Goal: Transaction & Acquisition: Purchase product/service

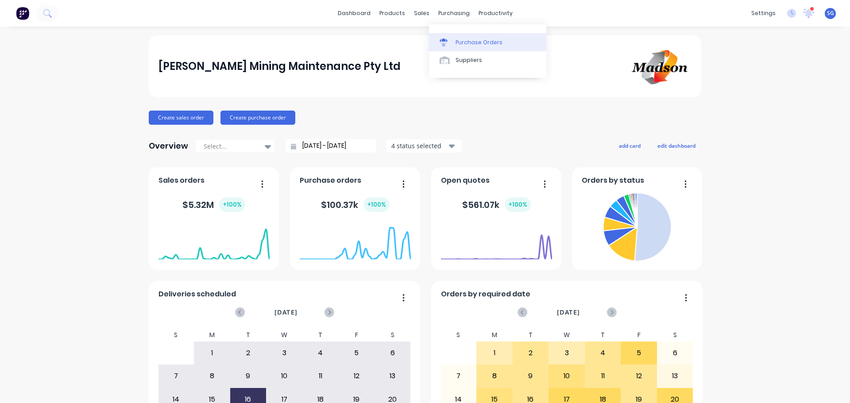
click at [460, 40] on div "Purchase Orders" at bounding box center [478, 42] width 47 height 8
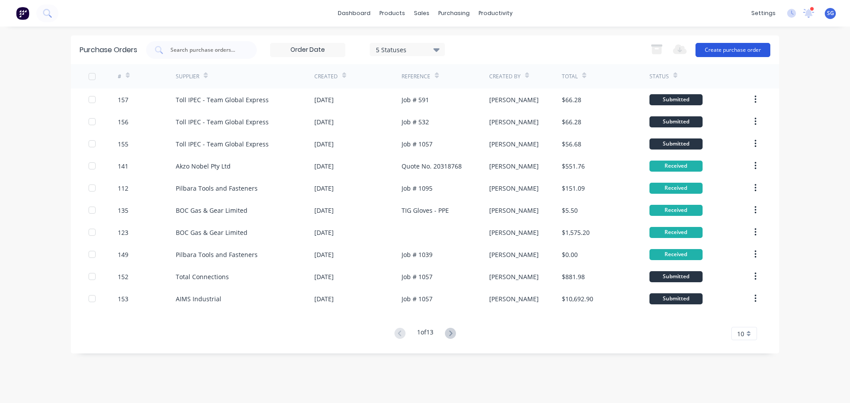
click at [701, 50] on button "Create purchase order" at bounding box center [732, 50] width 75 height 14
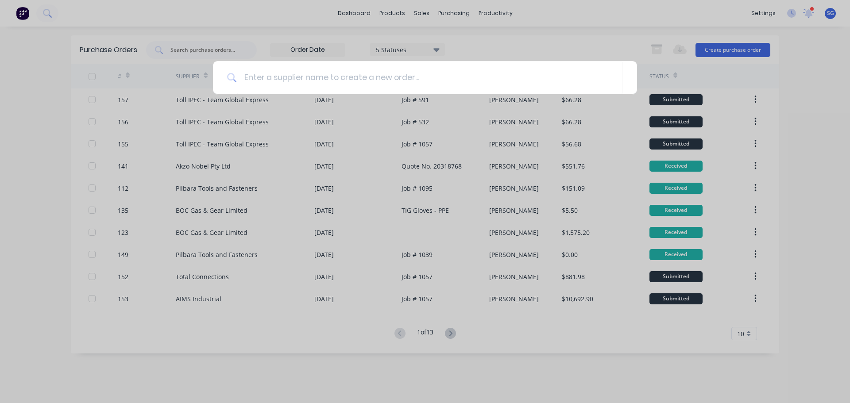
click at [611, 38] on div at bounding box center [425, 201] width 850 height 403
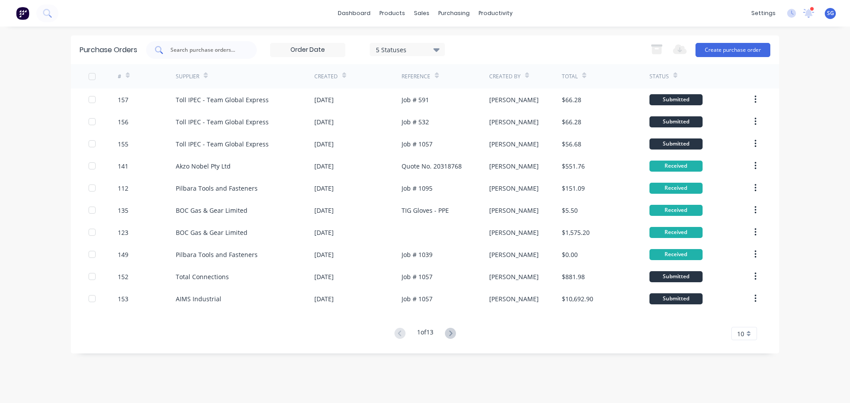
click at [196, 52] on input "text" at bounding box center [205, 50] width 73 height 9
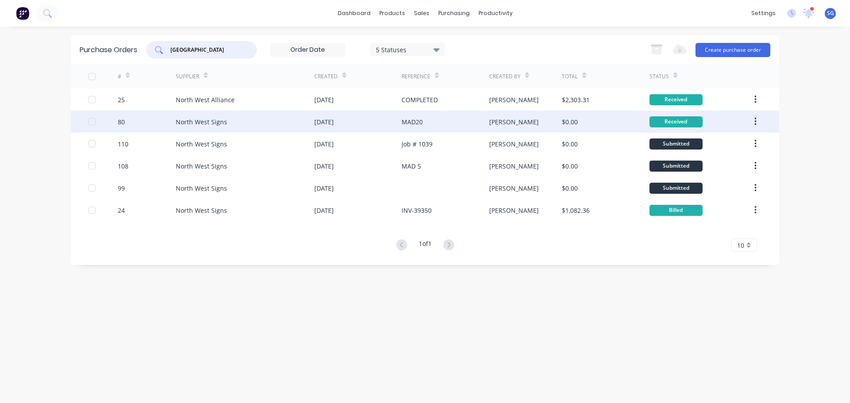
type input "north west"
click at [231, 120] on div "North West Signs" at bounding box center [245, 122] width 138 height 22
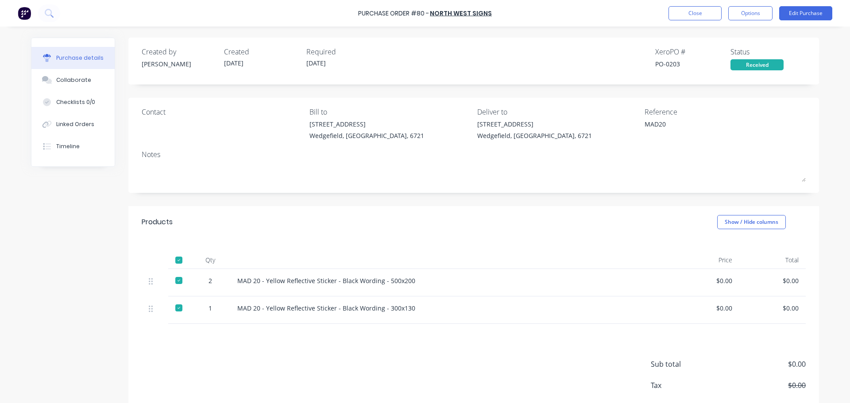
click at [419, 282] on div "MAD 20 - Yellow Reflective Sticker - Black Wording - 500x200" at bounding box center [451, 280] width 428 height 9
drag, startPoint x: 410, startPoint y: 282, endPoint x: 234, endPoint y: 285, distance: 176.1
click at [237, 285] on div "MAD 20 - Yellow Reflective Sticker - Black Wording - 500x200" at bounding box center [451, 280] width 428 height 9
copy div "MAD 20 - Yellow Reflective Sticker - Black Wording - 500x200"
drag, startPoint x: 411, startPoint y: 310, endPoint x: 231, endPoint y: 313, distance: 180.5
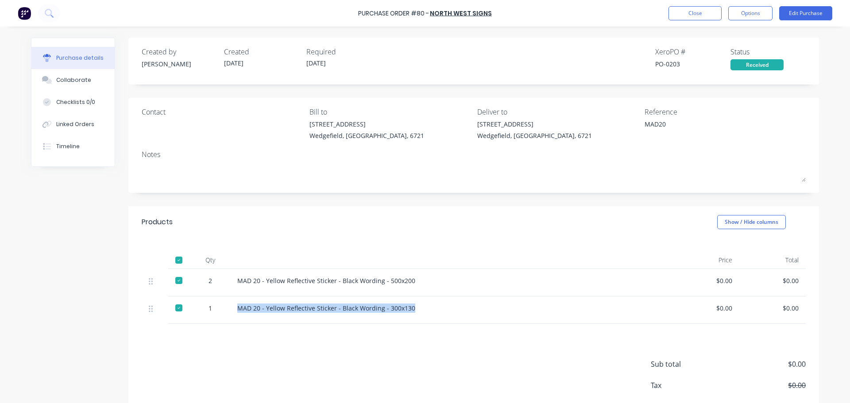
click at [231, 313] on div "MAD 20 - Yellow Reflective Sticker - Black Wording - 300x130" at bounding box center [451, 309] width 442 height 27
copy div "MAD 20 - Yellow Reflective Sticker - Black Wording - 300x130"
click at [691, 11] on button "Close" at bounding box center [694, 13] width 53 height 14
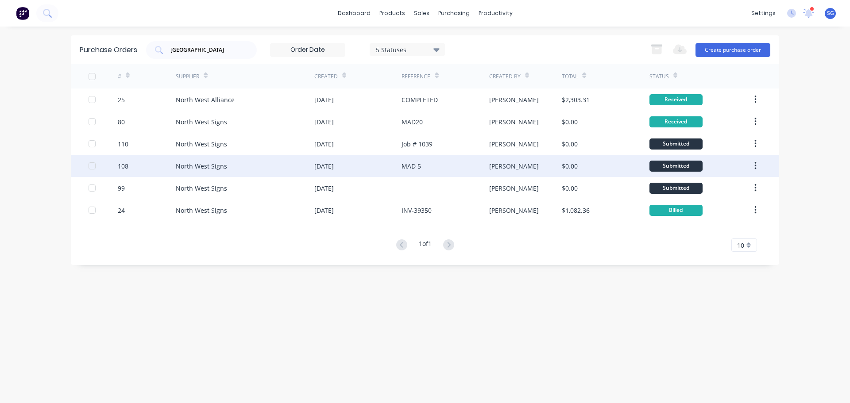
click at [193, 165] on div "North West Signs" at bounding box center [201, 166] width 51 height 9
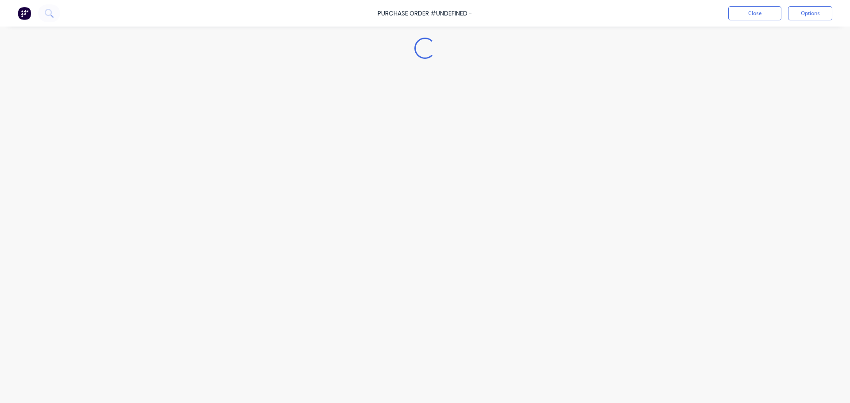
type textarea "x"
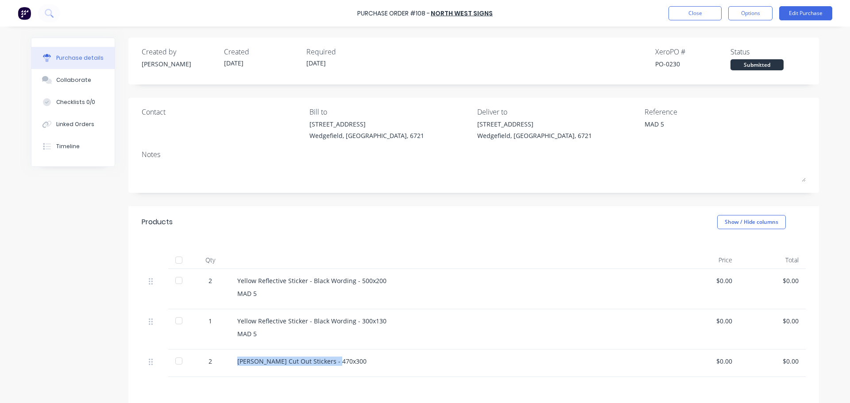
drag, startPoint x: 340, startPoint y: 361, endPoint x: 235, endPoint y: 358, distance: 105.4
click at [237, 358] on div "MADSON Cut Out Stickers - 470x300" at bounding box center [451, 361] width 428 height 9
copy div "MADSON Cut Out Stickers - 470x300"
click at [688, 7] on button "Close" at bounding box center [694, 13] width 53 height 14
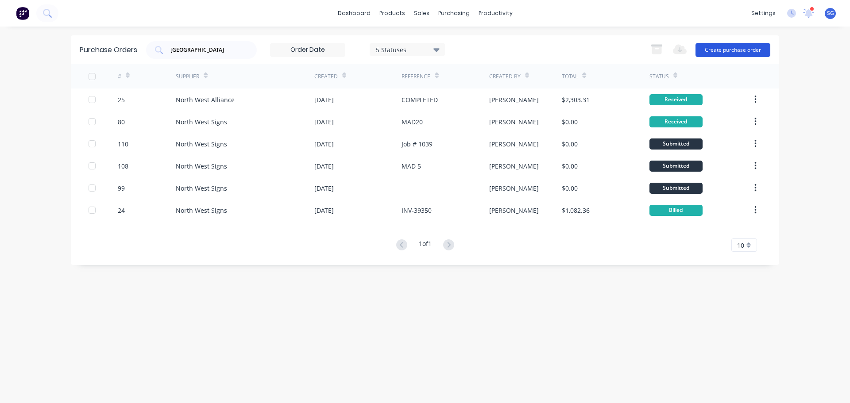
click at [728, 50] on button "Create purchase order" at bounding box center [732, 50] width 75 height 14
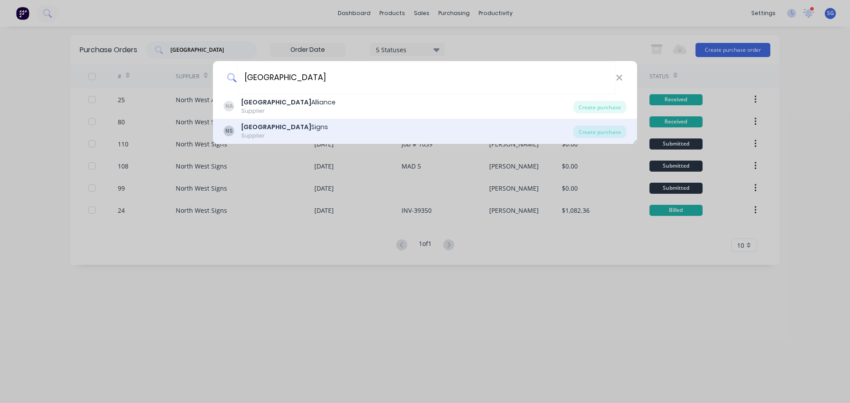
type input "north west"
click at [275, 127] on b "North West" at bounding box center [276, 127] width 70 height 9
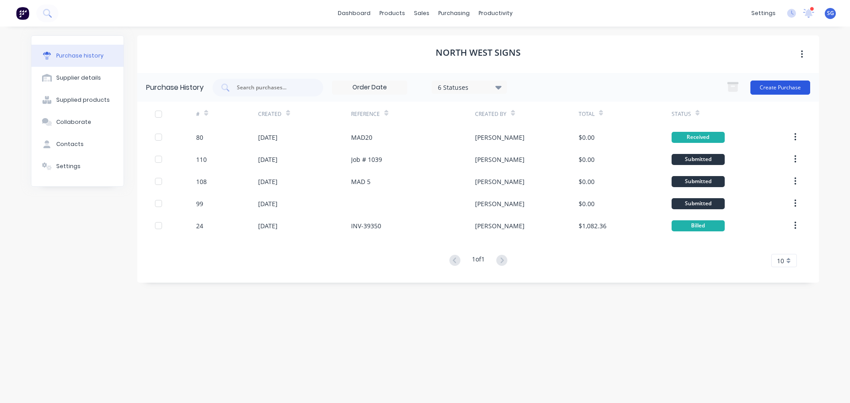
click at [792, 93] on button "Create Purchase" at bounding box center [780, 88] width 60 height 14
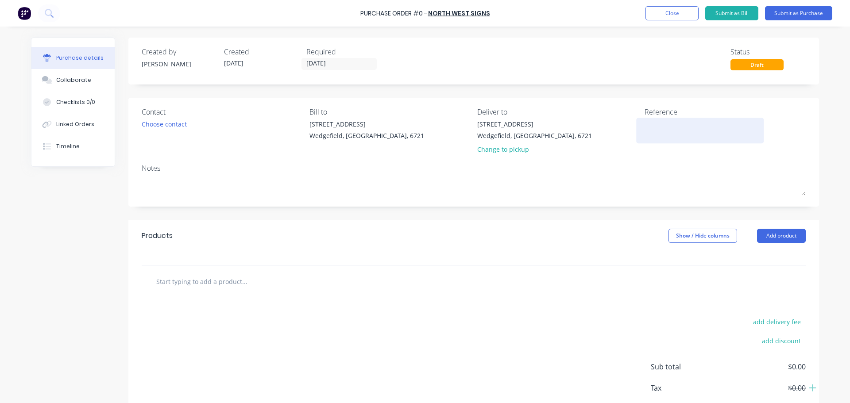
click at [689, 128] on textarea at bounding box center [699, 129] width 111 height 20
type textarea "x"
type textarea "N"
type textarea "x"
type textarea "NA"
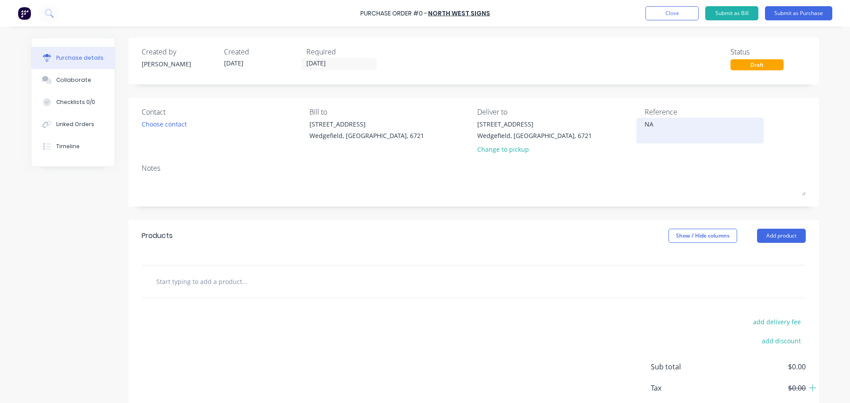
type textarea "x"
type textarea "NAD"
type textarea "x"
type textarea "NAD"
type textarea "x"
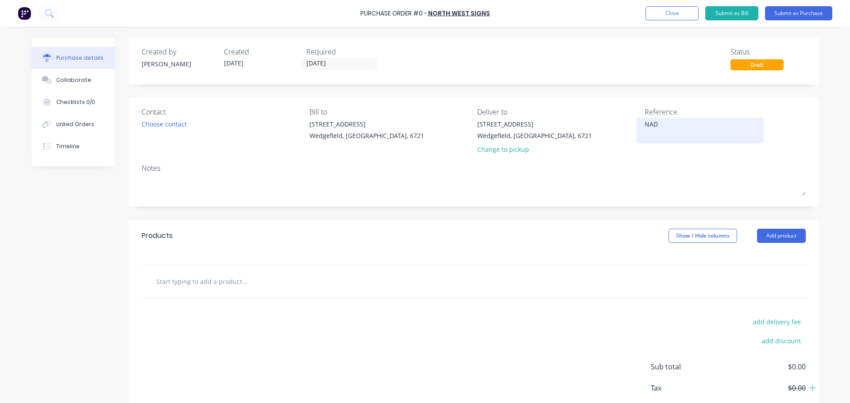
type textarea "NAD 4"
type textarea "x"
type textarea "NAD 41"
type textarea "x"
type textarea "NAD 41"
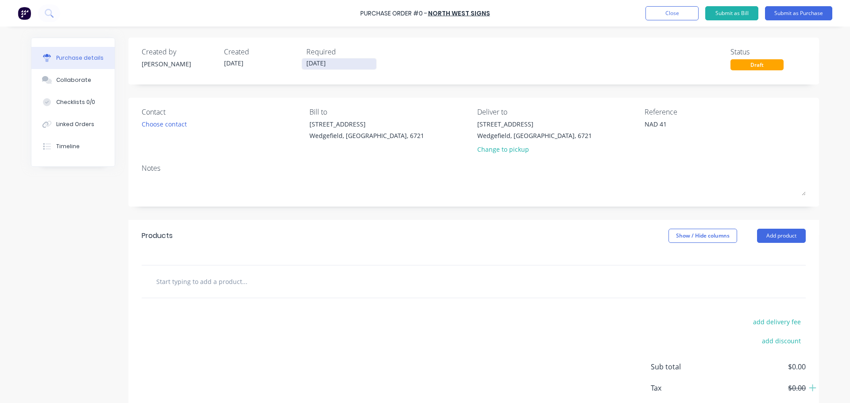
click at [334, 66] on input "[DATE]" at bounding box center [339, 63] width 74 height 11
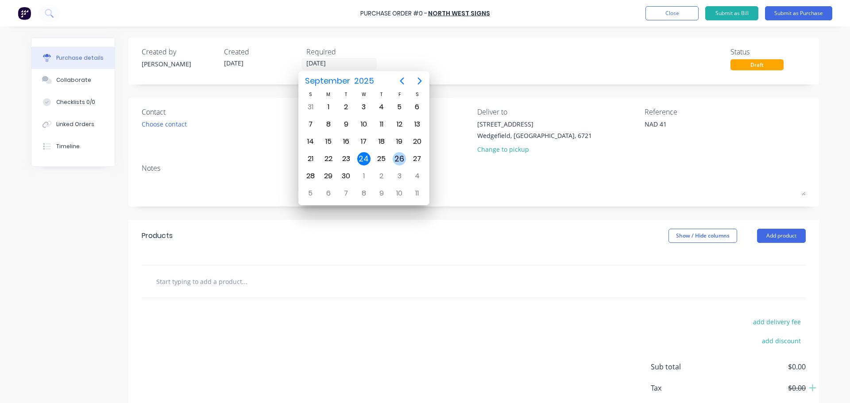
click at [397, 157] on div "26" at bounding box center [398, 158] width 13 height 13
type textarea "x"
type input "[DATE]"
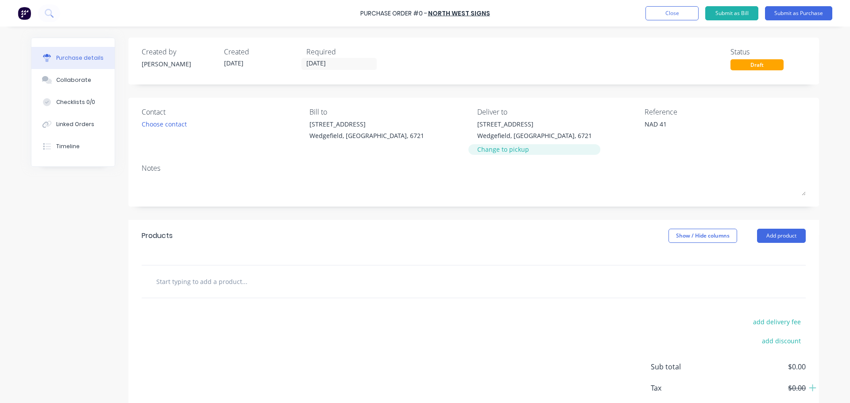
click at [486, 150] on div "Change to pickup" at bounding box center [534, 149] width 115 height 9
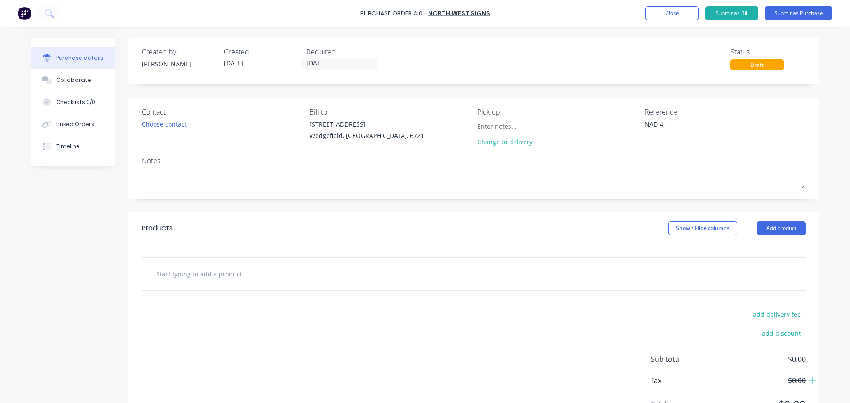
click at [186, 273] on input "text" at bounding box center [244, 274] width 177 height 18
paste input "MADSON Cut Out Stickers - 470x300"
type textarea "x"
type input "MADSON Cut Out Stickers - 470x300"
type textarea "x"
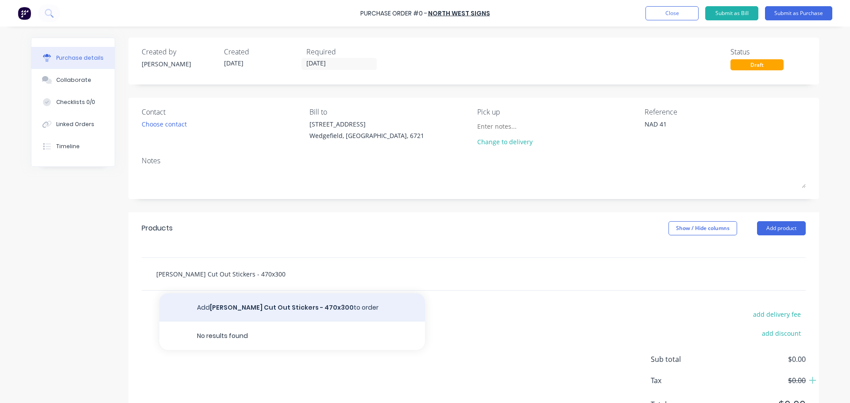
type input "MADSON Cut Out Stickers - 470x300"
click at [255, 304] on button "Add MADSON Cut Out Stickers - 470x300 to order" at bounding box center [291, 307] width 265 height 28
type textarea "x"
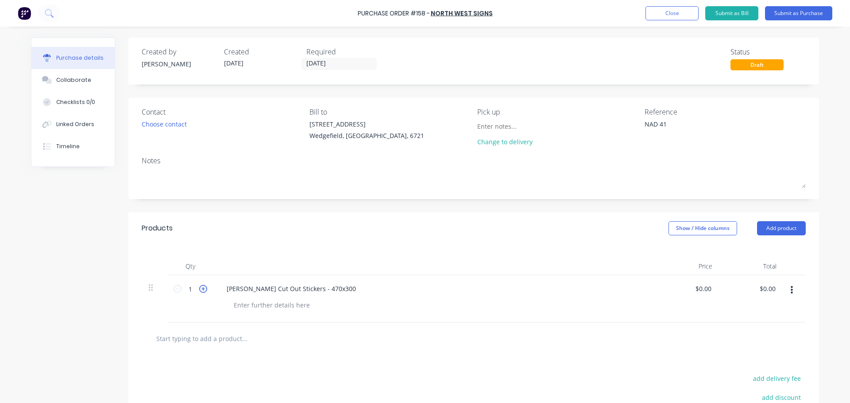
click at [199, 291] on icon at bounding box center [203, 289] width 8 height 8
type textarea "x"
type input "2"
click at [195, 337] on input "text" at bounding box center [244, 339] width 177 height 18
paste input "Yellow Reflective Sticker - Black Wording - 500x200"
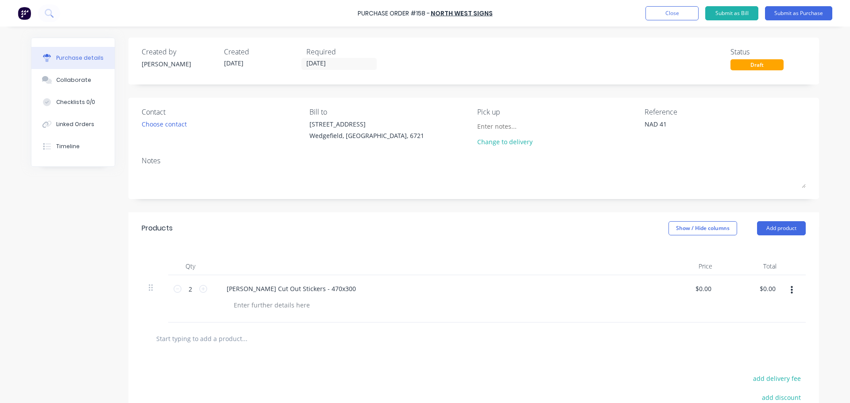
type textarea "x"
type input "Yellow Reflective Sticker - Black Wording - 500x200"
type textarea "x"
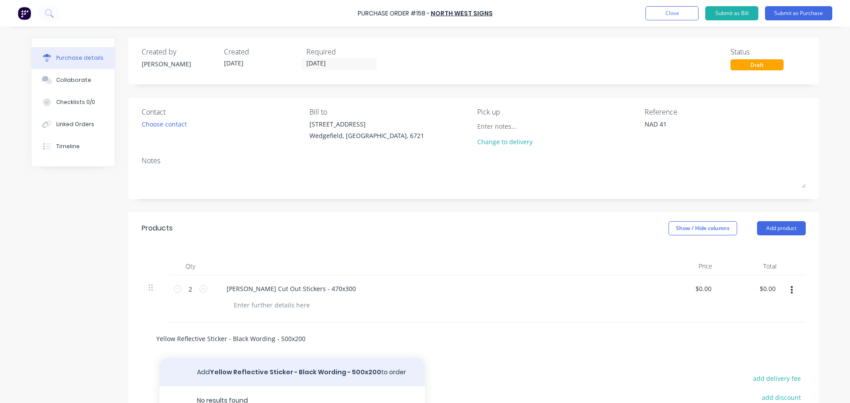
type input "Yellow Reflective Sticker - Black Wording - 500x200"
click at [289, 369] on button "Add Yellow Reflective Sticker - Black Wording - 500x200 to order" at bounding box center [291, 372] width 265 height 28
type textarea "x"
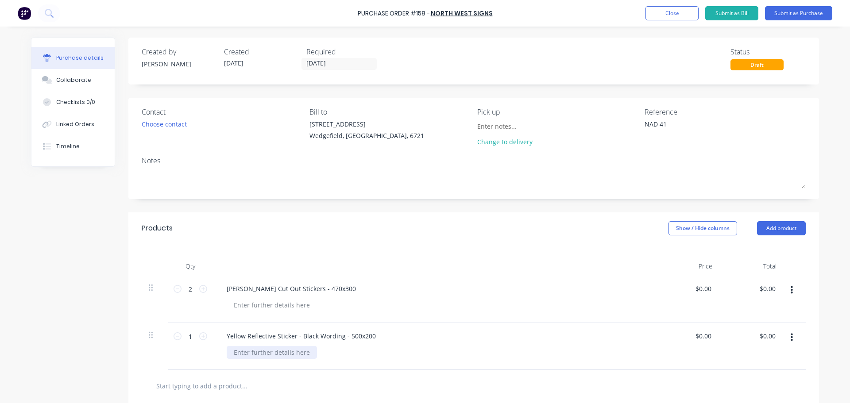
type textarea "x"
click at [265, 353] on div at bounding box center [272, 352] width 90 height 13
drag, startPoint x: 197, startPoint y: 335, endPoint x: 220, endPoint y: 303, distance: 38.9
click at [199, 334] on icon at bounding box center [203, 336] width 8 height 8
type textarea "x"
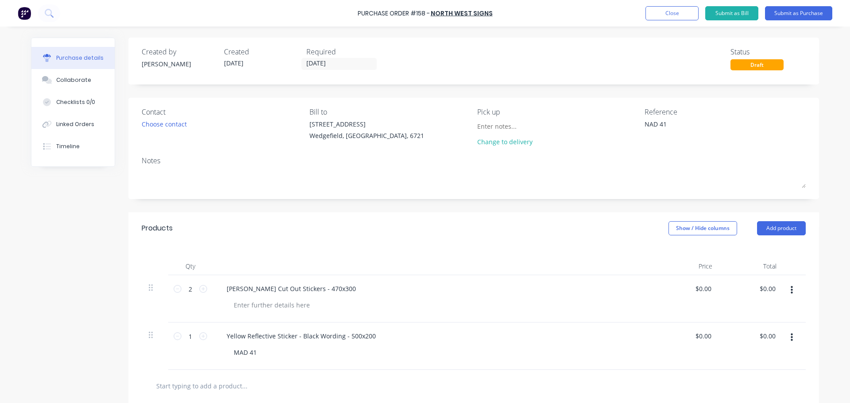
type input "2"
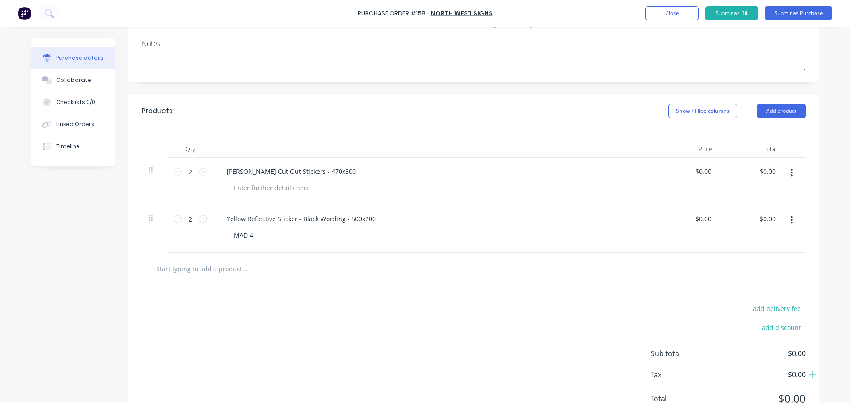
scroll to position [133, 0]
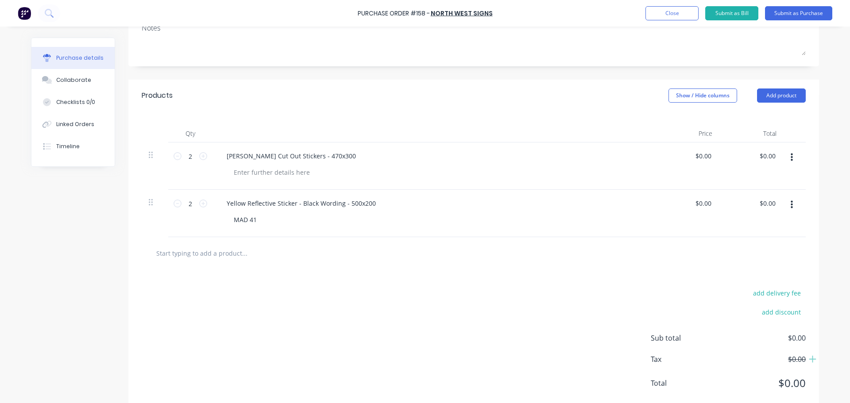
click at [180, 255] on input "text" at bounding box center [244, 253] width 177 height 18
paste input "Yellow Reflective Sticker - Black Wording - 300x130"
type textarea "x"
type input "Yellow Reflective Sticker - Black Wording - 300x130"
type textarea "x"
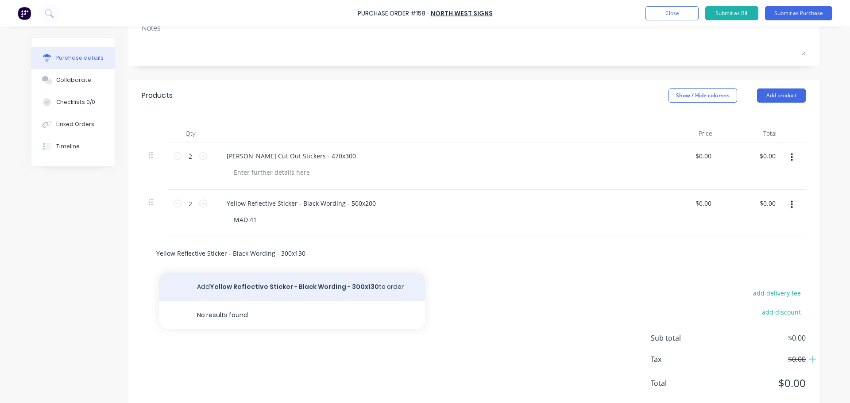
type input "Yellow Reflective Sticker - Black Wording - 300x130"
click at [249, 286] on button "Add Yellow Reflective Sticker - Black Wording - 300x130 to order" at bounding box center [291, 287] width 265 height 28
type textarea "x"
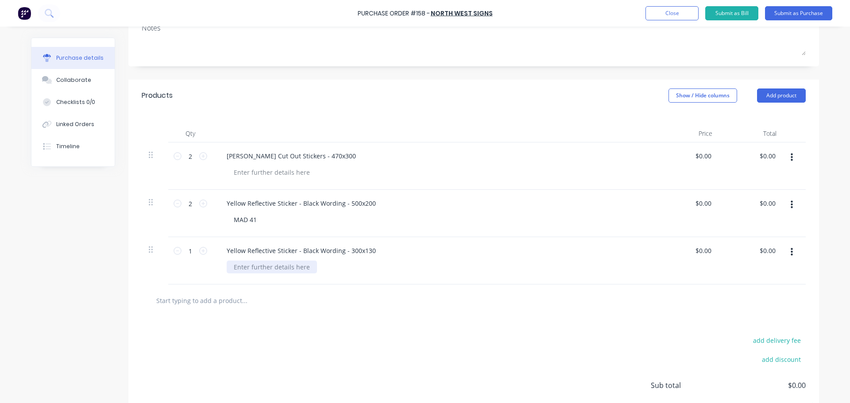
type textarea "x"
click at [248, 265] on div at bounding box center [272, 267] width 90 height 13
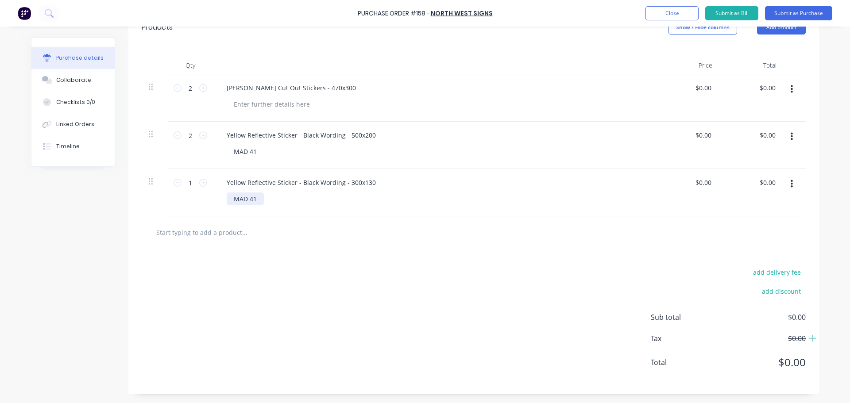
scroll to position [0, 0]
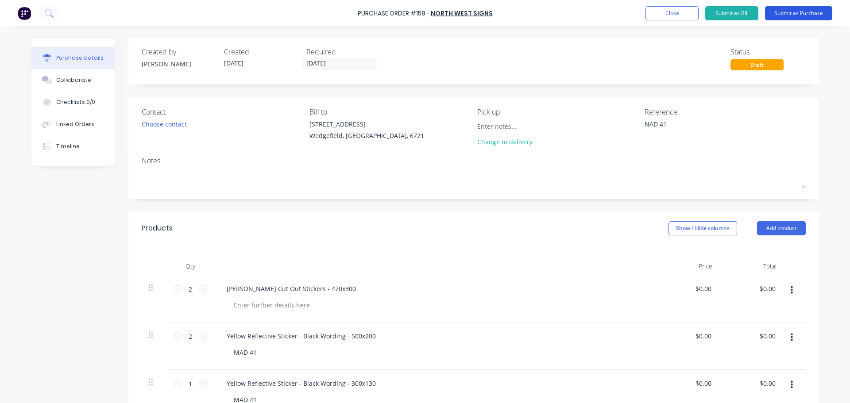
click at [817, 15] on button "Submit as Purchase" at bounding box center [798, 13] width 67 height 14
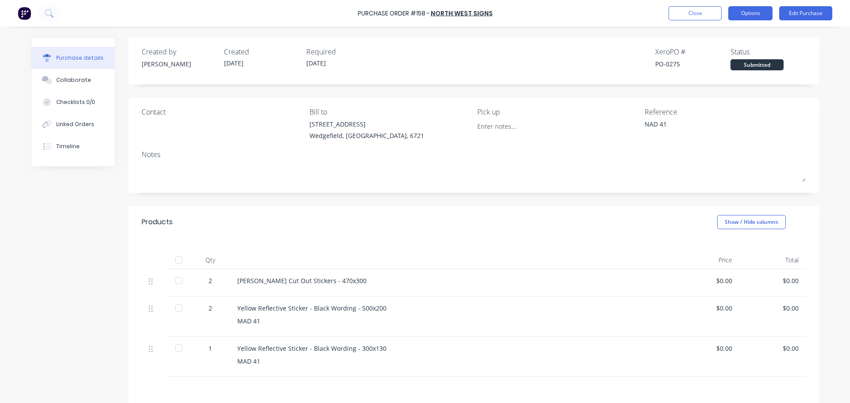
click at [749, 15] on button "Options" at bounding box center [750, 13] width 44 height 14
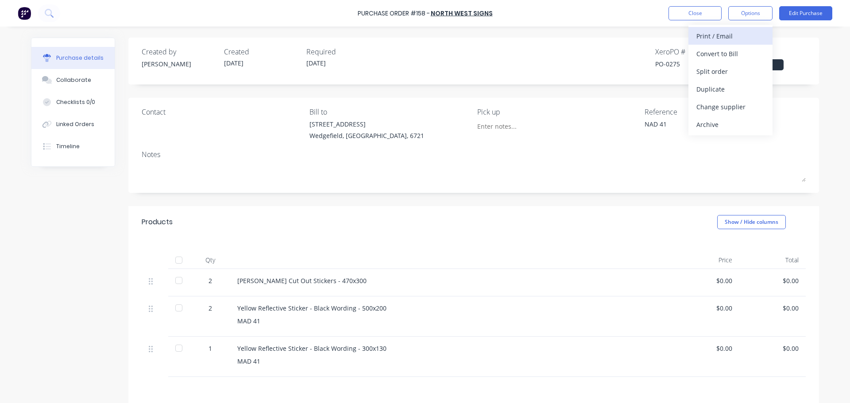
click at [727, 39] on div "Print / Email" at bounding box center [730, 36] width 68 height 13
click at [708, 60] on button "With pricing" at bounding box center [730, 54] width 84 height 18
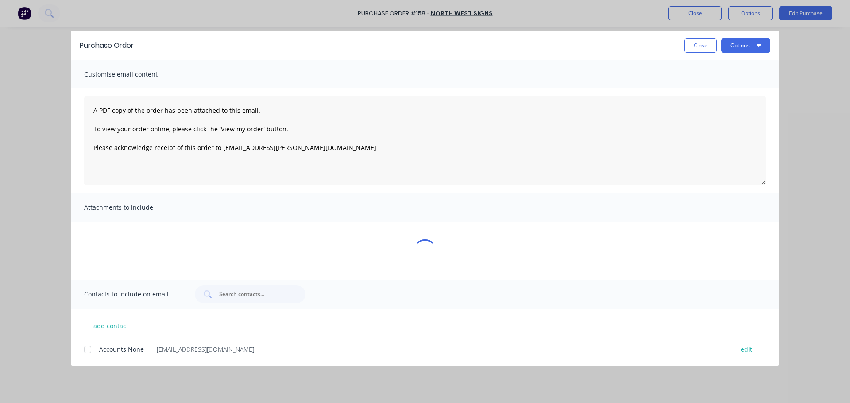
type textarea "x"
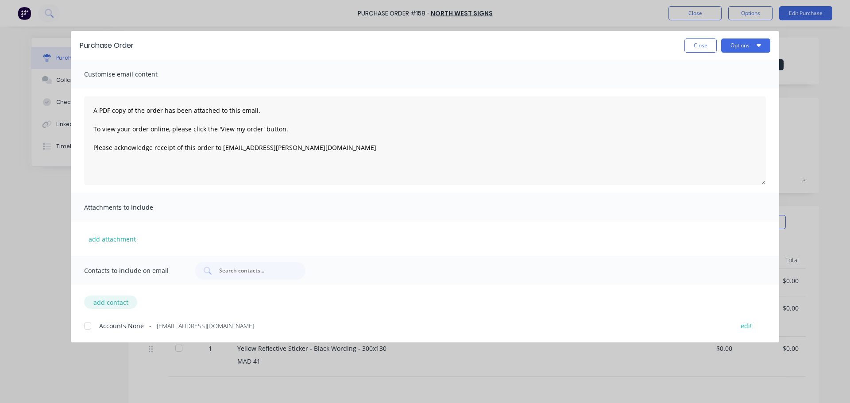
click at [126, 303] on button "add contact" at bounding box center [110, 302] width 53 height 13
select select "AU"
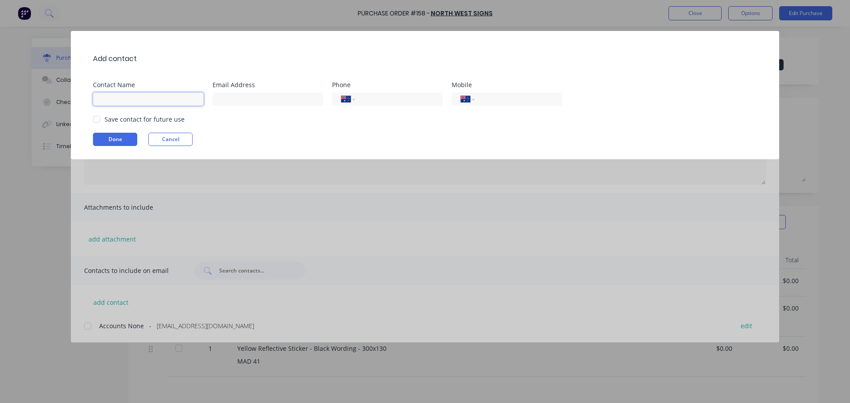
click at [161, 101] on input at bounding box center [148, 98] width 111 height 13
type input "Jodie"
click at [226, 100] on input at bounding box center [267, 98] width 111 height 13
paste input "reception@northwestsigns.com.au"
click at [96, 119] on div at bounding box center [97, 120] width 18 height 18
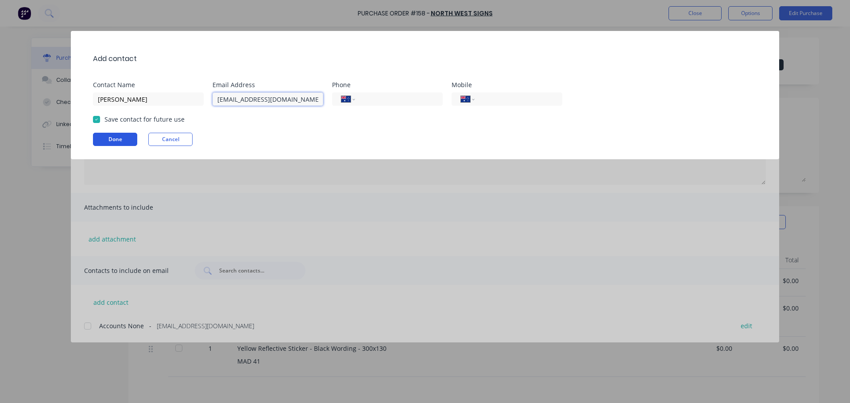
type input "reception@northwestsigns.com.au"
click at [106, 142] on button "Done" at bounding box center [115, 139] width 44 height 13
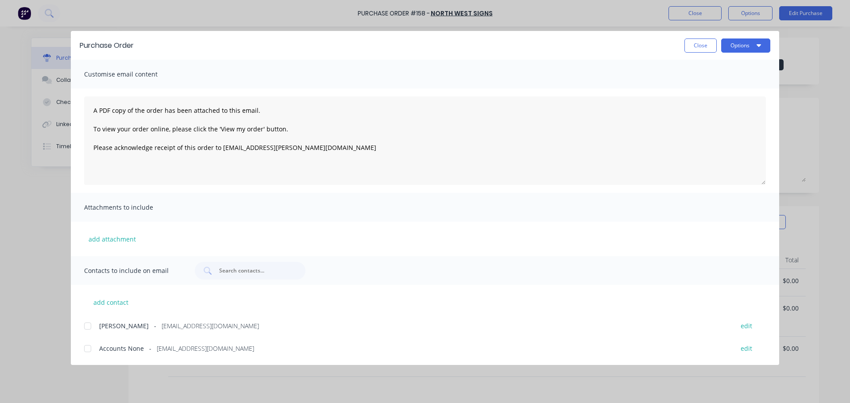
click at [87, 328] on div at bounding box center [88, 326] width 18 height 18
click at [733, 47] on button "Options" at bounding box center [745, 45] width 49 height 14
click at [709, 107] on div "Email" at bounding box center [728, 103] width 68 height 13
click at [700, 46] on button "Close" at bounding box center [700, 45] width 32 height 14
type textarea "x"
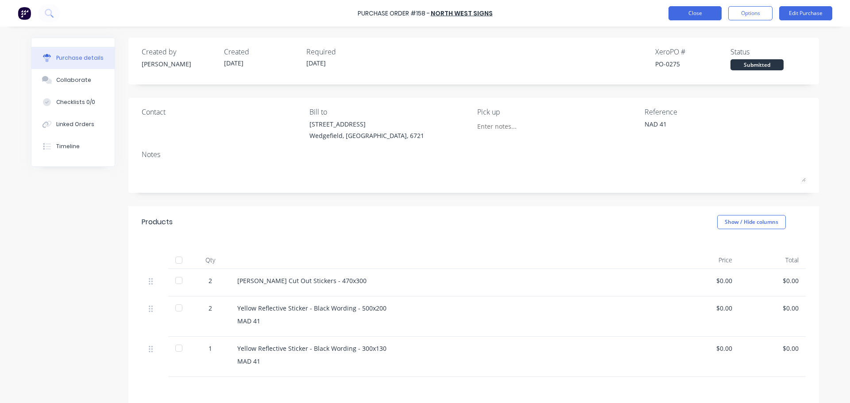
click at [698, 16] on button "Close" at bounding box center [694, 13] width 53 height 14
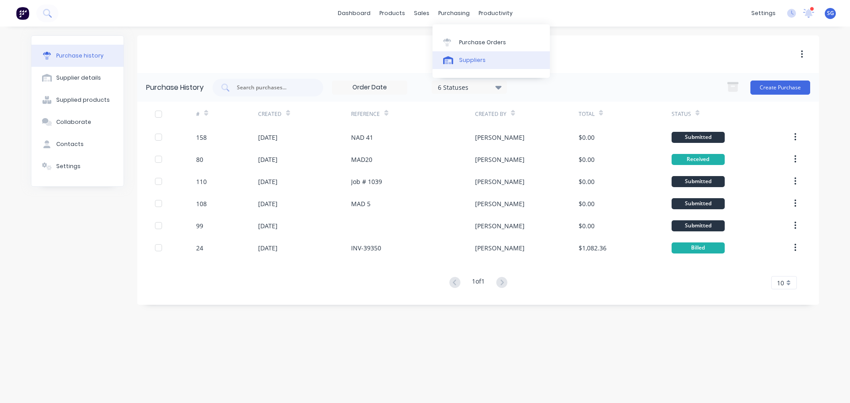
click at [464, 62] on div "Suppliers" at bounding box center [472, 60] width 27 height 8
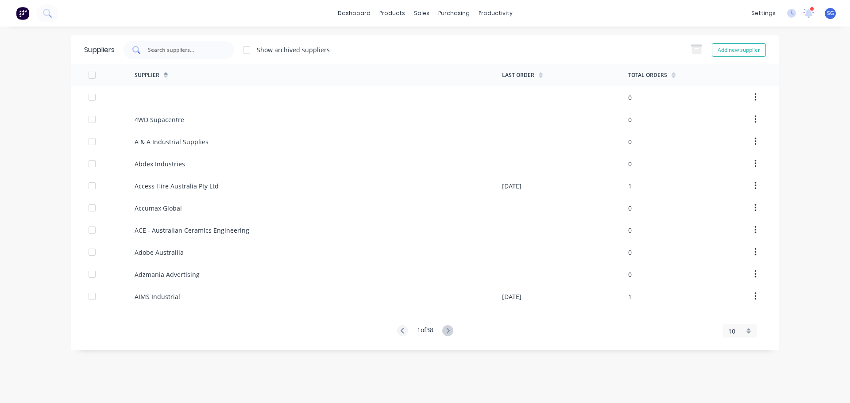
click at [174, 48] on input "text" at bounding box center [183, 50] width 73 height 9
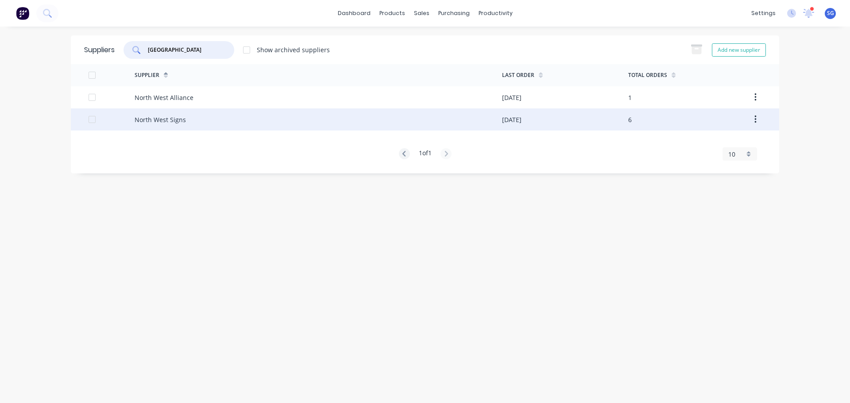
type input "north west"
click at [208, 125] on div "North West Signs" at bounding box center [318, 119] width 367 height 22
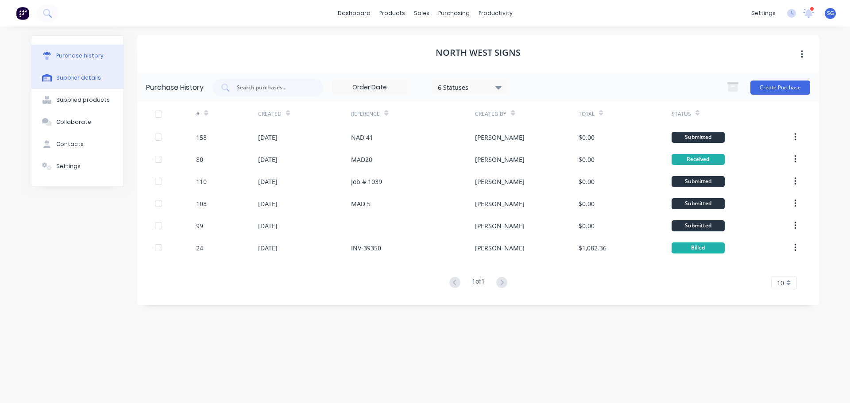
click at [72, 81] on div "Supplier details" at bounding box center [78, 78] width 45 height 8
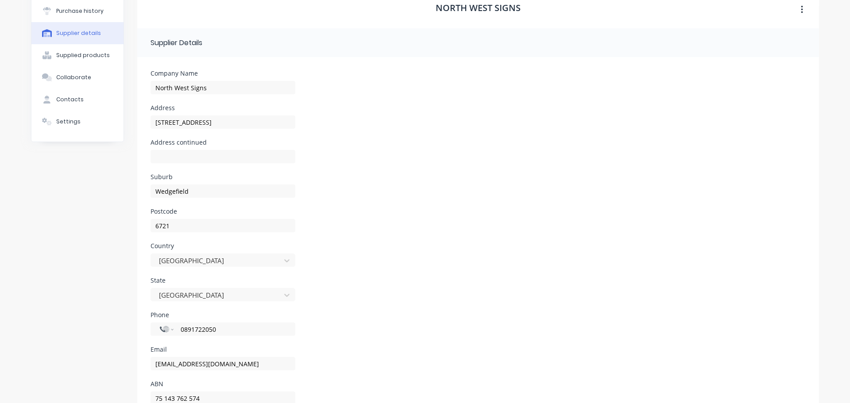
scroll to position [79, 0]
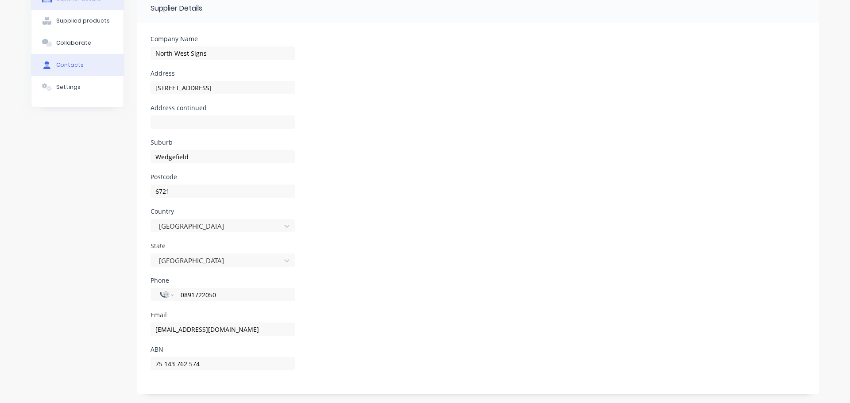
click at [65, 75] on button "Contacts" at bounding box center [77, 65] width 92 height 22
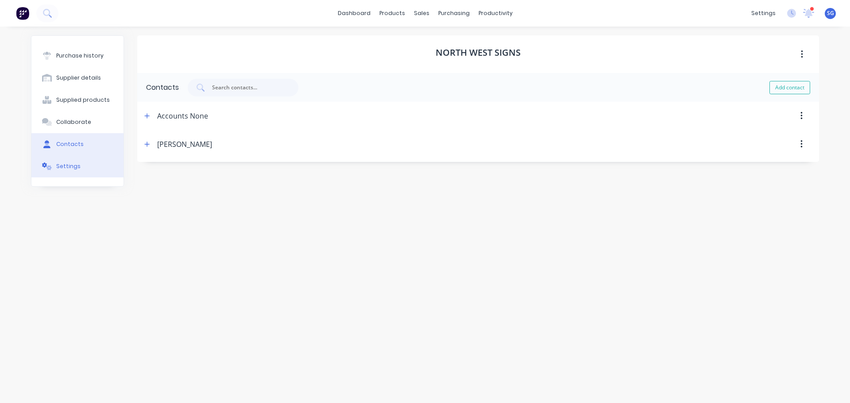
click at [62, 163] on div "Settings" at bounding box center [68, 166] width 24 height 8
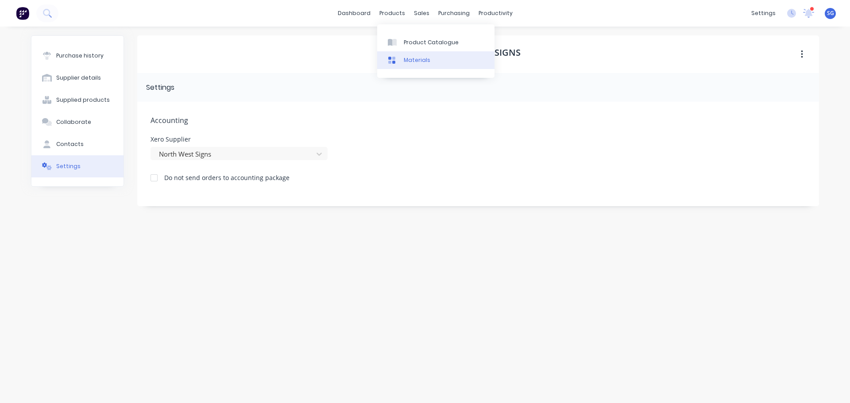
click at [407, 59] on div "Materials" at bounding box center [417, 60] width 27 height 8
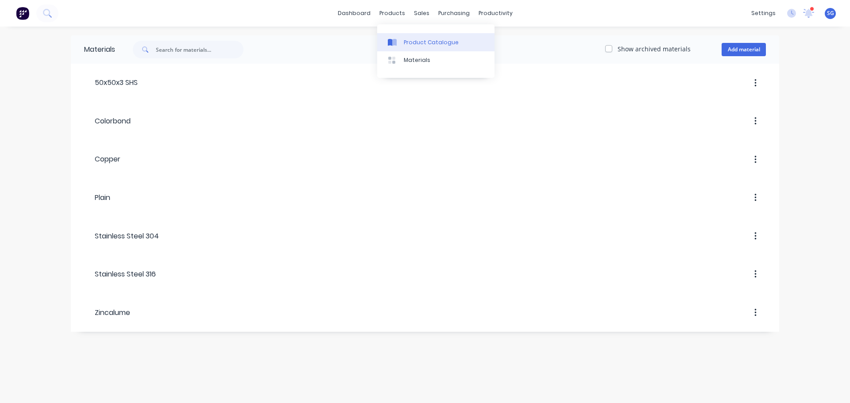
click at [392, 41] on icon at bounding box center [394, 42] width 4 height 7
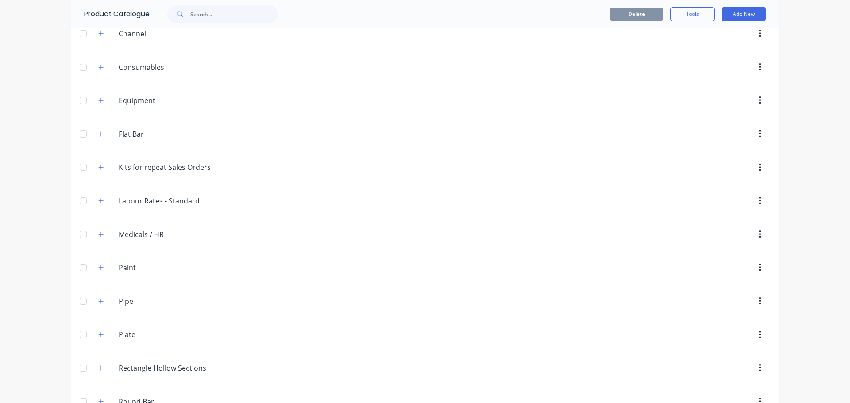
scroll to position [177, 0]
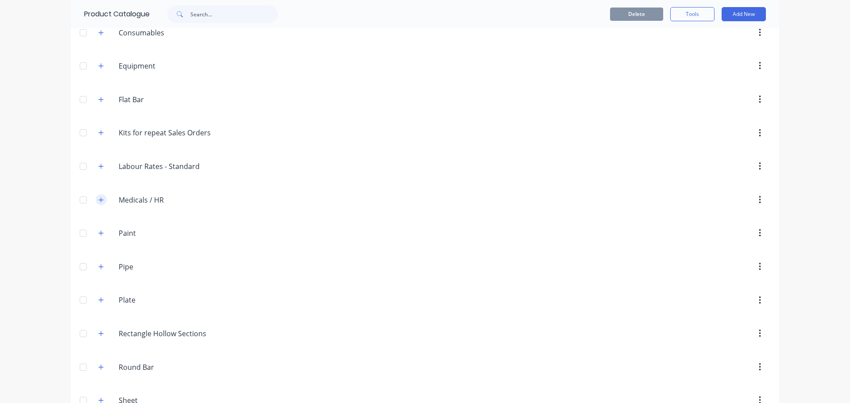
click at [101, 200] on button "button" at bounding box center [101, 199] width 11 height 11
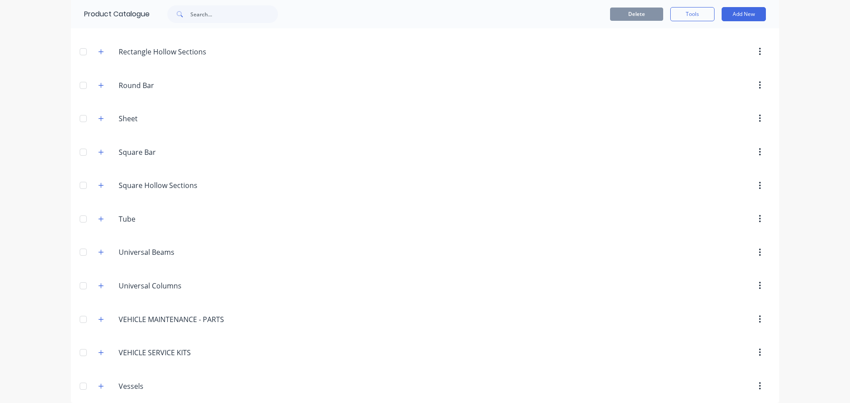
scroll to position [468, 0]
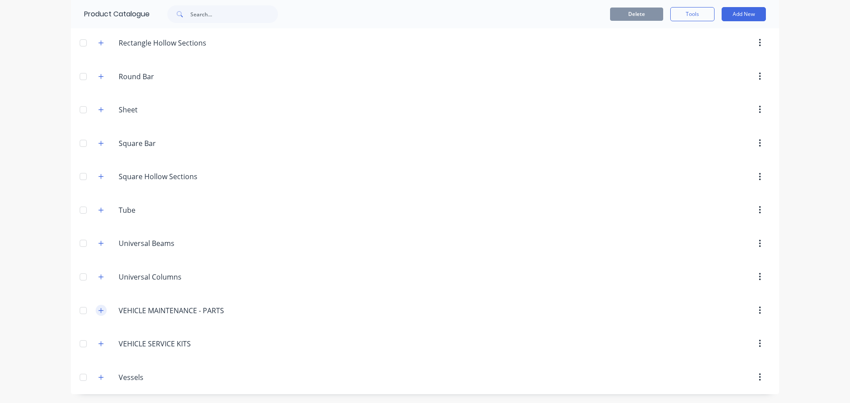
click at [99, 312] on icon "button" at bounding box center [100, 311] width 5 height 6
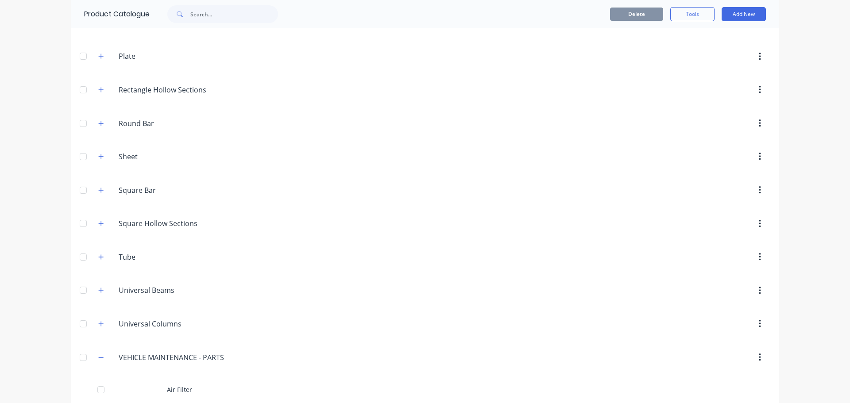
scroll to position [472, 0]
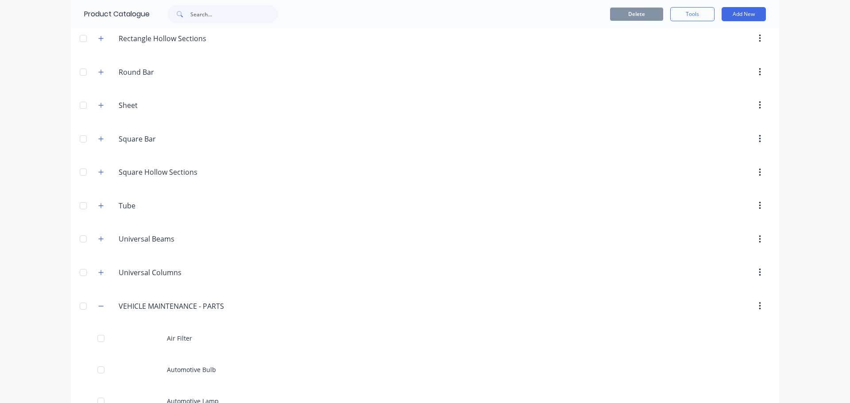
click at [758, 306] on icon "button" at bounding box center [759, 306] width 2 height 8
click at [293, 308] on div at bounding box center [500, 306] width 538 height 16
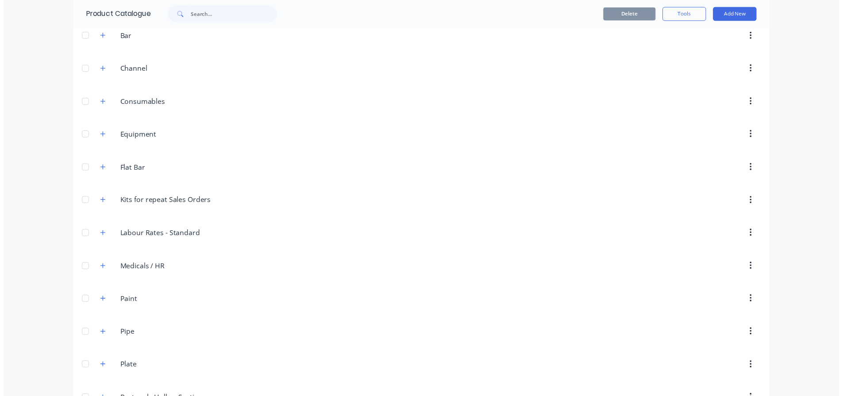
scroll to position [0, 0]
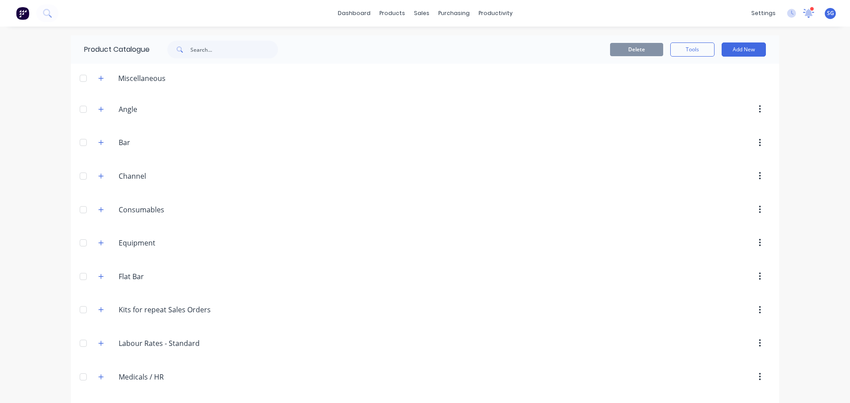
click at [804, 15] on icon at bounding box center [808, 12] width 8 height 7
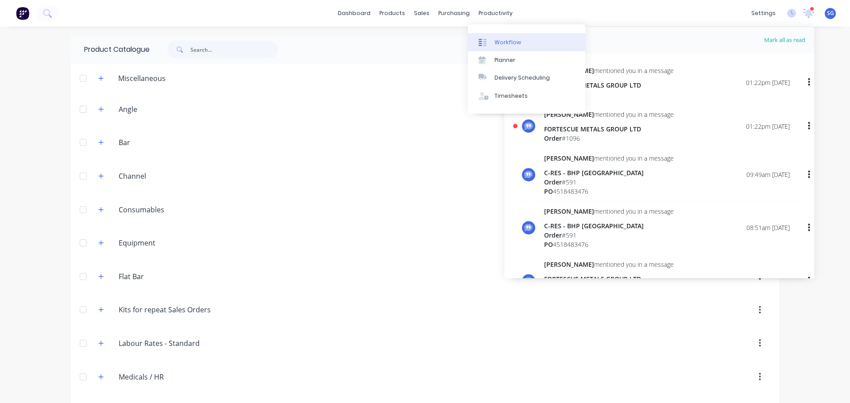
click at [498, 38] on div "Workflow" at bounding box center [507, 42] width 27 height 8
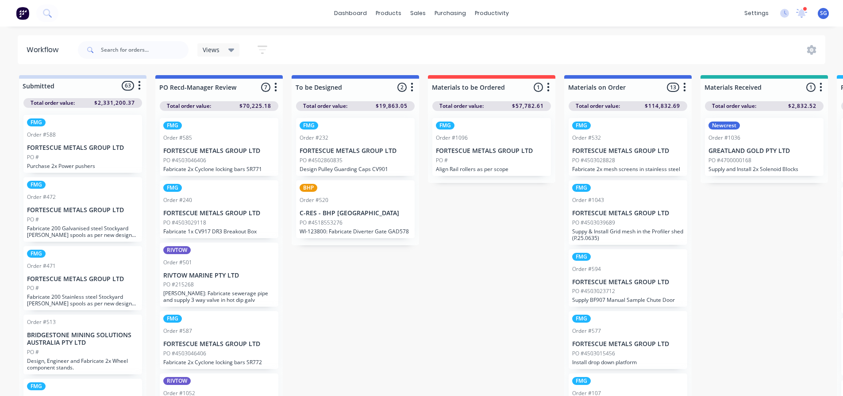
click at [499, 160] on div "PO #" at bounding box center [492, 161] width 112 height 8
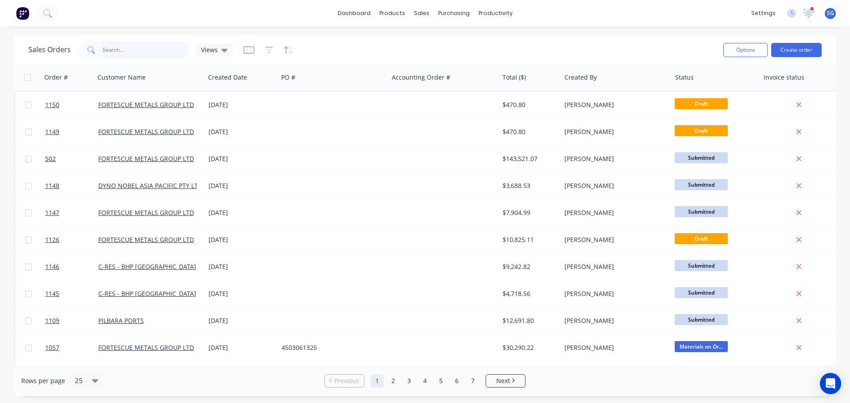
click at [127, 56] on input "text" at bounding box center [146, 50] width 86 height 18
type input "1096"
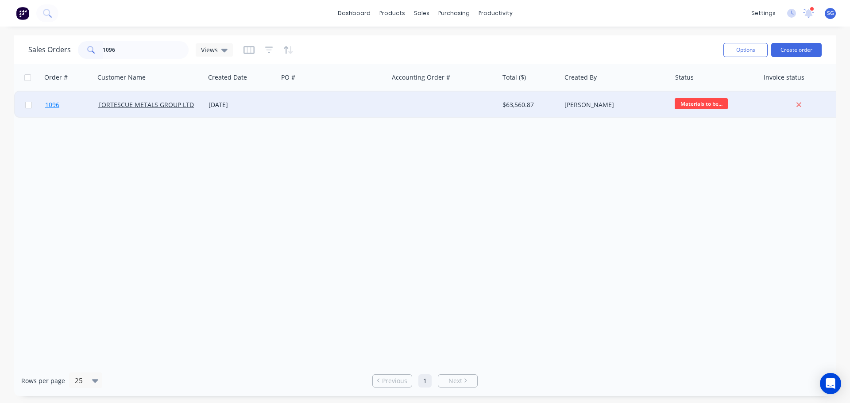
click at [55, 106] on span "1096" at bounding box center [52, 104] width 14 height 9
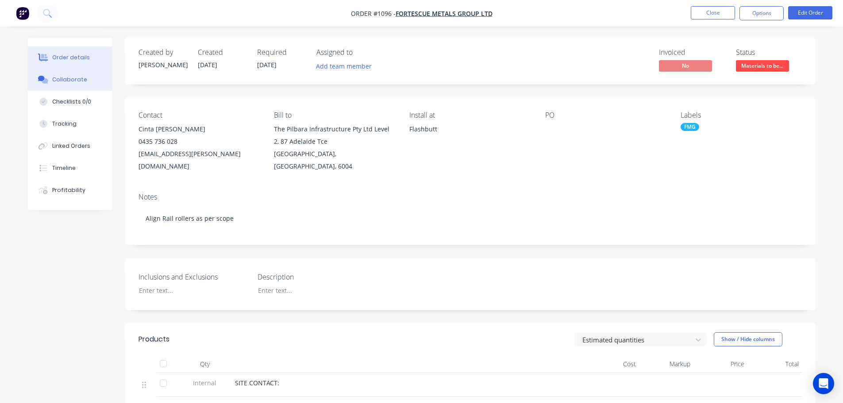
click at [60, 86] on button "Collaborate" at bounding box center [70, 80] width 84 height 22
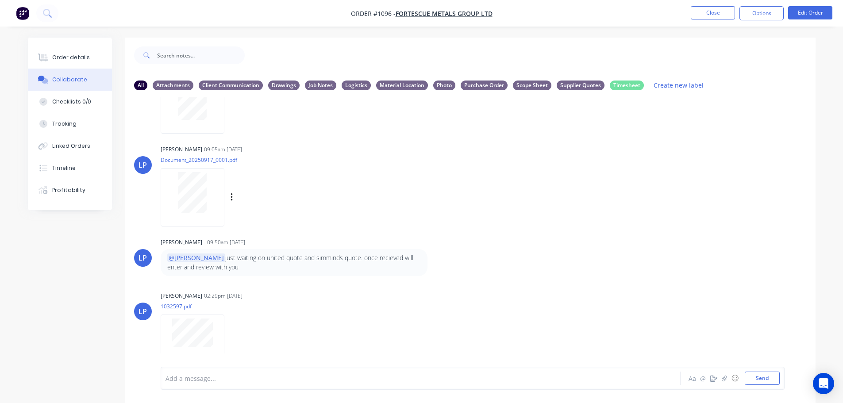
scroll to position [265, 0]
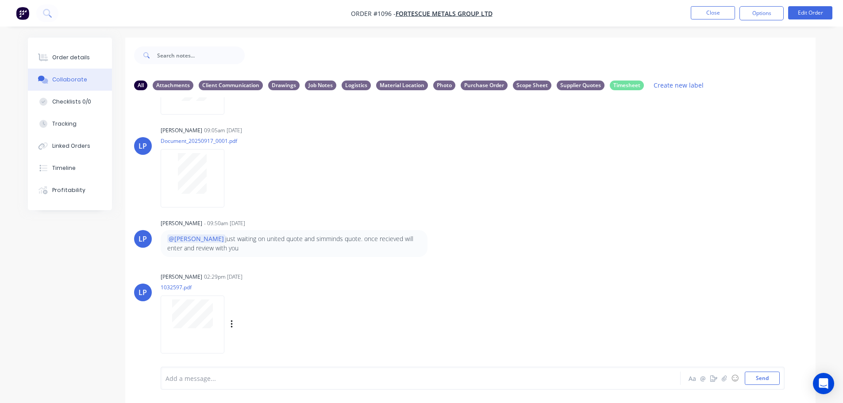
click at [184, 329] on div at bounding box center [193, 325] width 64 height 58
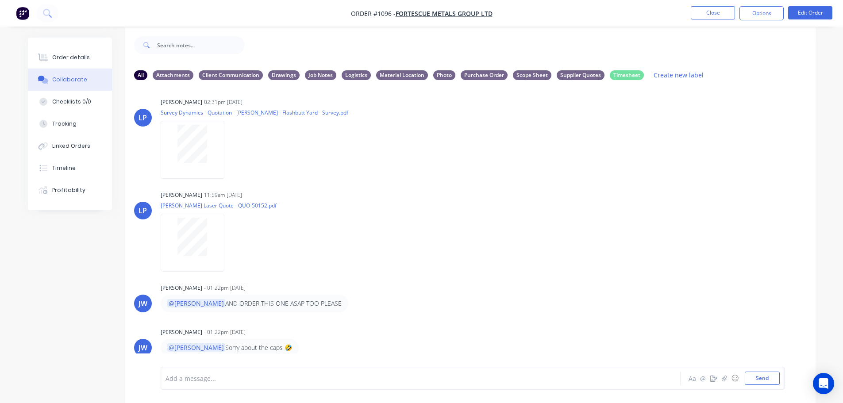
scroll to position [13, 0]
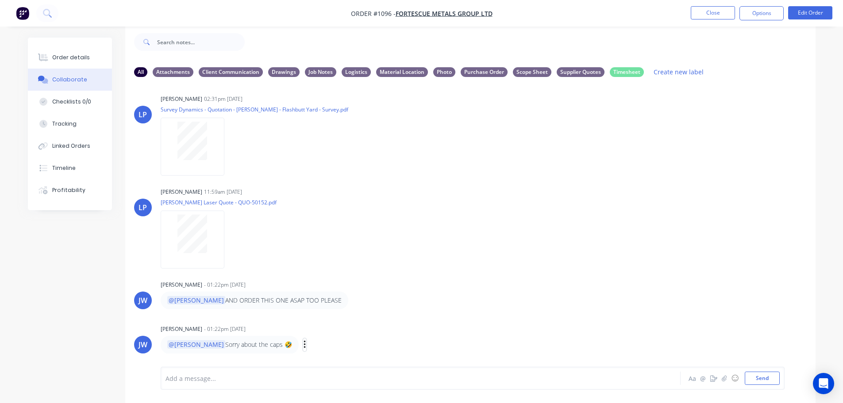
click at [304, 344] on icon "button" at bounding box center [305, 345] width 2 height 8
click at [462, 327] on div "[PERSON_NAME] [PERSON_NAME] - 01:22pm [DATE] @[PERSON_NAME] Sorry about the cap…" at bounding box center [470, 338] width 690 height 31
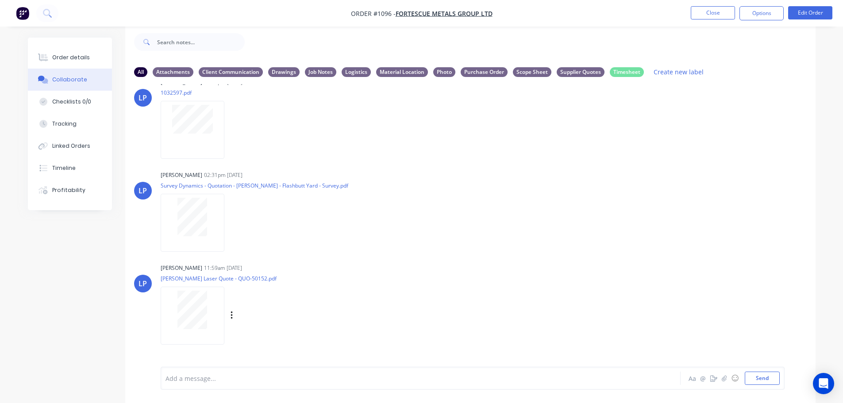
scroll to position [523, 0]
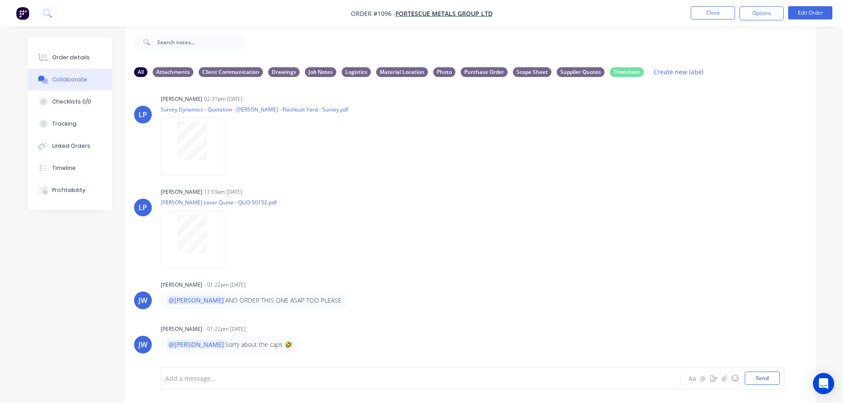
click at [259, 382] on div at bounding box center [396, 378] width 460 height 9
click at [60, 150] on div "Linked Orders" at bounding box center [71, 146] width 38 height 8
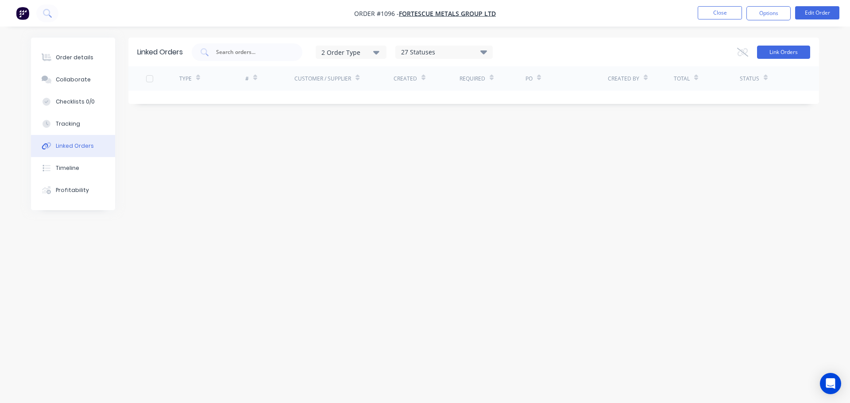
click at [765, 52] on button "Link Orders" at bounding box center [783, 52] width 53 height 13
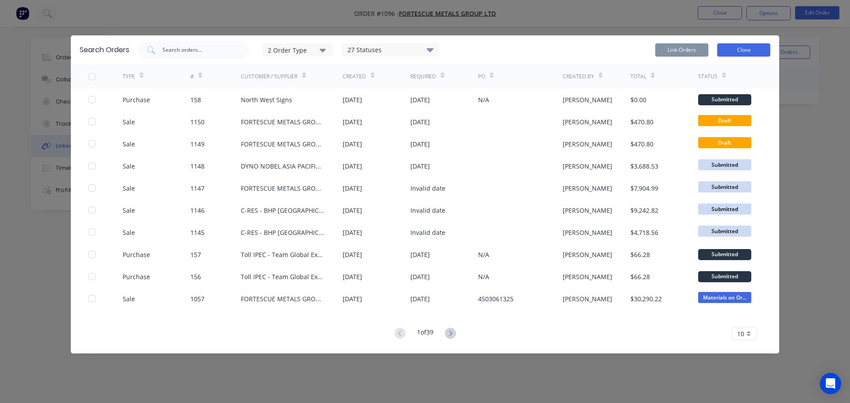
click at [758, 49] on button "Close" at bounding box center [743, 49] width 53 height 13
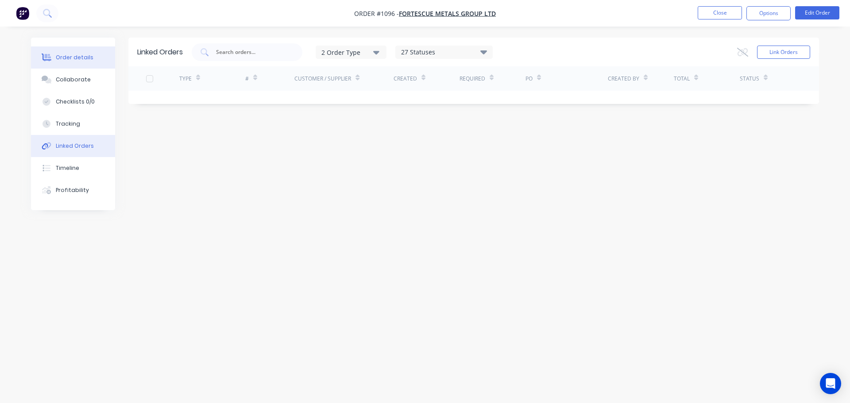
click at [53, 58] on button "Order details" at bounding box center [73, 57] width 84 height 22
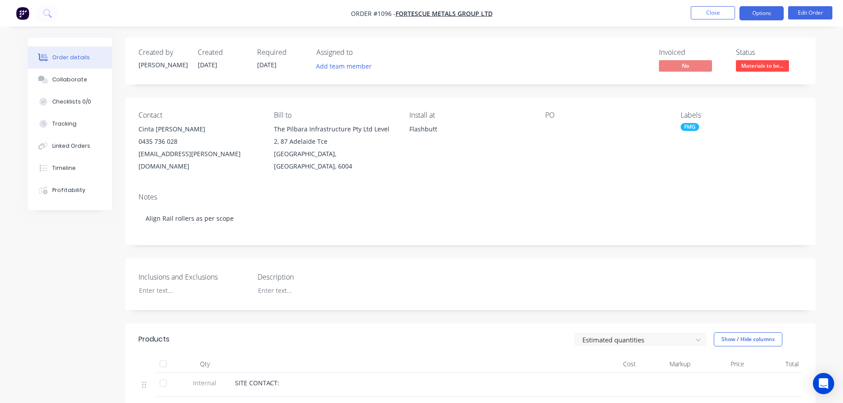
click at [772, 15] on button "Options" at bounding box center [761, 13] width 44 height 14
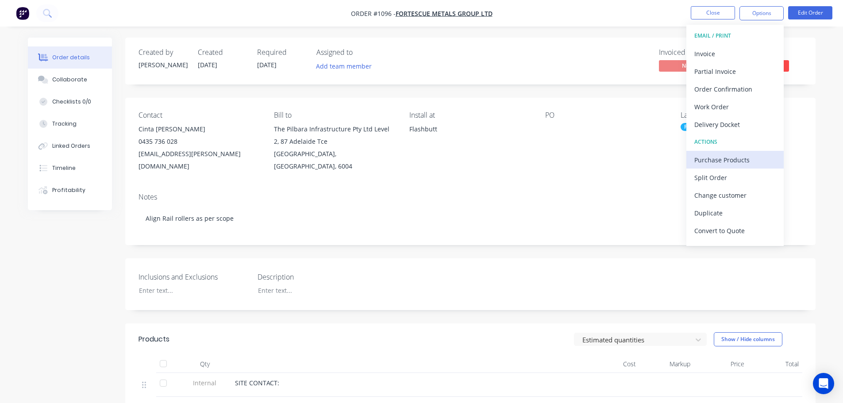
click at [714, 159] on div "Purchase Products" at bounding box center [734, 160] width 81 height 13
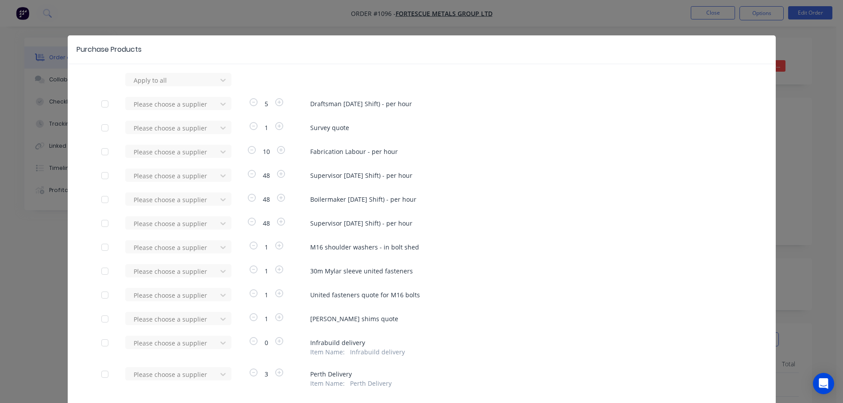
click at [103, 319] on div at bounding box center [105, 319] width 18 height 18
click at [145, 315] on div "Please choose a supplier" at bounding box center [173, 318] width 97 height 13
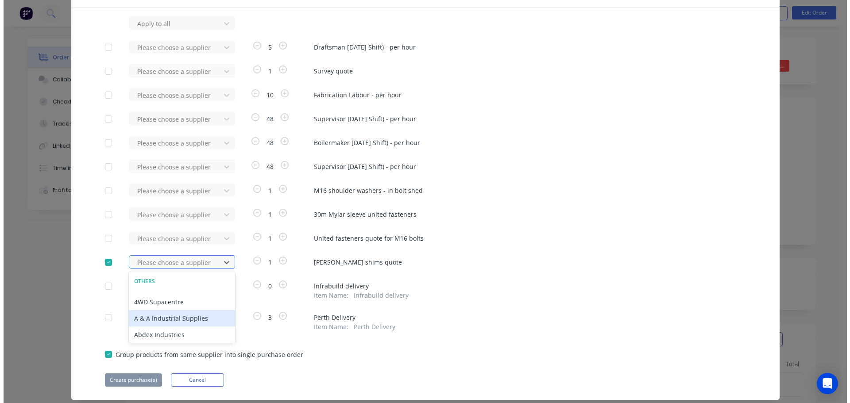
scroll to position [62, 0]
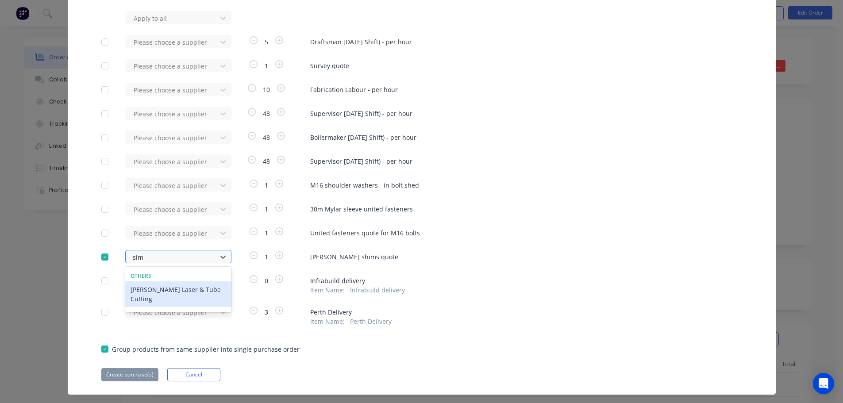
type input "simm"
click at [146, 292] on div "[PERSON_NAME] Laser & Tube Cutting" at bounding box center [178, 294] width 106 height 26
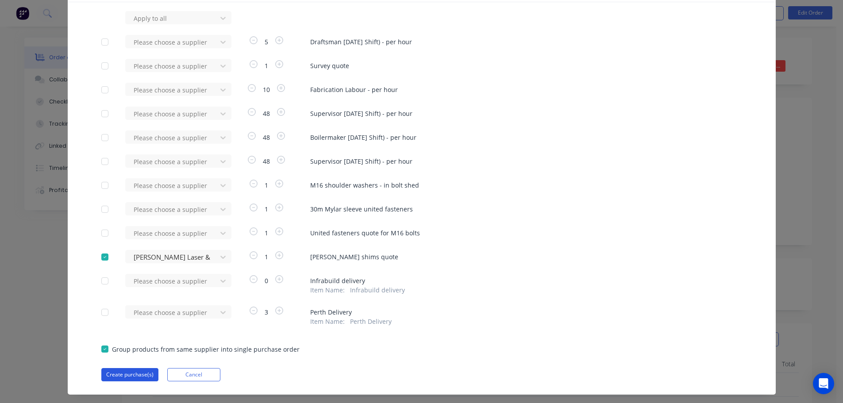
click at [127, 377] on button "Create purchase(s)" at bounding box center [129, 374] width 57 height 13
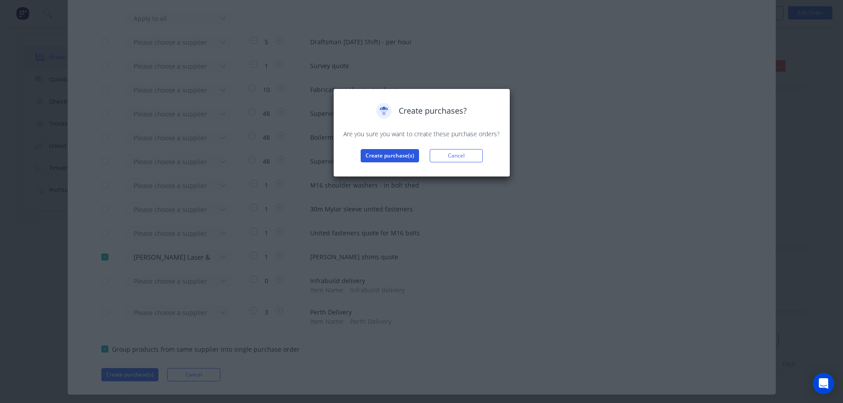
click at [377, 160] on button "Create purchase(s)" at bounding box center [390, 155] width 58 height 13
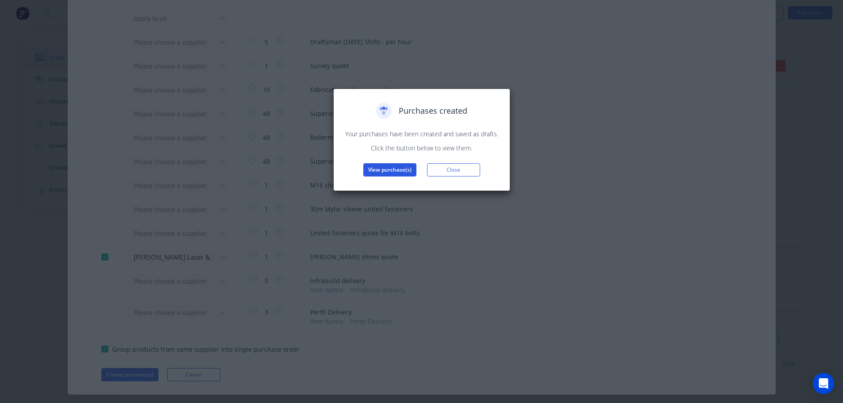
click at [375, 165] on button "View purchase(s)" at bounding box center [389, 169] width 53 height 13
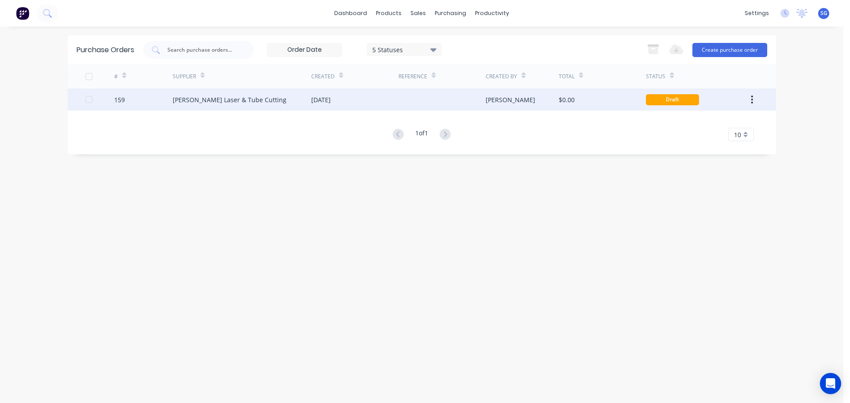
click at [179, 100] on div "[PERSON_NAME] Laser & Tube Cutting" at bounding box center [230, 99] width 114 height 9
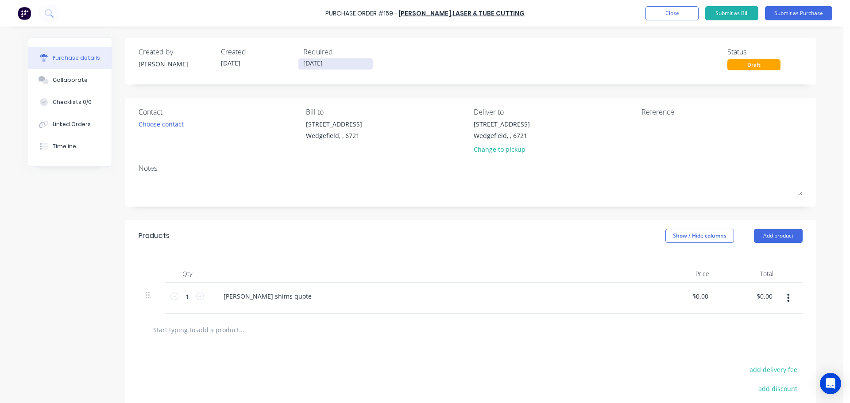
click at [334, 68] on input "[DATE]" at bounding box center [335, 63] width 74 height 11
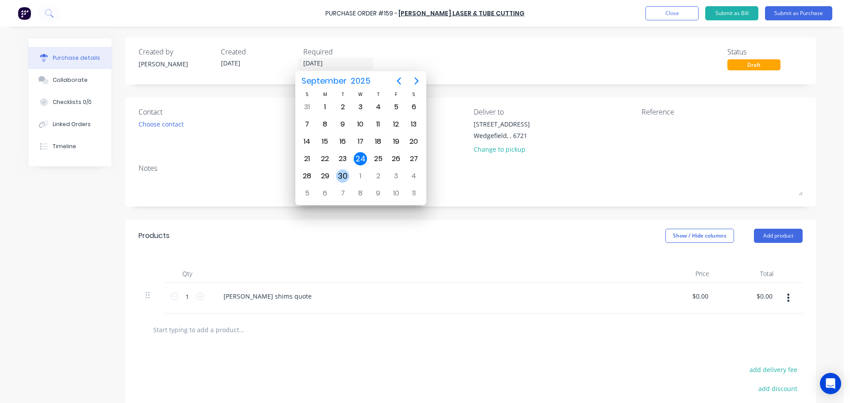
click at [342, 175] on div "30" at bounding box center [342, 175] width 13 height 13
type input "[DATE]"
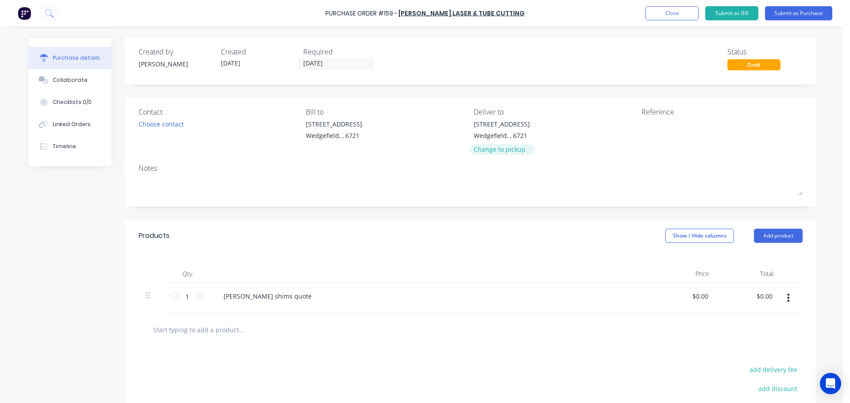
click at [483, 151] on div "Change to pickup" at bounding box center [501, 149] width 56 height 9
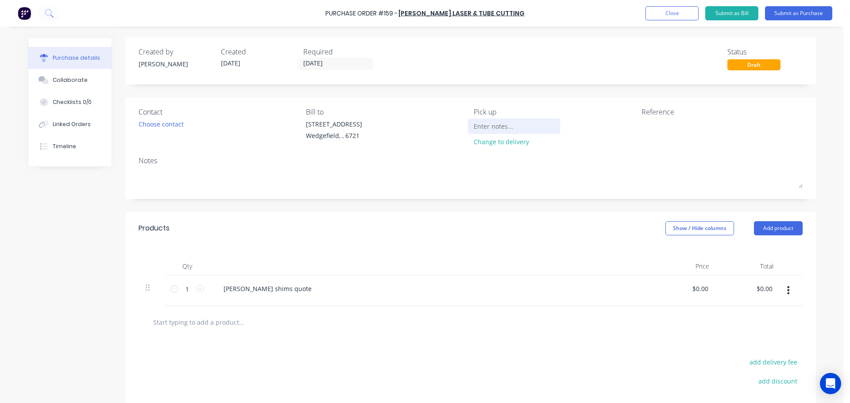
click at [478, 123] on input at bounding box center [513, 125] width 81 height 13
type input "Please advise weight and dimensions once ready for collection"
click at [695, 131] on textarea at bounding box center [696, 129] width 111 height 20
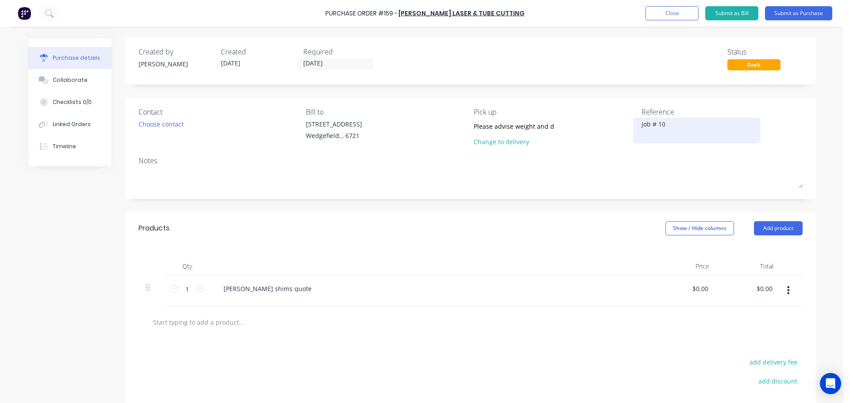
type textarea "Job # 109"
type textarea "x"
type textarea "Job # 1096"
type textarea "x"
type textarea "Job # 1096"
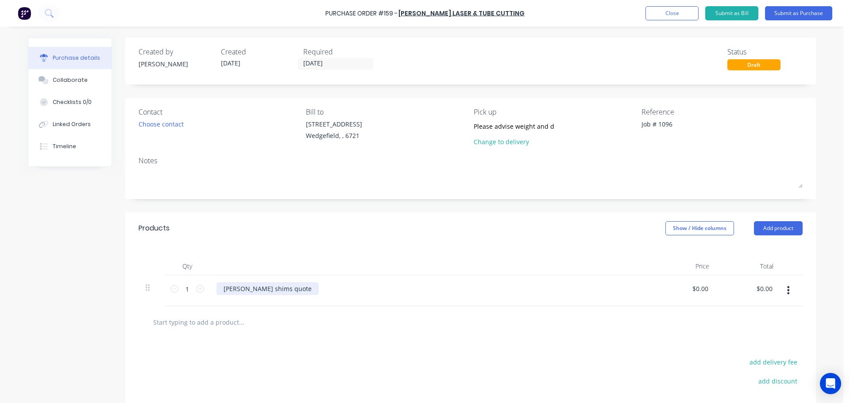
click at [287, 291] on div "[PERSON_NAME] shims quote" at bounding box center [267, 288] width 102 height 13
type textarea "x"
drag, startPoint x: 292, startPoint y: 290, endPoint x: 200, endPoint y: 286, distance: 91.7
click at [200, 286] on div "1 1 [PERSON_NAME] shims quote $0.00 $0.00 $0.00 $0.00" at bounding box center [470, 290] width 664 height 31
type textarea "x"
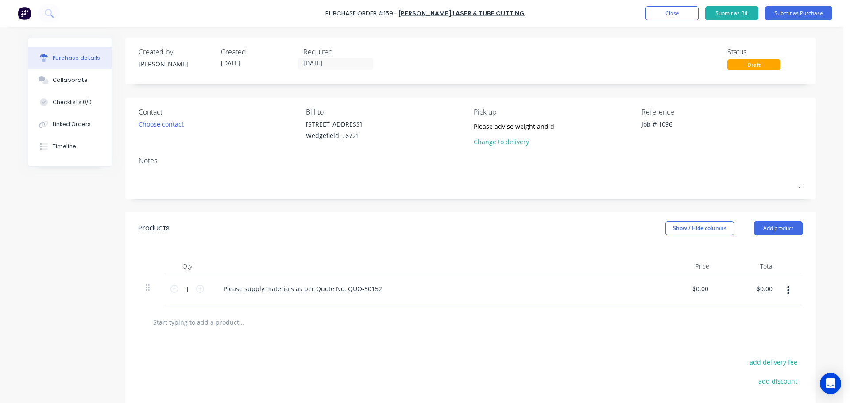
type input "0.00"
click at [697, 289] on input "0.00" at bounding box center [701, 288] width 17 height 13
type textarea "x"
click at [697, 289] on input "0.00" at bounding box center [701, 288] width 17 height 13
type input "1479.60"
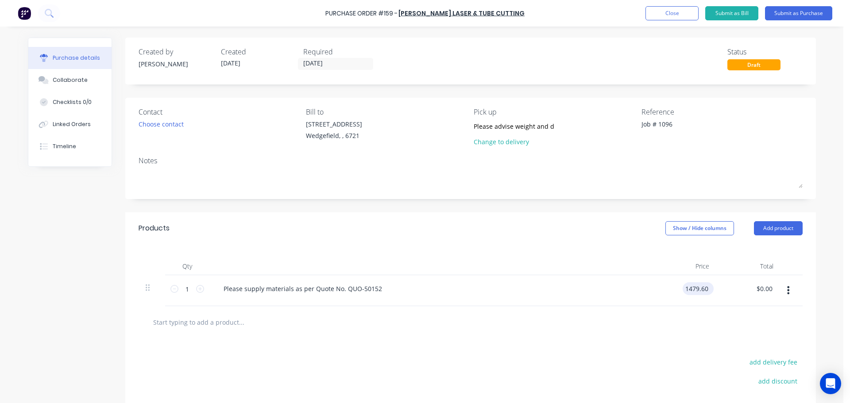
type textarea "x"
type input "$1,479.60"
type input "1479.60"
type textarea "x"
type input "$1,479.60"
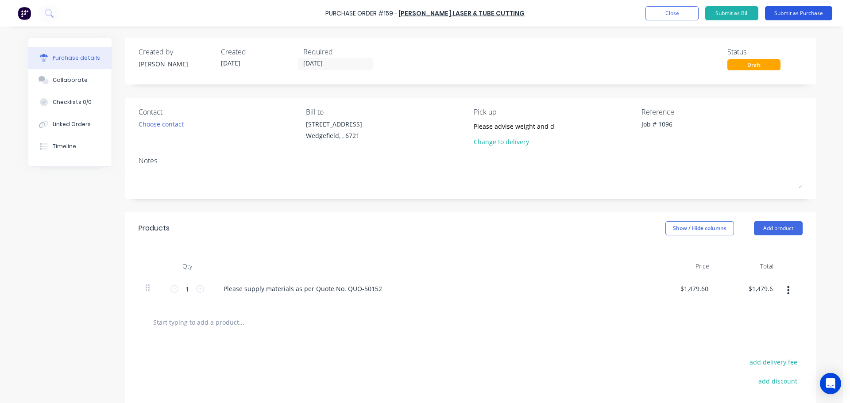
click at [799, 13] on button "Submit as Purchase" at bounding box center [798, 13] width 67 height 14
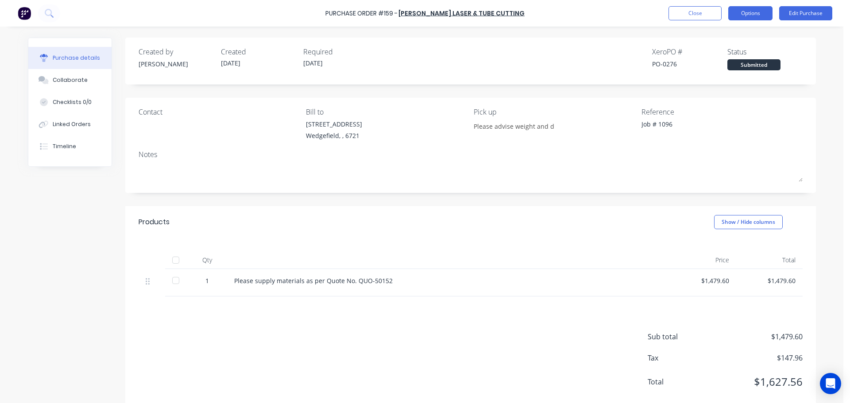
click at [757, 13] on button "Options" at bounding box center [750, 13] width 44 height 14
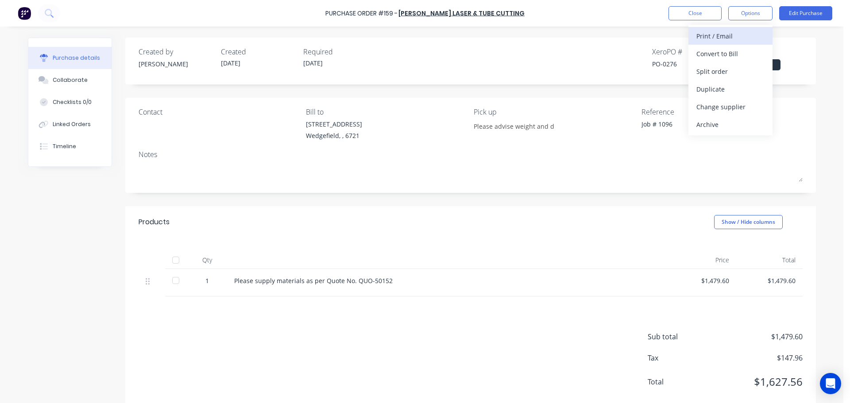
click at [708, 38] on div "Print / Email" at bounding box center [730, 36] width 68 height 13
click at [703, 55] on div "With pricing" at bounding box center [730, 53] width 68 height 13
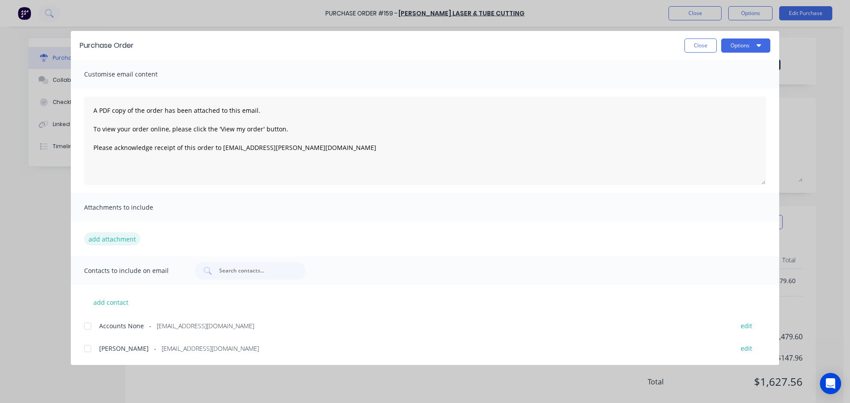
click at [101, 238] on button "add attachment" at bounding box center [112, 238] width 56 height 13
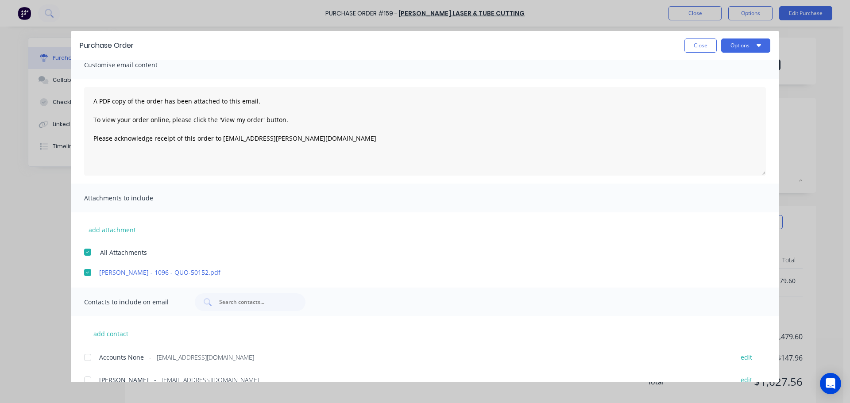
scroll to position [23, 0]
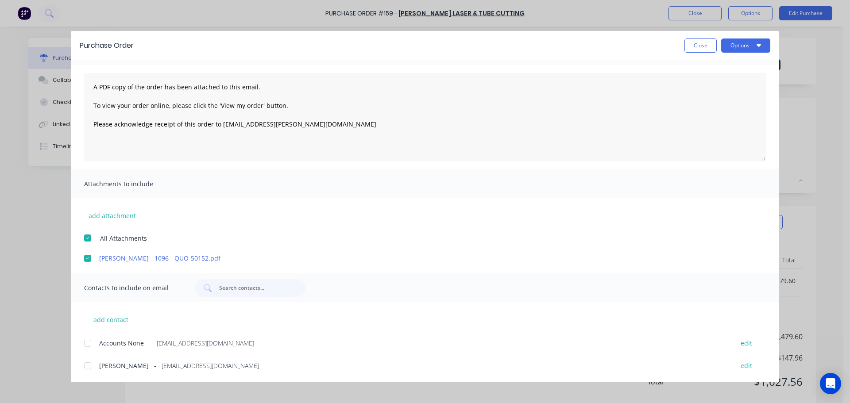
click at [86, 368] on div at bounding box center [88, 366] width 18 height 18
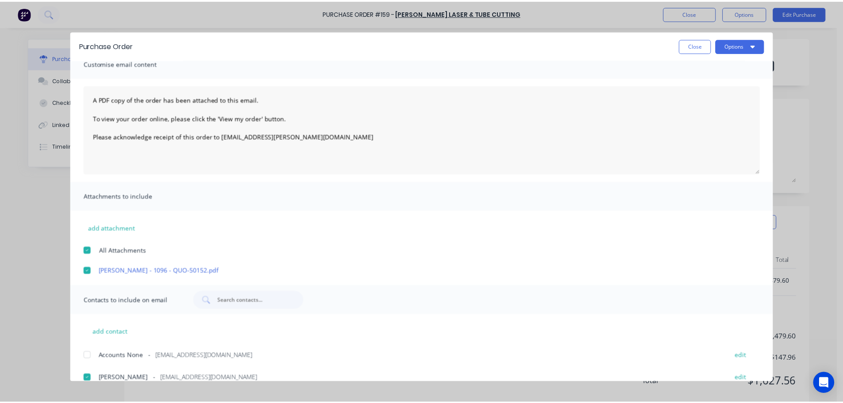
scroll to position [0, 0]
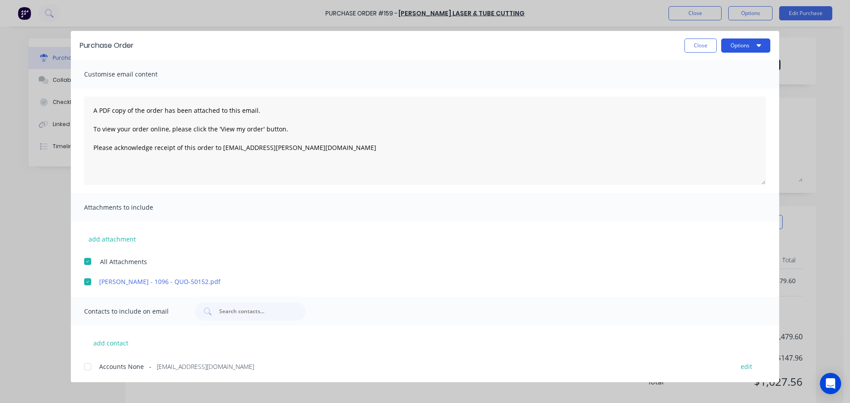
click at [737, 45] on button "Options" at bounding box center [745, 45] width 49 height 14
click at [706, 104] on div "Email" at bounding box center [728, 103] width 68 height 13
click at [700, 46] on button "Close" at bounding box center [700, 45] width 32 height 14
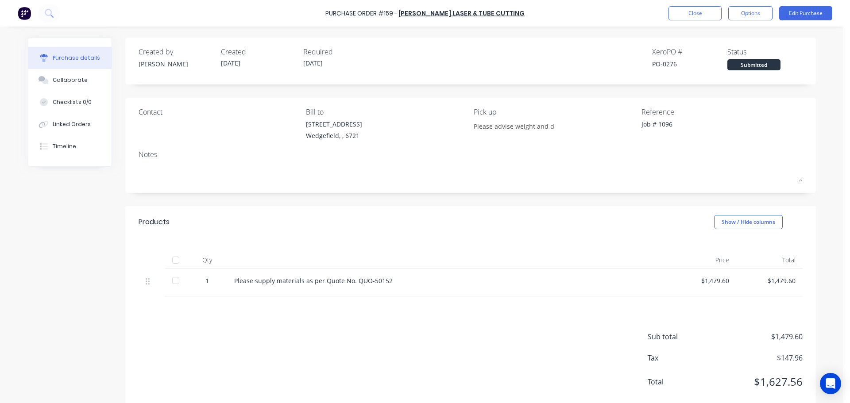
type textarea "x"
click at [685, 14] on button "Close" at bounding box center [694, 13] width 53 height 14
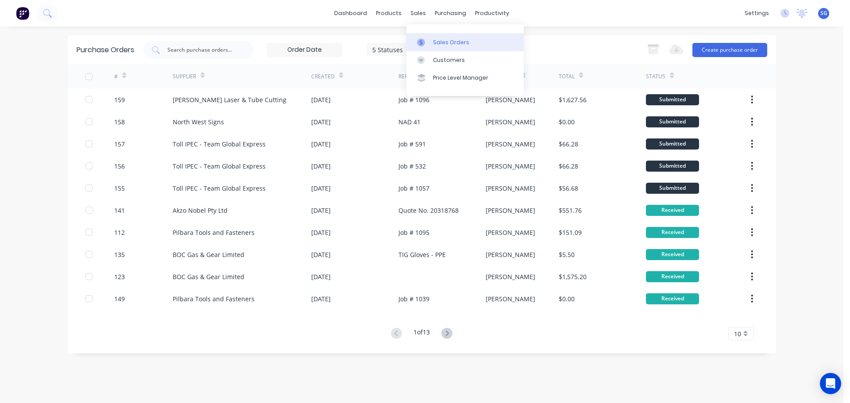
click at [435, 42] on div "Sales Orders" at bounding box center [451, 42] width 36 height 8
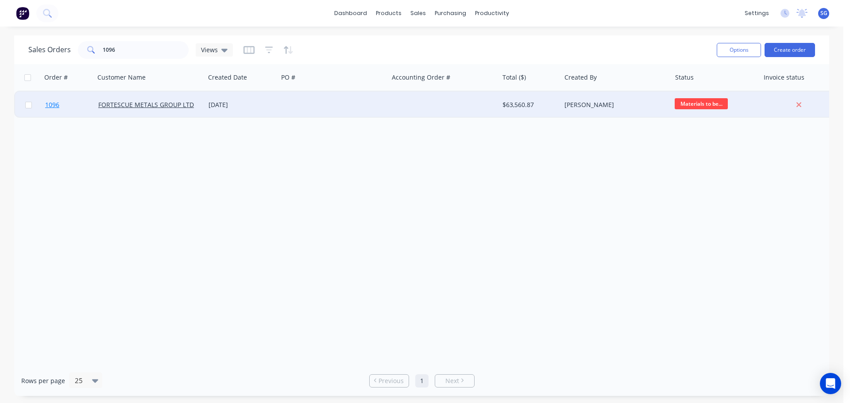
click at [51, 106] on span "1096" at bounding box center [52, 104] width 14 height 9
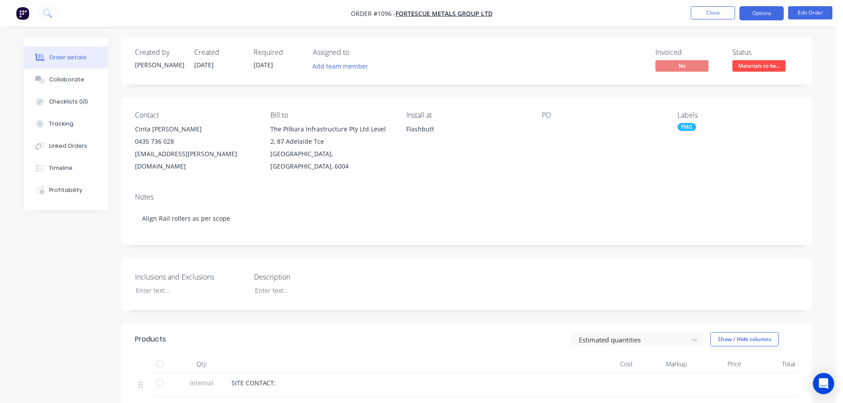
click at [769, 15] on button "Options" at bounding box center [761, 13] width 44 height 14
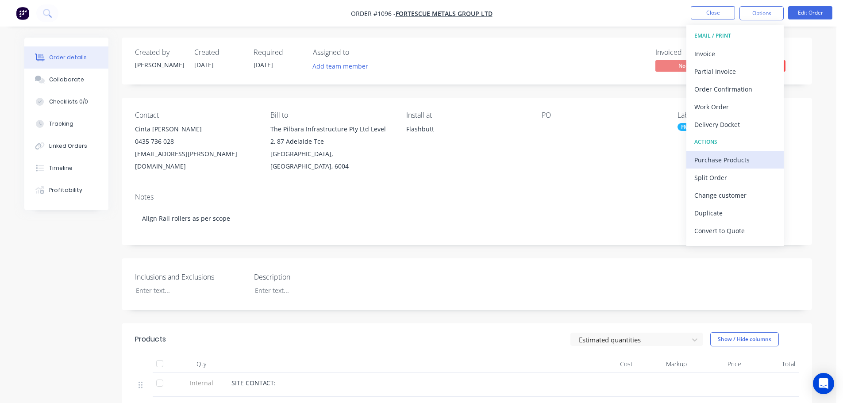
click at [704, 160] on div "Purchase Products" at bounding box center [734, 160] width 81 height 13
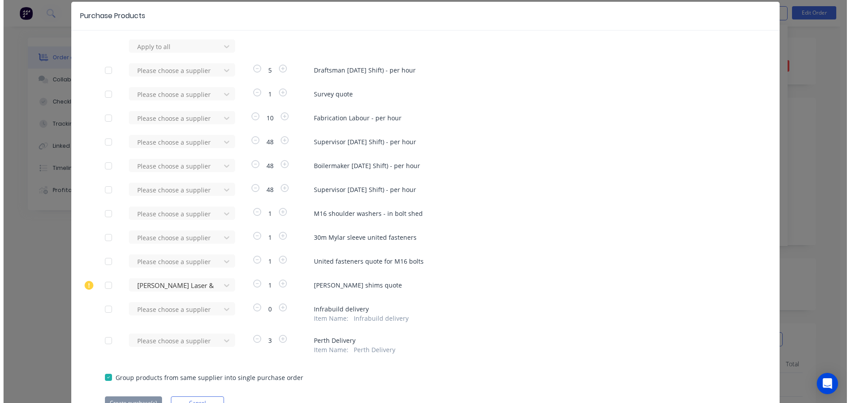
scroll to position [79, 0]
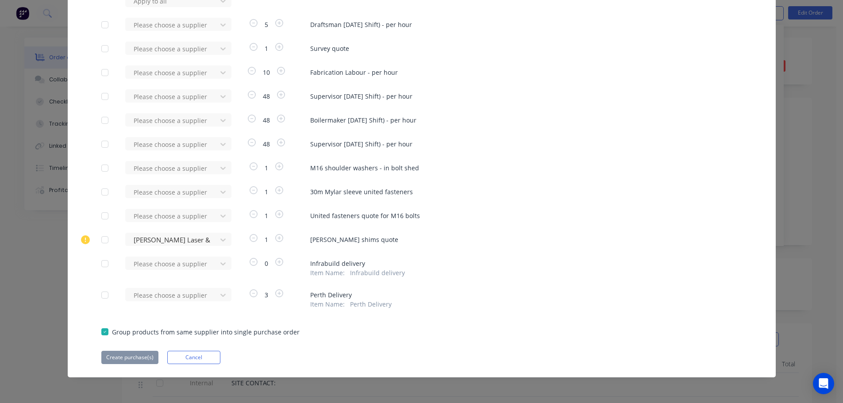
click at [99, 189] on div at bounding box center [105, 192] width 18 height 18
click at [104, 217] on div at bounding box center [105, 216] width 18 height 18
click at [162, 193] on div at bounding box center [173, 192] width 80 height 11
type input "united"
click at [159, 230] on div "United Fasteners" at bounding box center [178, 224] width 106 height 16
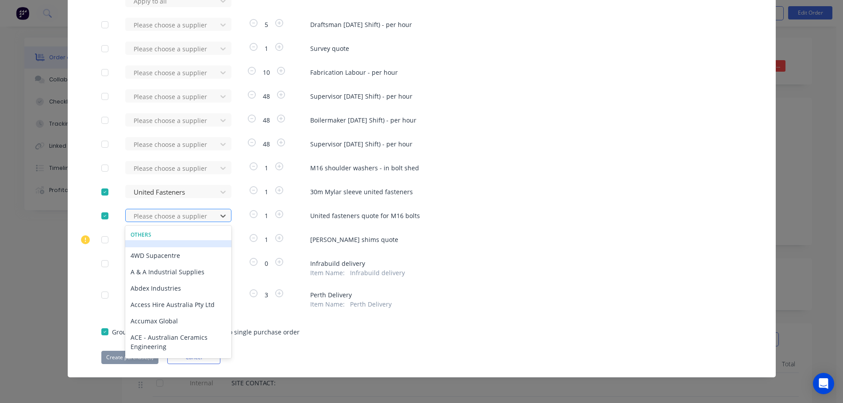
click at [154, 214] on div at bounding box center [173, 216] width 80 height 11
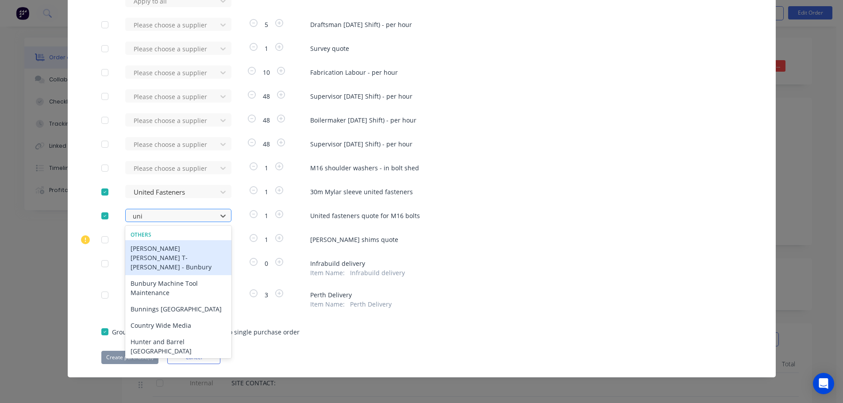
type input "unite"
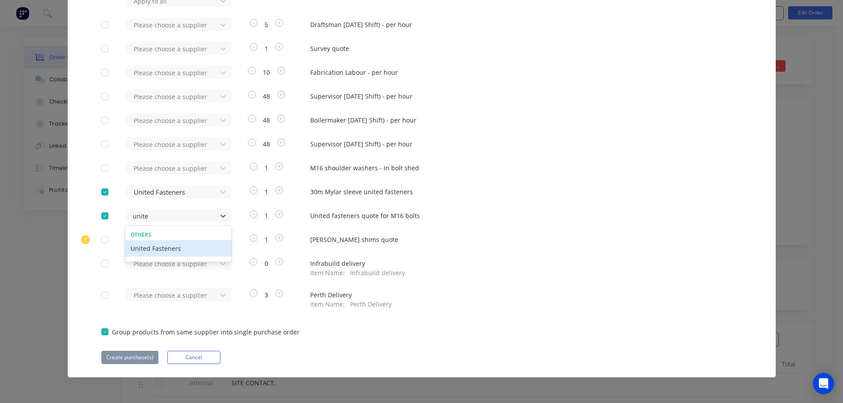
click at [153, 254] on div "United Fasteners" at bounding box center [178, 248] width 106 height 16
click at [122, 356] on button "Create purchase(s)" at bounding box center [129, 357] width 57 height 13
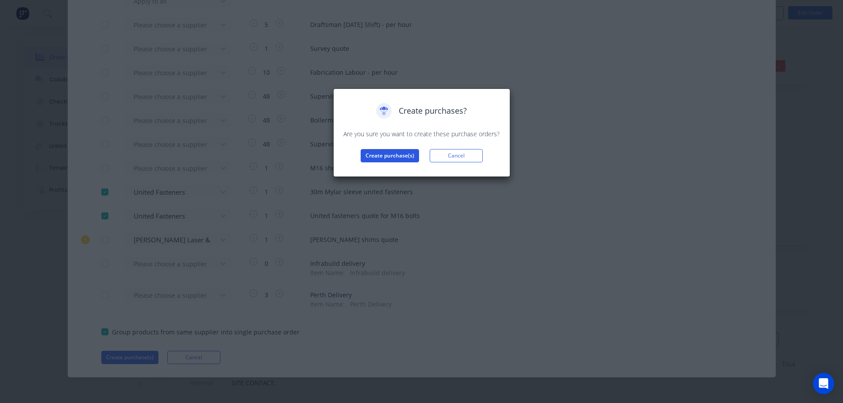
click at [376, 155] on button "Create purchase(s)" at bounding box center [390, 155] width 58 height 13
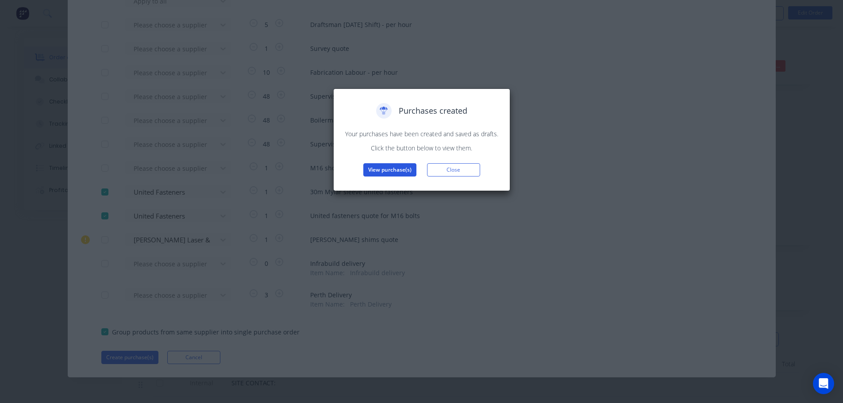
click at [378, 165] on button "View purchase(s)" at bounding box center [389, 169] width 53 height 13
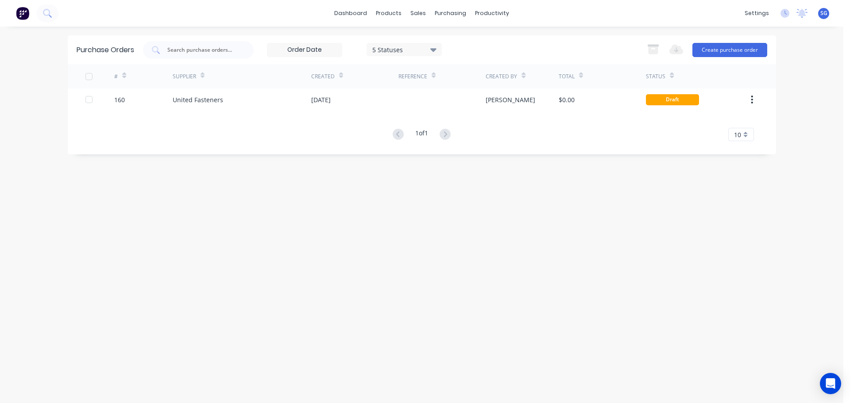
click at [315, 240] on div "Purchase Orders 5 Statuses 5 Statuses Export to Excel (XLSX) Create purchase or…" at bounding box center [422, 214] width 708 height 359
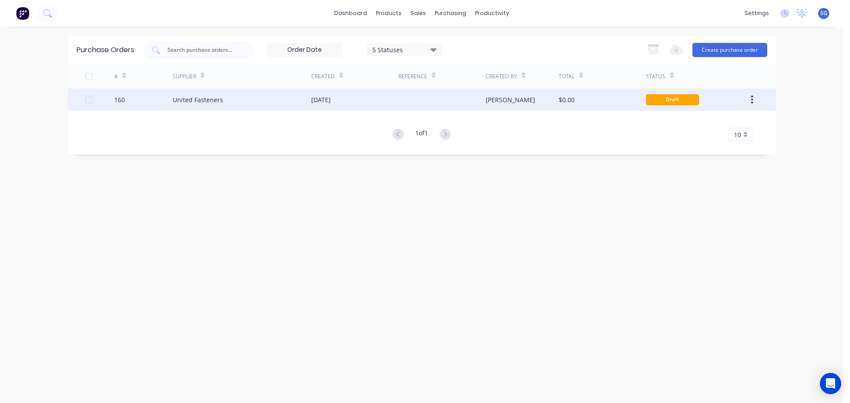
click at [169, 98] on div "160" at bounding box center [143, 99] width 58 height 22
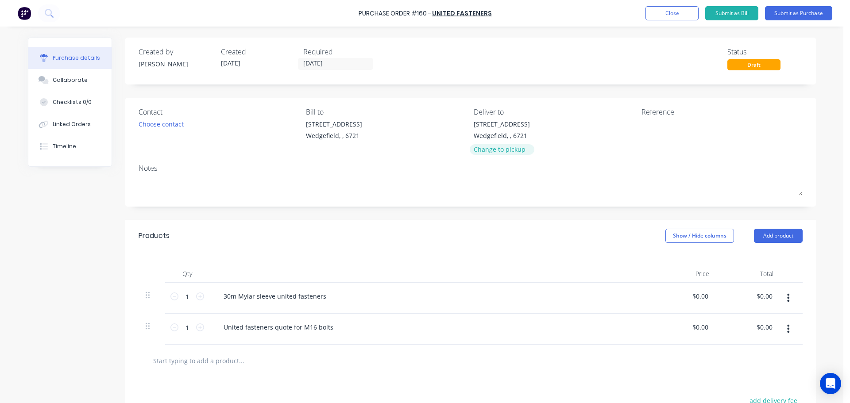
click at [484, 150] on div "Change to pickup" at bounding box center [501, 149] width 56 height 9
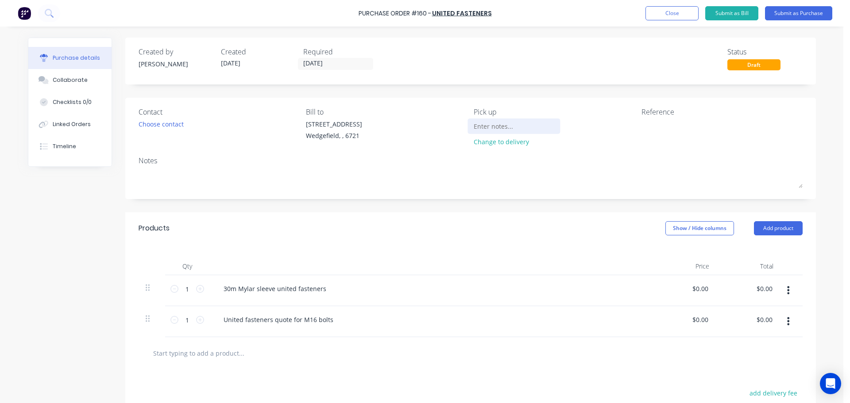
click at [488, 127] on input at bounding box center [513, 125] width 81 height 13
type input "Please advise weight and dimensions once ready for collection"
click at [646, 131] on textarea at bounding box center [696, 129] width 111 height 20
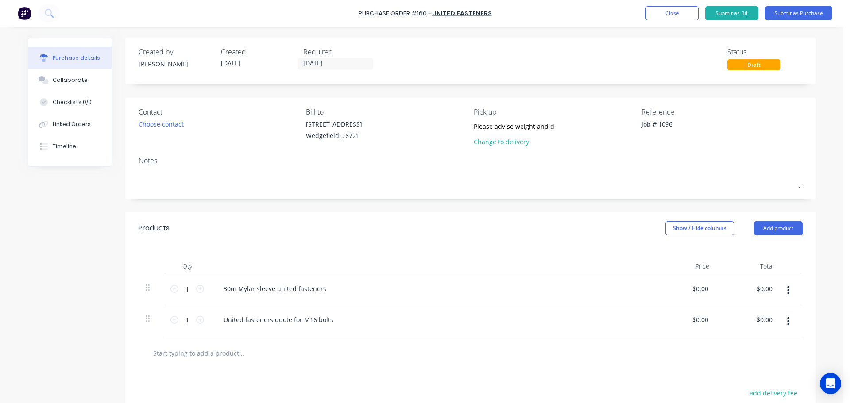
type textarea "Job # 1096"
type textarea "x"
type textarea "Job # 1096"
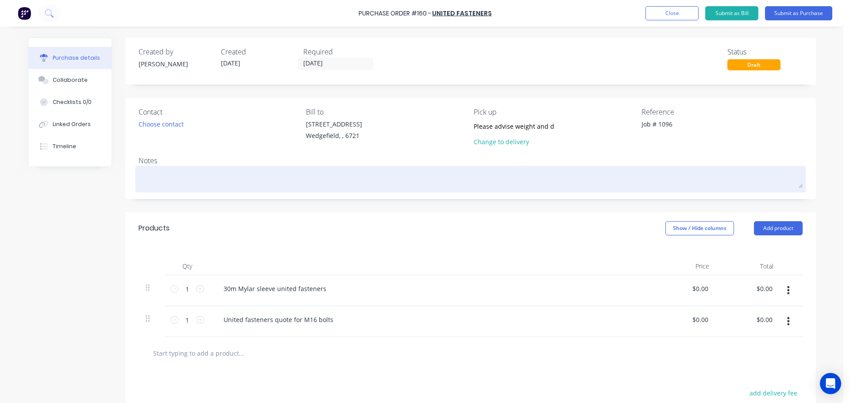
click at [170, 181] on textarea at bounding box center [470, 178] width 664 height 20
type textarea "x"
type textarea "Q"
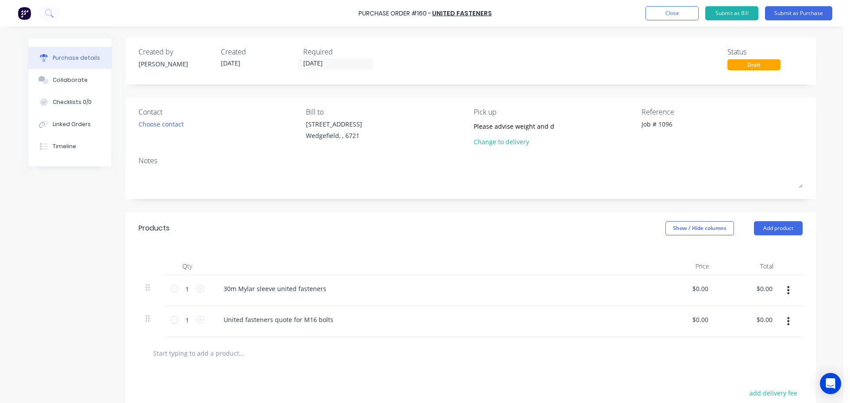
click at [381, 282] on div "30m Mylar sleeve united fasteners" at bounding box center [430, 288] width 428 height 13
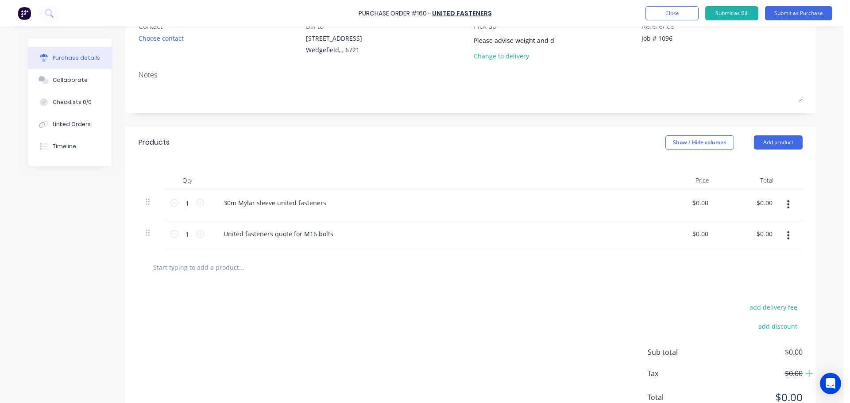
scroll to position [88, 0]
click at [194, 274] on div at bounding box center [470, 265] width 664 height 32
click at [186, 259] on input "text" at bounding box center [241, 265] width 177 height 18
paste input "MYLAR SLEEVE M16X1000MM"
type textarea "x"
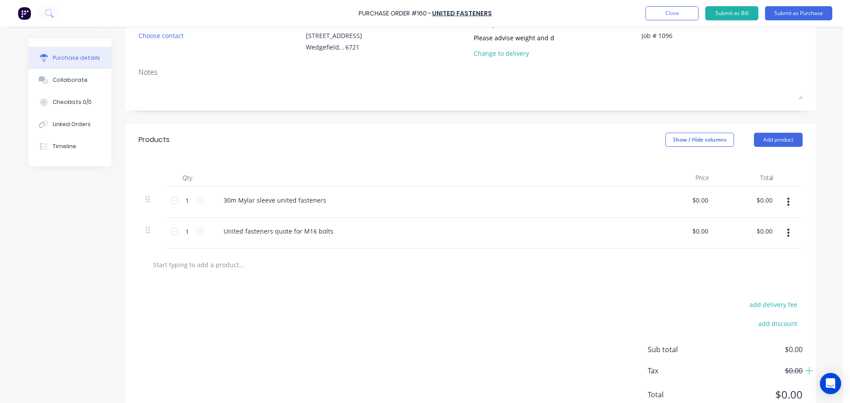
type input "MYLAR SLEEVE M16X1000MM"
type textarea "x"
type input "MYLAR SLEEVE M16X1000MM"
click at [250, 293] on button "Add MYLAR SLEEVE M16X1000MM to order" at bounding box center [288, 298] width 265 height 28
type textarea "x"
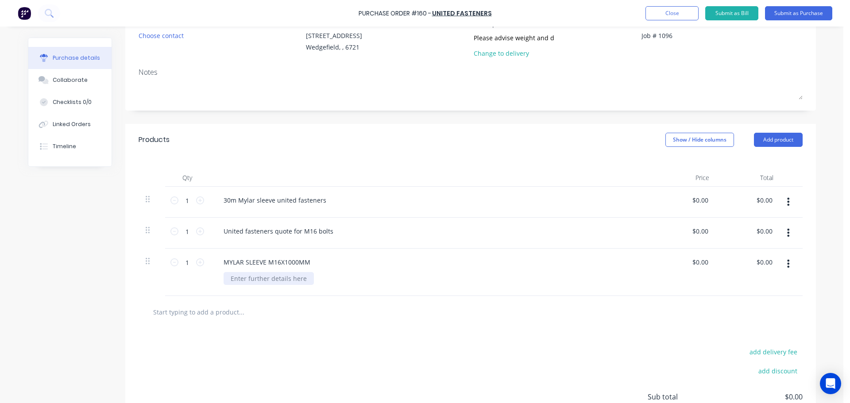
type textarea "x"
click at [244, 278] on div at bounding box center [268, 278] width 90 height 13
type textarea "x"
drag, startPoint x: 225, startPoint y: 262, endPoint x: 283, endPoint y: 258, distance: 58.5
click at [225, 262] on div "MYLAR SLEEVE M16X1000MM" at bounding box center [266, 262] width 101 height 13
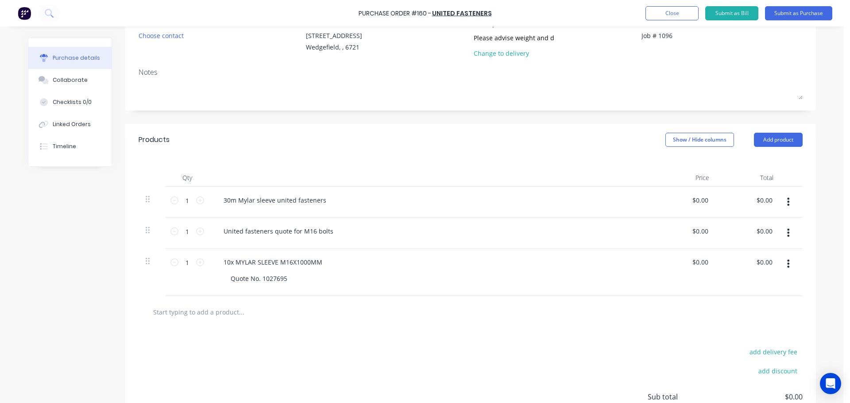
click at [782, 203] on button "button" at bounding box center [787, 202] width 21 height 16
click at [739, 275] on button "Delete" at bounding box center [760, 278] width 75 height 18
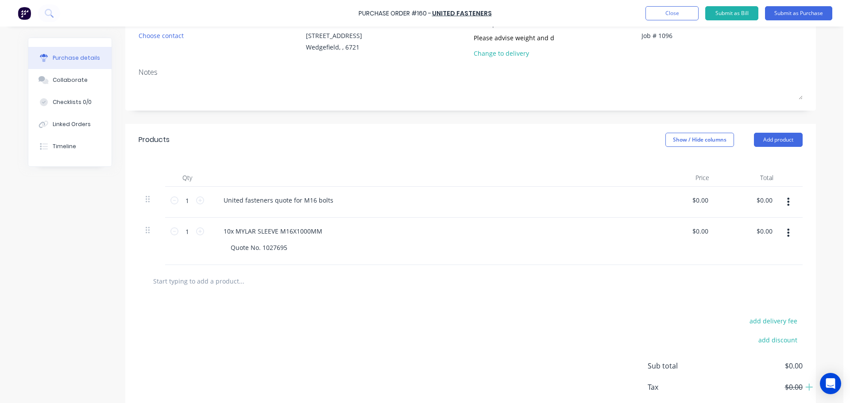
click at [787, 203] on button "button" at bounding box center [787, 202] width 21 height 16
click at [739, 278] on button "Delete" at bounding box center [760, 278] width 75 height 18
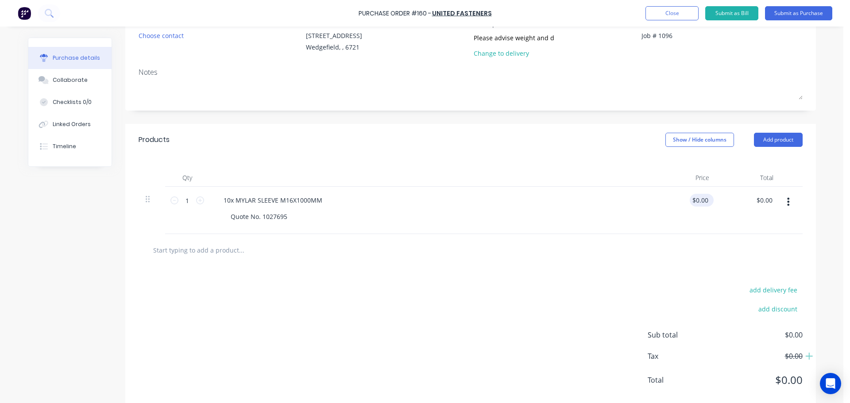
type textarea "x"
type input "0.00"
click at [698, 203] on input "0.00" at bounding box center [699, 200] width 20 height 13
type textarea "x"
click at [698, 203] on input "0.00" at bounding box center [701, 200] width 17 height 13
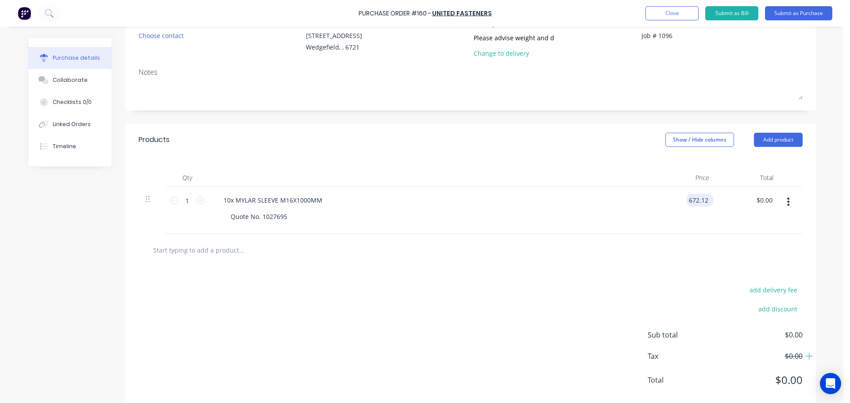
type input "672.12"
type textarea "x"
type input "$672.12"
type input "672.12"
type textarea "x"
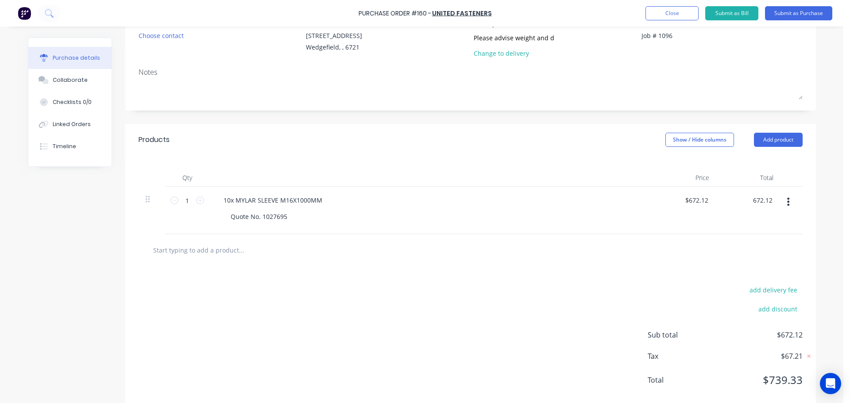
type input "$672.12"
type textarea "x"
type input "$672.12"
click at [206, 254] on input "text" at bounding box center [241, 250] width 177 height 18
paste input "M16X120"
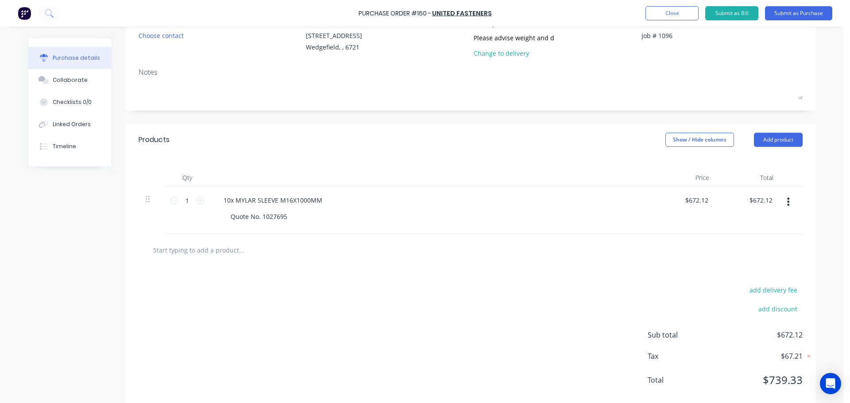
type textarea "x"
type input "M16X120"
type textarea "x"
type input "M16X120"
type textarea "x"
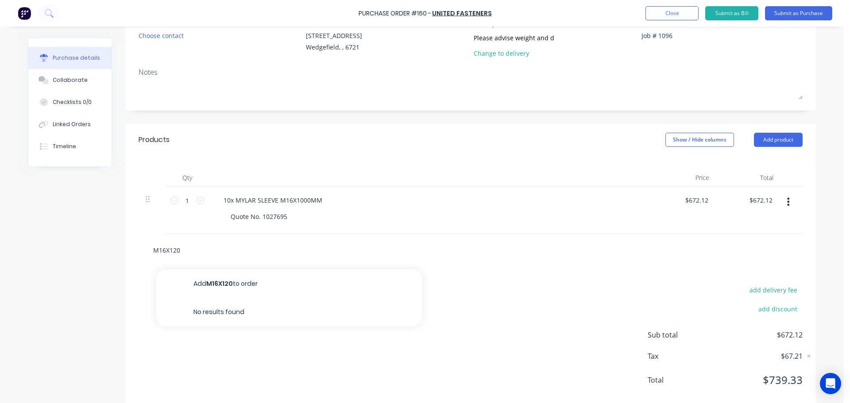
type input "M16X120 A"
type textarea "x"
type input "M16X120 As"
type textarea "x"
type input "M16X120 Ass"
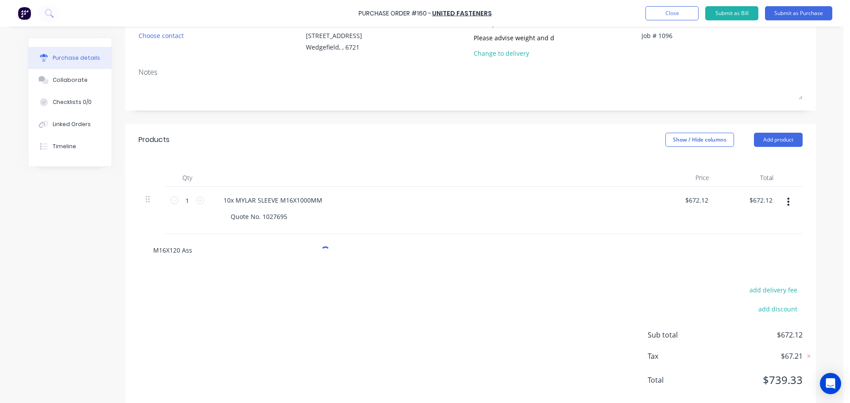
type textarea "x"
type input "M16X120 Asse"
type textarea "x"
type input "M16X120 Assem"
type textarea "x"
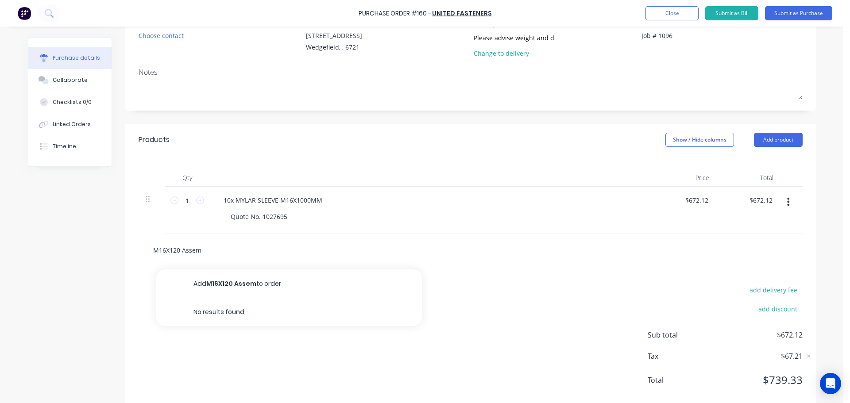
type input "M16X120 Assemb"
type textarea "x"
type input "M16X120 Assembl"
type textarea "x"
type input "M16X120 Assembly"
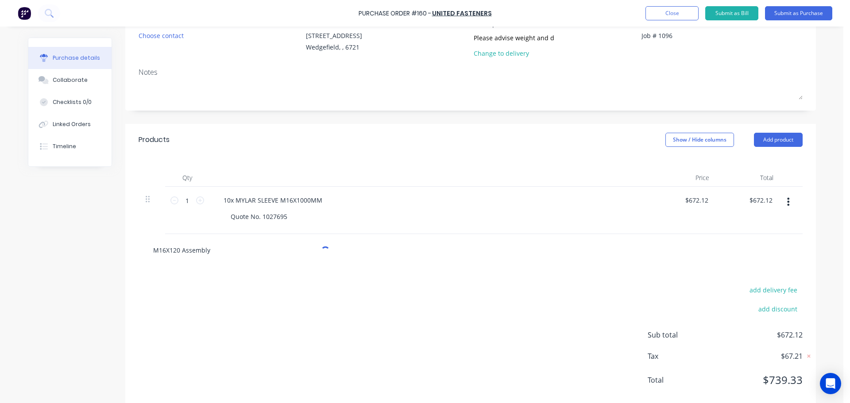
type textarea "x"
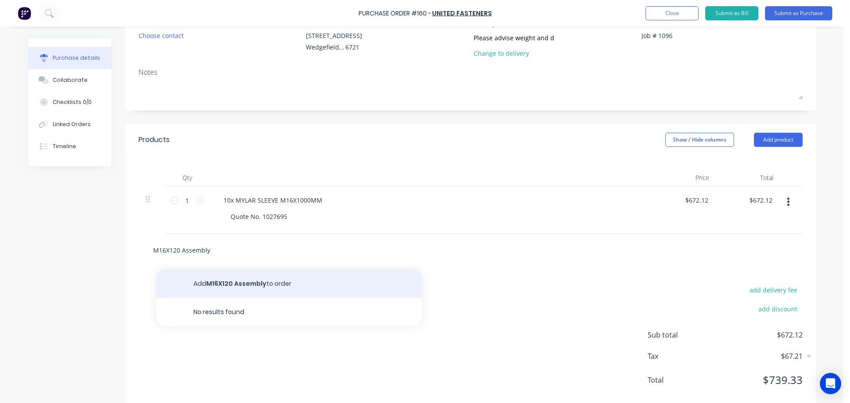
type input "M16X120 Assembly"
click at [223, 285] on button "Add M16X120 Assembly to order" at bounding box center [288, 283] width 265 height 28
type textarea "x"
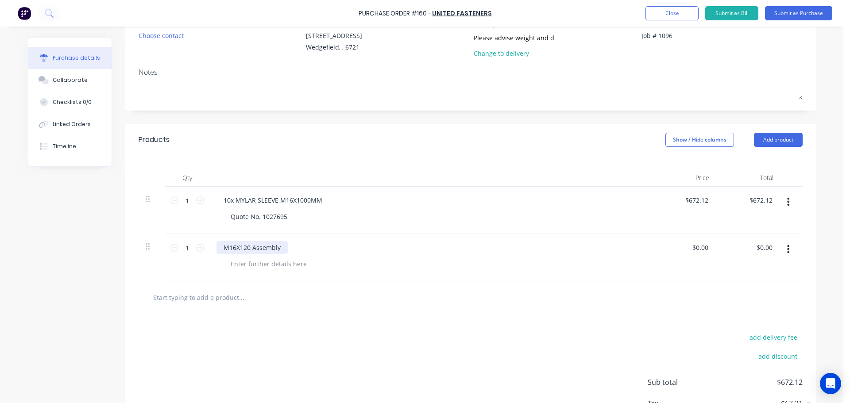
click at [218, 249] on div "M16X120 Assembly" at bounding box center [251, 247] width 71 height 13
click at [273, 248] on div "M16X120 Assembly" at bounding box center [251, 247] width 71 height 13
type textarea "x"
drag, startPoint x: 278, startPoint y: 248, endPoint x: 204, endPoint y: 243, distance: 73.6
click at [204, 243] on div "1 1 M16X120 Assembly $0.00 $0.00 $0.00 $0.00" at bounding box center [470, 257] width 664 height 47
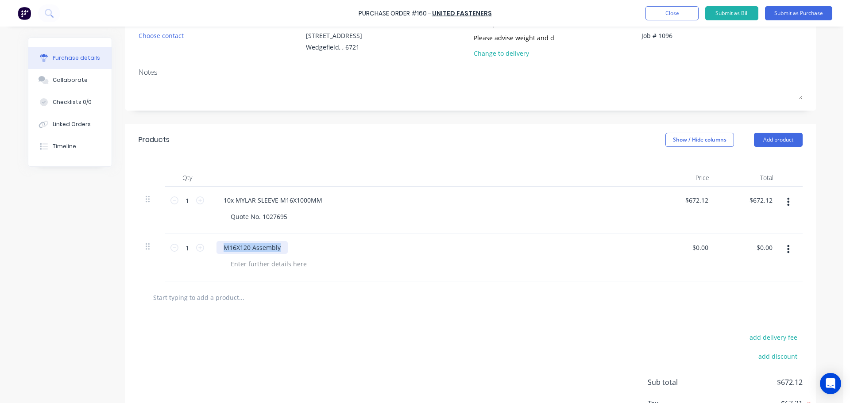
paste div
click at [221, 251] on div "G8.8 GALV SET SCREW M16X120" at bounding box center [270, 247] width 108 height 13
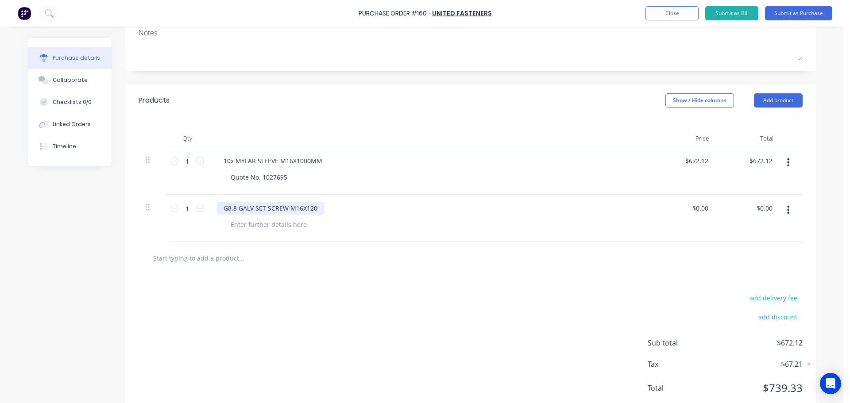
scroll to position [133, 0]
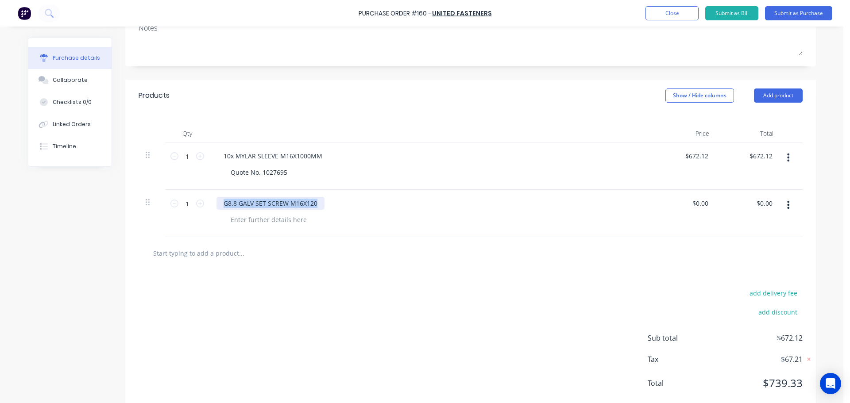
drag, startPoint x: 315, startPoint y: 206, endPoint x: 213, endPoint y: 209, distance: 102.7
click at [216, 209] on div "G8.8 GALV SET SCREW M16X120" at bounding box center [430, 203] width 428 height 13
click at [171, 204] on icon at bounding box center [174, 204] width 8 height 8
type textarea "x"
type input "0"
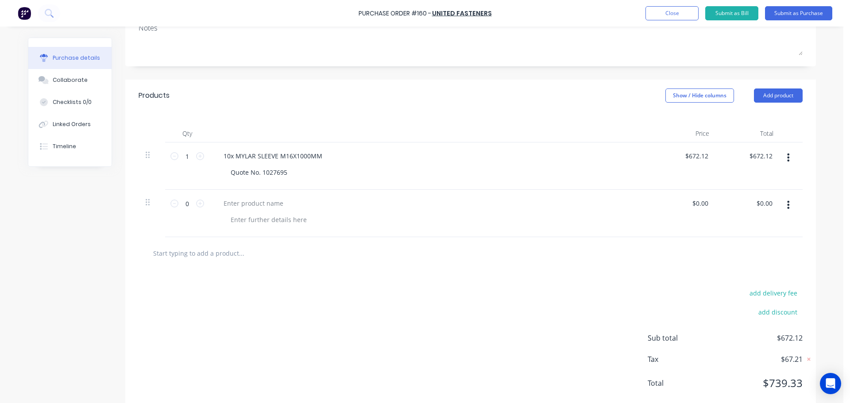
click at [184, 252] on input "text" at bounding box center [241, 253] width 177 height 18
paste input "G8.8 GALV SET SCREW M16X120"
type textarea "x"
type input "G8.8 GALV SET SCREW M16X120"
type textarea "x"
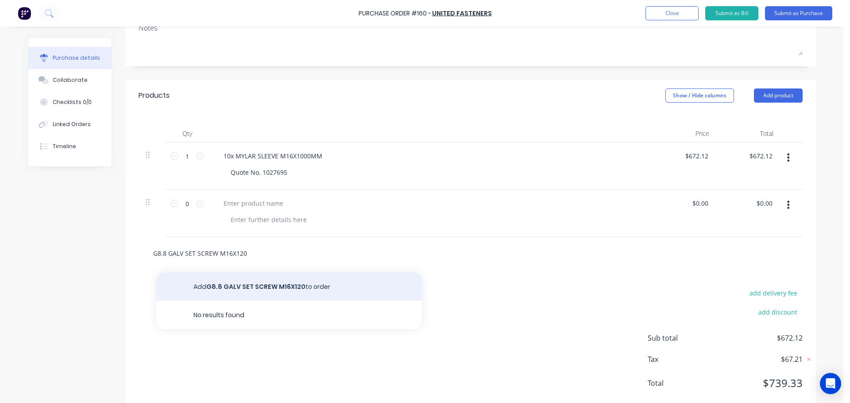
type input "G8.8 GALV SET SCREW M16X120"
click at [232, 287] on button "Add G8.8 GALV SET SCREW M16X120 to order" at bounding box center [288, 287] width 265 height 28
type textarea "x"
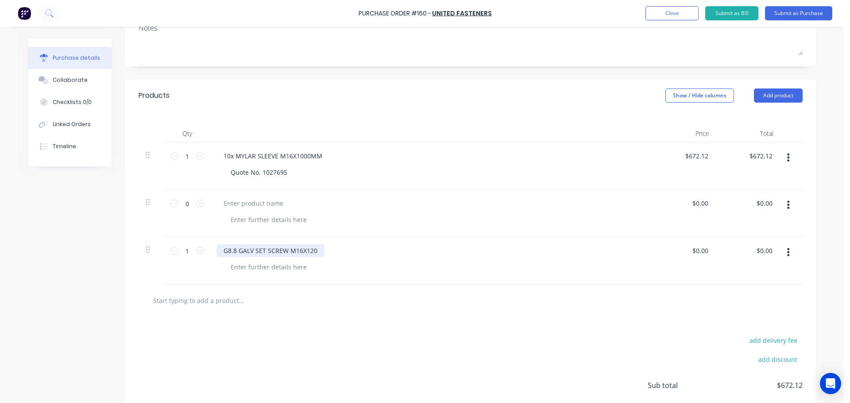
type textarea "x"
click at [218, 250] on div "G8.8 GALV SET SCREW M16X120" at bounding box center [270, 250] width 108 height 13
type textarea "x"
type input "0.00"
type textarea "x"
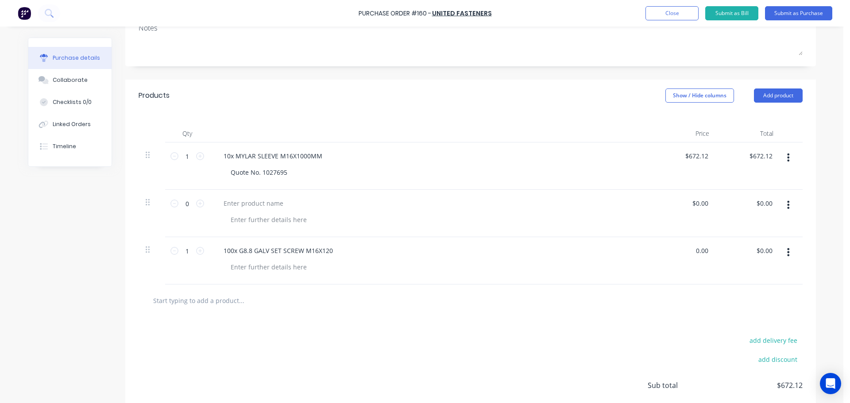
drag, startPoint x: 706, startPoint y: 252, endPoint x: 685, endPoint y: 252, distance: 20.4
click at [685, 252] on div "0.00 0.00" at bounding box center [684, 260] width 64 height 47
type input "252.60"
type textarea "x"
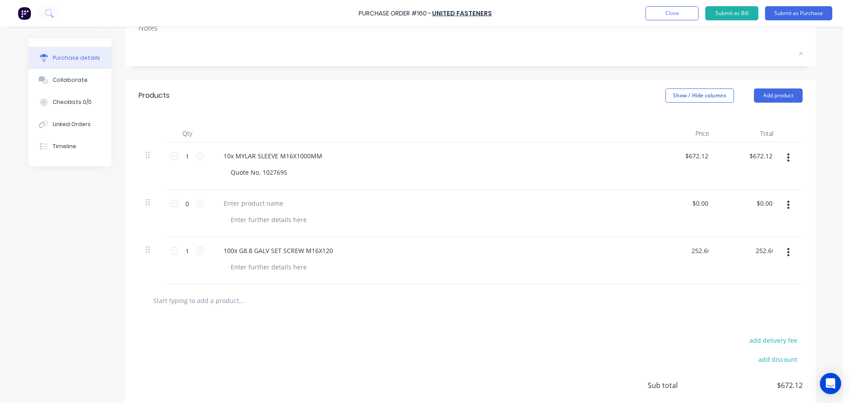
type input "$252.60"
type textarea "x"
type input "$252.60"
type textarea "x"
type input "$252.60"
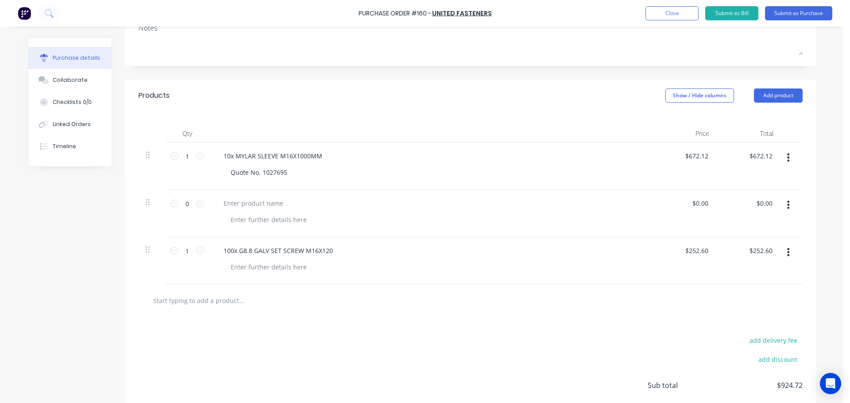
click at [188, 309] on input "text" at bounding box center [241, 301] width 177 height 18
paste input "GALV CL8.8 HEX SET SCREWS M16 X 90"
type textarea "x"
type input "GALV CL8.8 HEX SET SCREWS M16 X 90"
type textarea "x"
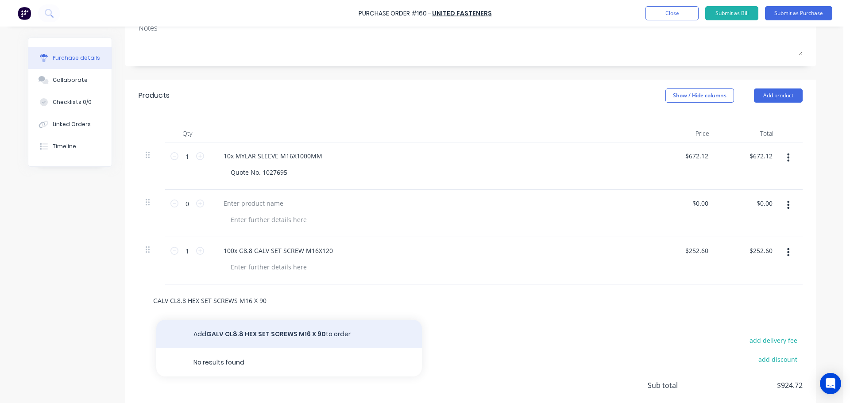
type input "GALV CL8.8 HEX SET SCREWS M16 X 90"
click at [246, 331] on button "Add GALV CL8.8 HEX SET SCREWS M16 X 90 to order" at bounding box center [288, 334] width 265 height 28
type textarea "x"
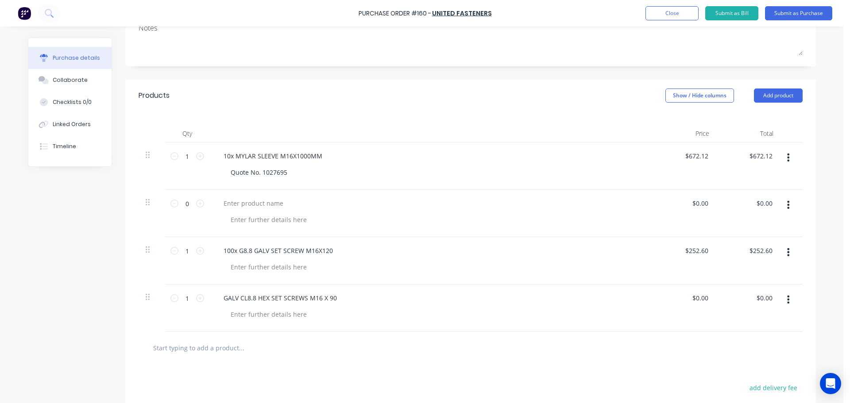
click at [169, 352] on input "text" at bounding box center [241, 348] width 177 height 18
paste input "GALV CL8.8 HEX SET SCREWS M16 X 90"
type textarea "x"
type input "GALV CL8.8 HEX SET SCREWS M16 X 90"
type textarea "x"
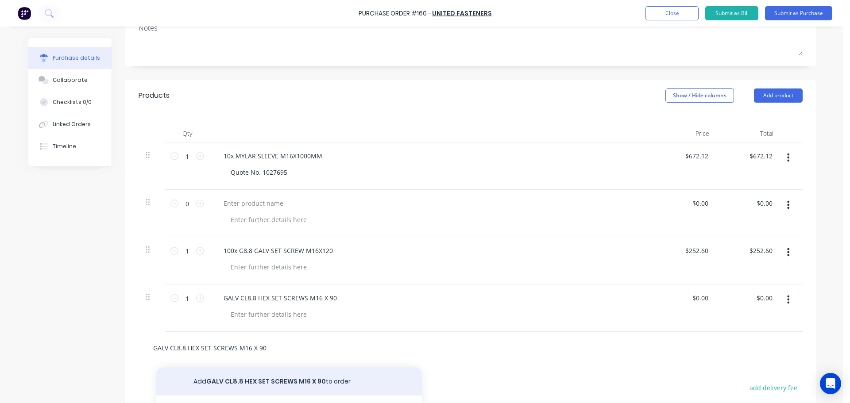
type input "GALV CL8.8 HEX SET SCREWS M16 X 90"
click at [231, 380] on button "Add GALV CL8.8 HEX SET SCREWS M16 X 90 to order" at bounding box center [288, 381] width 265 height 28
type textarea "x"
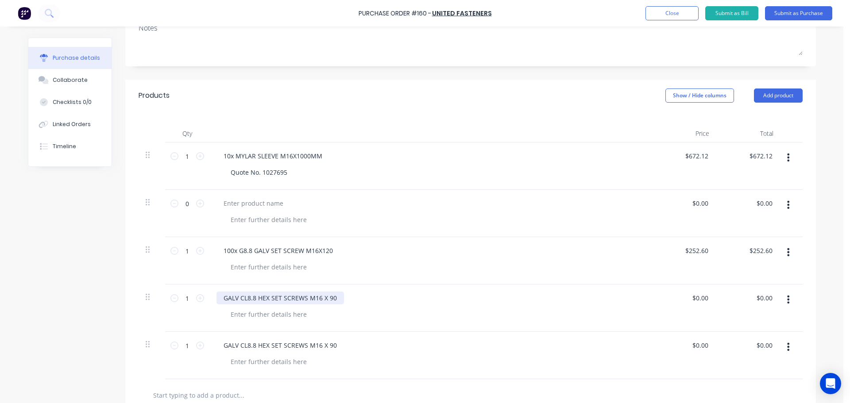
type textarea "x"
click at [221, 296] on div "GALV CL8.8 HEX SET SCREWS M16 X 90" at bounding box center [279, 298] width 127 height 13
type textarea "x"
click at [220, 345] on div "GALV CL8.8 HEX SET SCREWS M16 X 90" at bounding box center [279, 345] width 127 height 13
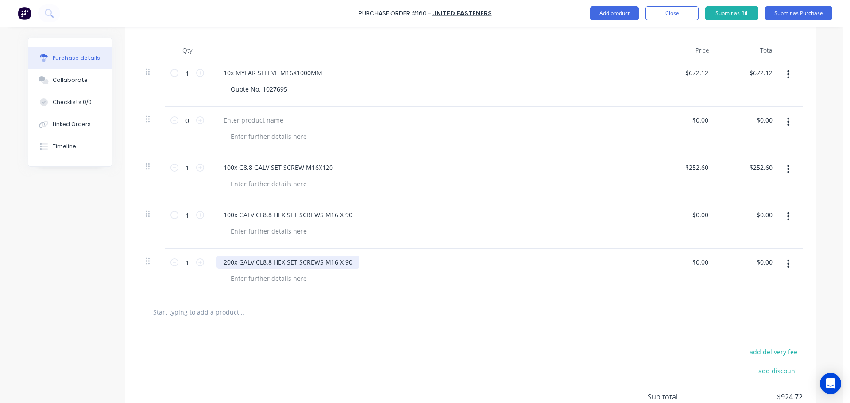
scroll to position [221, 0]
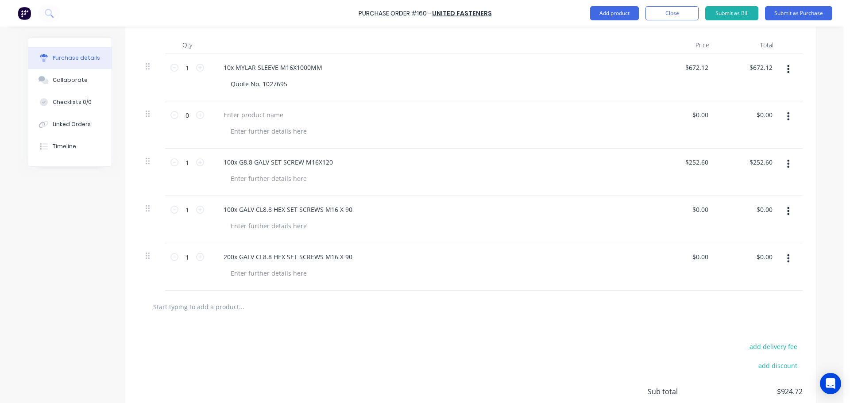
click at [189, 308] on input "text" at bounding box center [241, 307] width 177 height 18
paste input "CLASS 8 GALV NUT M16"
type textarea "x"
type input "CLASS 8 GALV NUT M16"
type textarea "x"
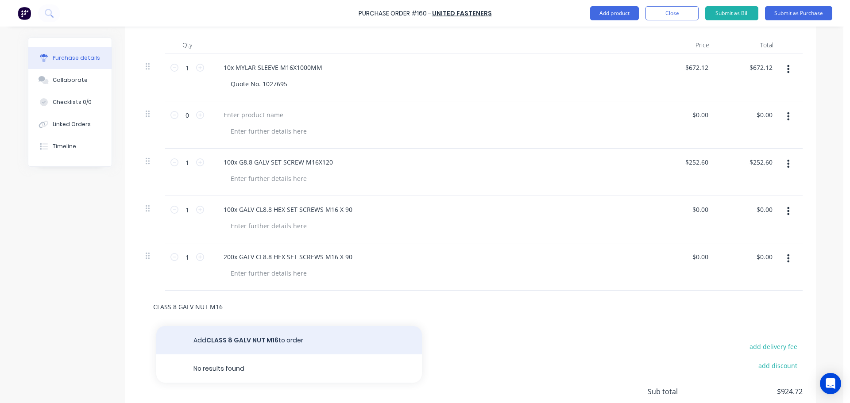
type input "CLASS 8 GALV NUT M16"
click at [252, 340] on button "Add CLASS 8 GALV NUT M16 to order" at bounding box center [288, 340] width 265 height 28
type textarea "x"
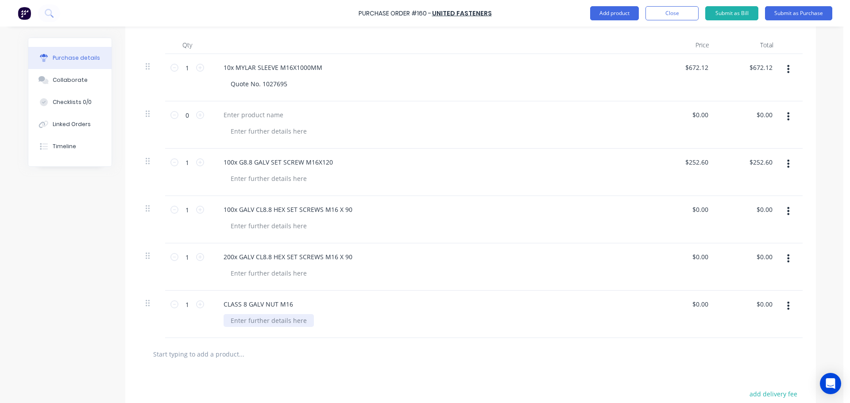
type textarea "x"
click at [239, 320] on div at bounding box center [268, 320] width 90 height 13
type textarea "x"
click at [218, 308] on div "CLASS 8 GALV NUT M16" at bounding box center [258, 304] width 84 height 13
click at [165, 357] on input "text" at bounding box center [241, 354] width 177 height 18
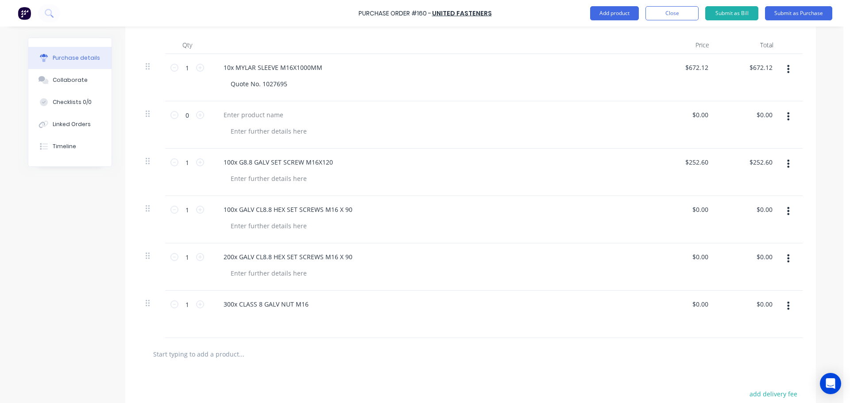
paste input "GALV FLAT WASHER M16"
type textarea "x"
type input "GALV FLAT WASHER M16"
type textarea "x"
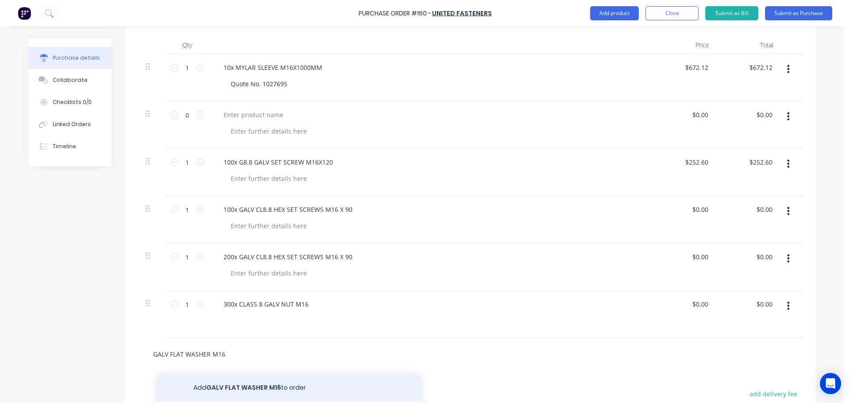
type input "GALV FLAT WASHER M16"
click at [241, 386] on button "Add GALV FLAT WASHER M16 to order" at bounding box center [288, 387] width 265 height 28
type textarea "x"
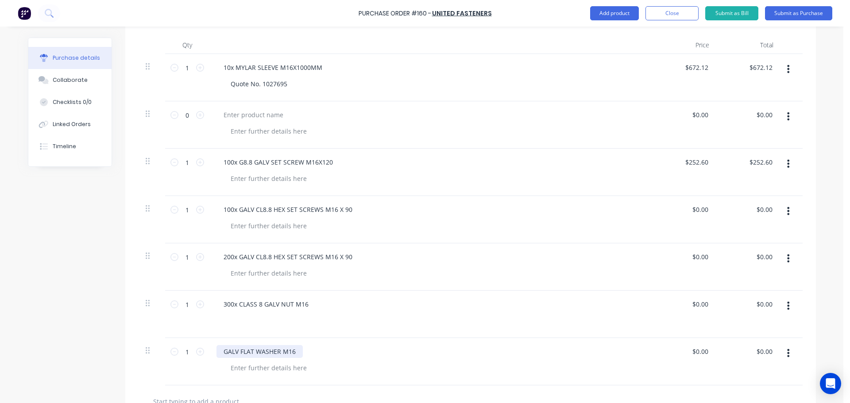
type textarea "x"
click at [220, 354] on div "GALV FLAT WASHER M16" at bounding box center [259, 351] width 86 height 13
type textarea "x"
type input "0.00"
click at [693, 213] on div "0.00 0.00" at bounding box center [701, 209] width 17 height 13
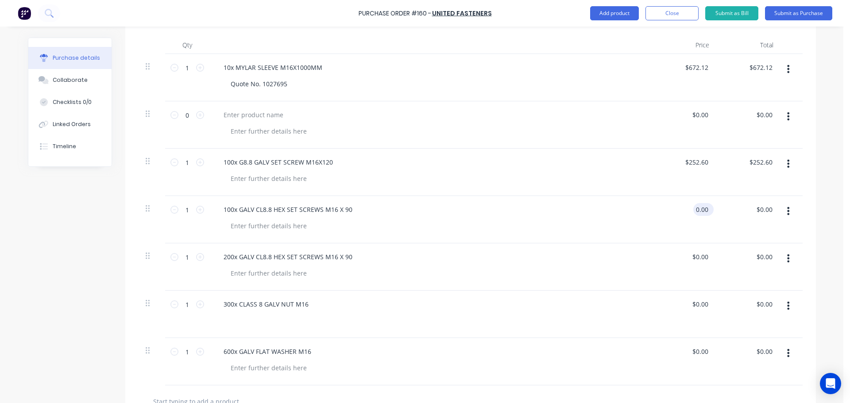
click at [702, 212] on input "0.00" at bounding box center [701, 209] width 17 height 13
type textarea "x"
click at [702, 212] on input "0.00" at bounding box center [701, 209] width 17 height 13
type input "831.50"
type textarea "x"
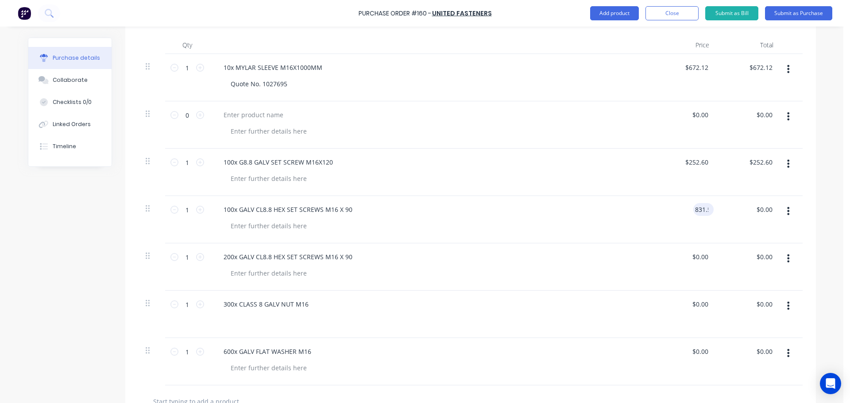
type input "$831.50"
type input "831.50"
type textarea "x"
type input "$831.50"
type input "0.00"
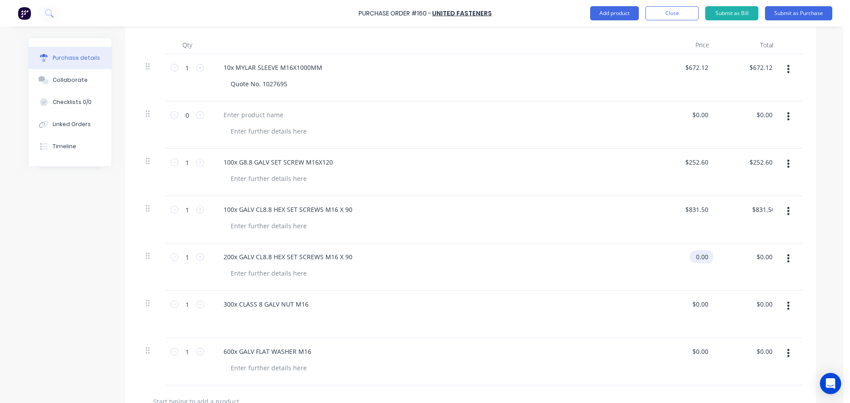
click at [692, 258] on input "0.00" at bounding box center [699, 256] width 20 height 13
type textarea "x"
click at [693, 258] on input "0.00" at bounding box center [701, 256] width 17 height 13
type input "105.11"
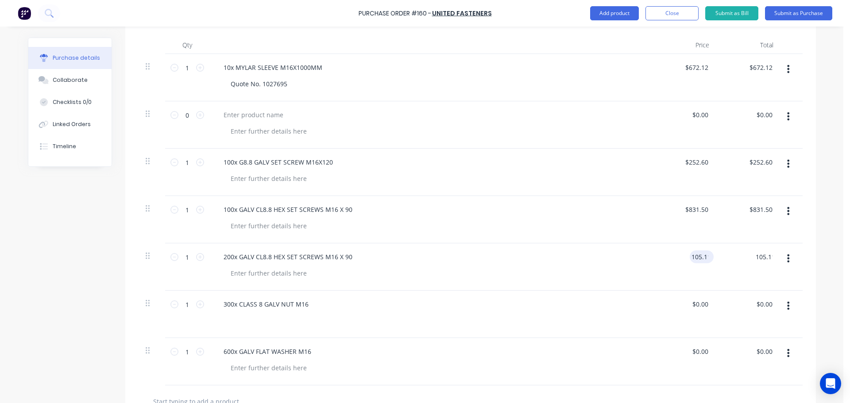
type textarea "x"
type input "$105.11"
type textarea "x"
type input "$105.11"
click at [787, 262] on button "button" at bounding box center [787, 258] width 21 height 16
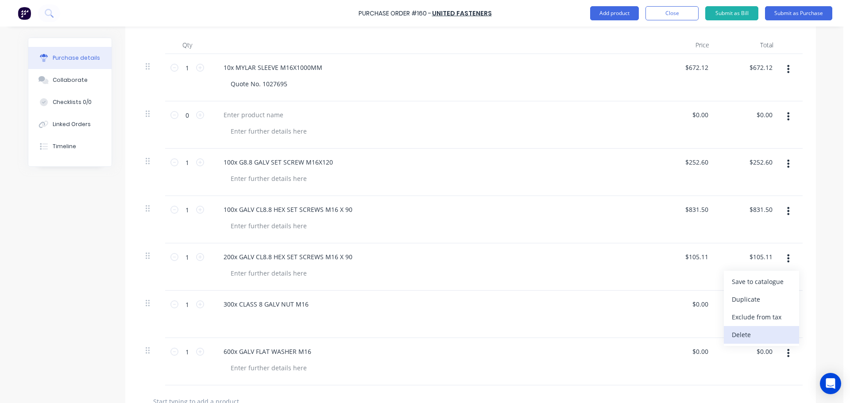
click at [742, 336] on button "Delete" at bounding box center [760, 335] width 75 height 18
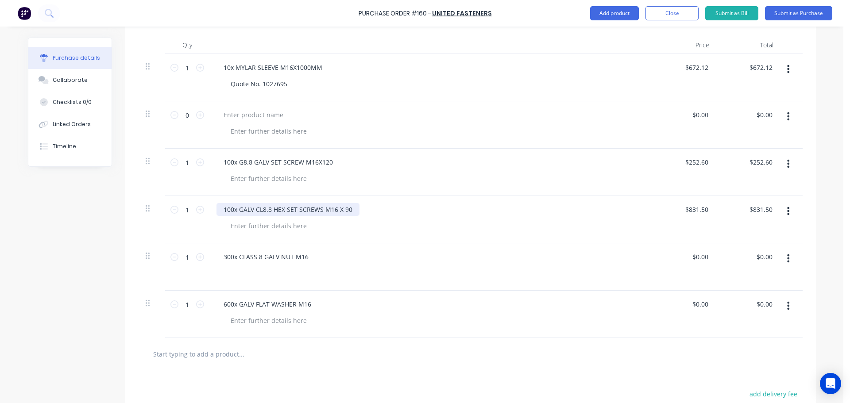
click at [224, 212] on div "100x GALV CL8.8 HEX SET SCREWS M16 X 90" at bounding box center [287, 209] width 143 height 13
type textarea "x"
type input "0.00"
click at [704, 260] on input "0.00" at bounding box center [701, 256] width 17 height 13
type textarea "x"
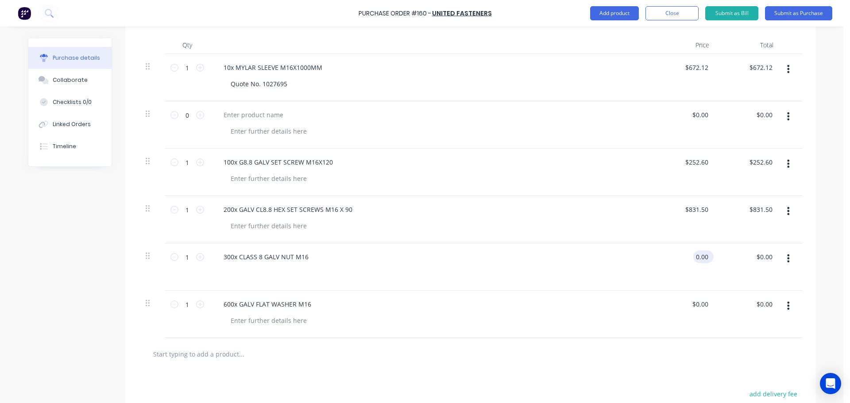
click at [704, 260] on input "0.00" at bounding box center [701, 256] width 17 height 13
type input "105.11"
type textarea "x"
type input "$105.11"
type input "105.11"
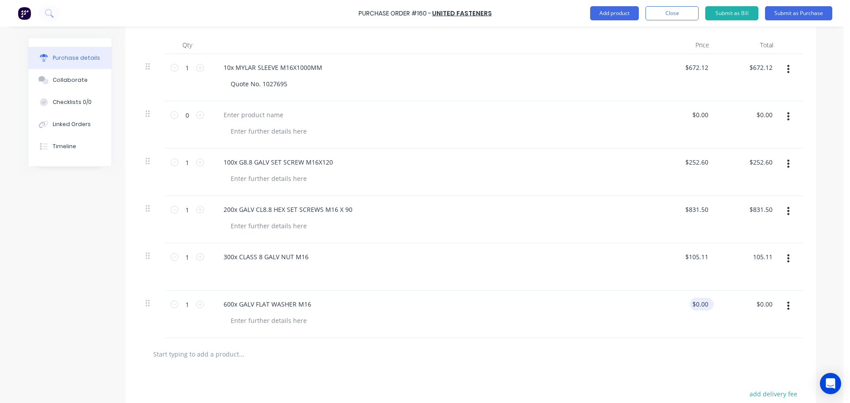
type textarea "x"
type input "$105.11"
type input "0.00"
click at [699, 310] on input "0.00" at bounding box center [699, 304] width 20 height 13
type textarea "x"
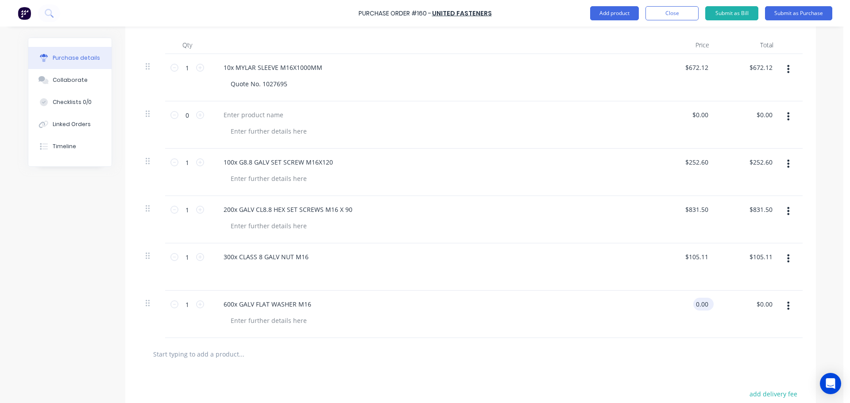
click at [699, 310] on input "0.00" at bounding box center [701, 304] width 17 height 13
type input "85.50"
type textarea "x"
type input "$85.50"
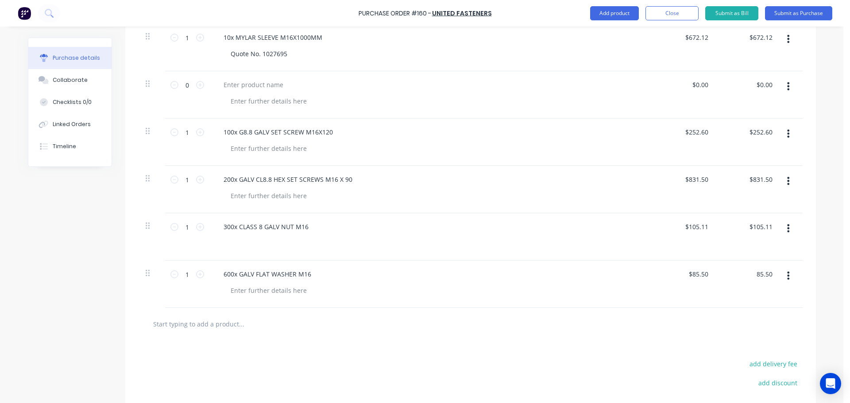
scroll to position [210, 0]
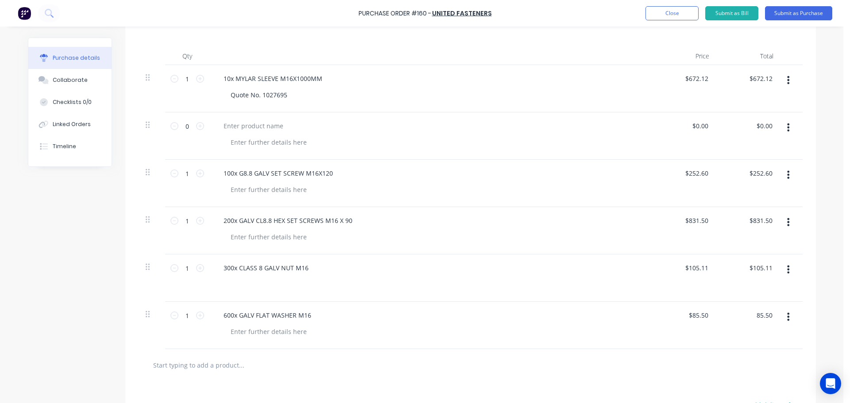
type textarea "x"
type input "$85.50"
type textarea "x"
type input "$85.50"
click at [237, 184] on div at bounding box center [268, 189] width 90 height 13
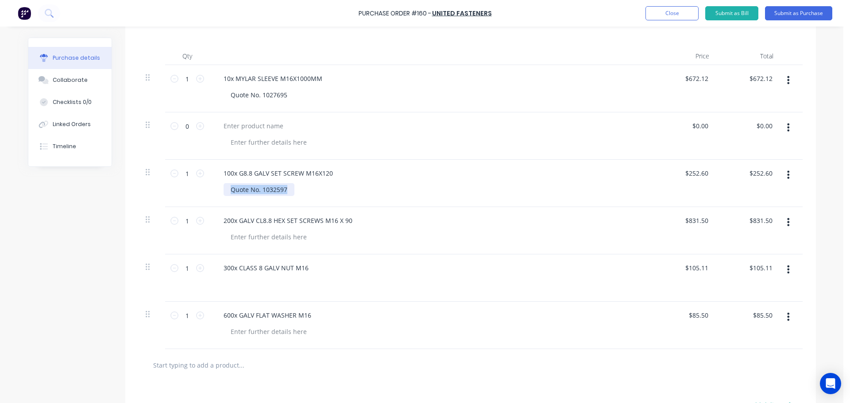
drag, startPoint x: 285, startPoint y: 190, endPoint x: 218, endPoint y: 187, distance: 66.9
click at [218, 187] on div "100x G8.8 GALV SET SCREW M16X120 Quote No. 1032597" at bounding box center [430, 183] width 442 height 47
copy div "Quote No. 1032597"
type textarea "x"
click at [227, 238] on div at bounding box center [268, 237] width 90 height 13
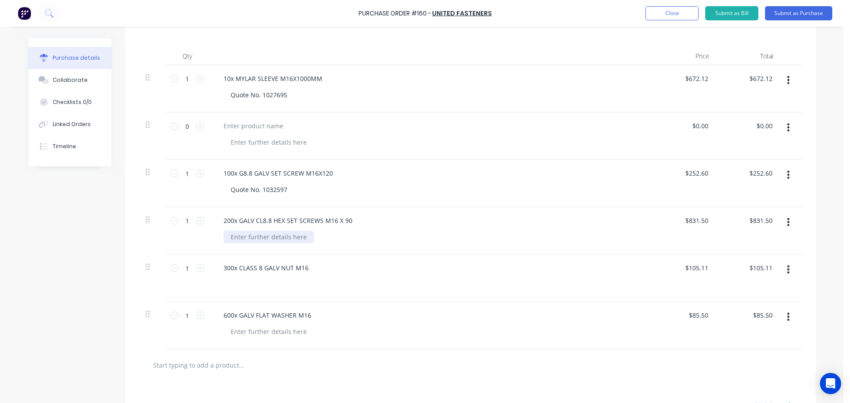
paste div
click at [238, 288] on div at bounding box center [433, 284] width 421 height 13
click at [261, 284] on div at bounding box center [433, 284] width 421 height 13
click at [264, 280] on div at bounding box center [433, 284] width 421 height 13
click at [270, 292] on div "300x CLASS 8 GALV NUT M16" at bounding box center [430, 277] width 442 height 47
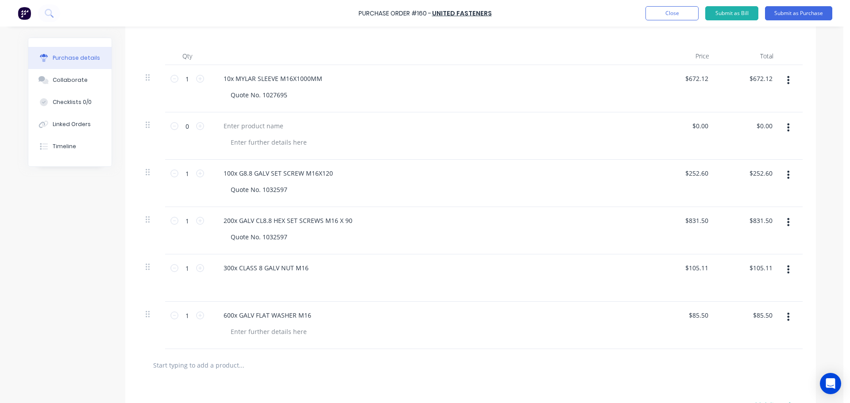
click at [273, 288] on div at bounding box center [433, 284] width 421 height 13
click at [273, 286] on div at bounding box center [433, 284] width 421 height 13
type textarea "x"
click at [254, 335] on div at bounding box center [268, 331] width 90 height 13
paste div
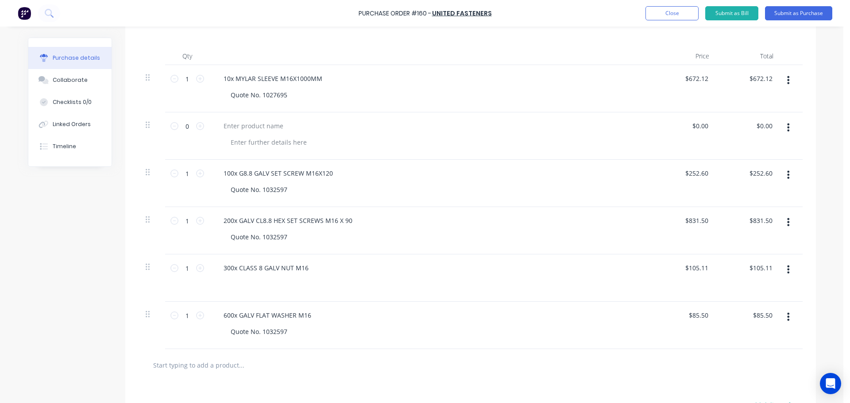
drag, startPoint x: 249, startPoint y: 288, endPoint x: 243, endPoint y: 281, distance: 9.8
click at [248, 287] on div at bounding box center [433, 284] width 421 height 13
click at [281, 270] on div "300x CLASS 8 GALV NUT M16" at bounding box center [265, 268] width 99 height 13
click at [331, 292] on div "300x CLASS 8 GALV NUT M16" at bounding box center [430, 277] width 442 height 47
click at [787, 317] on icon "button" at bounding box center [788, 317] width 2 height 8
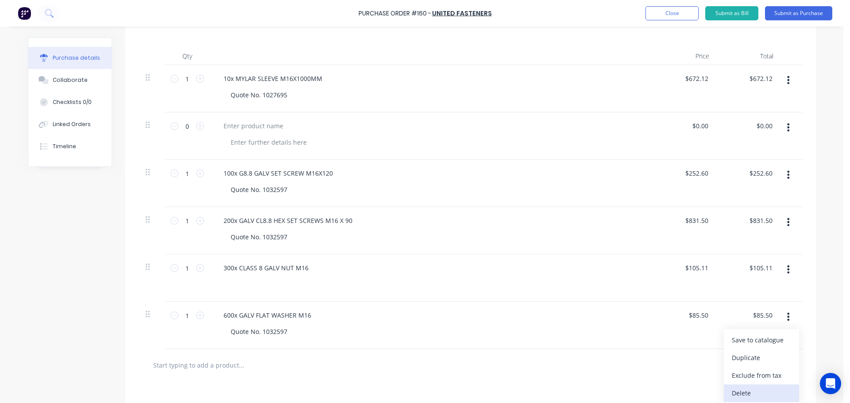
click at [754, 393] on button "Delete" at bounding box center [760, 394] width 75 height 18
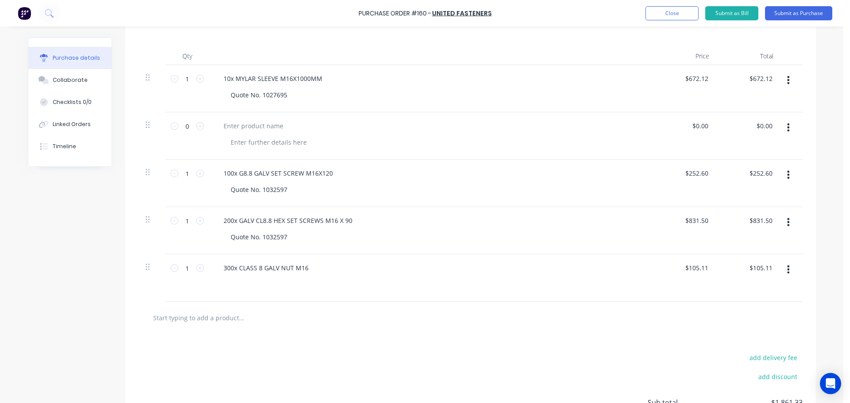
click at [787, 273] on icon "button" at bounding box center [788, 269] width 2 height 8
click at [744, 346] on button "Delete" at bounding box center [760, 346] width 75 height 18
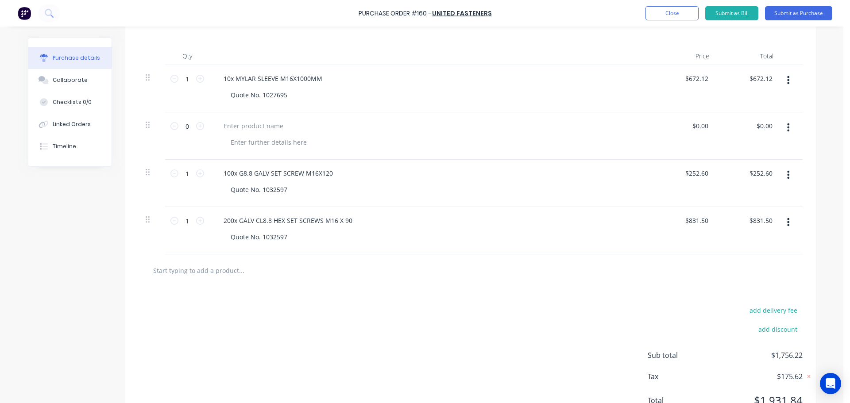
click at [174, 275] on input "text" at bounding box center [241, 271] width 177 height 18
type textarea "x"
type input "3"
type textarea "x"
type input "30"
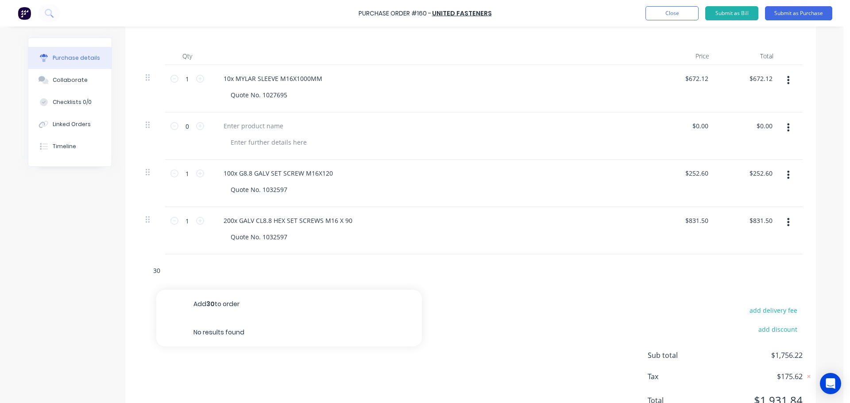
type textarea "x"
type input "300"
type textarea "x"
type input "300x"
type textarea "x"
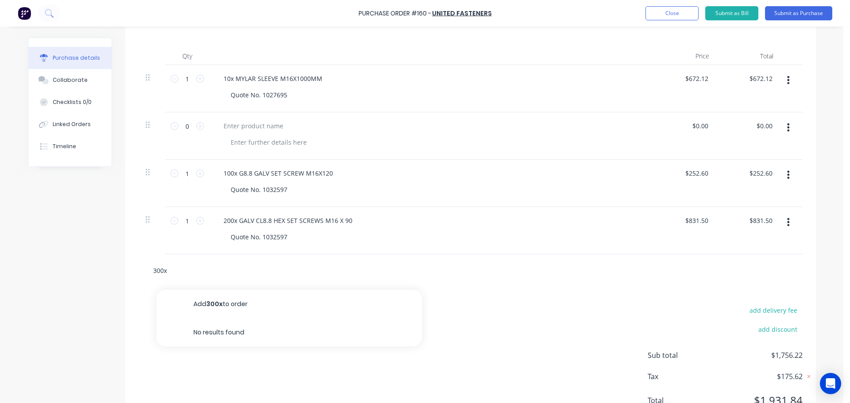
type input "300x"
paste input "CLASS 8 GALV NUT M16"
type textarea "x"
type input "300x CLASS 8 GALV NUT M16"
type textarea "x"
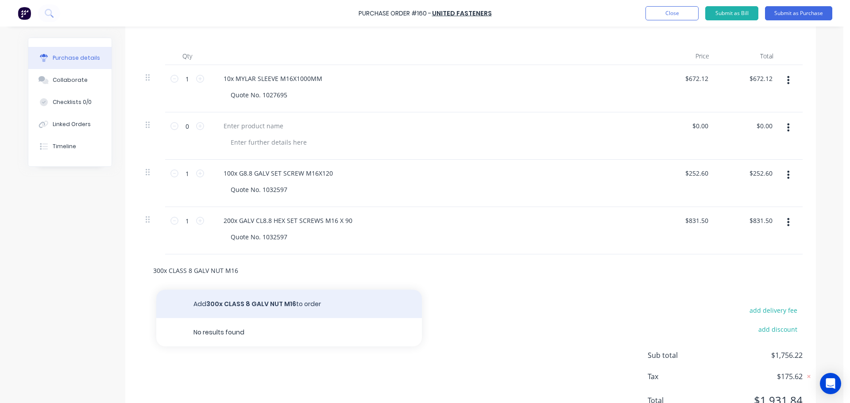
type input "300x CLASS 8 GALV NUT M16"
click at [211, 297] on button "Add 300x CLASS 8 GALV NUT M16 to order" at bounding box center [288, 304] width 265 height 28
type textarea "x"
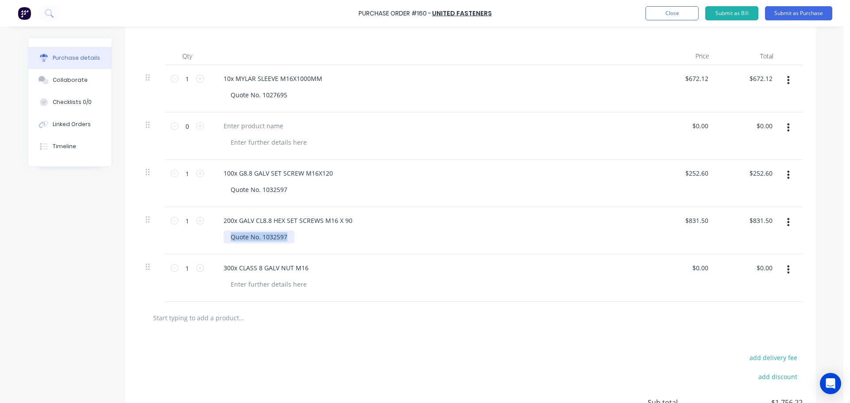
drag, startPoint x: 285, startPoint y: 237, endPoint x: 217, endPoint y: 233, distance: 67.8
click at [217, 233] on div "200x GALV CL8.8 HEX SET SCREWS M16 X 90 Quote No. 1032597" at bounding box center [430, 230] width 442 height 47
copy div "Quote No. 1032597"
type textarea "x"
click at [242, 285] on div at bounding box center [268, 284] width 90 height 13
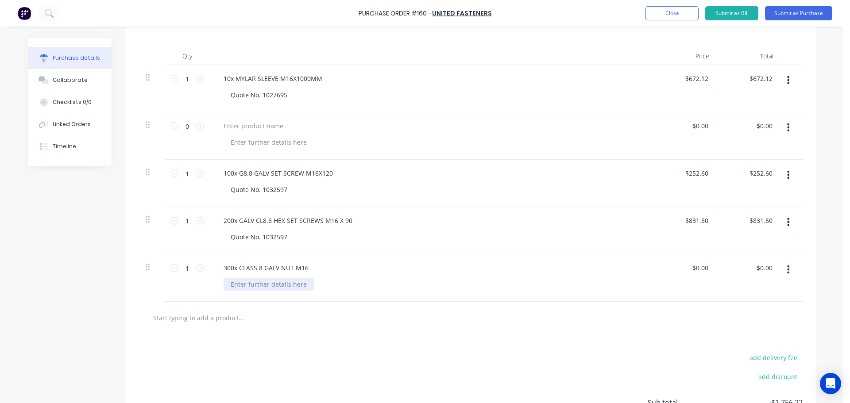
paste div
type textarea "x"
type input "0.00"
click at [697, 268] on input "0.00" at bounding box center [699, 268] width 20 height 13
type textarea "x"
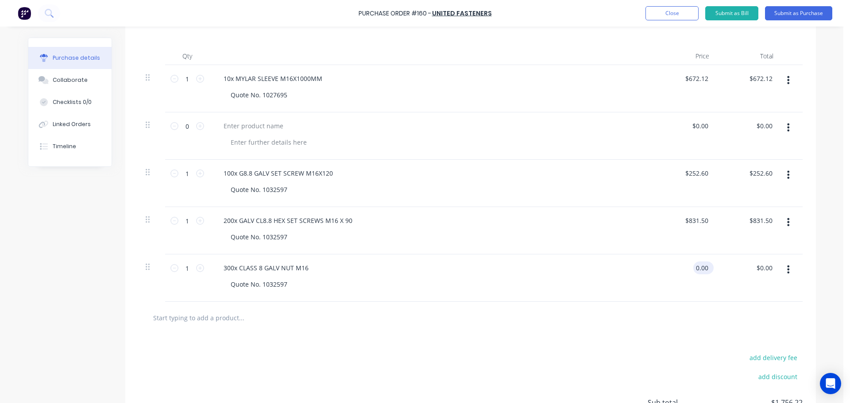
click at [697, 268] on input "0.00" at bounding box center [701, 268] width 17 height 13
type input "105.11"
type textarea "x"
type input "$105.11"
type input "105.11"
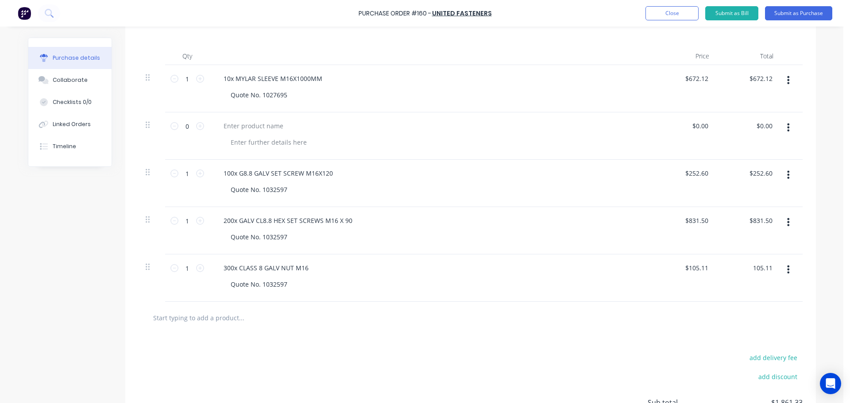
type textarea "x"
type input "$105.11"
click at [188, 322] on input "text" at bounding box center [241, 318] width 177 height 18
paste input "GALV FLAT WASHER M16"
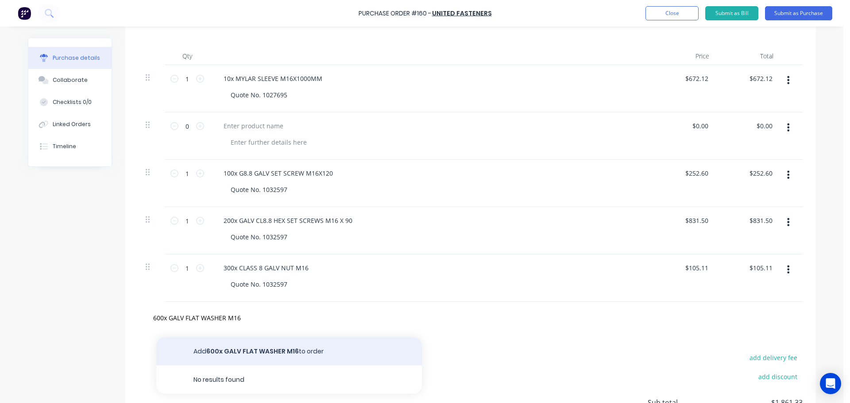
click at [232, 350] on button "Add 600x GALV FLAT WASHER M16 to order" at bounding box center [288, 351] width 265 height 28
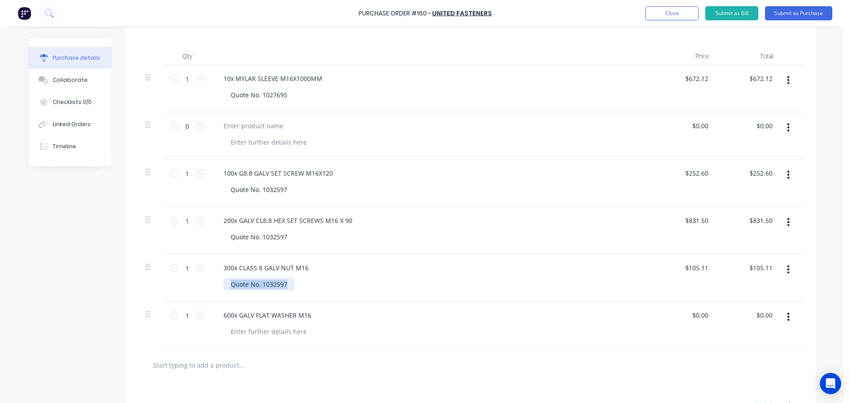
drag, startPoint x: 283, startPoint y: 286, endPoint x: 225, endPoint y: 287, distance: 58.0
click at [225, 287] on div "Quote No. 1032597" at bounding box center [258, 284] width 71 height 13
copy div "Quote No. 1032597"
click at [243, 333] on div at bounding box center [268, 331] width 90 height 13
paste div
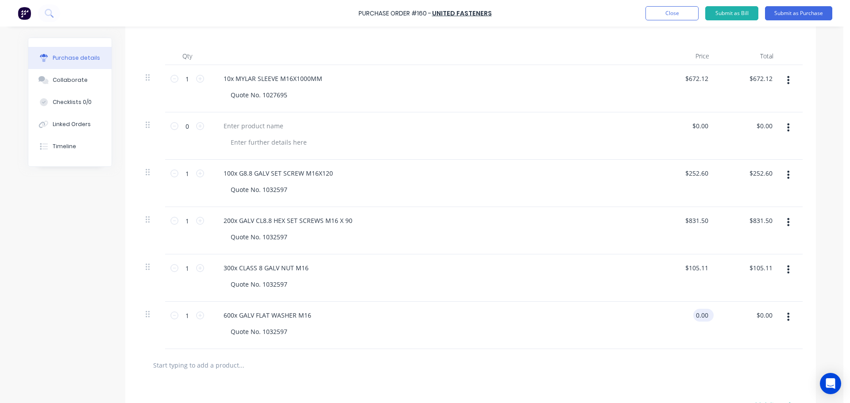
click at [693, 315] on input "0.00" at bounding box center [701, 315] width 17 height 13
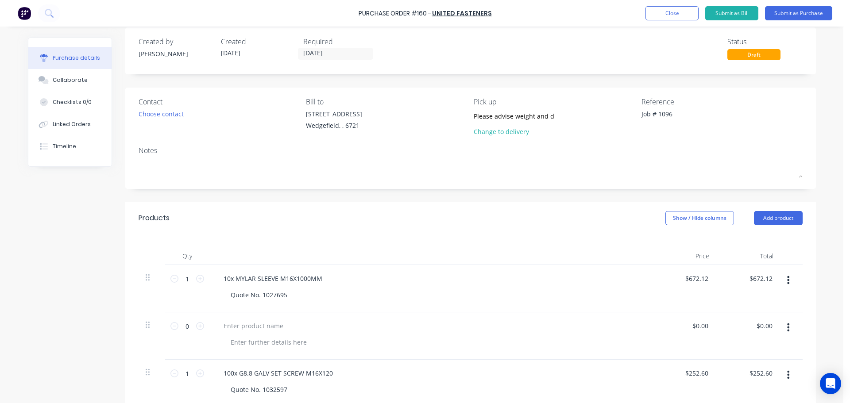
scroll to position [0, 0]
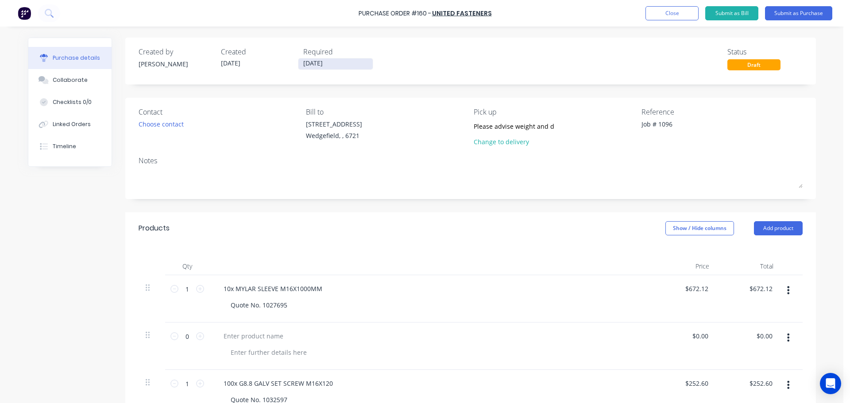
click at [330, 61] on input "[DATE]" at bounding box center [335, 63] width 74 height 11
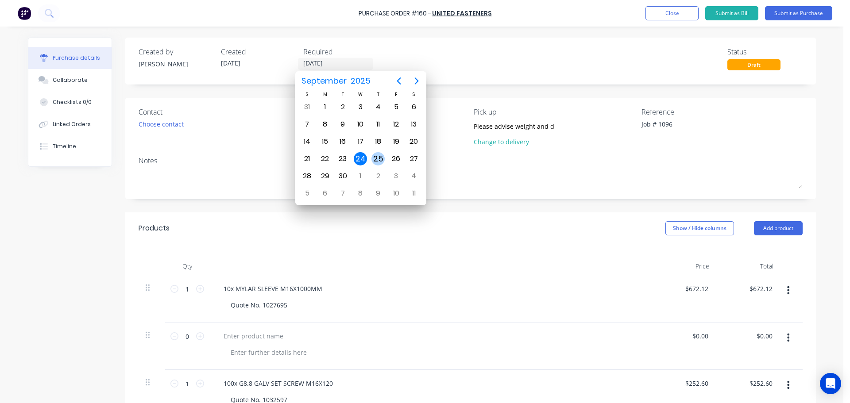
click at [378, 164] on div "25" at bounding box center [377, 158] width 13 height 13
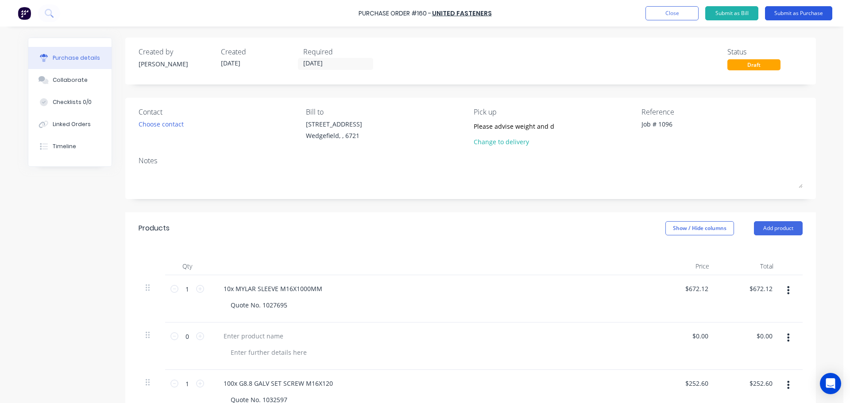
click at [792, 11] on button "Submit as Purchase" at bounding box center [798, 13] width 67 height 14
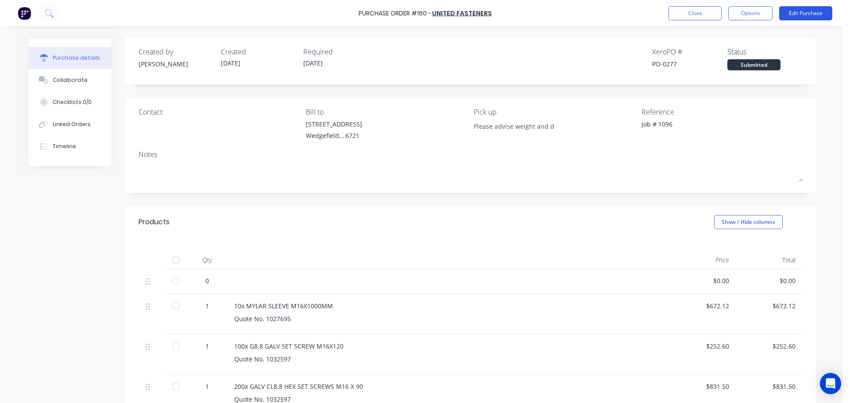
click at [792, 12] on button "Edit Purchase" at bounding box center [805, 13] width 53 height 14
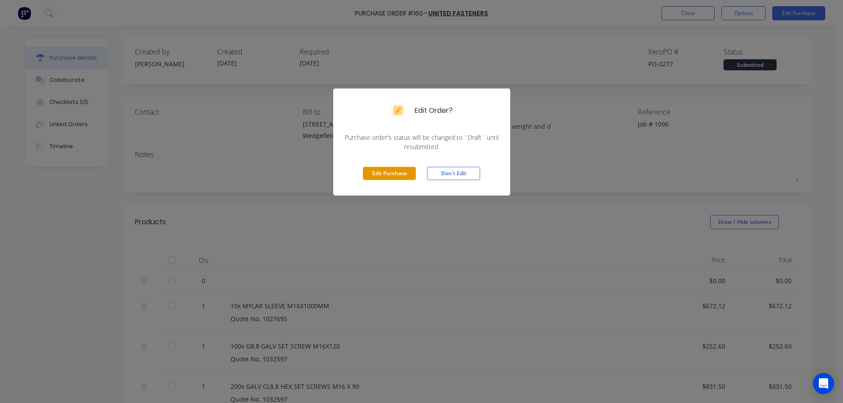
click at [381, 175] on button "Edit Purchase" at bounding box center [389, 173] width 53 height 13
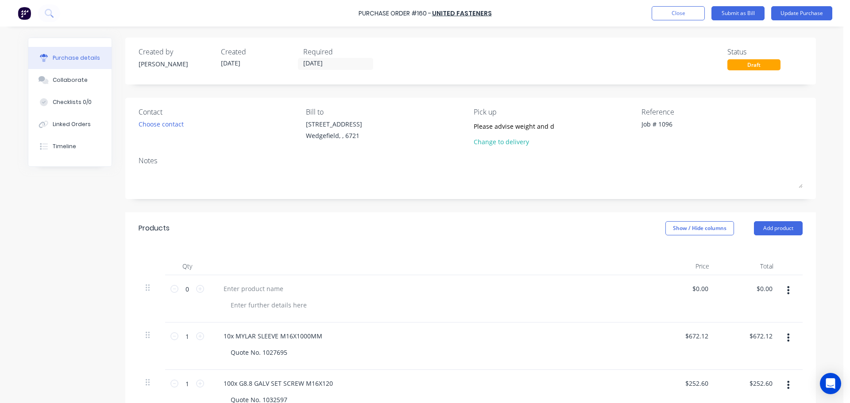
click at [787, 292] on button "button" at bounding box center [787, 290] width 21 height 16
click at [735, 369] on button "Delete" at bounding box center [760, 367] width 75 height 18
click at [786, 12] on button "Update Purchase" at bounding box center [801, 13] width 61 height 14
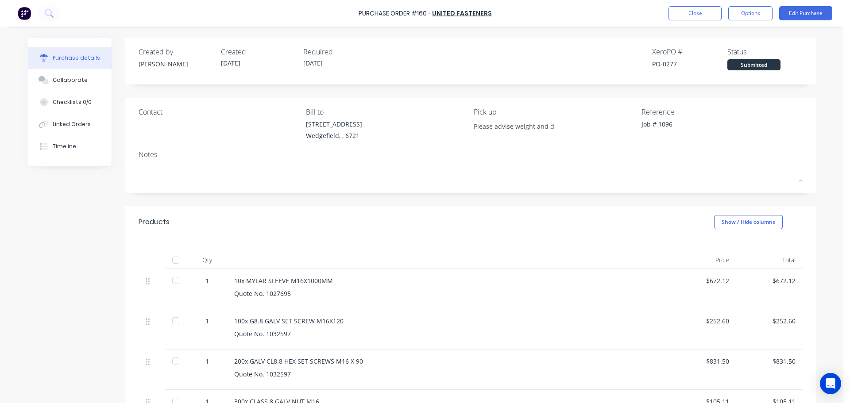
click at [746, 22] on div "Purchase Order #160 - United Fasteners Close Options Edit Purchase" at bounding box center [425, 13] width 850 height 27
click at [747, 15] on button "Options" at bounding box center [750, 13] width 44 height 14
click at [704, 38] on div "Print / Email" at bounding box center [730, 36] width 68 height 13
click at [703, 56] on div "With pricing" at bounding box center [730, 53] width 68 height 13
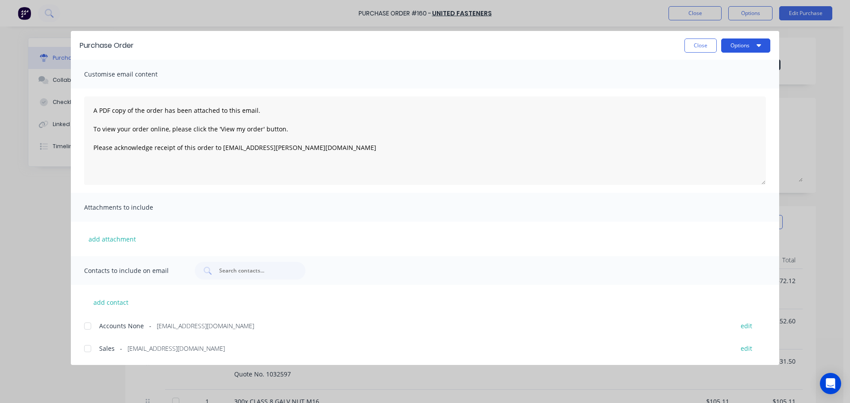
click at [736, 45] on button "Options" at bounding box center [745, 45] width 49 height 14
click at [708, 67] on div "Preview" at bounding box center [728, 68] width 68 height 13
click at [98, 239] on button "add attachment" at bounding box center [112, 238] width 56 height 13
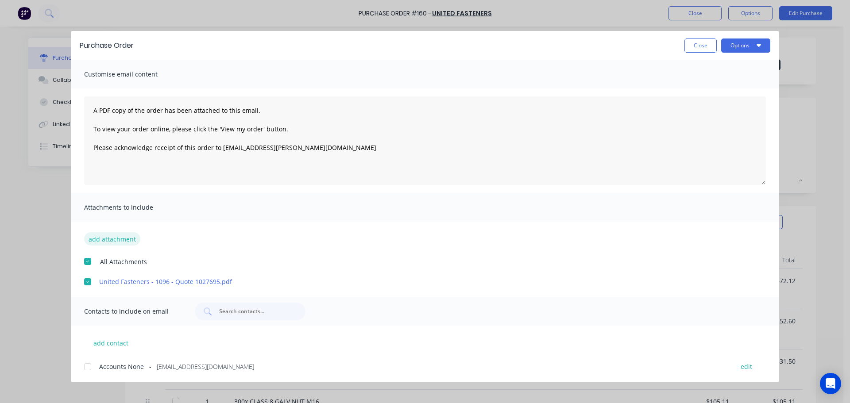
click at [112, 237] on button "add attachment" at bounding box center [112, 238] width 56 height 13
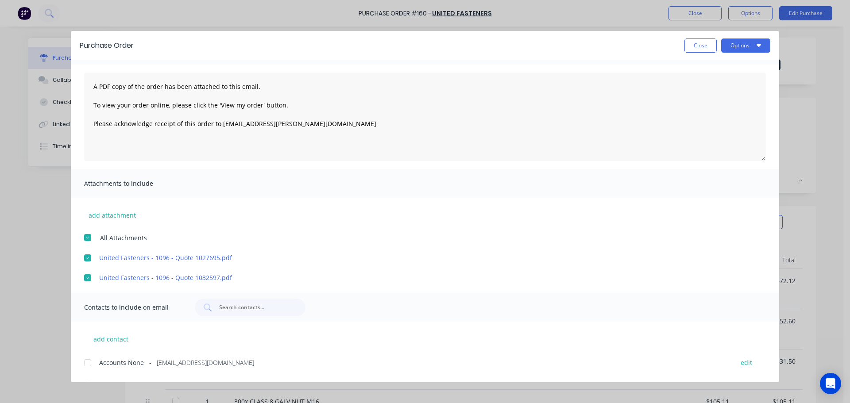
scroll to position [43, 0]
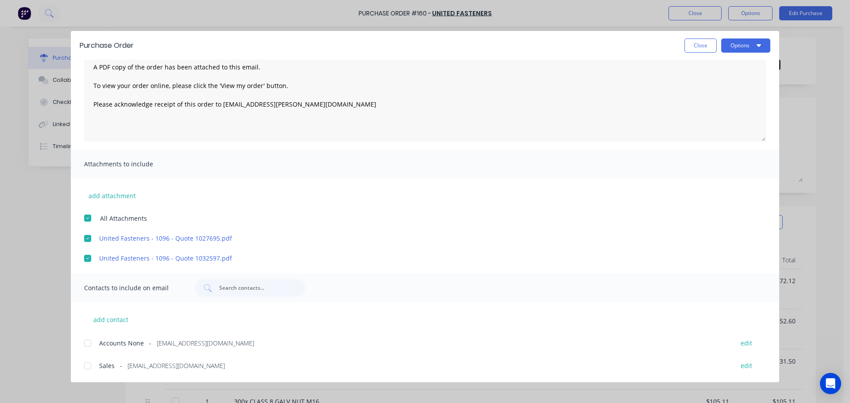
click at [88, 367] on div at bounding box center [88, 366] width 18 height 18
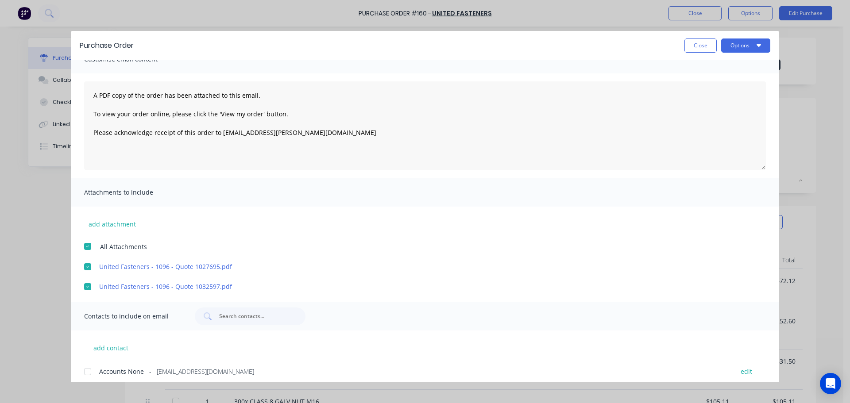
scroll to position [0, 0]
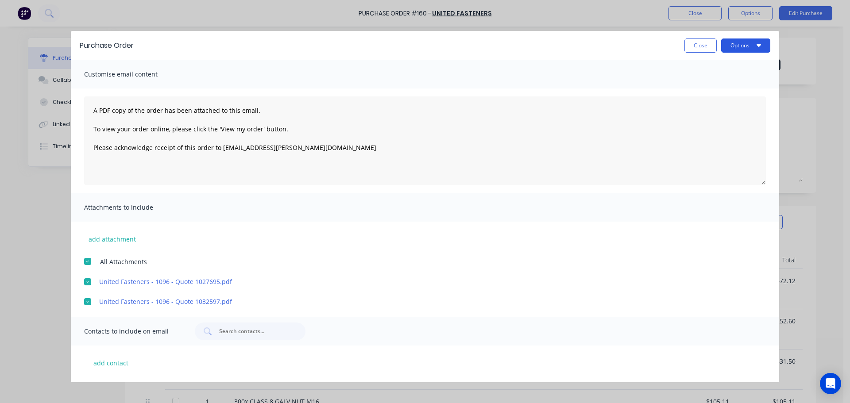
click at [745, 50] on button "Options" at bounding box center [745, 45] width 49 height 14
click at [711, 101] on div "Email" at bounding box center [728, 103] width 68 height 13
click at [693, 46] on button "Close" at bounding box center [700, 45] width 32 height 14
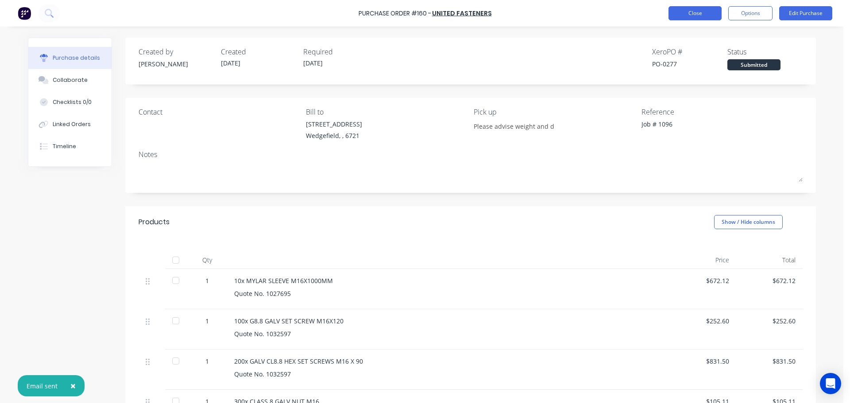
click at [685, 16] on button "Close" at bounding box center [694, 13] width 53 height 14
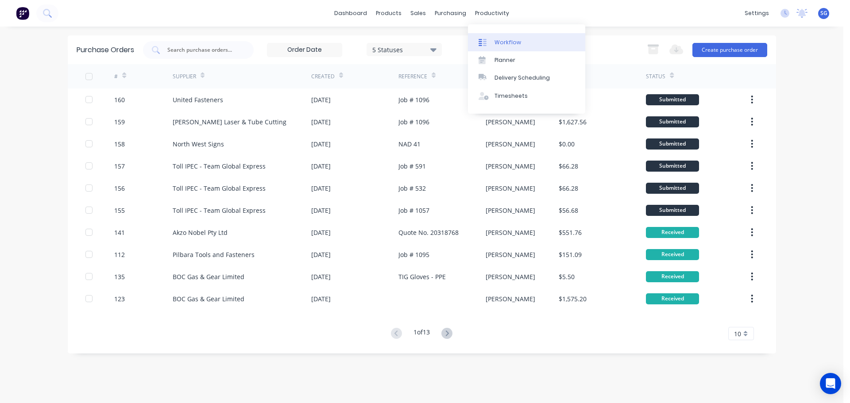
click at [495, 42] on div "Workflow" at bounding box center [507, 42] width 27 height 8
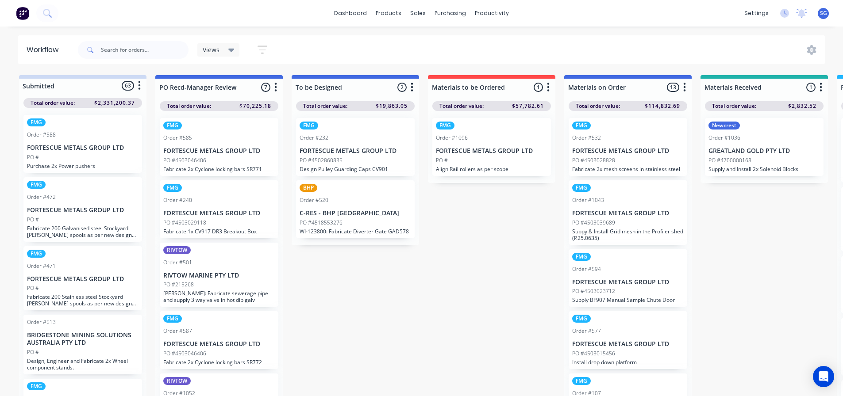
click at [481, 165] on div "FMG Order #1096 FORTESCUE METALS GROUP LTD PO # Align Rail rollers as per scope" at bounding box center [491, 147] width 119 height 58
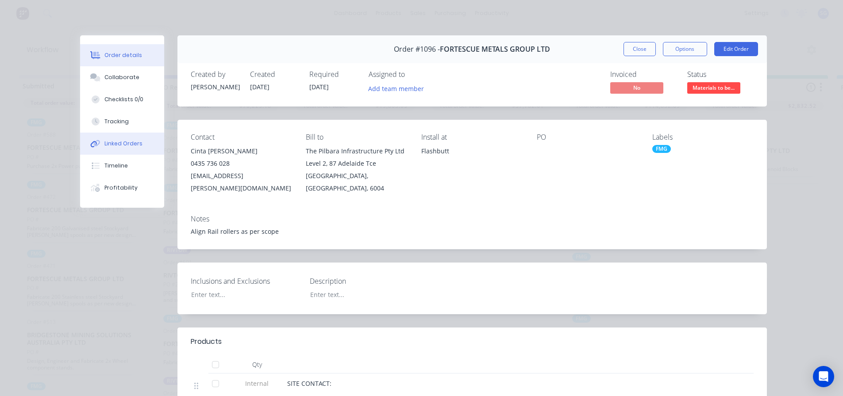
click at [113, 141] on div "Linked Orders" at bounding box center [123, 144] width 38 height 8
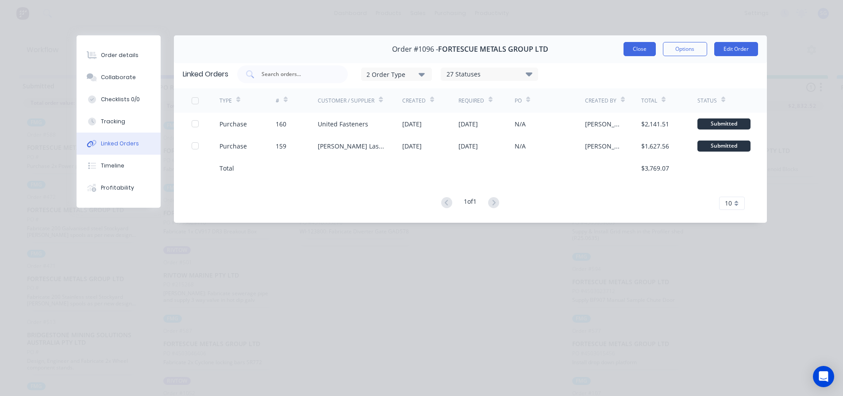
click at [638, 48] on button "Close" at bounding box center [639, 49] width 32 height 14
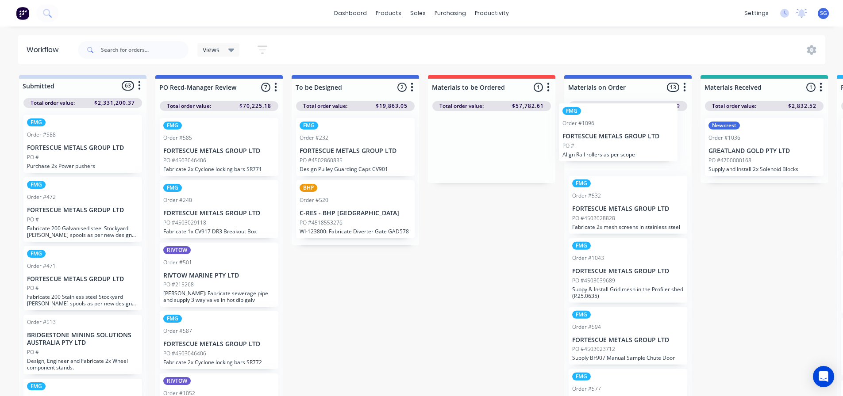
drag, startPoint x: 486, startPoint y: 141, endPoint x: 620, endPoint y: 125, distance: 135.0
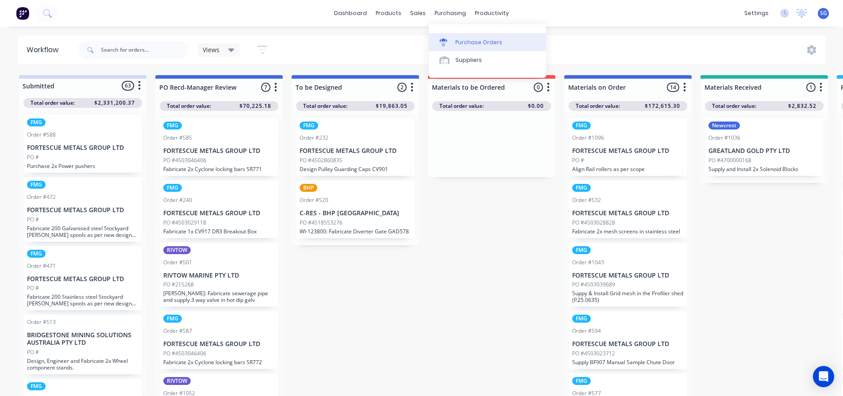
click at [458, 34] on link "Purchase Orders" at bounding box center [487, 42] width 117 height 18
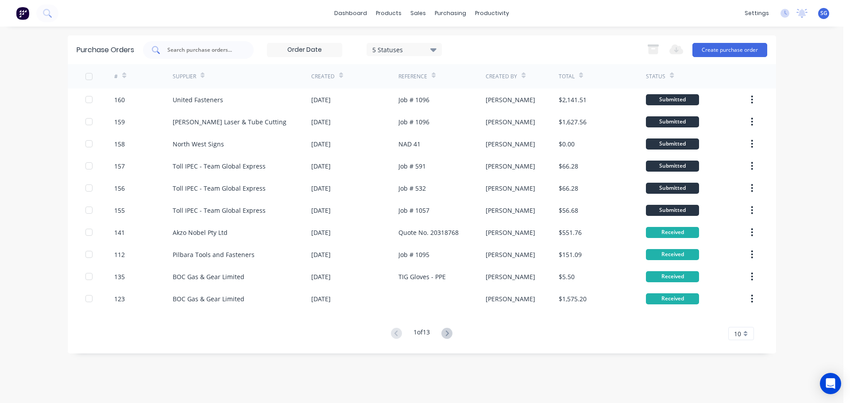
click at [187, 49] on input "text" at bounding box center [202, 50] width 73 height 9
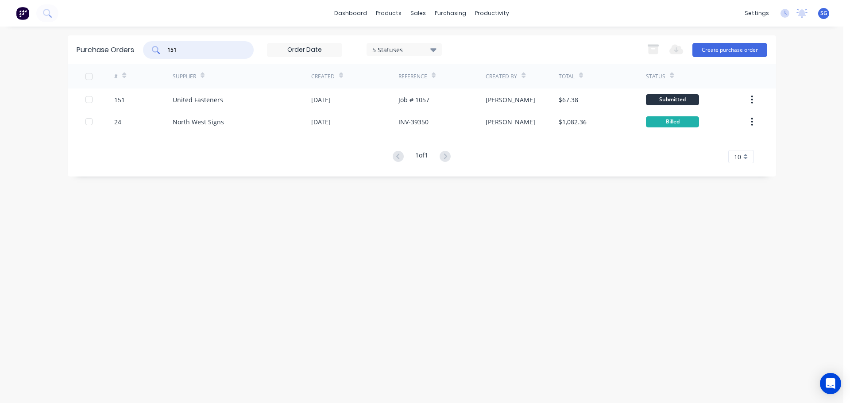
click at [184, 49] on input "151" at bounding box center [202, 50] width 73 height 9
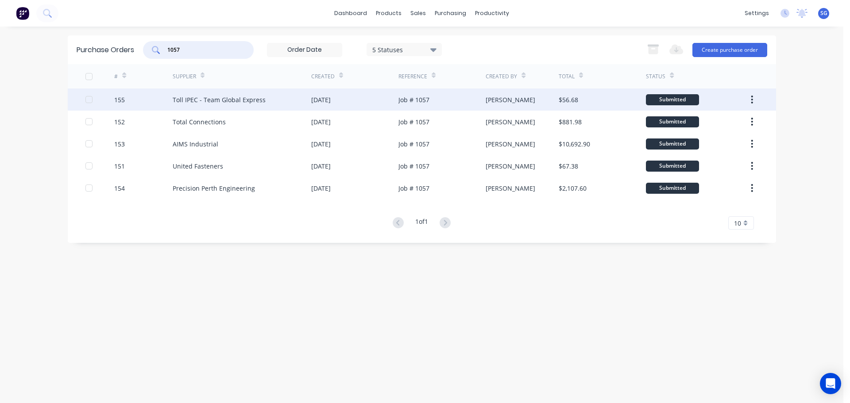
click at [220, 104] on div "Toll IPEC - Team Global Express" at bounding box center [219, 99] width 93 height 9
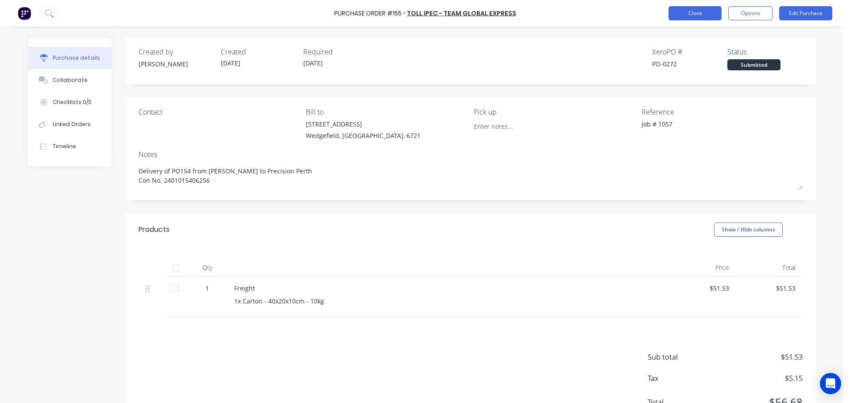
click at [683, 14] on button "Close" at bounding box center [694, 13] width 53 height 14
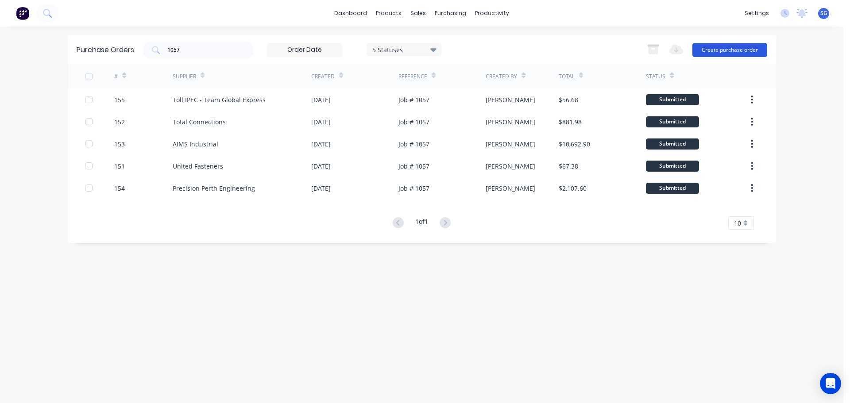
click at [727, 47] on button "Create purchase order" at bounding box center [729, 50] width 75 height 14
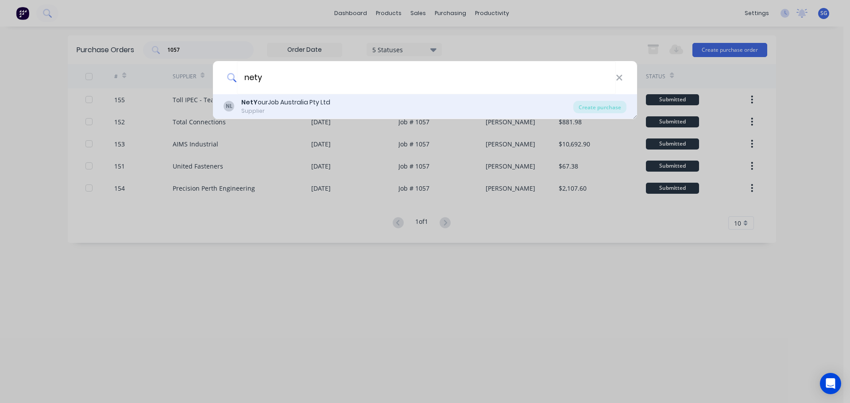
click at [288, 102] on div "NetY ourJob Australia Pty Ltd" at bounding box center [285, 102] width 89 height 9
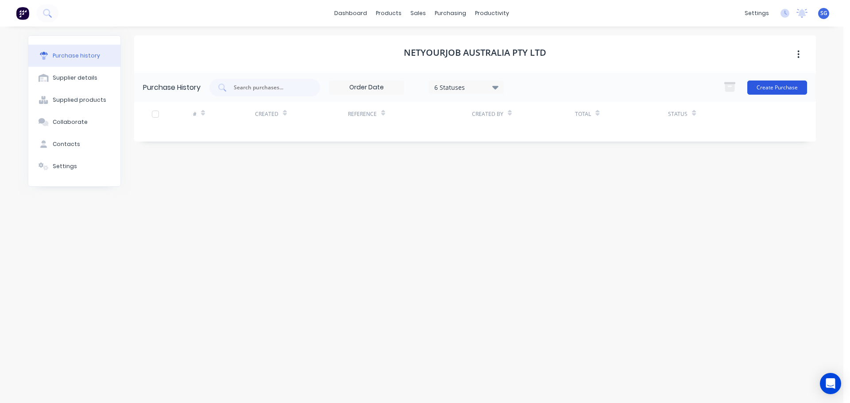
click at [781, 87] on button "Create Purchase" at bounding box center [777, 88] width 60 height 14
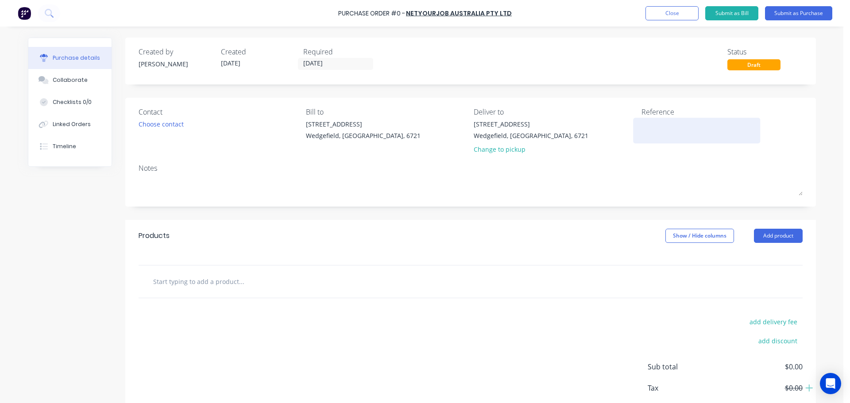
click at [644, 132] on textarea at bounding box center [696, 129] width 111 height 20
paste textarea "72726"
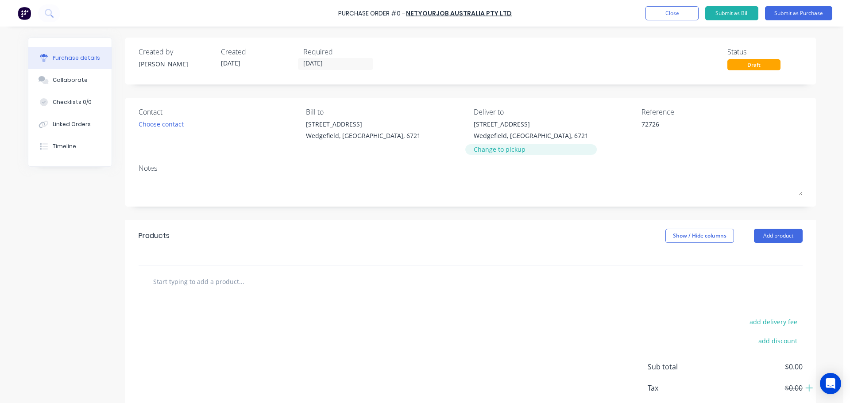
click at [507, 150] on div "Change to pickup" at bounding box center [530, 149] width 115 height 9
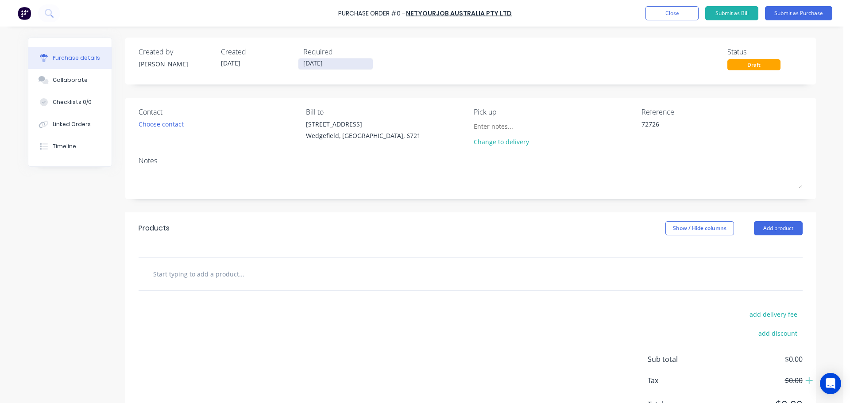
click at [354, 66] on input "[DATE]" at bounding box center [335, 63] width 74 height 11
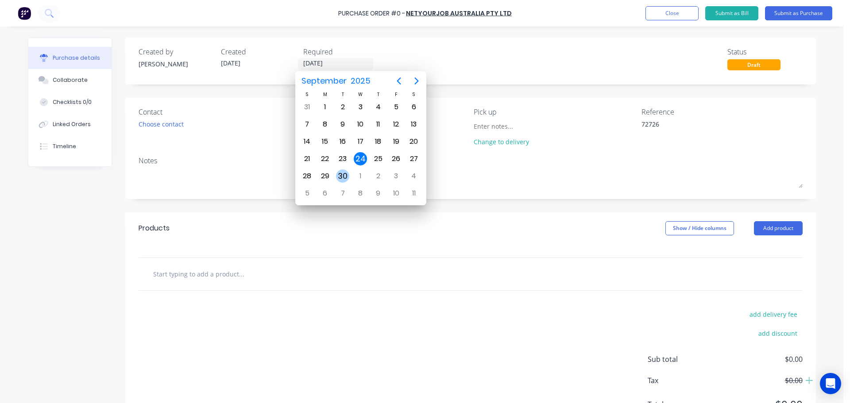
click at [343, 178] on div "30" at bounding box center [342, 175] width 13 height 13
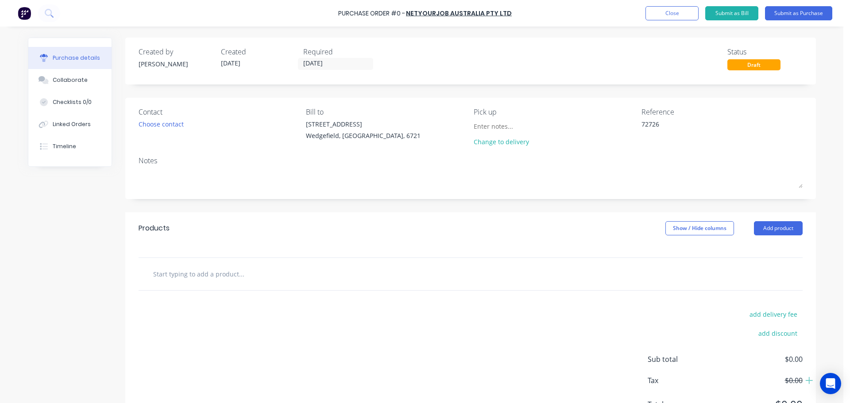
click at [204, 279] on input "text" at bounding box center [241, 274] width 177 height 18
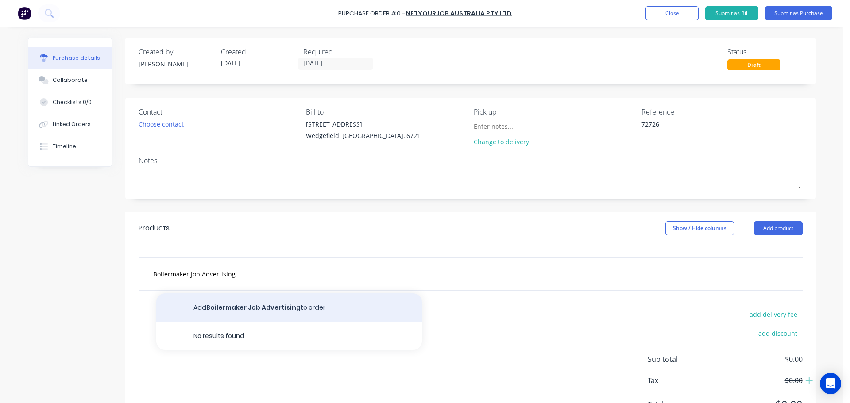
click at [221, 304] on button "Add Boilermaker Job Advertising to order" at bounding box center [288, 307] width 265 height 28
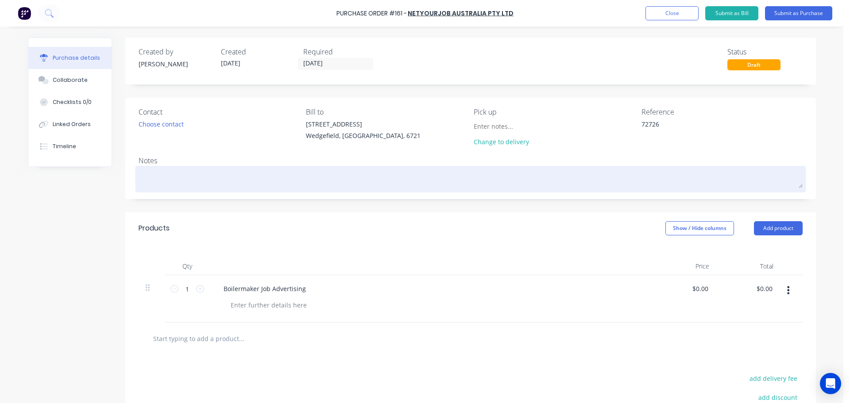
click at [148, 178] on textarea at bounding box center [470, 178] width 664 height 20
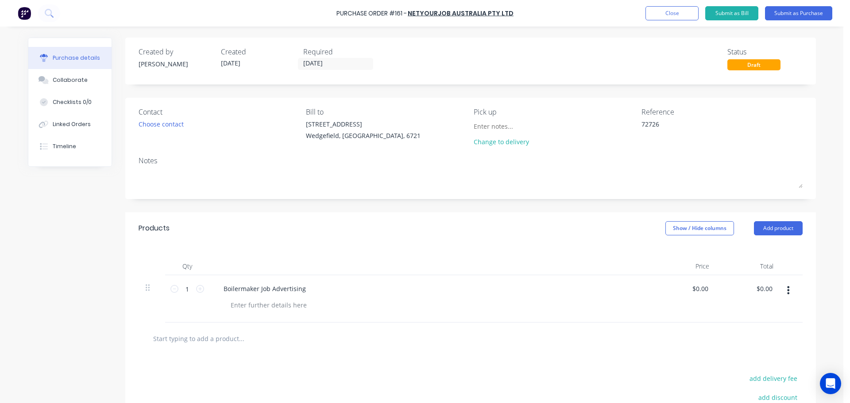
paste textarea "Our Ref No:"
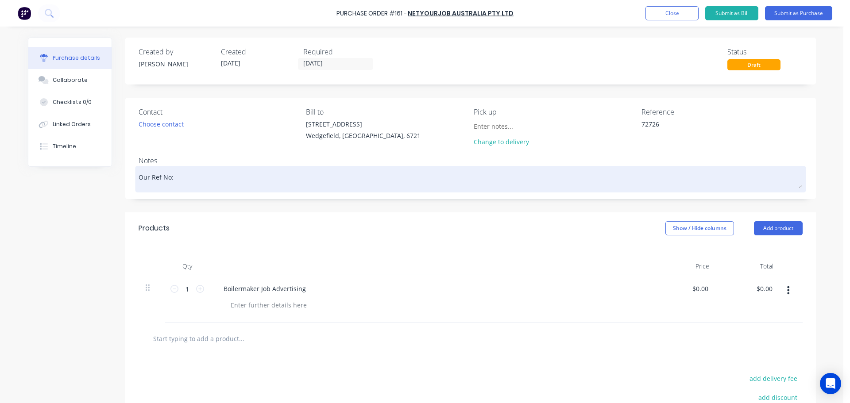
click at [189, 180] on textarea "Our Ref No:" at bounding box center [470, 178] width 664 height 20
paste textarea "13696"
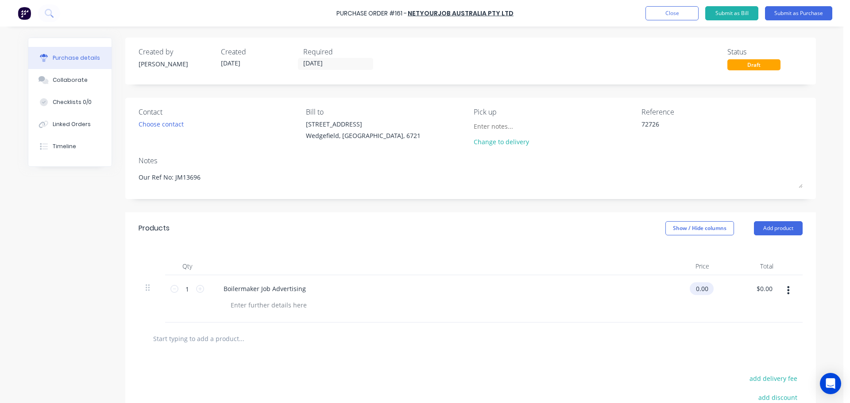
click at [695, 287] on input "0.00" at bounding box center [699, 288] width 20 height 13
click at [695, 287] on input "0.00" at bounding box center [701, 288] width 17 height 13
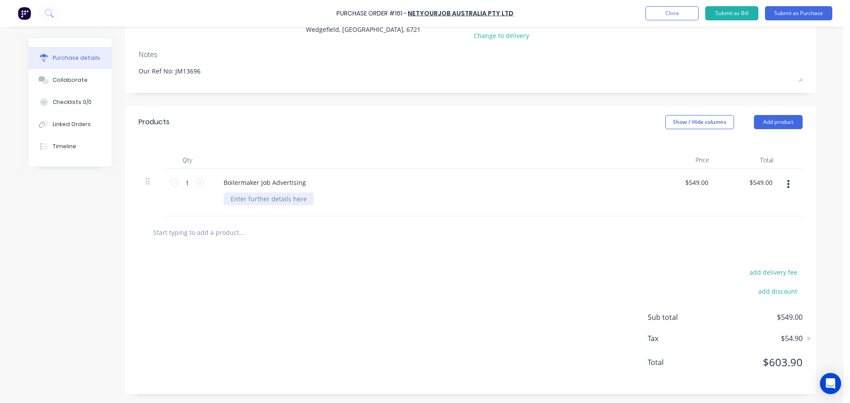
click at [261, 203] on div at bounding box center [268, 198] width 90 height 13
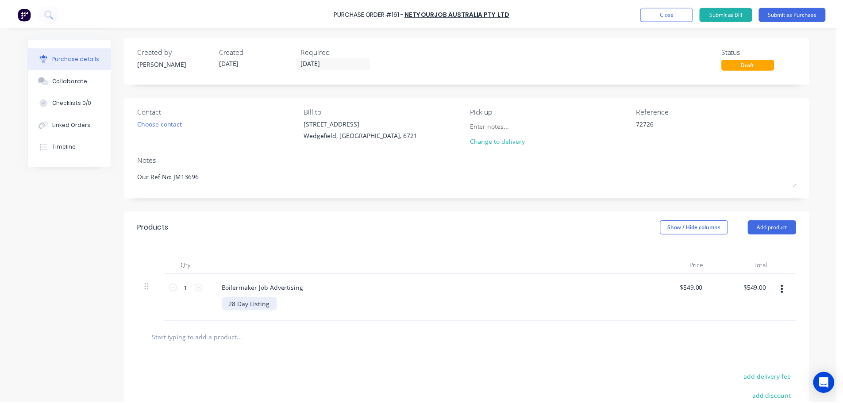
scroll to position [0, 0]
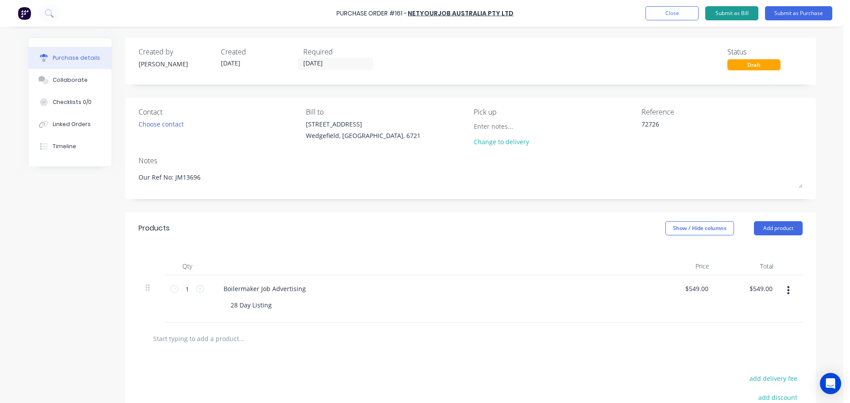
click at [738, 11] on button "Submit as Bill" at bounding box center [731, 13] width 53 height 14
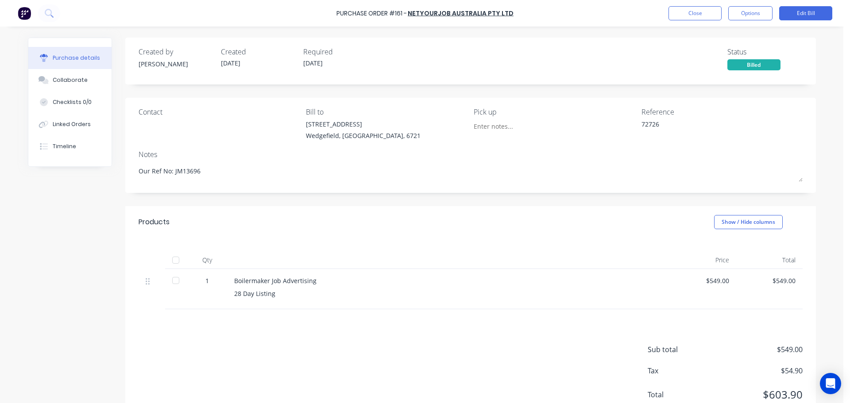
click at [264, 281] on div "Boilermaker Job Advertising" at bounding box center [448, 280] width 428 height 9
click at [706, 17] on button "Close" at bounding box center [694, 13] width 53 height 14
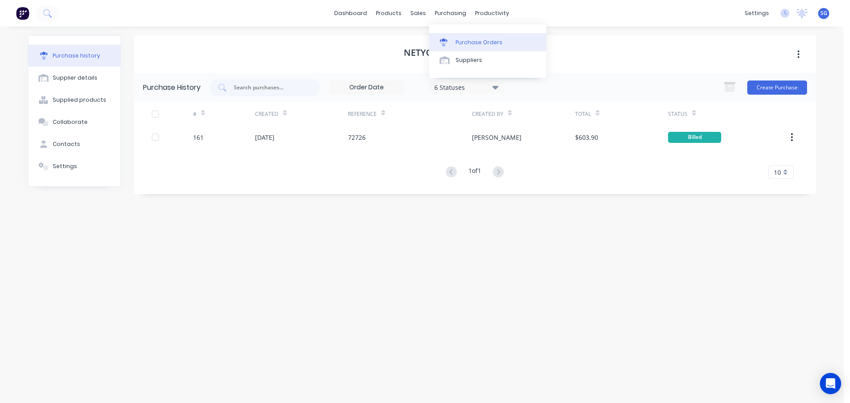
click at [454, 40] on link "Purchase Orders" at bounding box center [487, 42] width 117 height 18
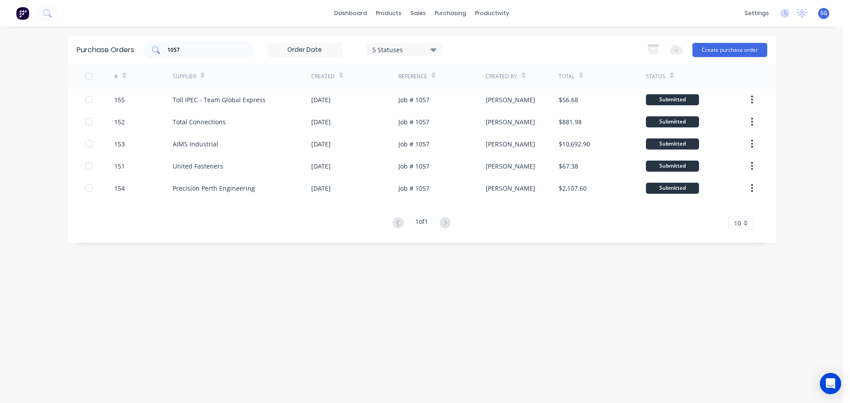
click at [193, 57] on div "1057" at bounding box center [198, 50] width 111 height 18
drag, startPoint x: 185, startPoint y: 52, endPoint x: 130, endPoint y: 43, distance: 55.1
click at [131, 44] on div "Purchase Orders 1057 5 Statuses 5 Statuses Export to Excel (XLSX) Create purcha…" at bounding box center [422, 49] width 708 height 29
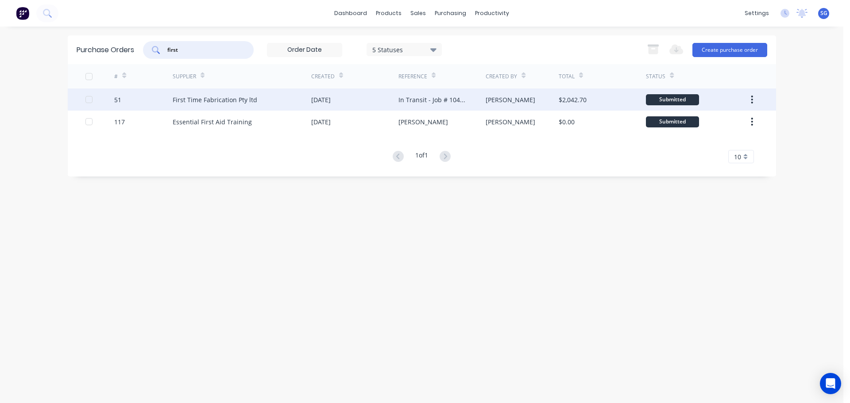
click at [205, 104] on div "First Time Fabrication Pty ltd" at bounding box center [215, 99] width 85 height 9
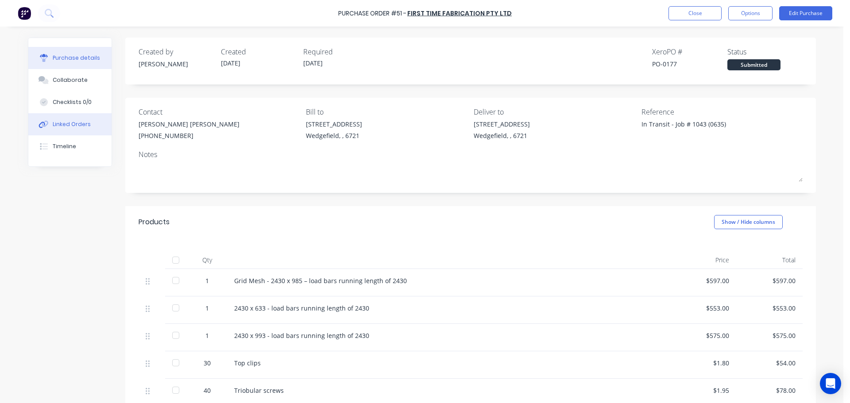
click at [78, 132] on button "Linked Orders" at bounding box center [69, 124] width 83 height 22
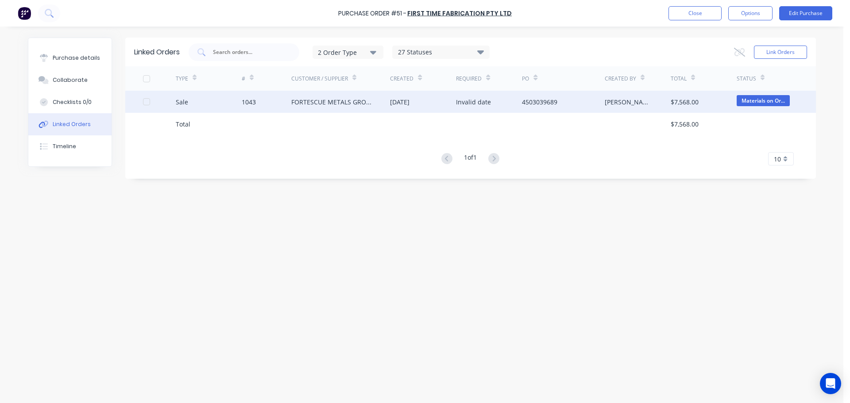
click at [250, 104] on div "1043" at bounding box center [249, 101] width 14 height 9
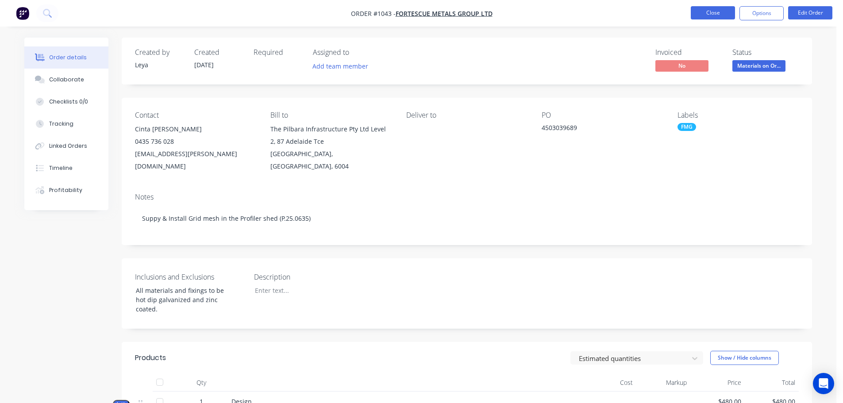
click at [716, 11] on button "Close" at bounding box center [713, 12] width 44 height 13
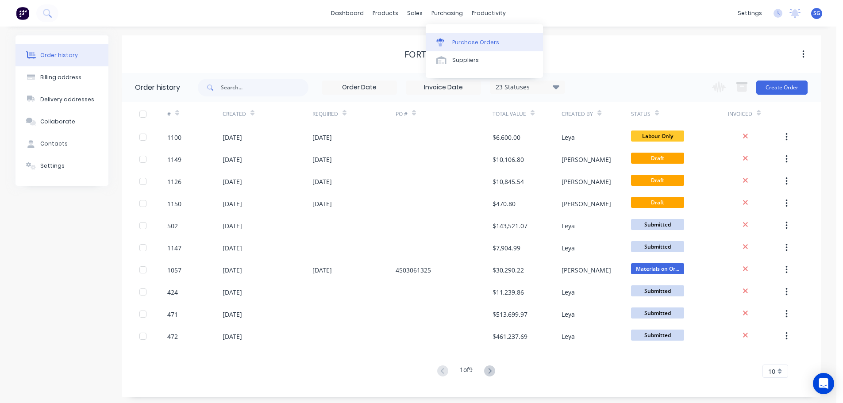
click at [445, 39] on div at bounding box center [442, 42] width 13 height 8
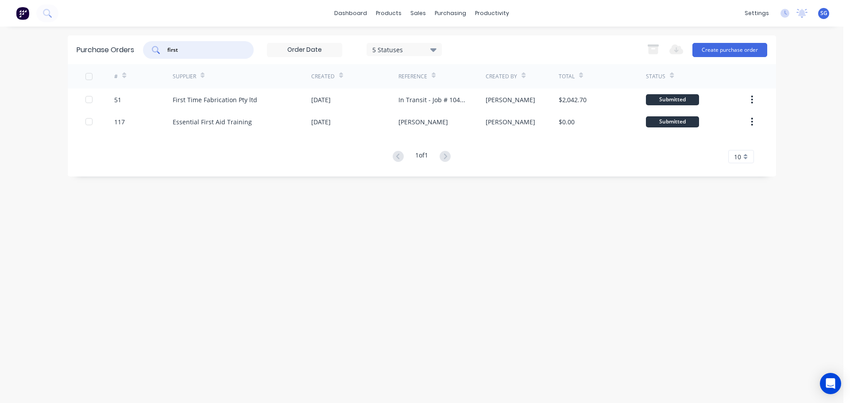
click at [196, 47] on input "first" at bounding box center [202, 50] width 73 height 9
click at [196, 48] on input "first" at bounding box center [202, 50] width 73 height 9
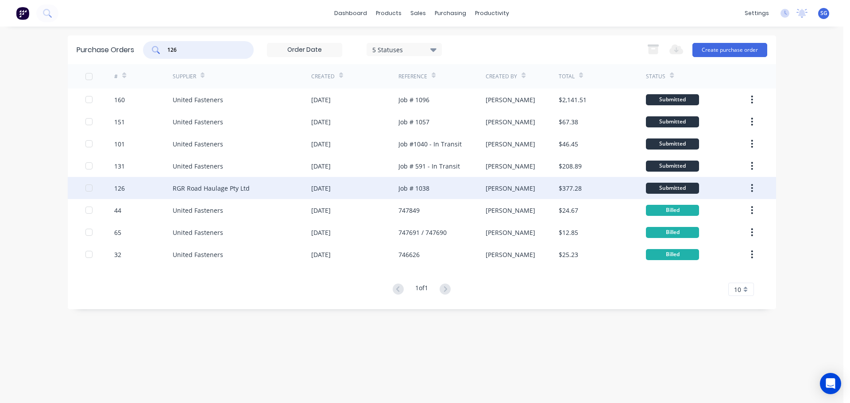
click at [208, 186] on div "RGR Road Haulage Pty Ltd" at bounding box center [211, 188] width 77 height 9
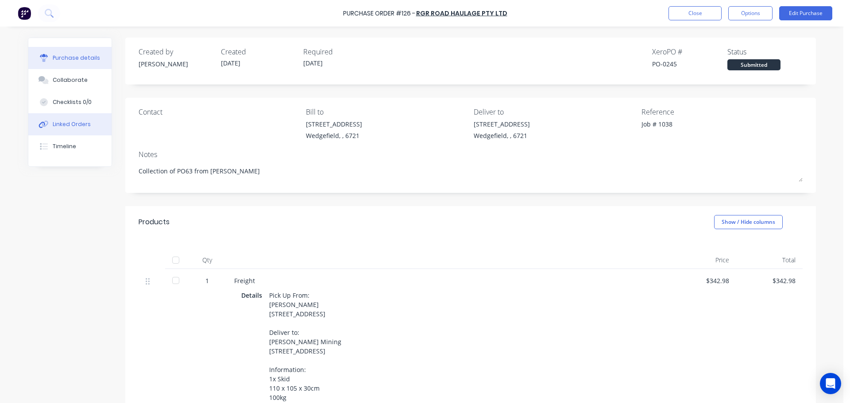
click at [74, 124] on div "Linked Orders" at bounding box center [72, 124] width 38 height 8
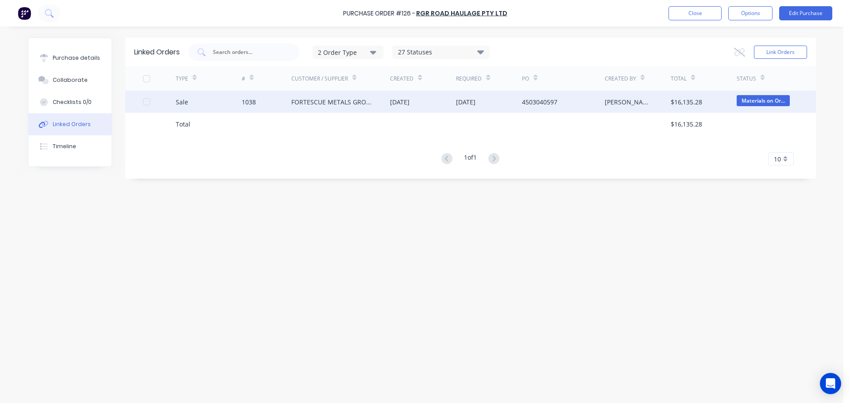
click at [249, 104] on div "1038" at bounding box center [249, 101] width 14 height 9
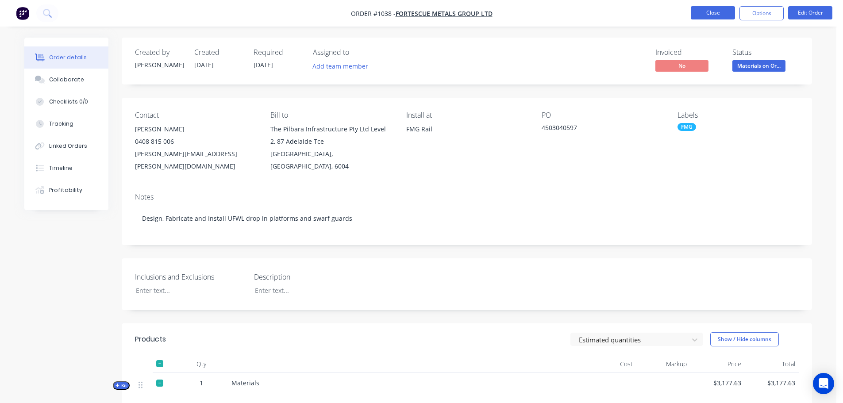
click at [703, 10] on button "Close" at bounding box center [713, 12] width 44 height 13
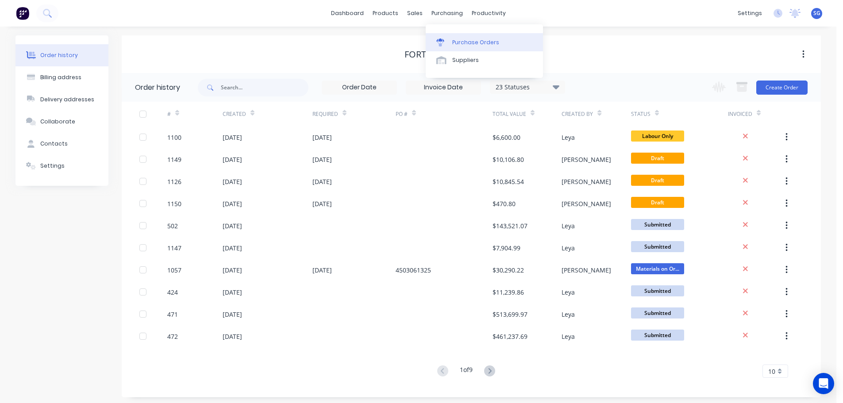
click at [455, 43] on div "Purchase Orders" at bounding box center [475, 42] width 47 height 8
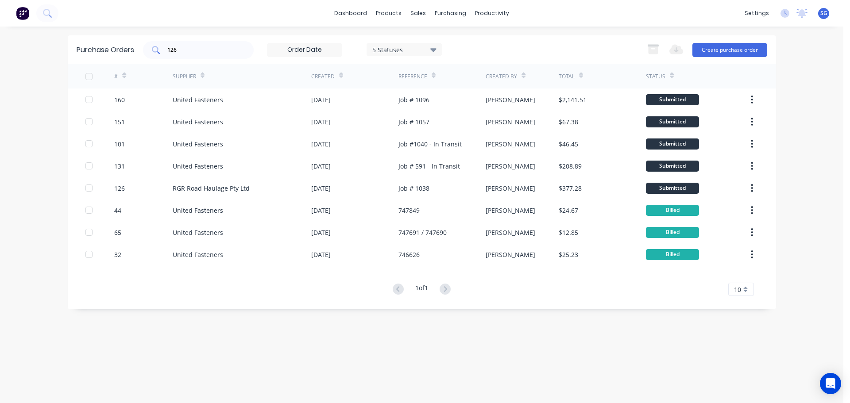
click at [177, 50] on input "126" at bounding box center [202, 50] width 73 height 9
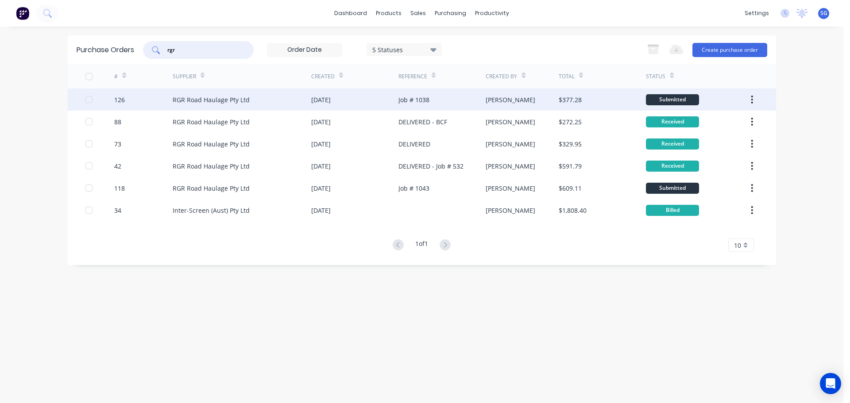
click at [123, 98] on div "126" at bounding box center [119, 99] width 11 height 9
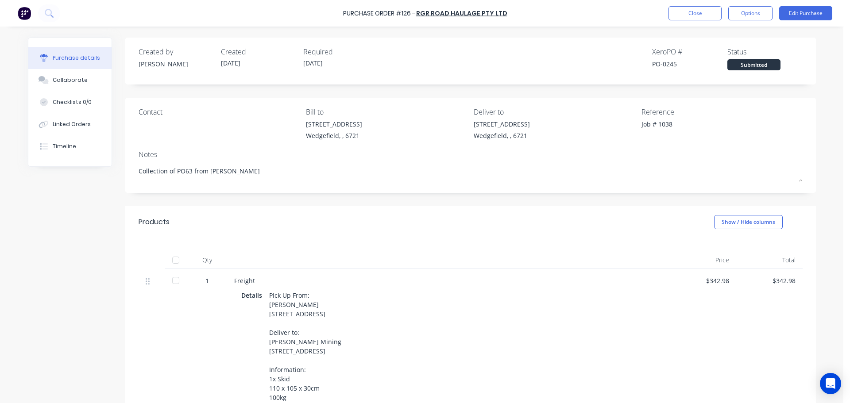
click at [171, 285] on div at bounding box center [176, 281] width 18 height 18
click at [696, 15] on button "Close" at bounding box center [694, 13] width 53 height 14
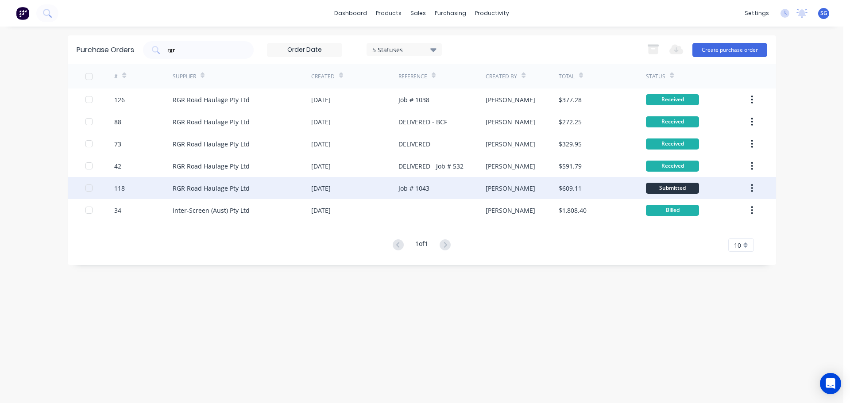
click at [163, 193] on div "118" at bounding box center [143, 188] width 58 height 22
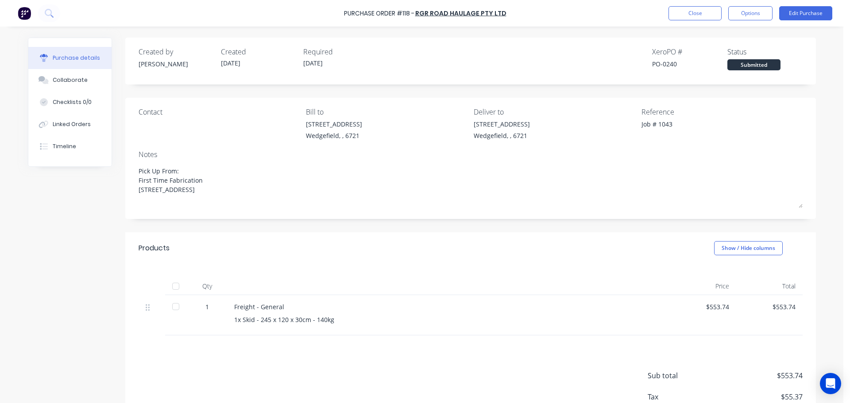
click at [172, 288] on div at bounding box center [176, 286] width 18 height 18
click at [694, 15] on button "Close" at bounding box center [694, 13] width 53 height 14
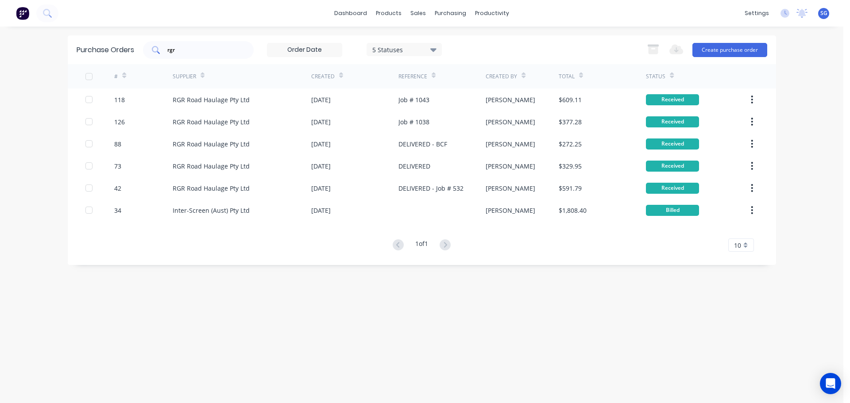
click at [191, 50] on input "rgr" at bounding box center [202, 50] width 73 height 9
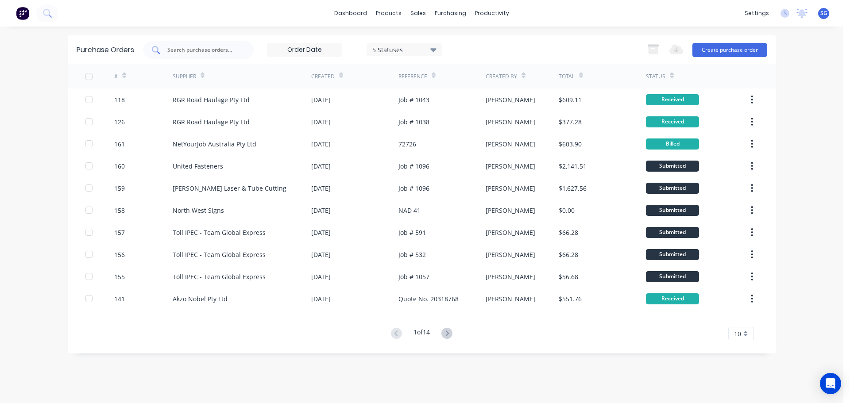
click at [205, 50] on input "text" at bounding box center [202, 50] width 73 height 9
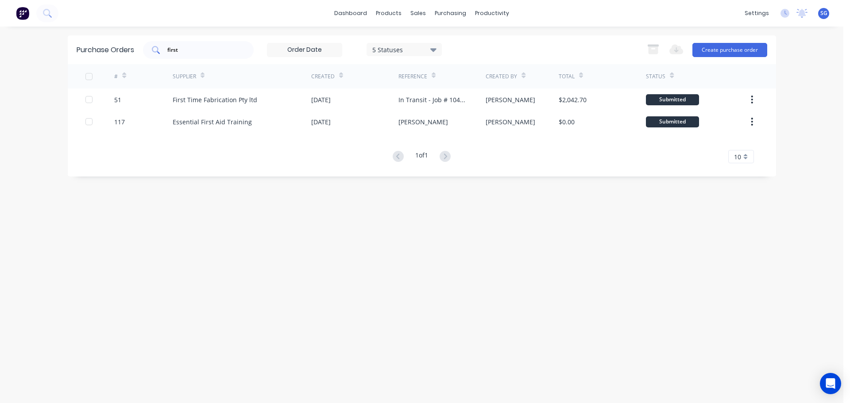
click at [179, 50] on input "first" at bounding box center [202, 50] width 73 height 9
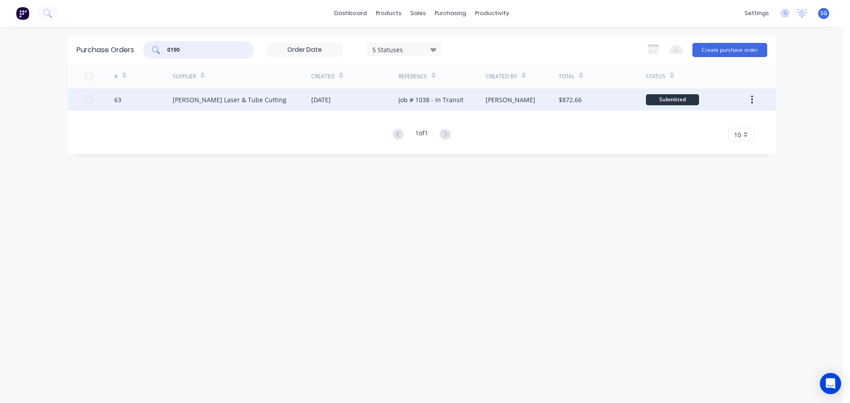
click at [116, 101] on div "63" at bounding box center [117, 99] width 7 height 9
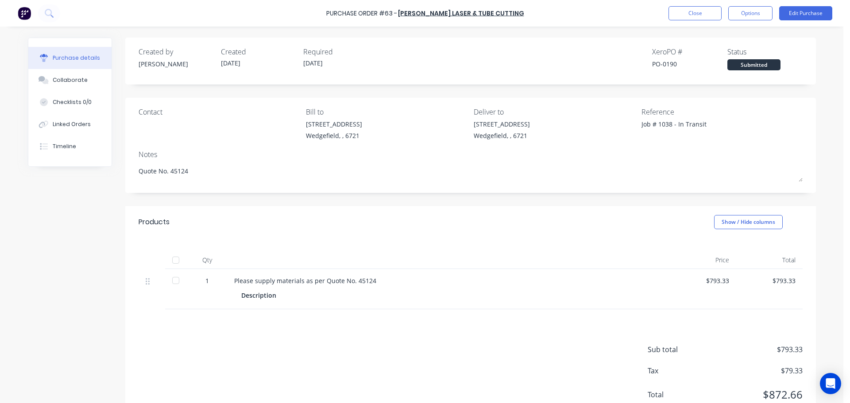
click at [170, 262] on div at bounding box center [176, 260] width 18 height 18
click at [808, 12] on button "Edit Purchase" at bounding box center [805, 13] width 53 height 14
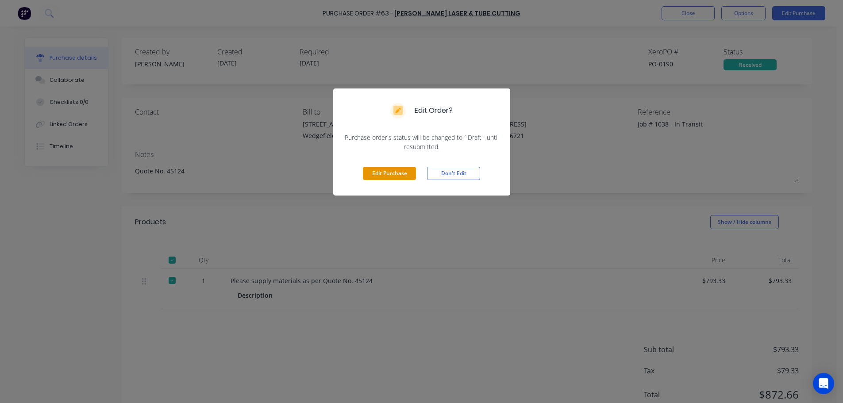
click at [392, 175] on button "Edit Purchase" at bounding box center [389, 173] width 53 height 13
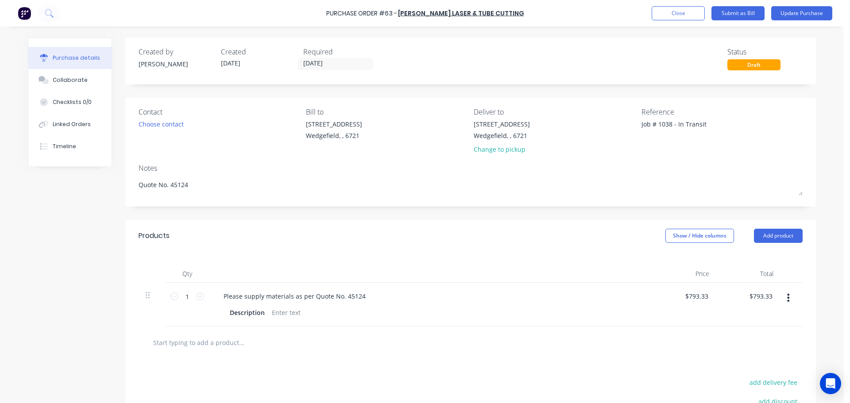
drag, startPoint x: 670, startPoint y: 125, endPoint x: 790, endPoint y: 133, distance: 120.2
click at [790, 133] on div "Job # 1038 - In Transit" at bounding box center [721, 130] width 161 height 22
click at [806, 16] on button "Update Purchase" at bounding box center [801, 13] width 61 height 14
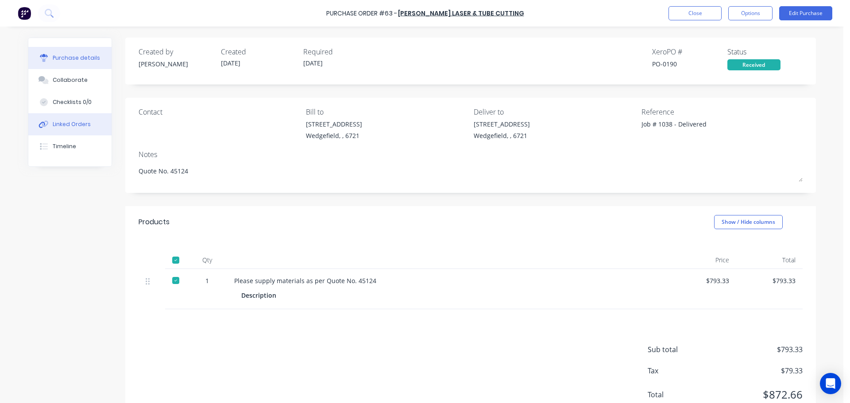
click at [77, 129] on button "Linked Orders" at bounding box center [69, 124] width 83 height 22
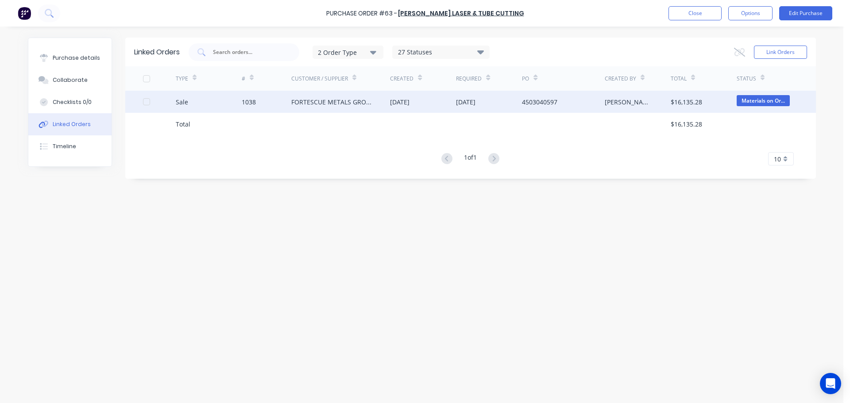
click at [250, 104] on div "1038" at bounding box center [249, 101] width 14 height 9
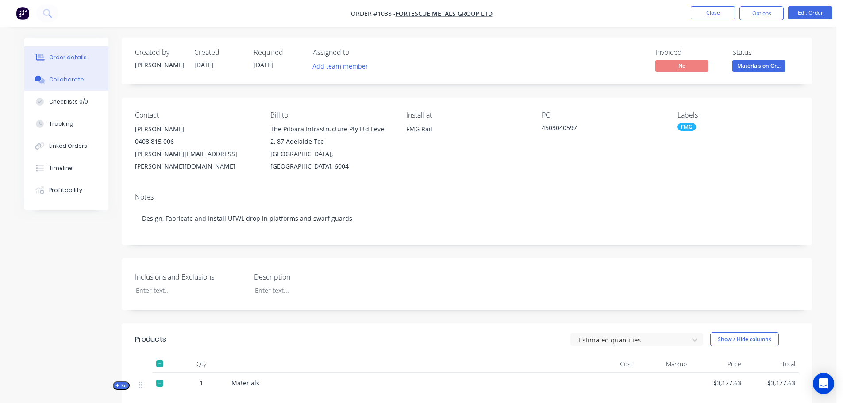
click at [83, 79] on button "Collaborate" at bounding box center [66, 80] width 84 height 22
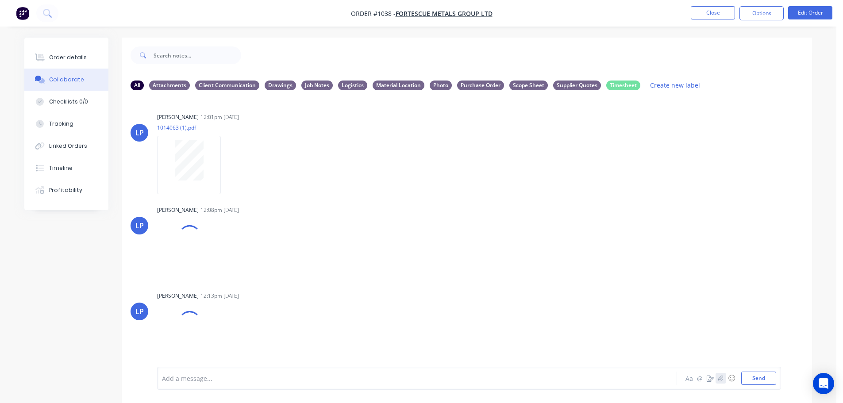
click at [720, 381] on icon "button" at bounding box center [720, 378] width 5 height 6
click at [715, 373] on button "button" at bounding box center [720, 378] width 11 height 11
click at [190, 375] on div at bounding box center [392, 378] width 460 height 9
click at [762, 379] on button "Send" at bounding box center [758, 378] width 35 height 13
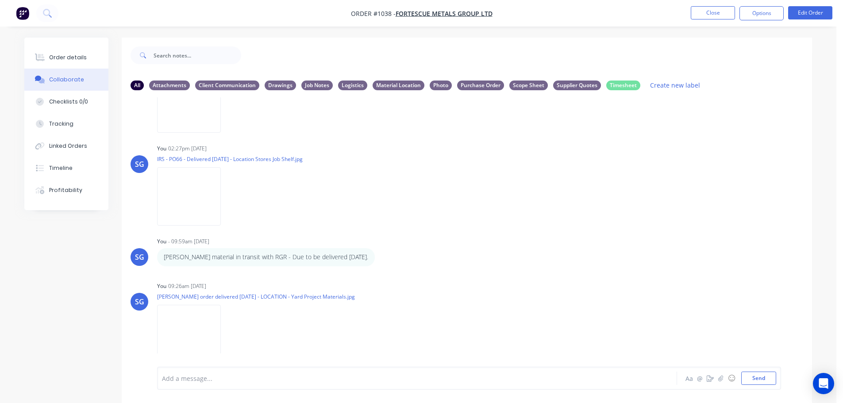
scroll to position [13, 0]
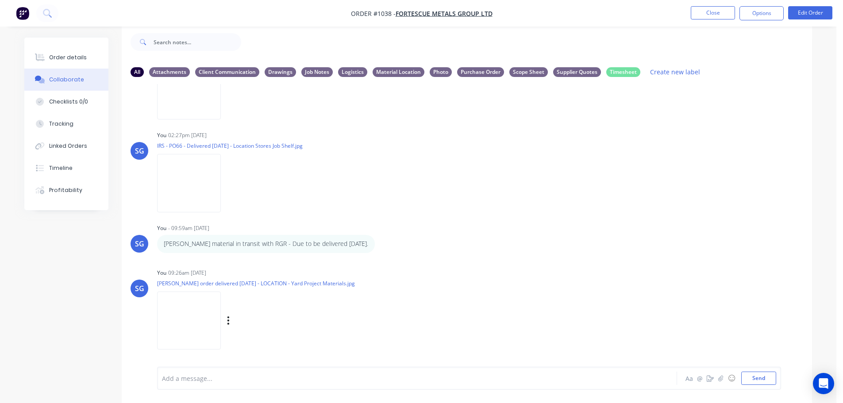
click at [230, 321] on div "Labels Download Delete" at bounding box center [274, 320] width 100 height 13
click at [227, 321] on icon "button" at bounding box center [228, 320] width 3 height 10
click at [269, 304] on button "Labels" at bounding box center [287, 302] width 100 height 20
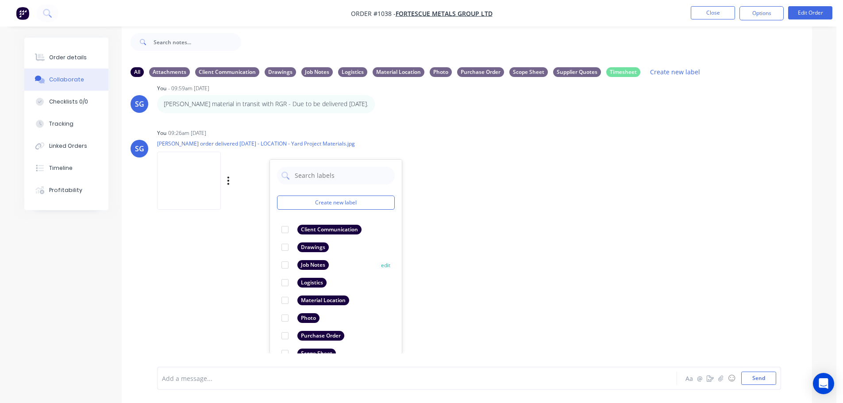
scroll to position [1127, 0]
click at [283, 282] on div at bounding box center [285, 282] width 18 height 18
click at [466, 275] on div "LP [PERSON_NAME] 12:01pm [DATE] 1014063 (1).pdf Labels Download Delete LP [PERS…" at bounding box center [467, 218] width 690 height 269
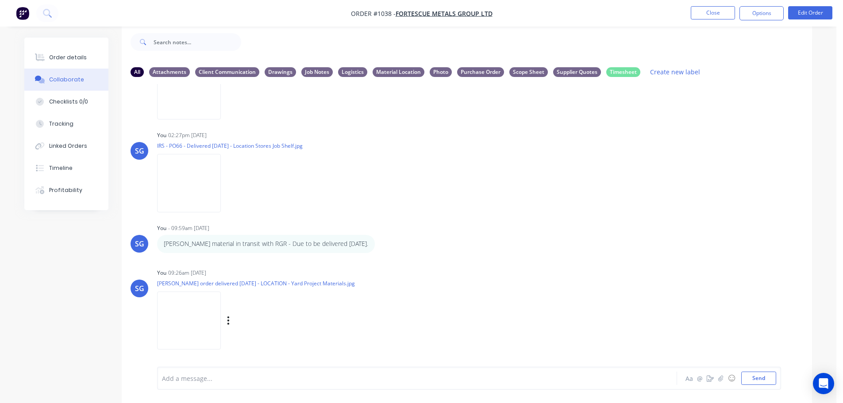
scroll to position [987, 0]
click at [346, 73] on div "Logistics" at bounding box center [352, 72] width 29 height 10
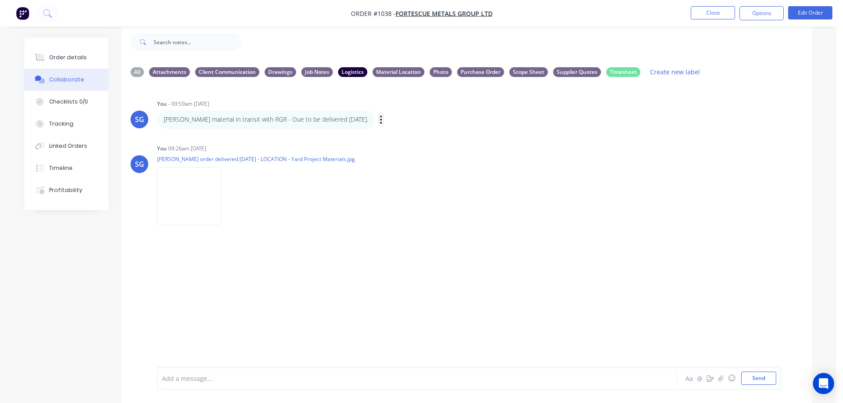
click at [382, 121] on icon "button" at bounding box center [381, 120] width 3 height 10
click at [441, 151] on button "Delete" at bounding box center [413, 150] width 56 height 15
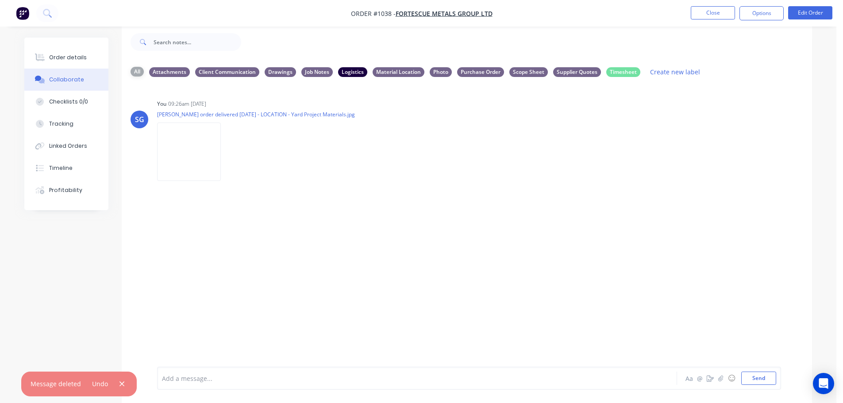
click at [136, 73] on div "All" at bounding box center [137, 72] width 13 height 10
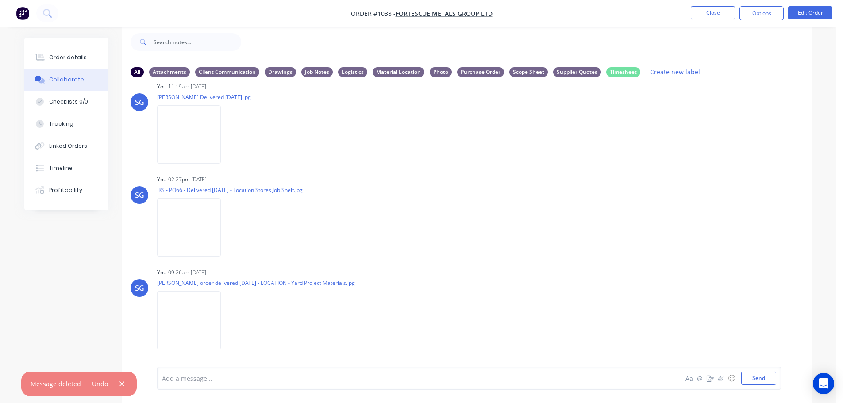
scroll to position [943, 0]
click at [0, 0] on button "button" at bounding box center [0, 0] width 0 height 0
click at [0, 0] on button "Labels" at bounding box center [0, 0] width 0 height 0
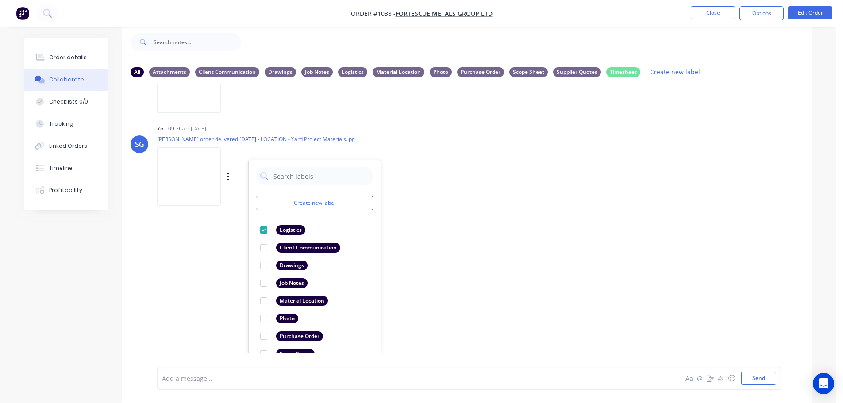
scroll to position [1088, 0]
click at [265, 303] on div at bounding box center [264, 300] width 18 height 18
click at [265, 228] on div at bounding box center [264, 229] width 18 height 18
click at [486, 260] on div "LP [PERSON_NAME] 12:01pm [DATE] 1014063 (1).pdf Labels Download Delete LP [PERS…" at bounding box center [467, 218] width 690 height 269
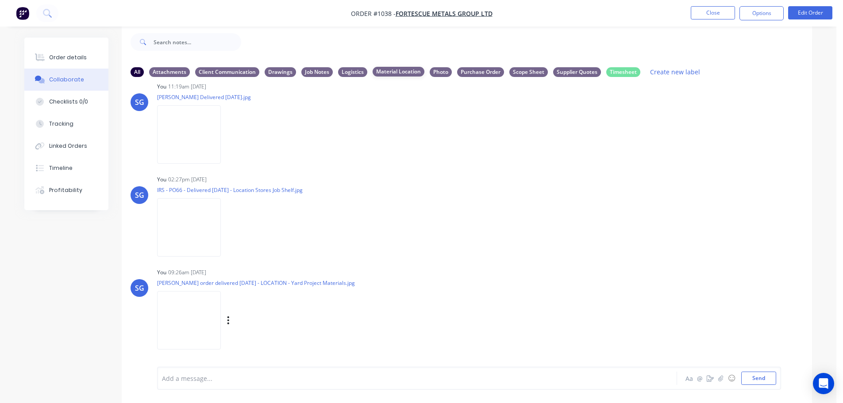
click at [388, 72] on div "Material Location" at bounding box center [399, 72] width 52 height 10
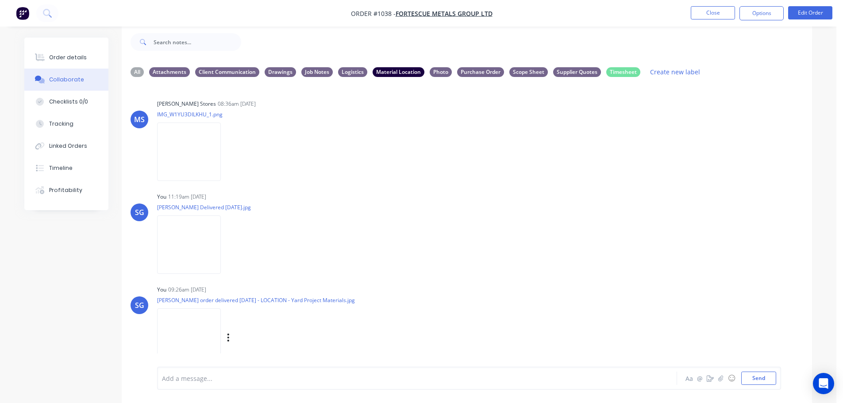
scroll to position [17, 0]
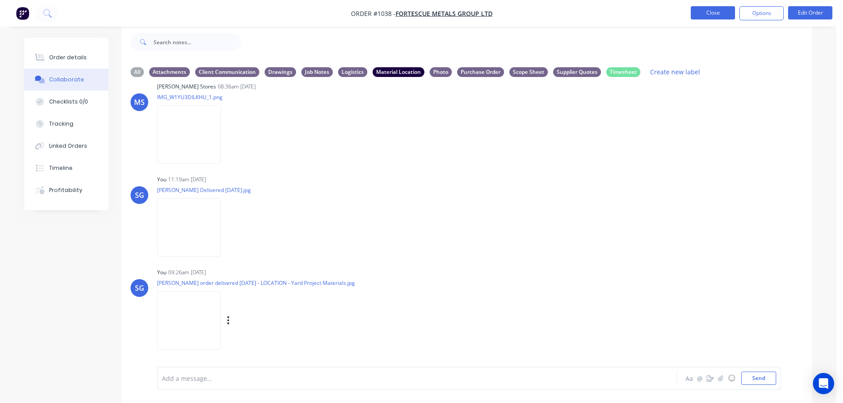
click at [701, 12] on button "Close" at bounding box center [713, 12] width 44 height 13
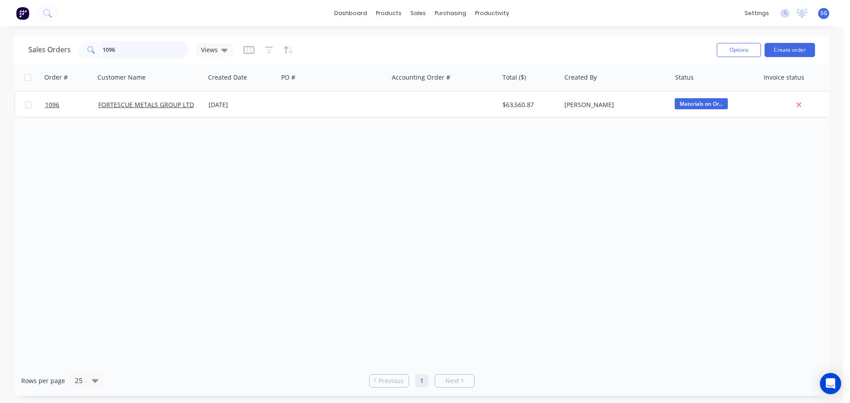
click at [120, 50] on input "1096" at bounding box center [146, 50] width 86 height 18
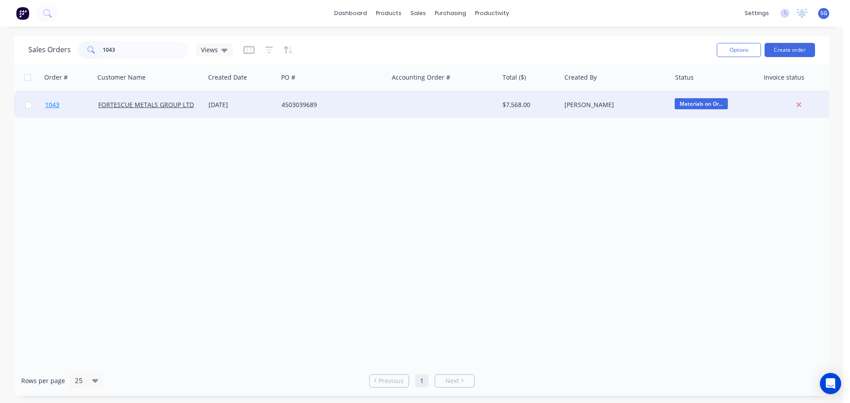
click at [52, 105] on span "1043" at bounding box center [52, 104] width 14 height 9
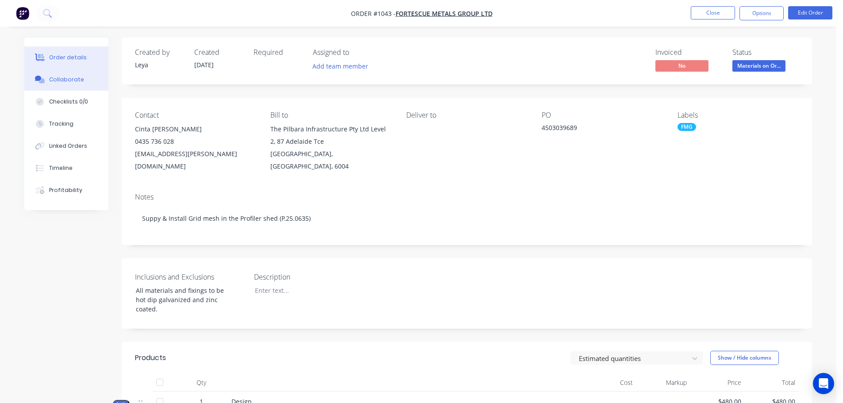
click at [60, 81] on div "Collaborate" at bounding box center [66, 80] width 35 height 8
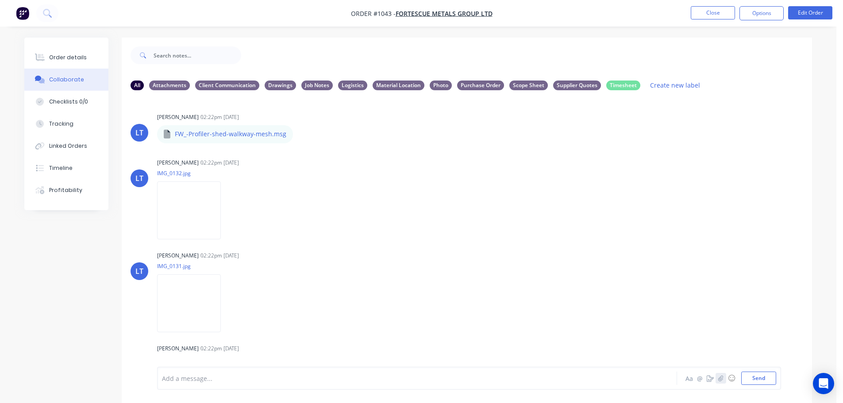
click at [719, 379] on icon "button" at bounding box center [720, 378] width 5 height 6
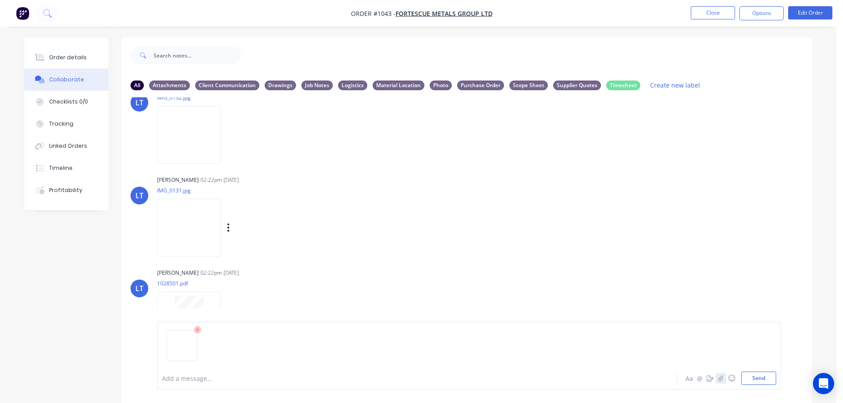
scroll to position [177, 0]
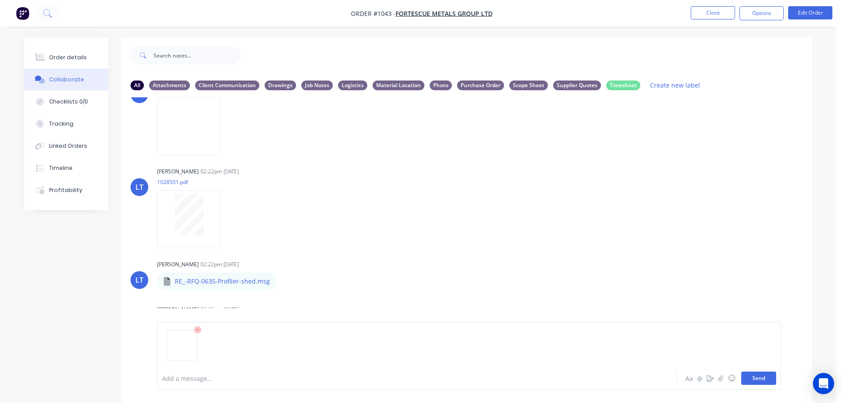
click at [764, 384] on button "Send" at bounding box center [758, 378] width 35 height 13
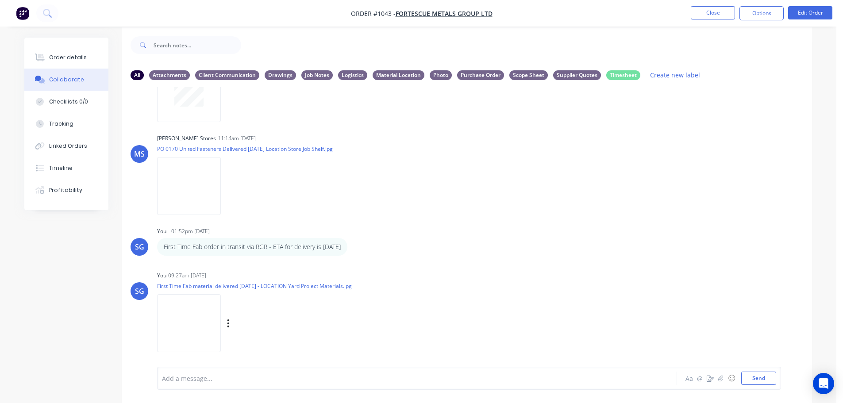
scroll to position [13, 0]
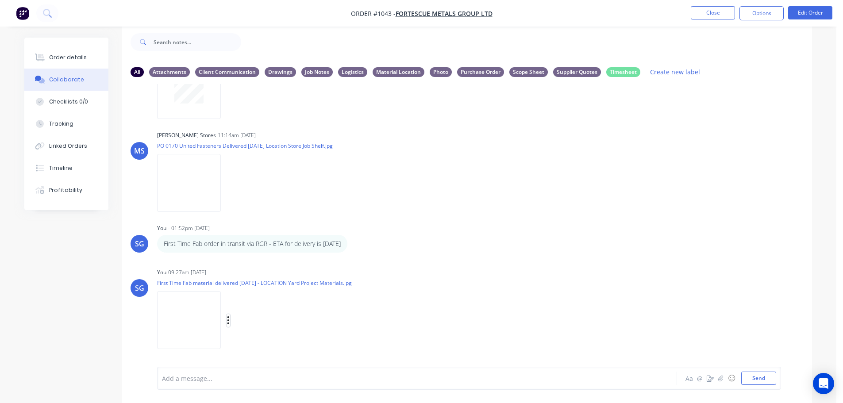
click at [230, 323] on button "button" at bounding box center [229, 320] width 4 height 13
click at [258, 308] on button "Labels" at bounding box center [287, 302] width 100 height 20
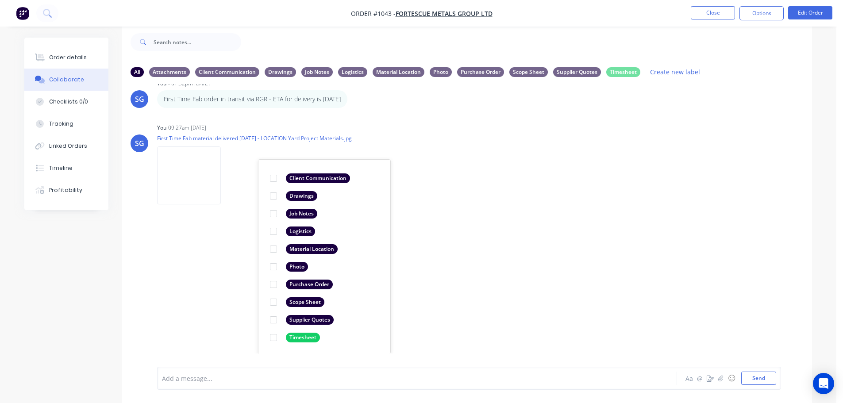
scroll to position [576, 0]
click at [272, 250] on div at bounding box center [274, 249] width 18 height 18
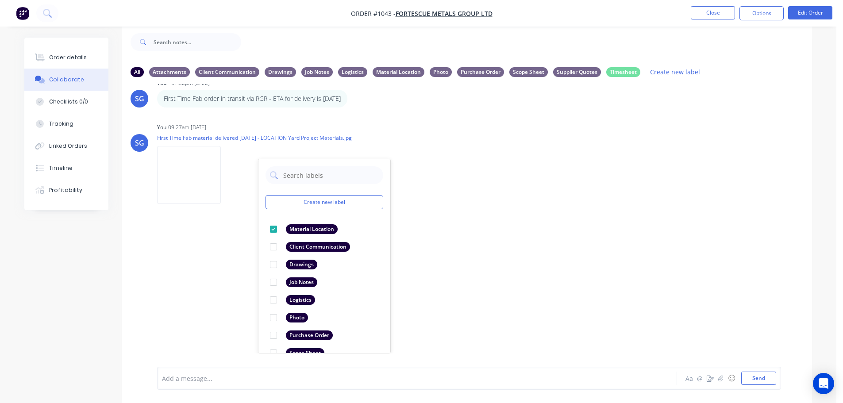
click at [534, 223] on div "LT [PERSON_NAME] 02:22pm [DATE] FW_-Profiler-shed-walkway-mesh.msg FW_-Profiler…" at bounding box center [467, 218] width 690 height 269
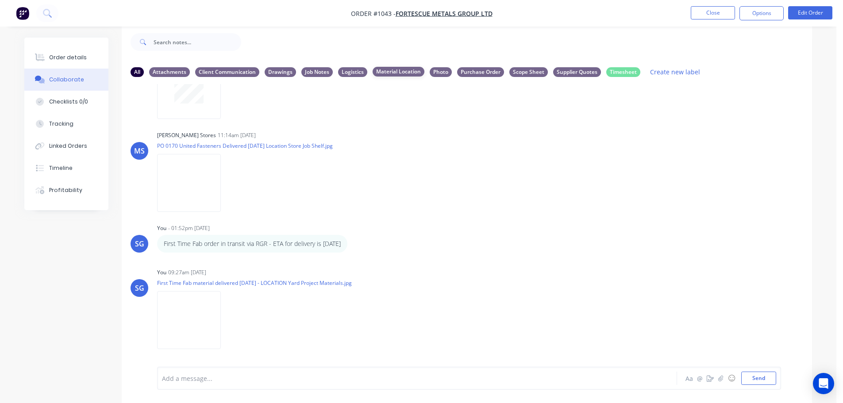
click at [407, 77] on div "All Attachments Client Communication Drawings Job Notes Logistics Material Loca…" at bounding box center [467, 72] width 673 height 12
click at [404, 70] on div "Material Location" at bounding box center [399, 72] width 52 height 10
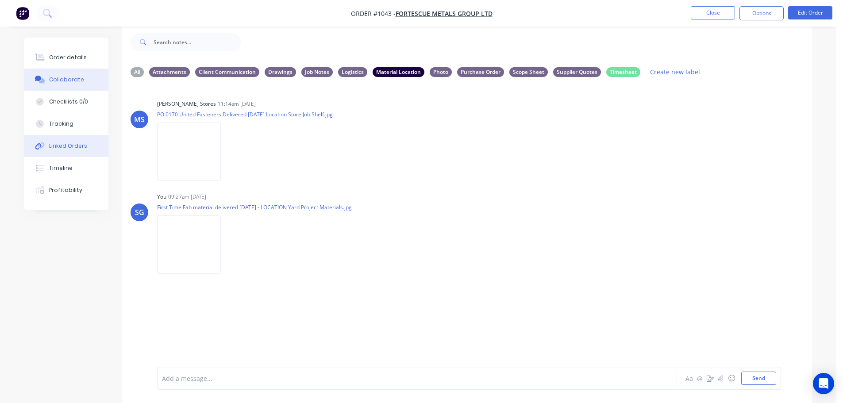
click at [61, 146] on div "Linked Orders" at bounding box center [68, 146] width 38 height 8
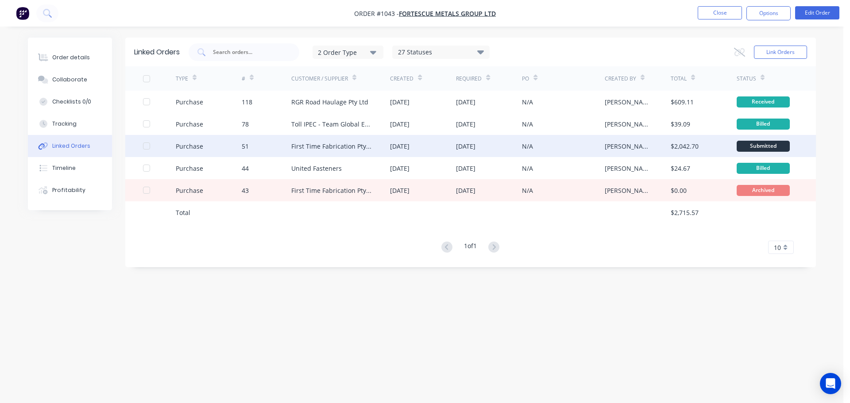
click at [305, 151] on div "First Time Fabrication Pty ltd" at bounding box center [340, 146] width 99 height 22
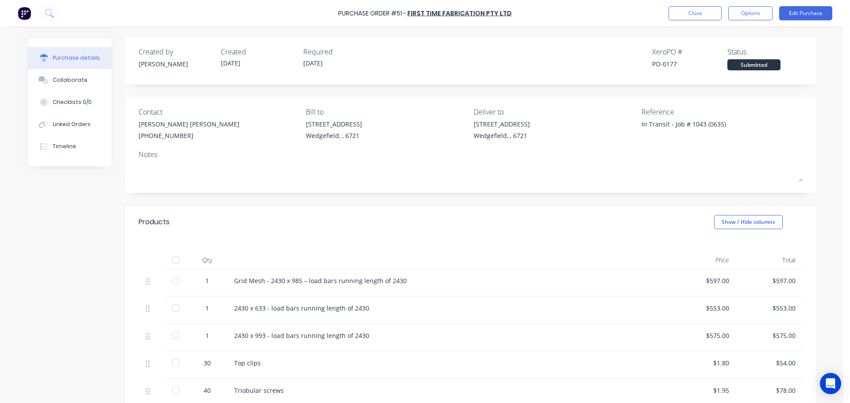
click at [169, 260] on div at bounding box center [176, 260] width 18 height 18
click at [689, 12] on button "Close" at bounding box center [694, 13] width 53 height 14
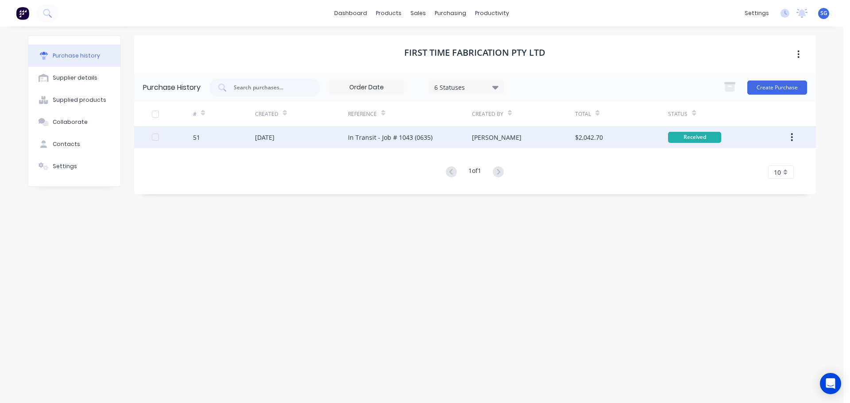
click at [243, 137] on div "51" at bounding box center [224, 137] width 62 height 22
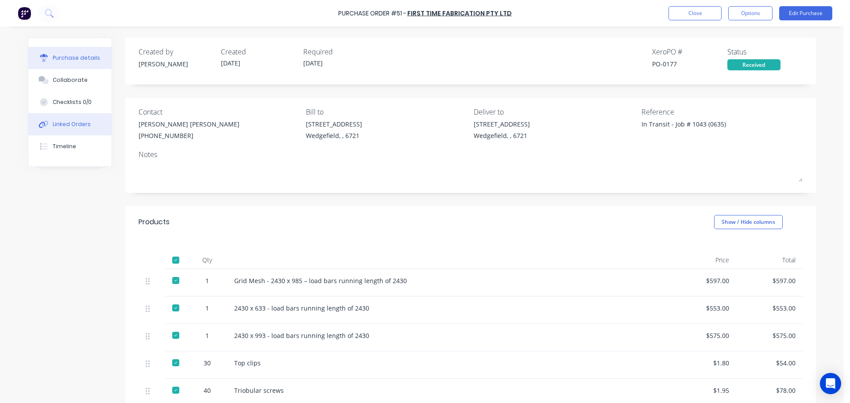
click at [65, 127] on div "Linked Orders" at bounding box center [72, 124] width 38 height 8
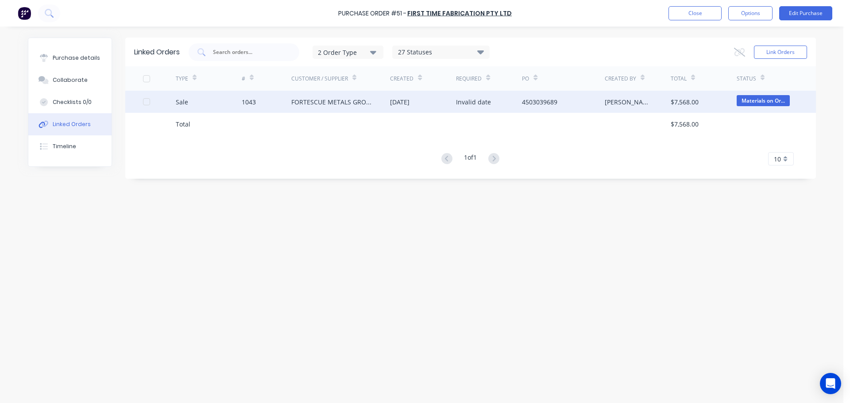
click at [246, 105] on div "1043" at bounding box center [249, 101] width 14 height 9
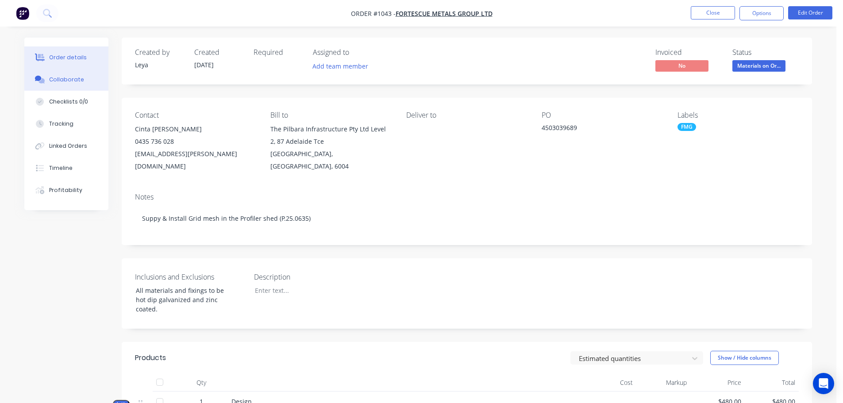
click at [65, 81] on div "Collaborate" at bounding box center [66, 80] width 35 height 8
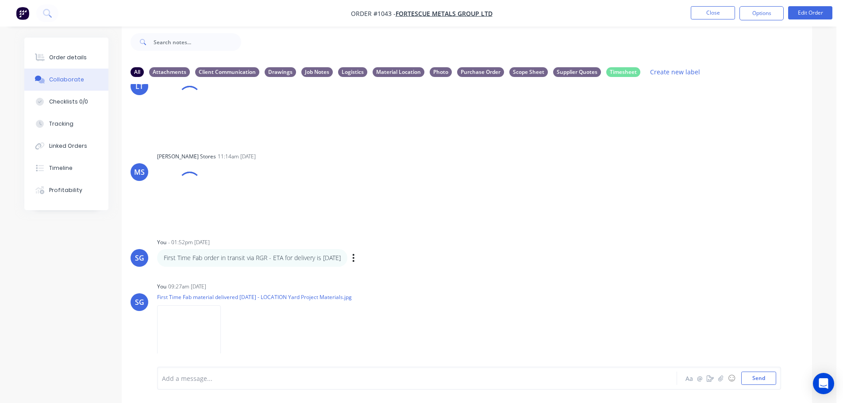
scroll to position [403, 0]
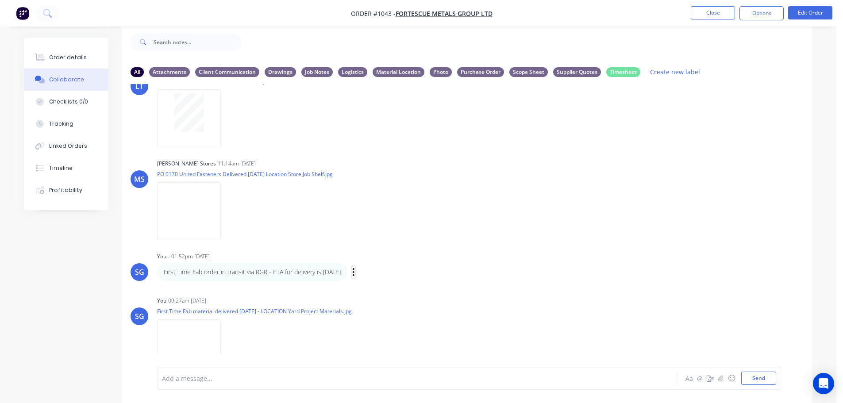
click at [354, 272] on icon "button" at bounding box center [354, 272] width 2 height 8
click at [409, 300] on button "Delete" at bounding box center [386, 303] width 56 height 15
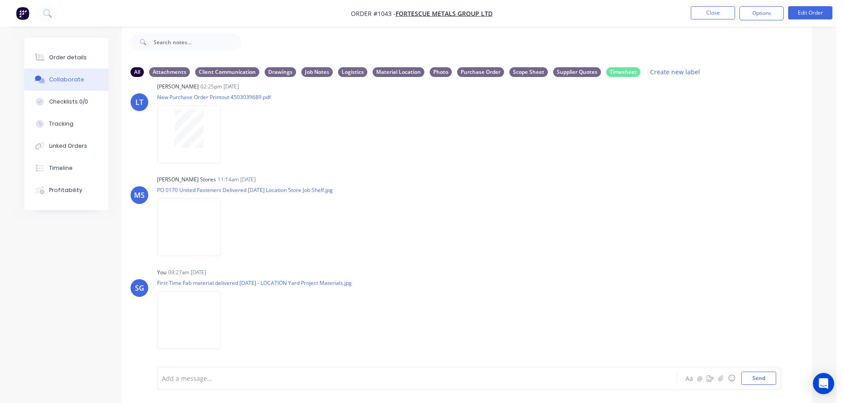
scroll to position [387, 0]
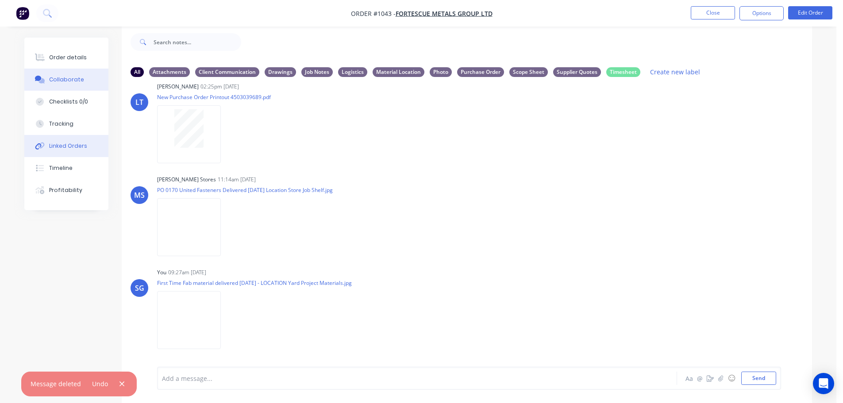
click at [60, 142] on div "Linked Orders" at bounding box center [68, 146] width 38 height 8
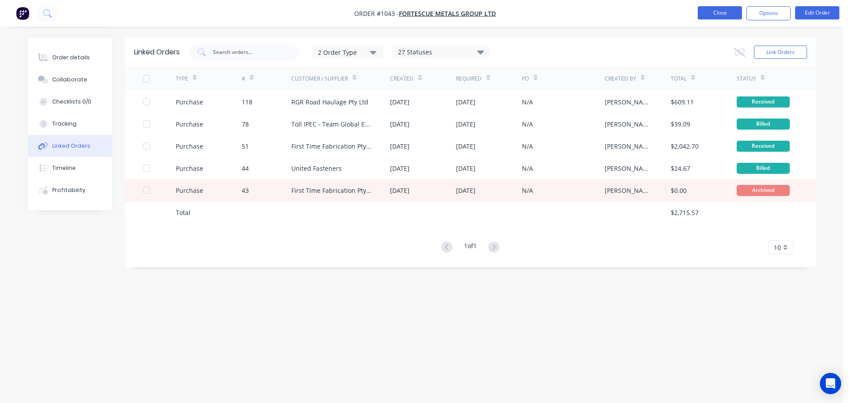
click at [710, 9] on button "Close" at bounding box center [719, 12] width 44 height 13
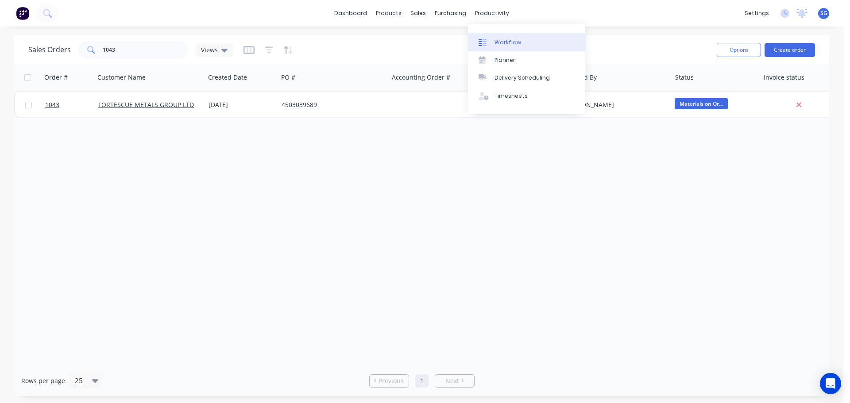
click at [490, 41] on div at bounding box center [484, 42] width 13 height 8
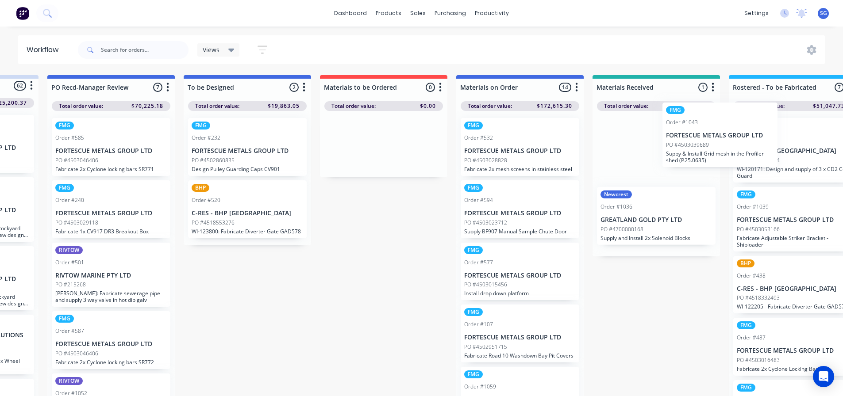
scroll to position [0, 114]
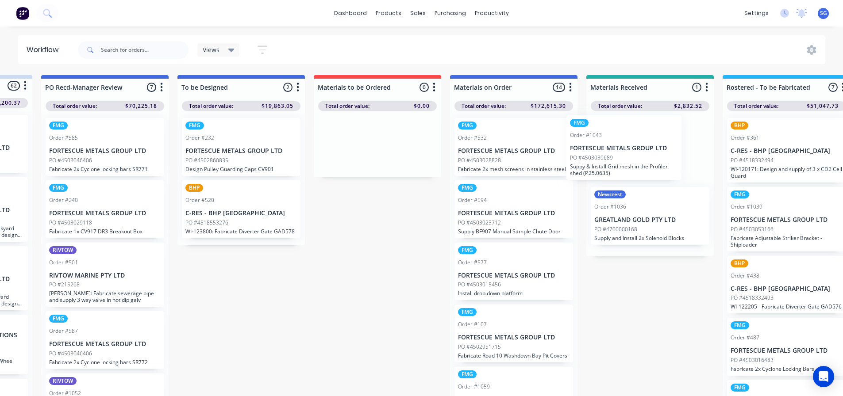
drag, startPoint x: 614, startPoint y: 221, endPoint x: 621, endPoint y: 151, distance: 70.8
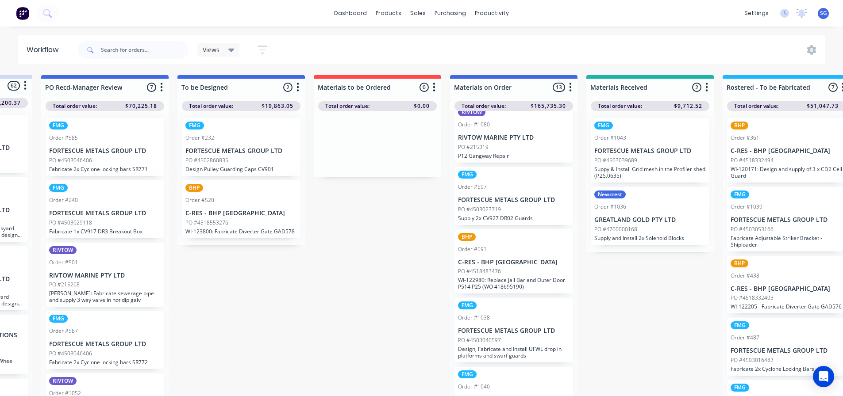
scroll to position [354, 0]
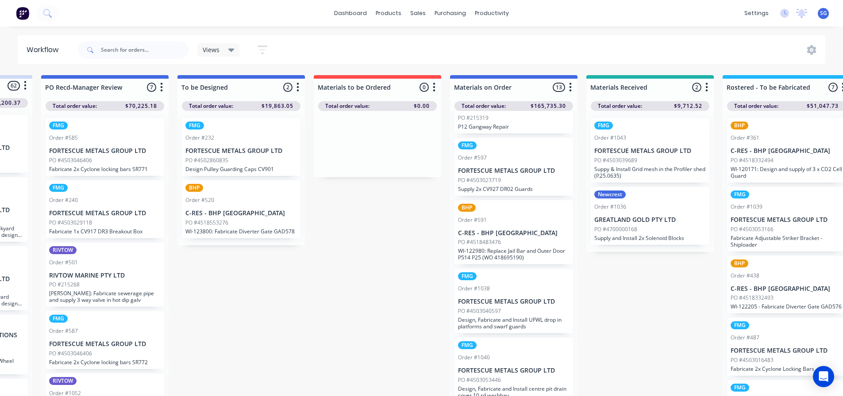
click at [492, 315] on p "PO #4503040597" at bounding box center [479, 312] width 43 height 8
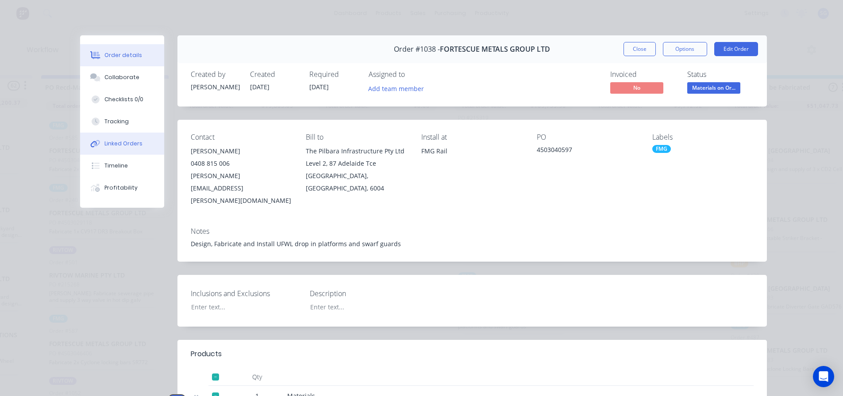
click at [109, 146] on div "Linked Orders" at bounding box center [123, 144] width 38 height 8
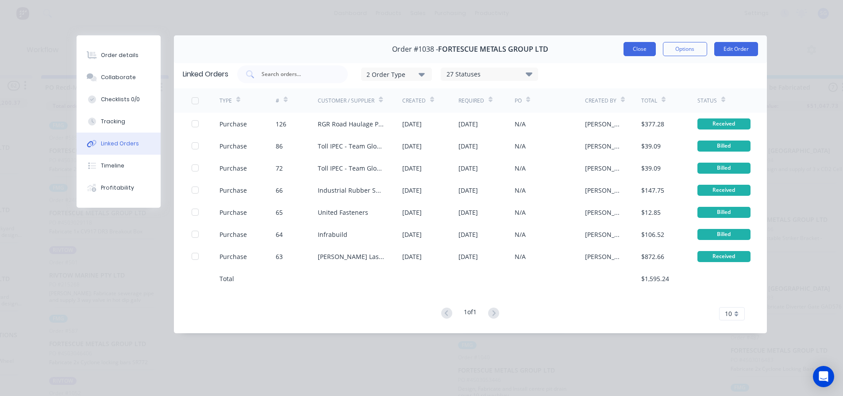
click at [632, 50] on button "Close" at bounding box center [639, 49] width 32 height 14
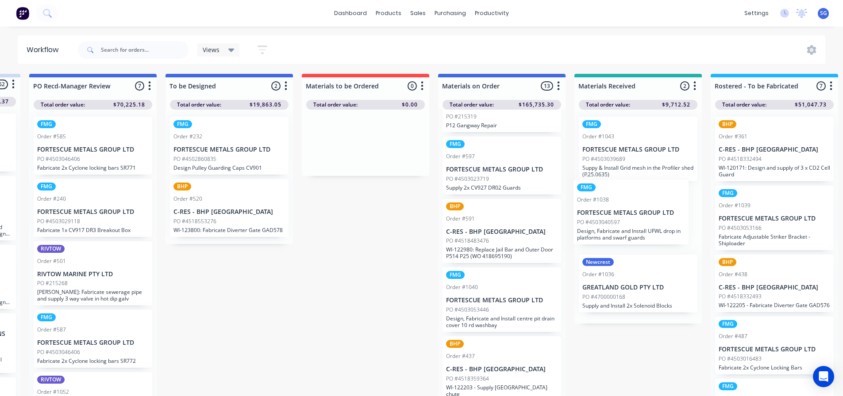
scroll to position [1, 128]
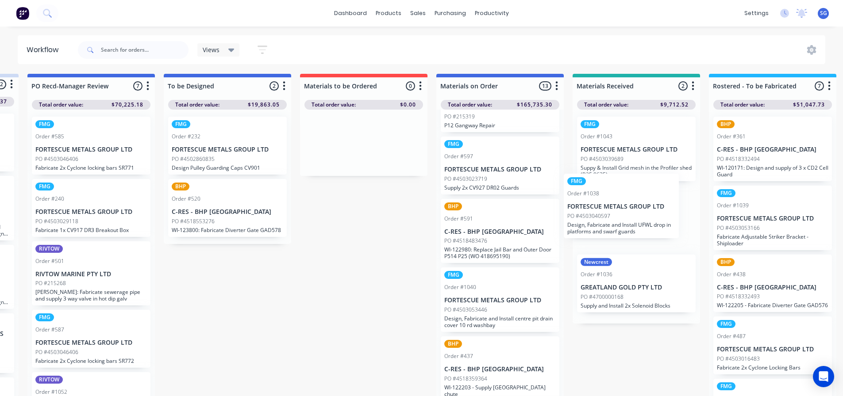
drag, startPoint x: 499, startPoint y: 314, endPoint x: 615, endPoint y: 212, distance: 154.5
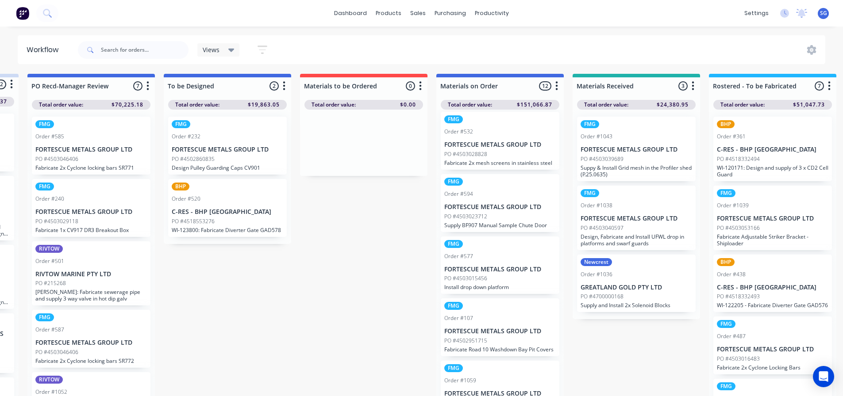
scroll to position [0, 0]
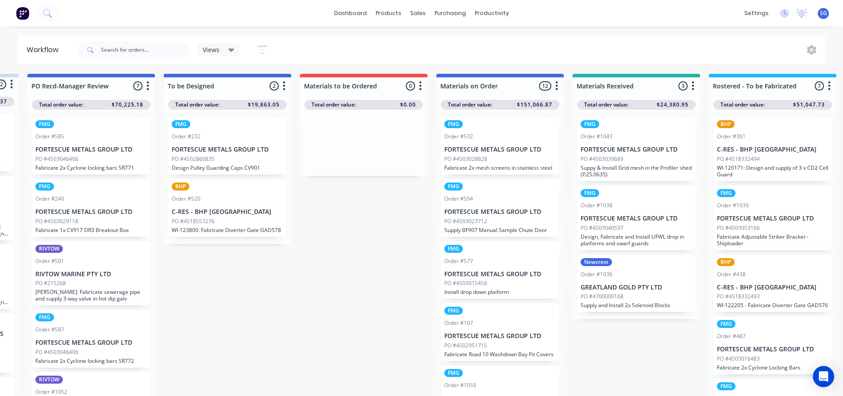
click at [612, 225] on p "PO #4503040597" at bounding box center [602, 228] width 43 height 8
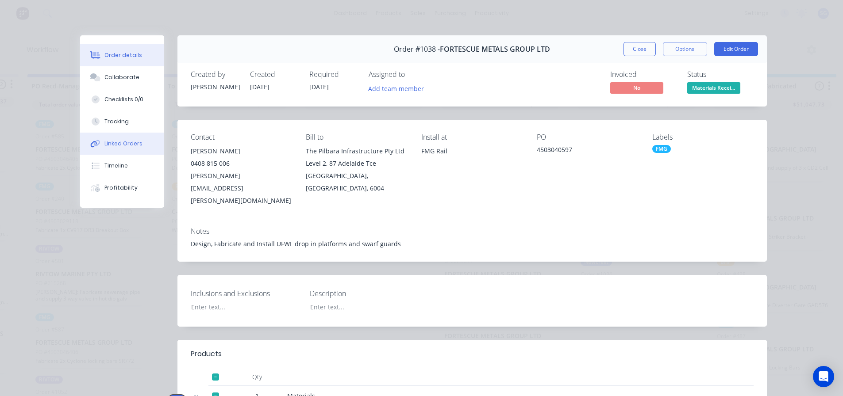
click at [105, 145] on div "Linked Orders" at bounding box center [123, 144] width 38 height 8
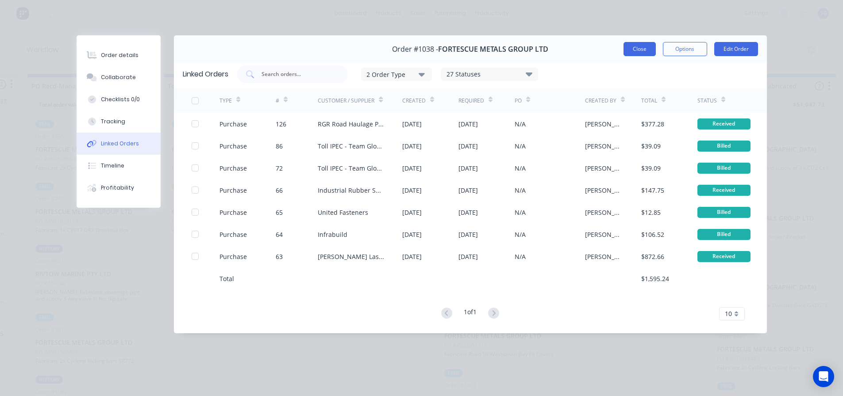
click at [643, 42] on button "Close" at bounding box center [639, 49] width 32 height 14
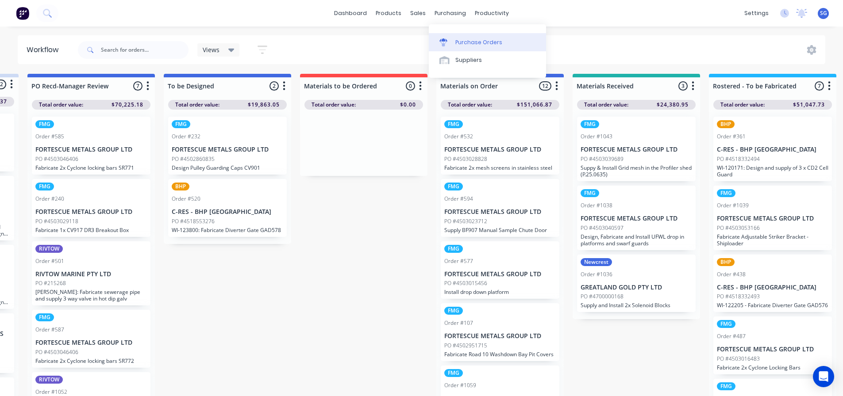
click at [462, 42] on div "Purchase Orders" at bounding box center [478, 42] width 47 height 8
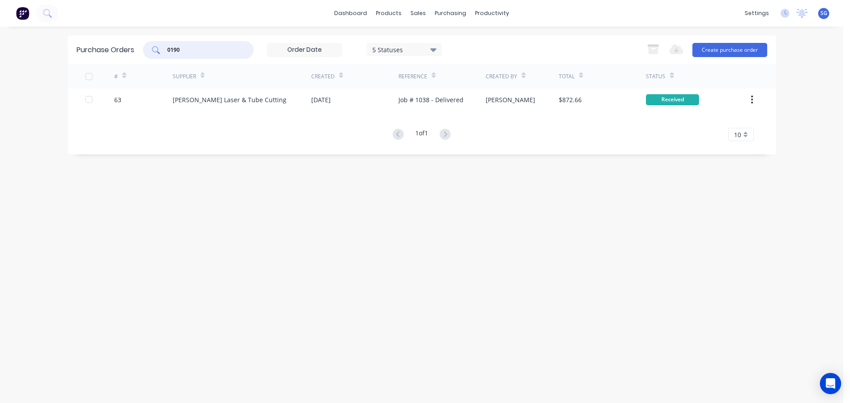
click at [233, 50] on input "0190" at bounding box center [202, 50] width 73 height 9
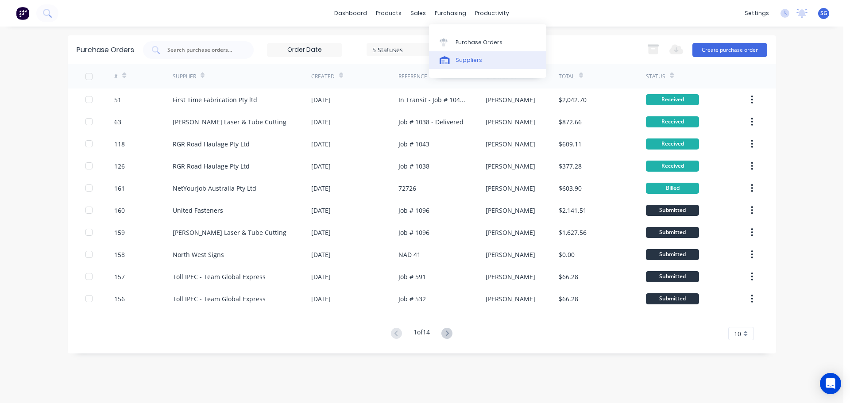
click at [454, 57] on link "Suppliers" at bounding box center [487, 60] width 117 height 18
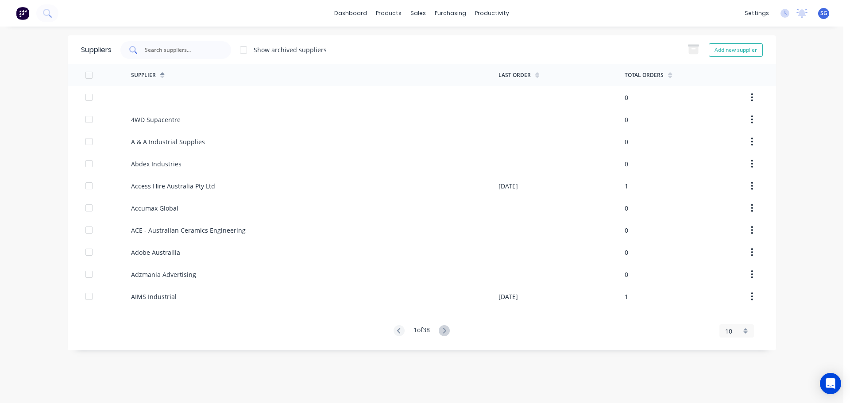
click at [168, 49] on input "text" at bounding box center [180, 50] width 73 height 9
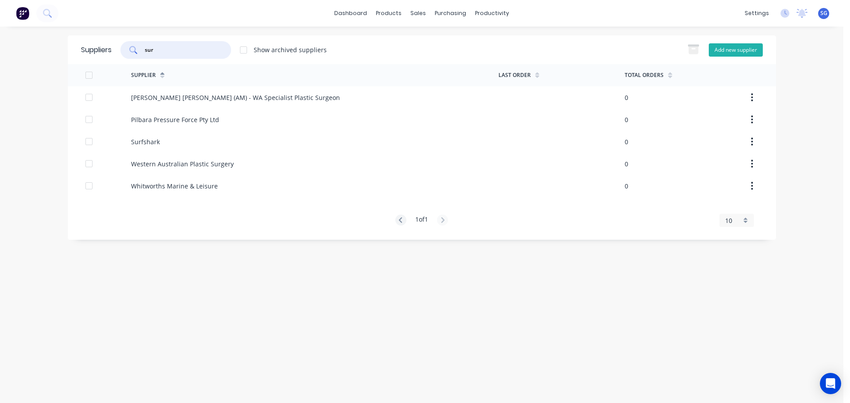
click at [724, 48] on button "Add new supplier" at bounding box center [735, 49] width 54 height 13
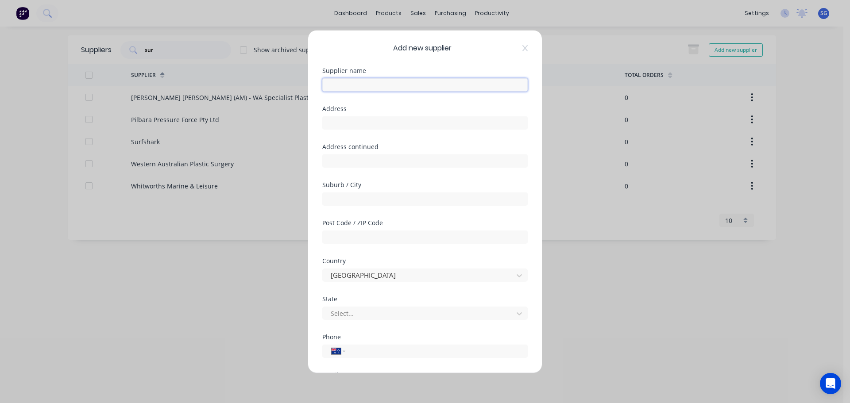
click at [346, 84] on input "text" at bounding box center [424, 84] width 205 height 13
click at [353, 121] on input "text" at bounding box center [424, 122] width 205 height 13
paste input "[STREET_ADDRESS]"
click at [357, 200] on input "text" at bounding box center [424, 198] width 205 height 13
paste input "Belmont"
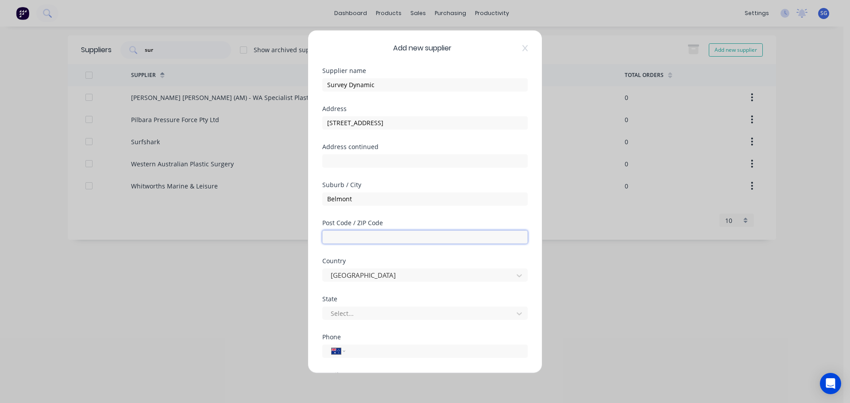
click at [337, 240] on input "text" at bounding box center [424, 236] width 205 height 13
click at [346, 314] on div at bounding box center [419, 313] width 179 height 11
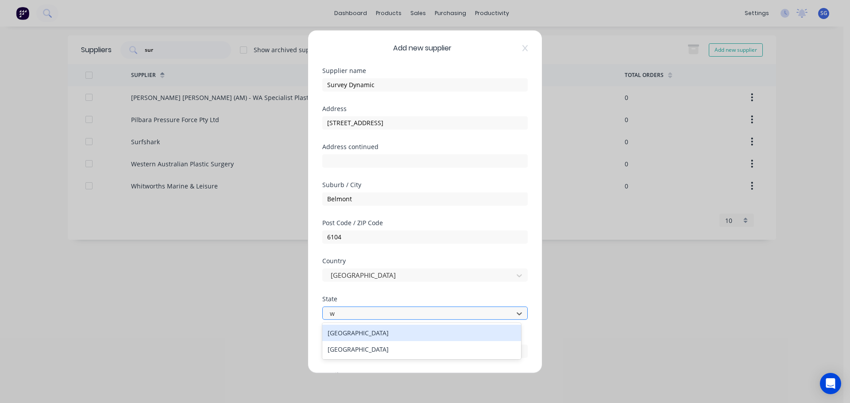
scroll to position [0, 0]
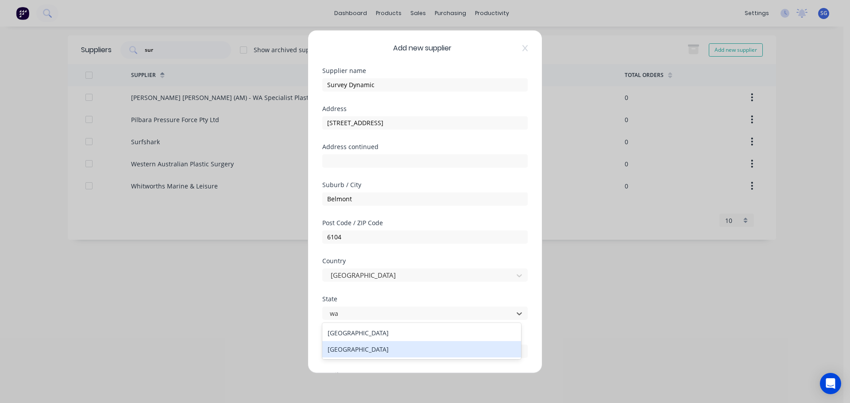
click at [343, 350] on div "[GEOGRAPHIC_DATA]" at bounding box center [421, 349] width 199 height 16
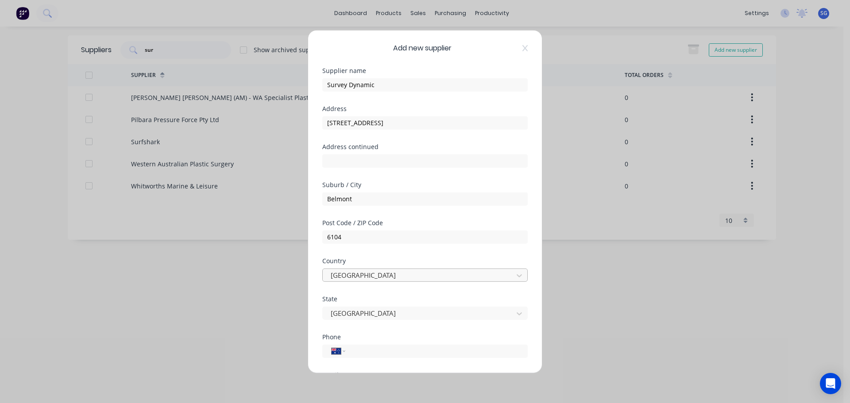
scroll to position [127, 0]
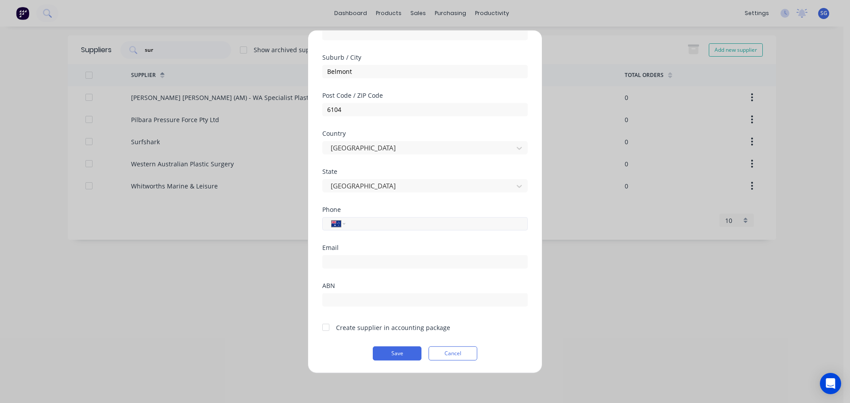
click at [362, 224] on input "tel" at bounding box center [434, 224] width 167 height 10
click at [336, 262] on input "email" at bounding box center [424, 261] width 205 height 13
paste input "[EMAIL_ADDRESS][DOMAIN_NAME]"
click at [381, 295] on input "text" at bounding box center [424, 299] width 205 height 13
paste input "22 140 214 455"
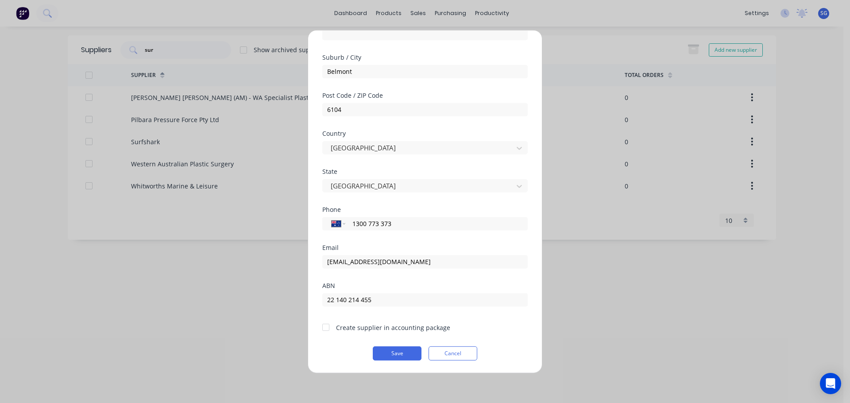
click at [325, 327] on div at bounding box center [326, 328] width 18 height 18
click at [391, 353] on button "Save" at bounding box center [397, 353] width 49 height 14
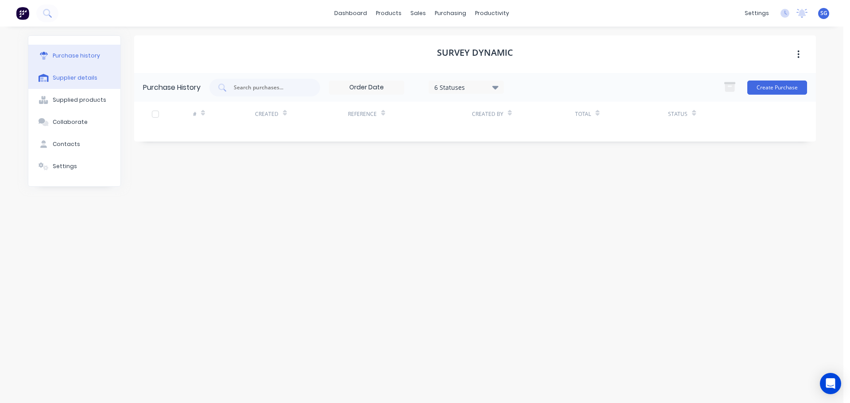
click at [82, 76] on div "Supplier details" at bounding box center [75, 78] width 45 height 8
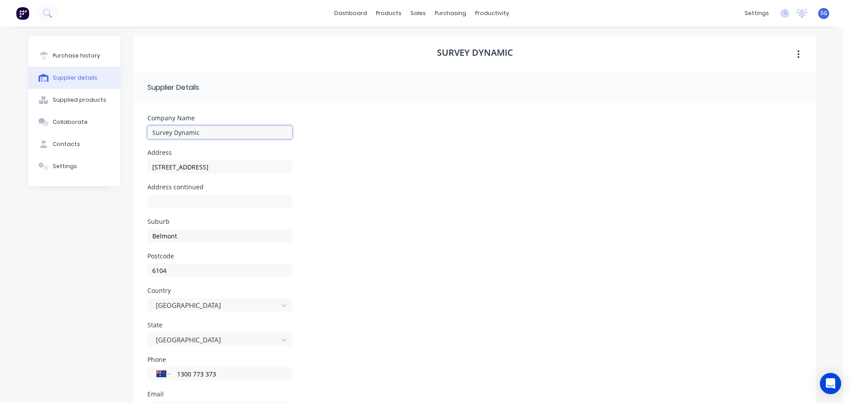
click at [203, 135] on input "Survey Dynamic" at bounding box center [219, 132] width 145 height 13
click at [63, 59] on div "Purchase history" at bounding box center [76, 56] width 47 height 8
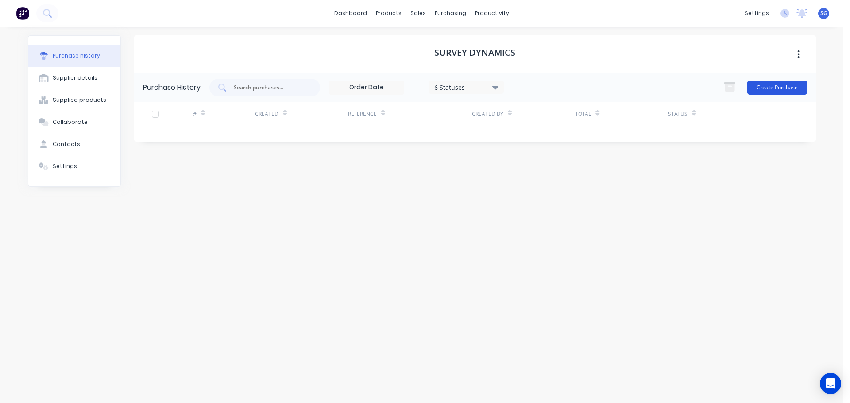
click at [776, 90] on button "Create Purchase" at bounding box center [777, 88] width 60 height 14
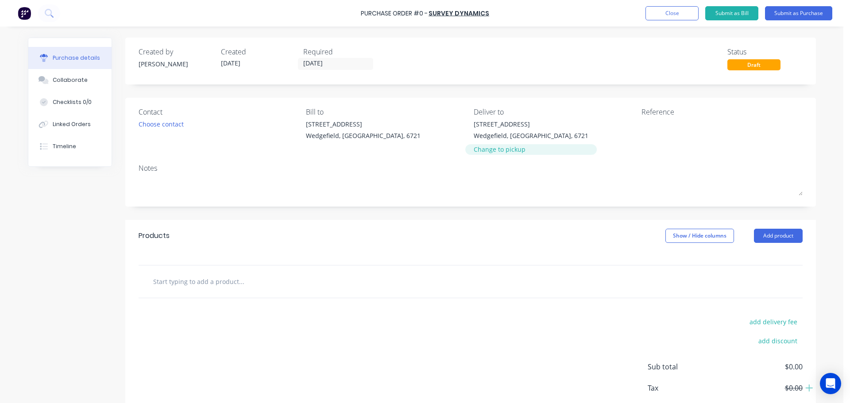
click at [496, 147] on div "Change to pickup" at bounding box center [530, 149] width 115 height 9
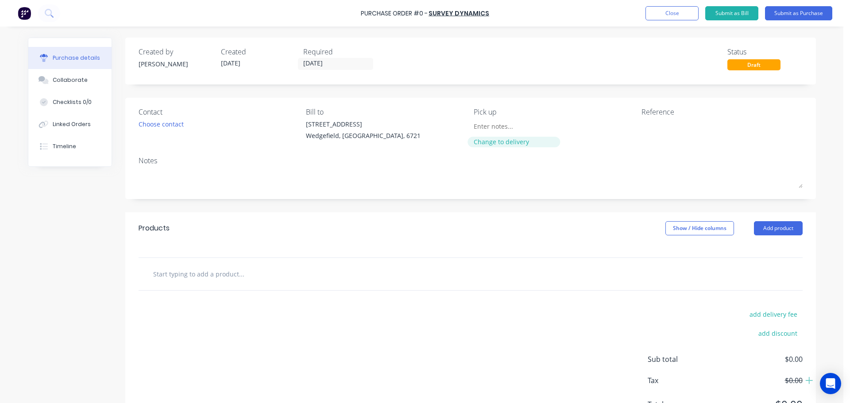
click at [504, 141] on div "Change to delivery" at bounding box center [513, 141] width 81 height 9
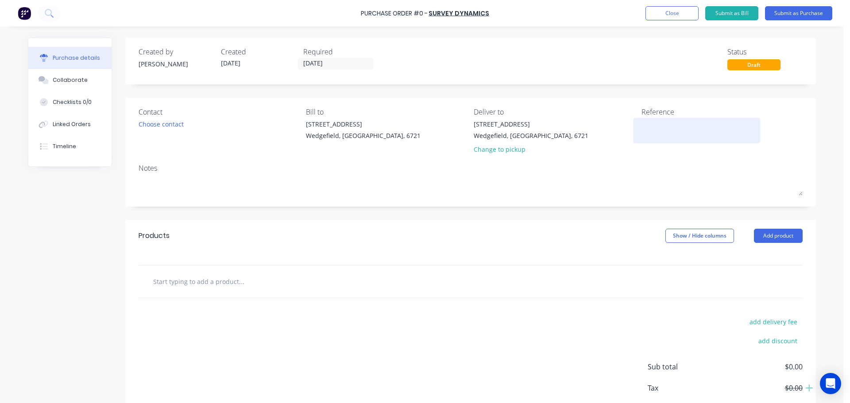
click at [656, 137] on textarea at bounding box center [696, 129] width 111 height 20
click at [162, 285] on input "text" at bounding box center [241, 282] width 177 height 18
paste input "Port Hedland Flashbutt Yard – Survey"
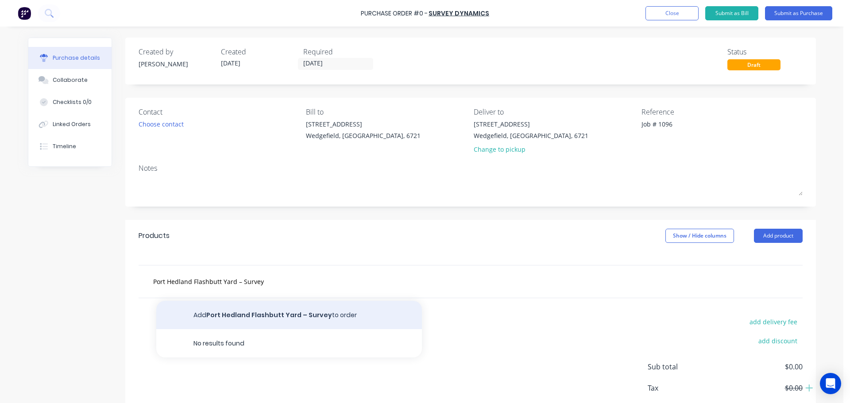
click at [220, 321] on button "Add Port Hedland Flashbutt Yard – Survey to order" at bounding box center [288, 315] width 265 height 28
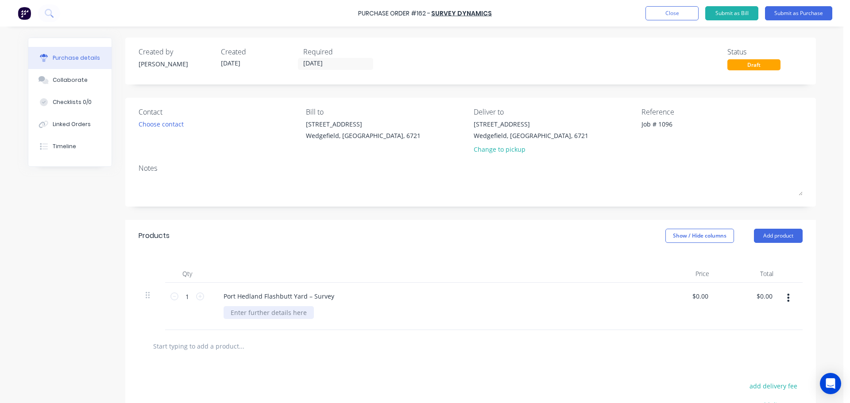
click at [231, 314] on div at bounding box center [268, 312] width 90 height 13
paste div
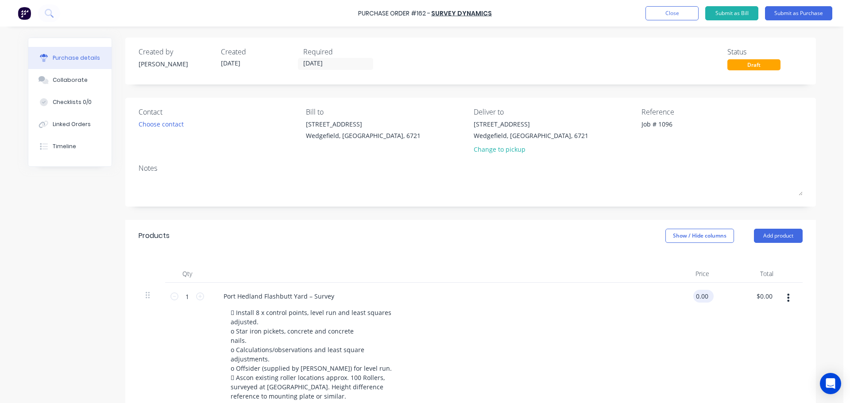
click at [700, 298] on input "0.00" at bounding box center [701, 296] width 17 height 13
click at [326, 69] on label "[DATE]" at bounding box center [335, 64] width 75 height 12
click at [326, 69] on input "[DATE]" at bounding box center [335, 63] width 74 height 11
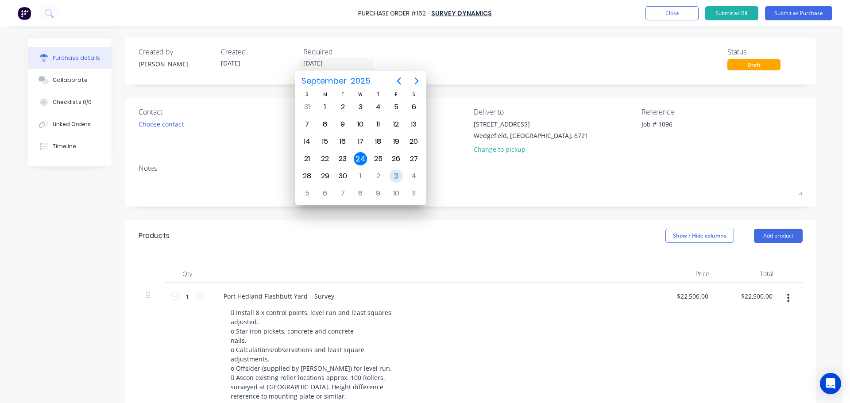
click at [395, 173] on div "3" at bounding box center [395, 175] width 13 height 13
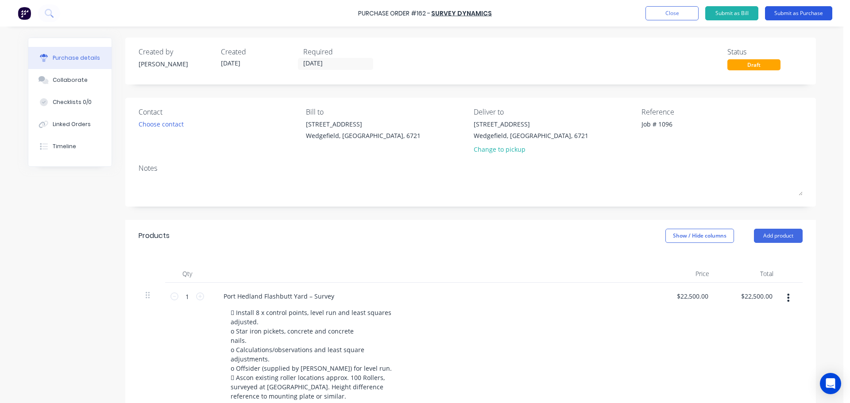
click at [805, 13] on button "Submit as Purchase" at bounding box center [798, 13] width 67 height 14
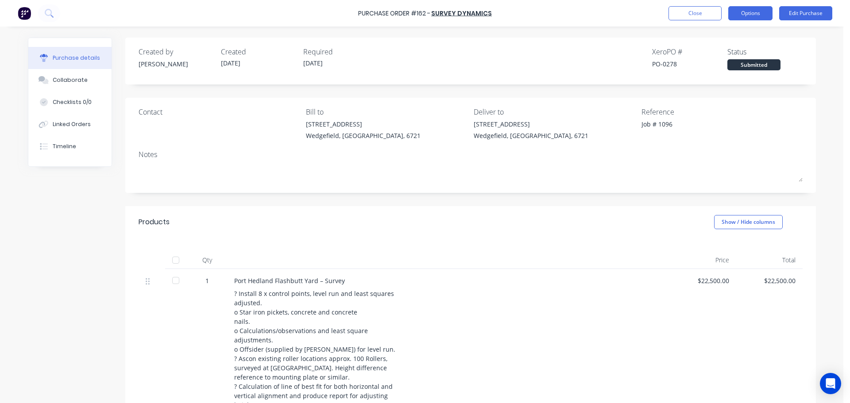
click at [743, 12] on button "Options" at bounding box center [750, 13] width 44 height 14
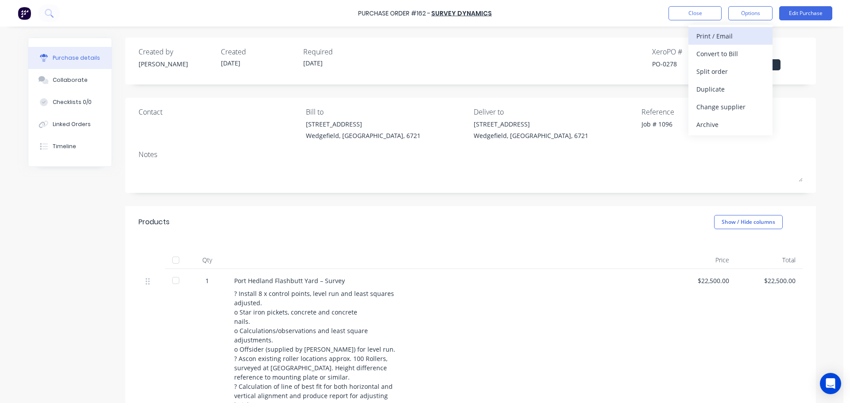
click at [714, 44] on button "Print / Email" at bounding box center [730, 36] width 84 height 18
click at [715, 54] on div "With pricing" at bounding box center [730, 53] width 68 height 13
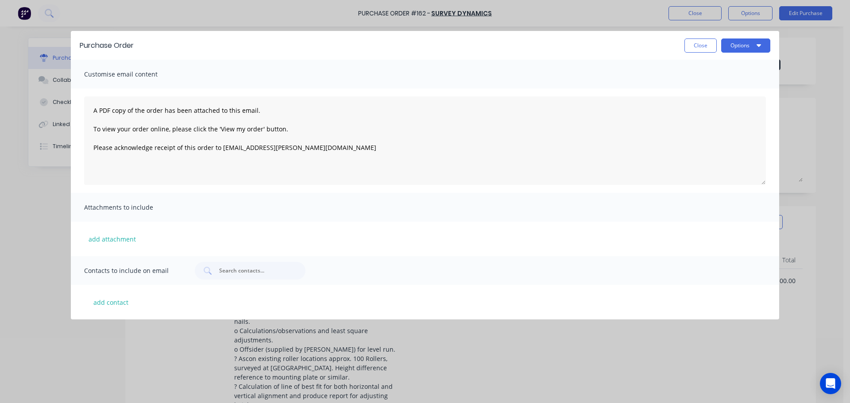
click at [743, 53] on div "Purchase Order Close Options" at bounding box center [425, 45] width 708 height 29
click at [745, 47] on button "Options" at bounding box center [745, 45] width 49 height 14
click at [715, 65] on div "Preview" at bounding box center [728, 68] width 68 height 13
click at [703, 47] on button "Close" at bounding box center [700, 45] width 32 height 14
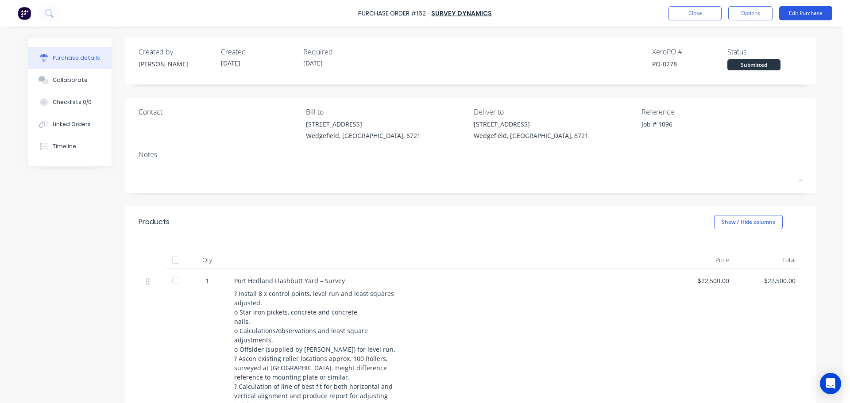
click at [810, 14] on button "Edit Purchase" at bounding box center [805, 13] width 53 height 14
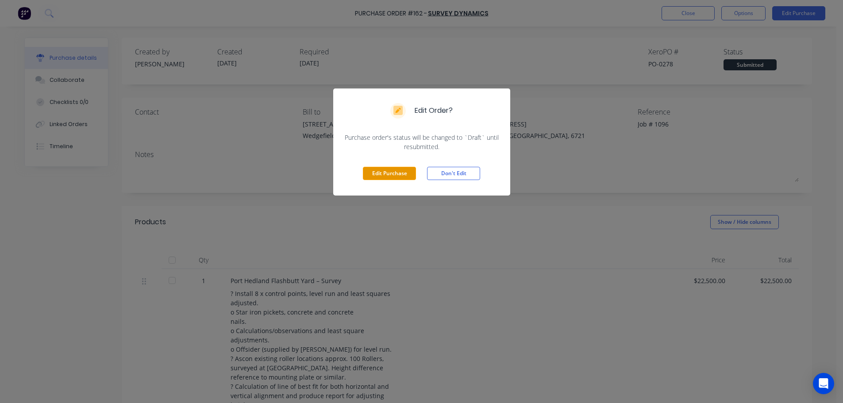
click at [392, 176] on button "Edit Purchase" at bounding box center [389, 173] width 53 height 13
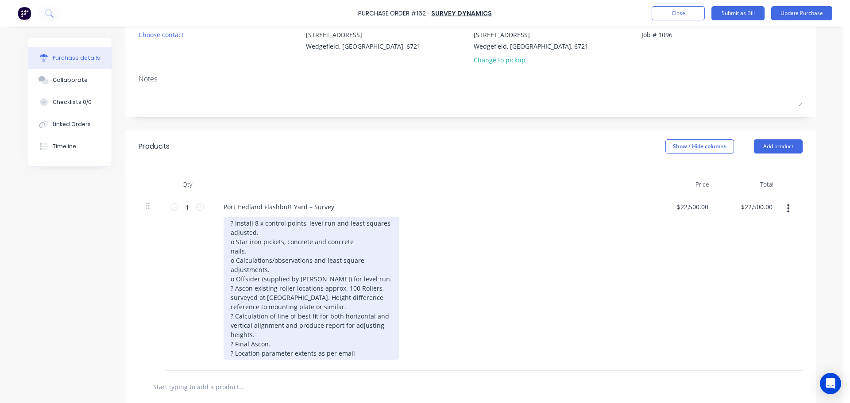
scroll to position [133, 0]
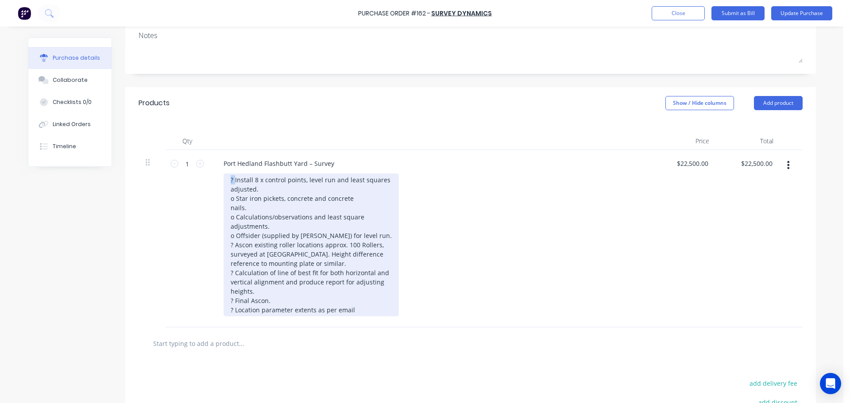
drag, startPoint x: 231, startPoint y: 182, endPoint x: 209, endPoint y: 180, distance: 22.2
click at [209, 181] on div "Port Hedland Flashbutt Yard – Survey ? Install 8 x control points, level run an…" at bounding box center [430, 238] width 442 height 177
click at [360, 235] on div "Install 8 x control points, level run and least squares adjusted. o Star iron p…" at bounding box center [310, 244] width 175 height 143
drag, startPoint x: 231, startPoint y: 256, endPoint x: 201, endPoint y: 258, distance: 30.1
click at [201, 258] on div "1 1 Port Hedland Flashbutt Yard – Survey Install 8 x control points, level run …" at bounding box center [470, 238] width 664 height 177
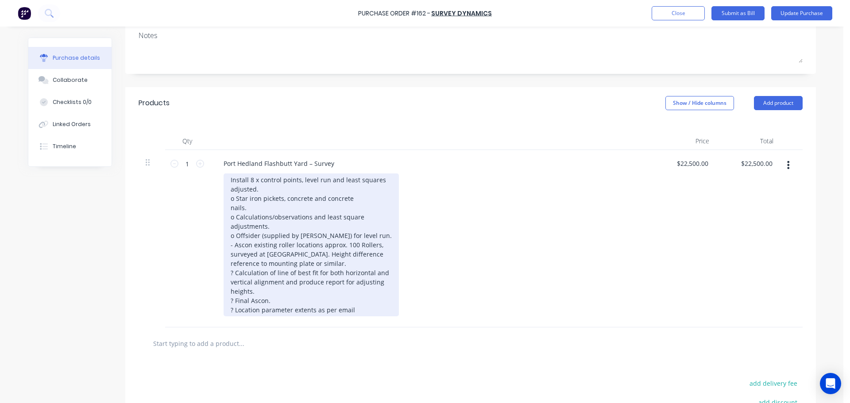
click at [226, 179] on div "Install 8 x control points, level run and least squares adjusted. o Star iron p…" at bounding box center [310, 244] width 175 height 143
click at [348, 272] on div "- Install 8 x control points, level run and least squares adjusted. o Star iron…" at bounding box center [310, 244] width 175 height 143
click at [228, 292] on div "- Install 8 x control points, level run and least squares adjusted. o Star iron…" at bounding box center [310, 244] width 175 height 143
click at [251, 312] on div "- Install 8 x control points, level run and least squares adjusted. o Star iron…" at bounding box center [310, 244] width 175 height 143
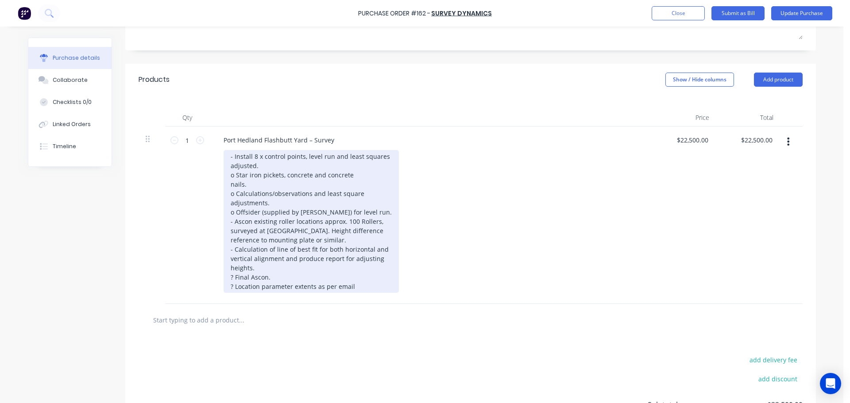
scroll to position [177, 0]
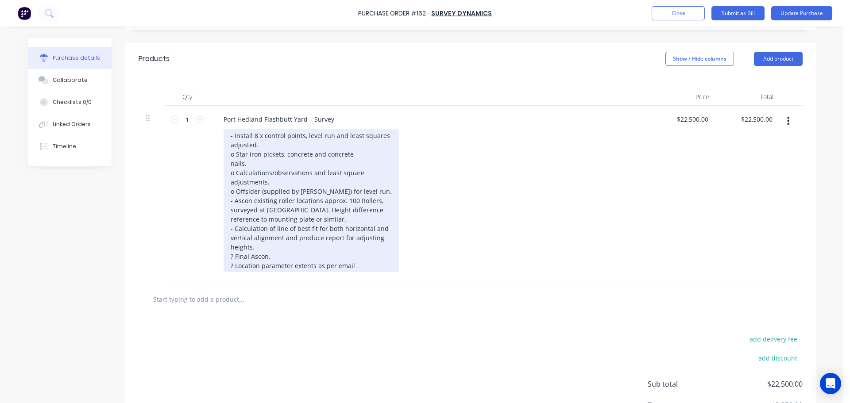
click at [227, 272] on div "- Install 8 x control points, level run and least squares adjusted. o Star iron…" at bounding box center [310, 200] width 175 height 143
click at [269, 272] on div "- Install 8 x control points, level run and least squares adjusted. o Star iron…" at bounding box center [310, 200] width 175 height 143
drag, startPoint x: 228, startPoint y: 305, endPoint x: 248, endPoint y: 306, distance: 19.5
click at [229, 272] on div "- Install 8 x control points, level run and least squares adjusted. o Star iron…" at bounding box center [310, 200] width 175 height 143
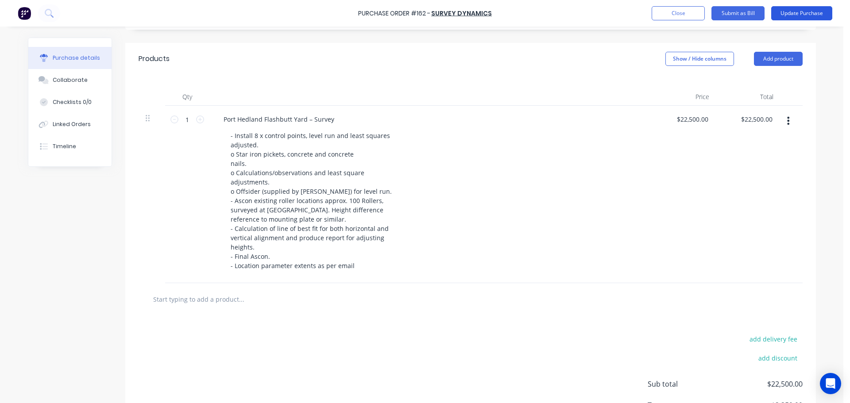
click at [797, 12] on button "Update Purchase" at bounding box center [801, 13] width 61 height 14
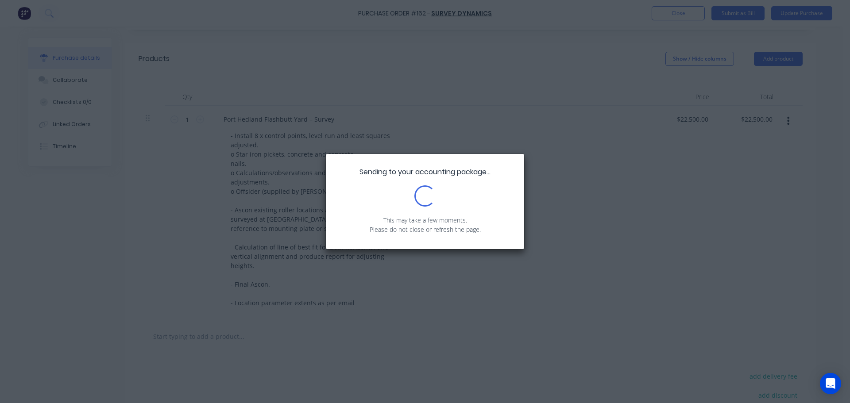
scroll to position [0, 0]
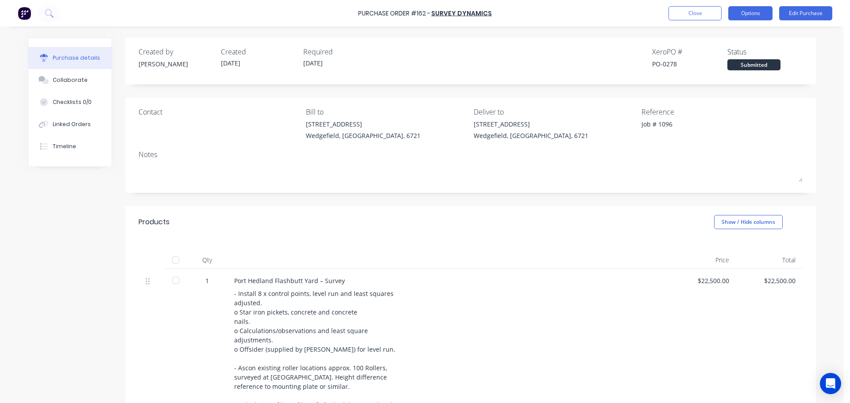
click at [764, 16] on button "Options" at bounding box center [750, 13] width 44 height 14
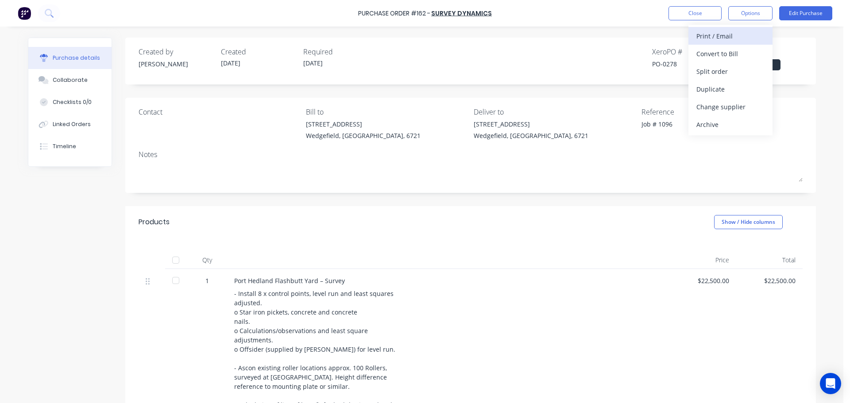
click at [711, 35] on div "Print / Email" at bounding box center [730, 36] width 68 height 13
click at [735, 55] on div "With pricing" at bounding box center [730, 53] width 68 height 13
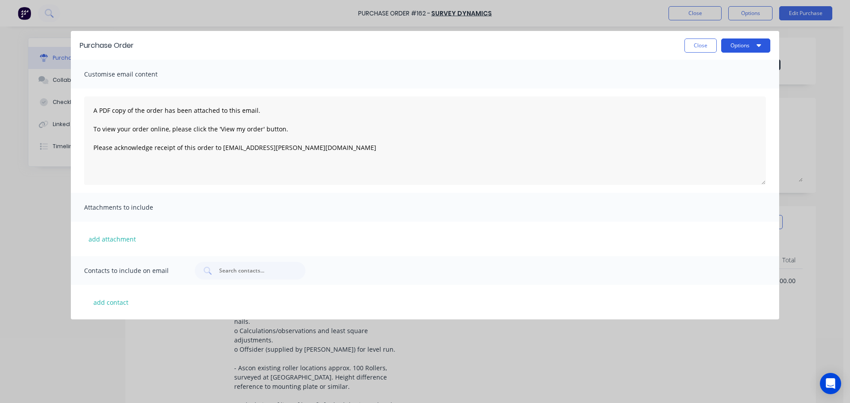
click at [734, 44] on button "Options" at bounding box center [745, 45] width 49 height 14
click at [719, 65] on div "Preview" at bounding box center [728, 68] width 68 height 13
click at [694, 44] on button "Close" at bounding box center [700, 45] width 32 height 14
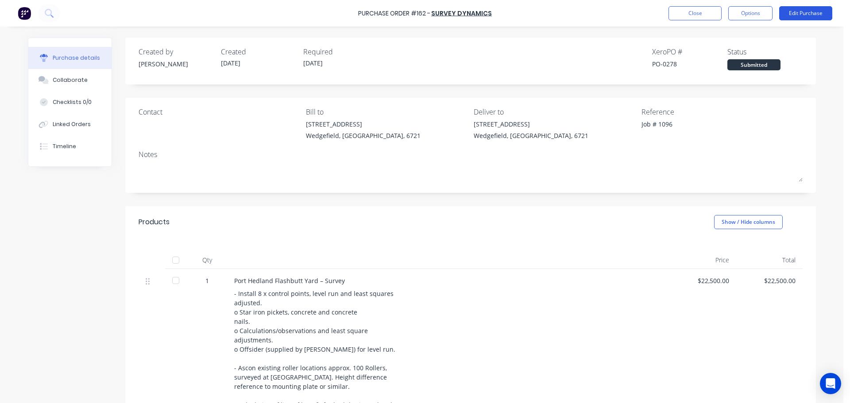
click at [806, 15] on button "Edit Purchase" at bounding box center [805, 13] width 53 height 14
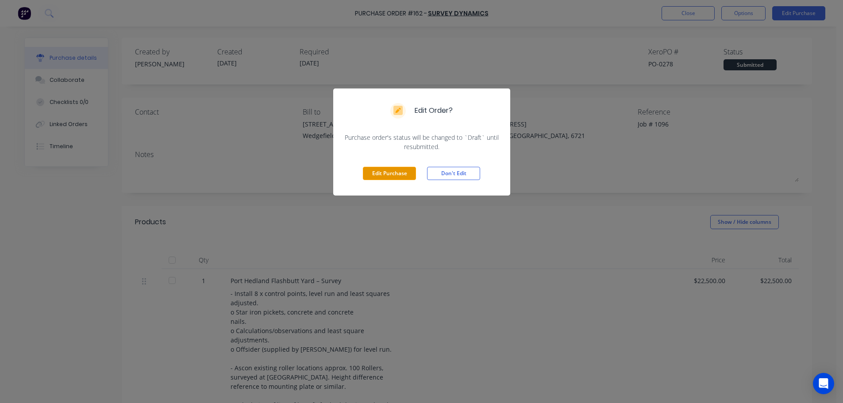
click at [388, 177] on button "Edit Purchase" at bounding box center [389, 173] width 53 height 13
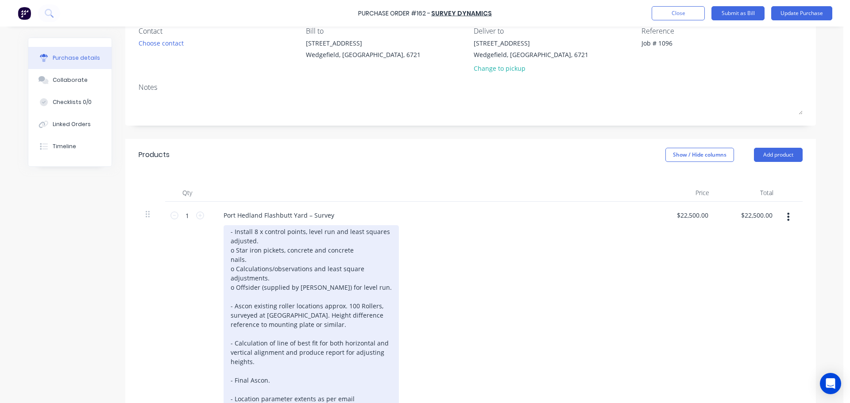
scroll to position [88, 0]
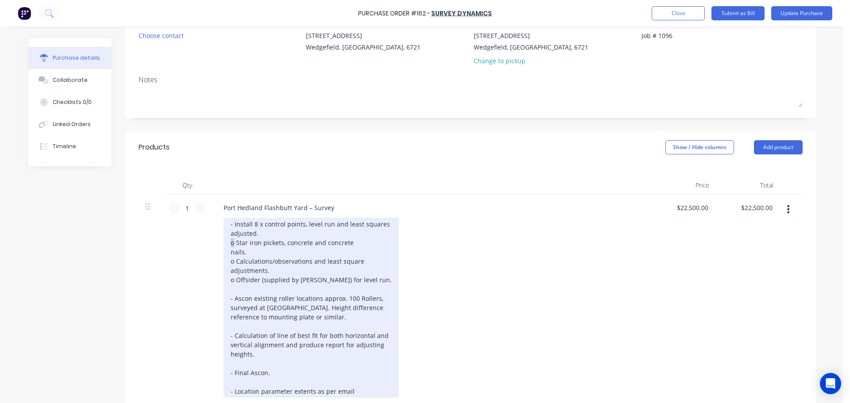
drag, startPoint x: 231, startPoint y: 243, endPoint x: 224, endPoint y: 243, distance: 7.1
click at [224, 243] on div "- Install 8 x control points, level run and least squares adjusted. o Star iron…" at bounding box center [310, 308] width 175 height 180
drag, startPoint x: 233, startPoint y: 260, endPoint x: 201, endPoint y: 260, distance: 32.3
click at [201, 260] on div "1 1 Port Hedland Flashbutt Yard – Survey - Install 8 x control points, level ru…" at bounding box center [470, 301] width 664 height 215
drag, startPoint x: 232, startPoint y: 281, endPoint x: 194, endPoint y: 277, distance: 38.3
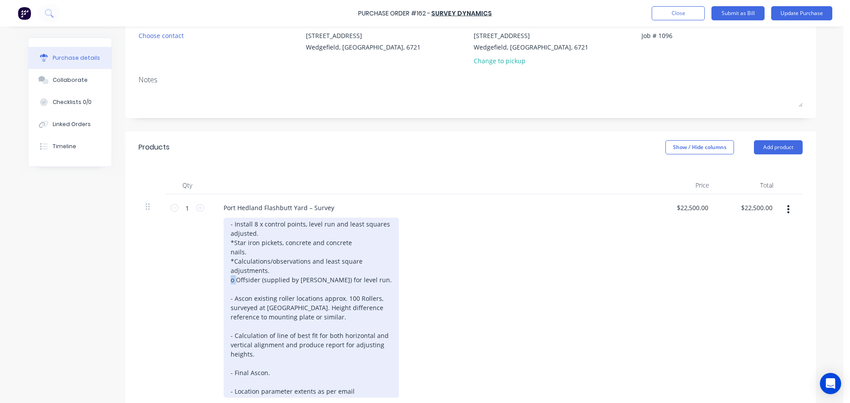
click at [195, 277] on div "1 1 Port Hedland Flashbutt Yard – Survey - Install 8 x control points, level ru…" at bounding box center [470, 301] width 664 height 215
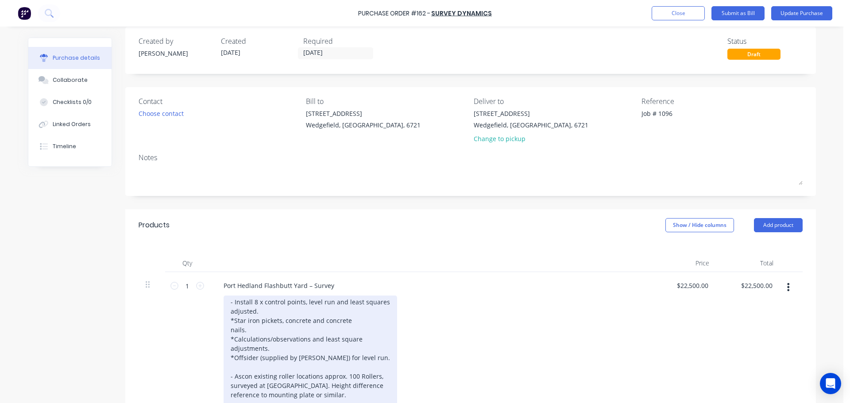
scroll to position [0, 0]
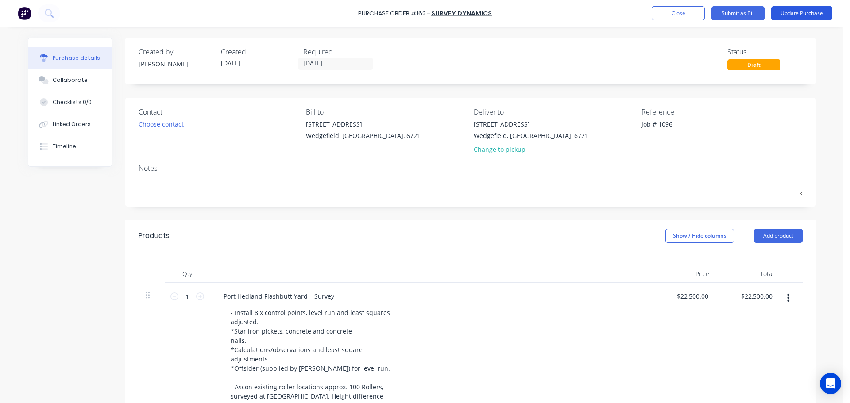
click at [783, 19] on button "Update Purchase" at bounding box center [801, 13] width 61 height 14
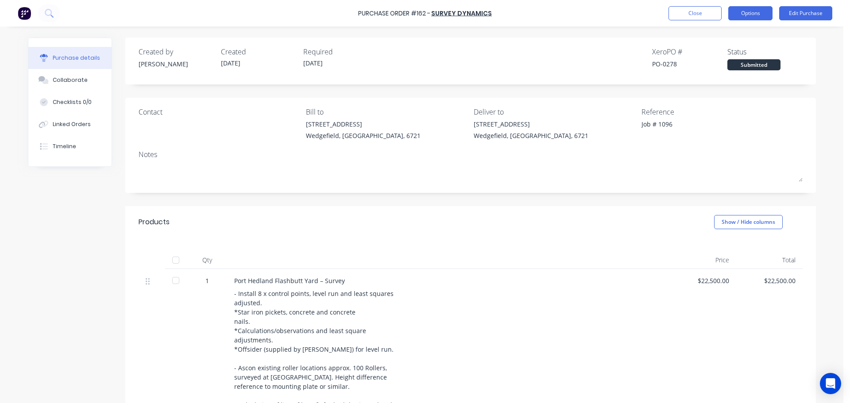
click at [744, 14] on button "Options" at bounding box center [750, 13] width 44 height 14
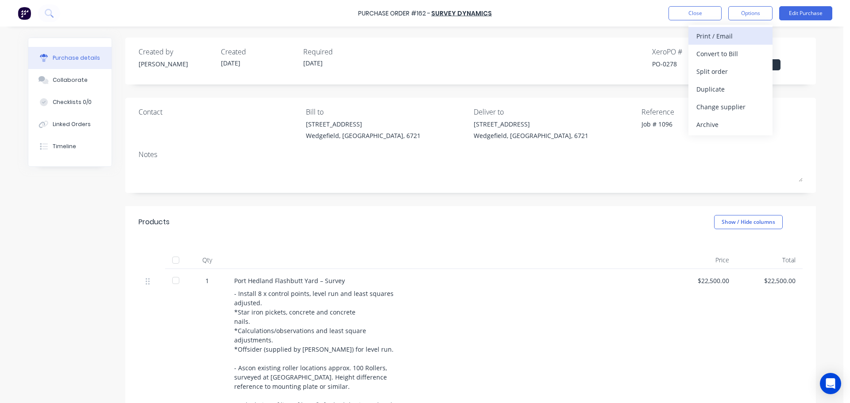
click at [730, 36] on div "Print / Email" at bounding box center [730, 36] width 68 height 13
click at [740, 54] on div "With pricing" at bounding box center [730, 53] width 68 height 13
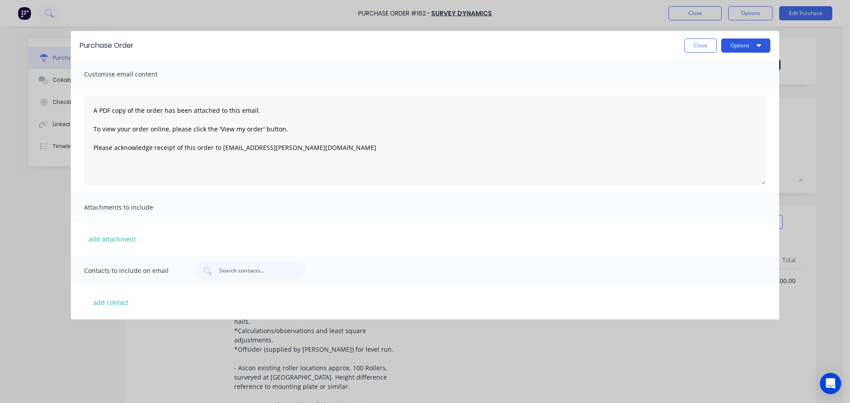
click at [745, 46] on button "Options" at bounding box center [745, 45] width 49 height 14
click at [718, 66] on div "Preview" at bounding box center [728, 68] width 68 height 13
click at [683, 48] on div "Close Options" at bounding box center [455, 45] width 627 height 14
click at [694, 43] on button "Close" at bounding box center [700, 45] width 32 height 14
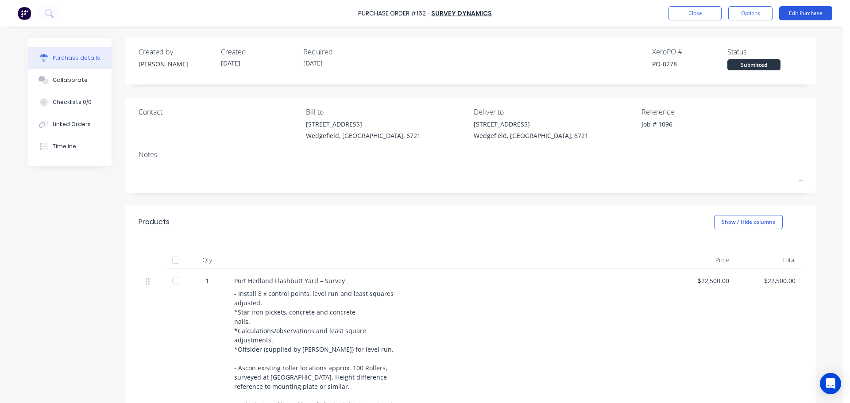
click at [814, 12] on button "Edit Purchase" at bounding box center [805, 13] width 53 height 14
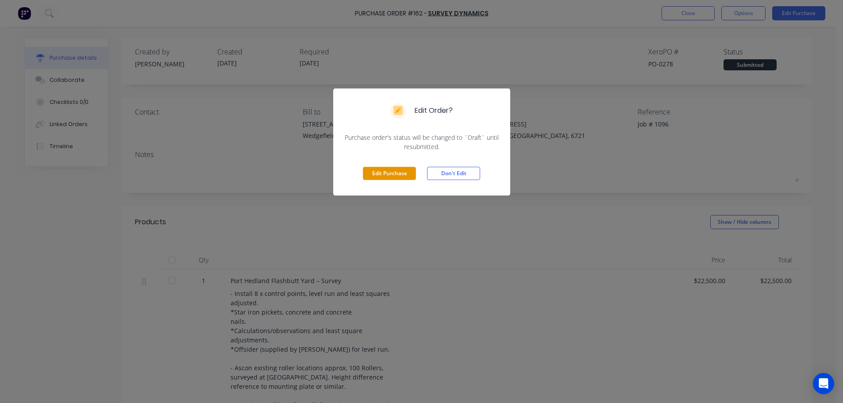
click at [401, 175] on button "Edit Purchase" at bounding box center [389, 173] width 53 height 13
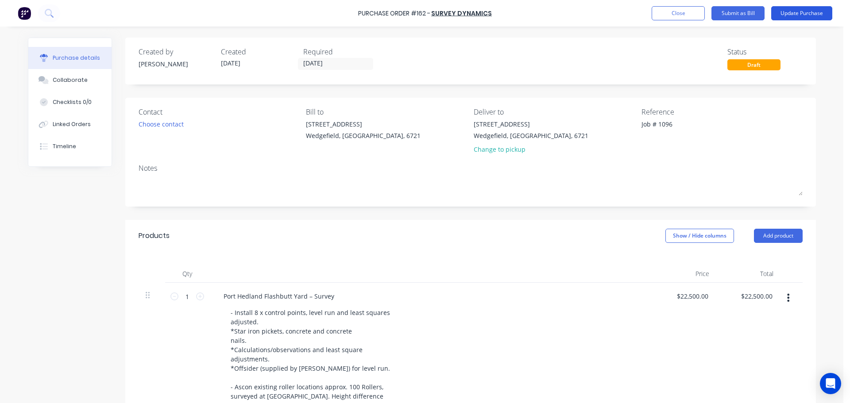
click at [787, 17] on button "Update Purchase" at bounding box center [801, 13] width 61 height 14
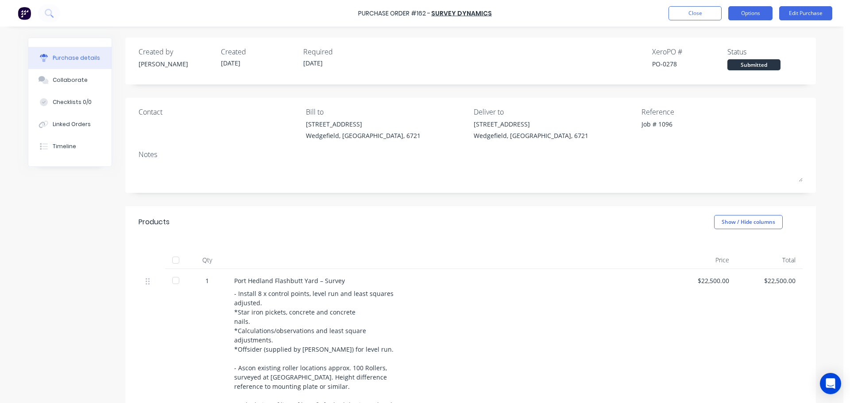
click at [745, 12] on button "Options" at bounding box center [750, 13] width 44 height 14
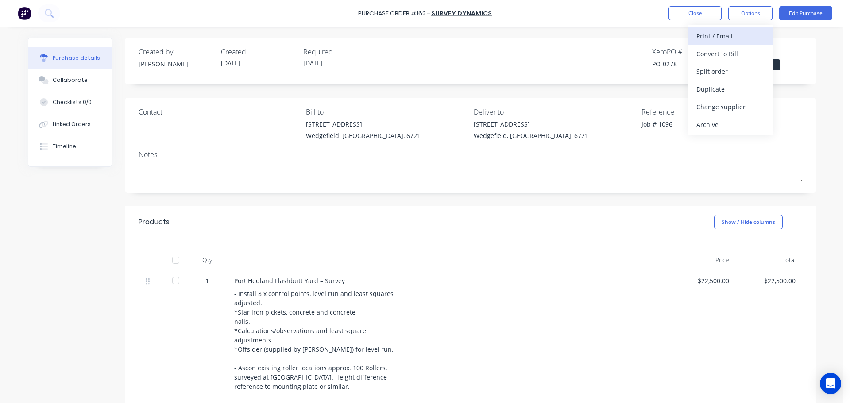
click at [732, 40] on div "Print / Email" at bounding box center [730, 36] width 68 height 13
click at [724, 58] on div "With pricing" at bounding box center [730, 53] width 68 height 13
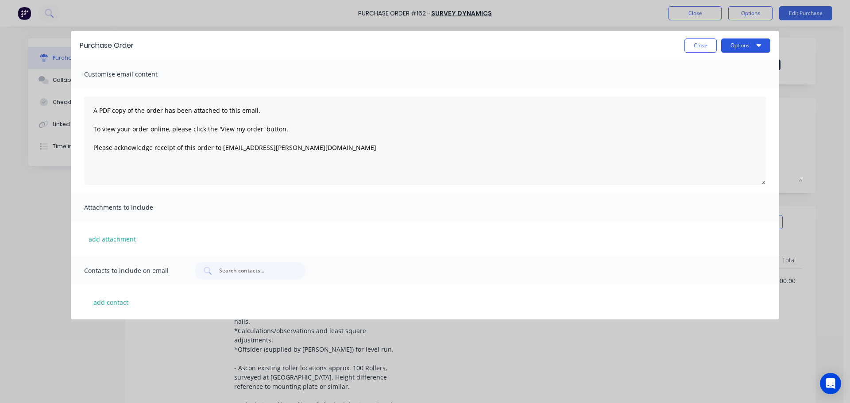
click at [736, 44] on button "Options" at bounding box center [745, 45] width 49 height 14
click at [719, 69] on div "Preview" at bounding box center [728, 68] width 68 height 13
click at [696, 49] on button "Close" at bounding box center [700, 45] width 32 height 14
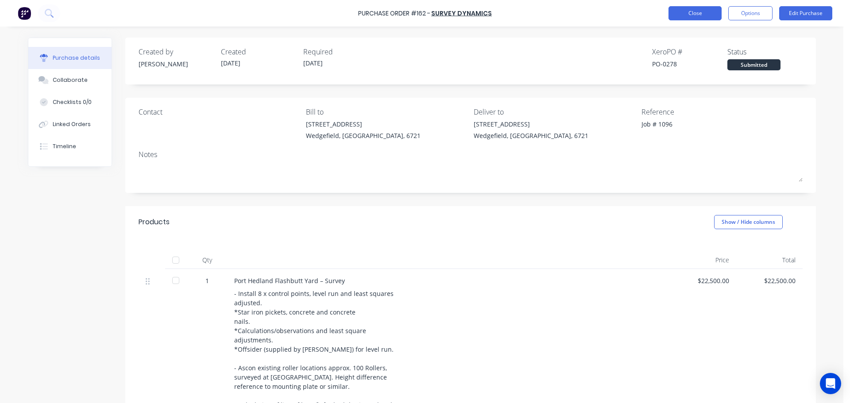
click at [697, 14] on button "Close" at bounding box center [694, 13] width 53 height 14
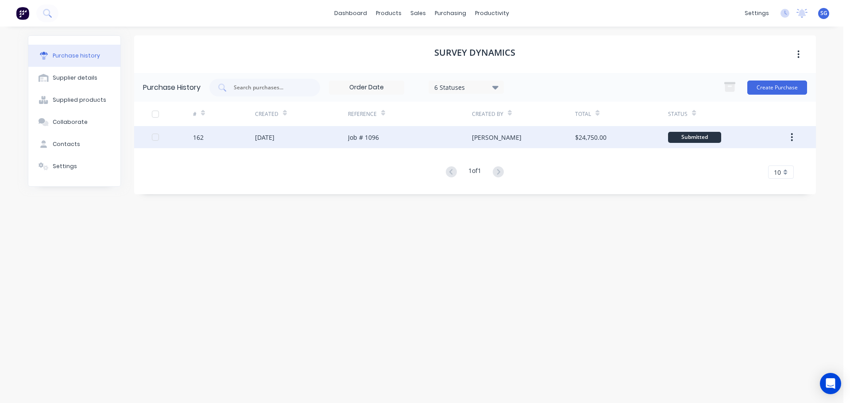
click at [264, 141] on div "[DATE]" at bounding box center [264, 137] width 19 height 9
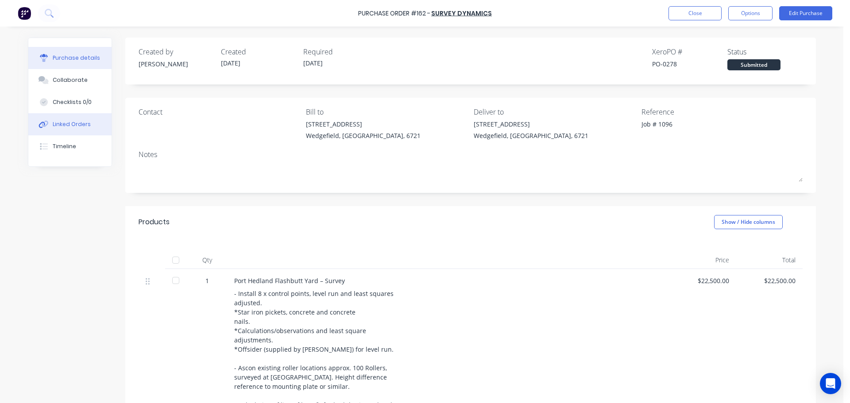
click at [61, 126] on div "Linked Orders" at bounding box center [72, 124] width 38 height 8
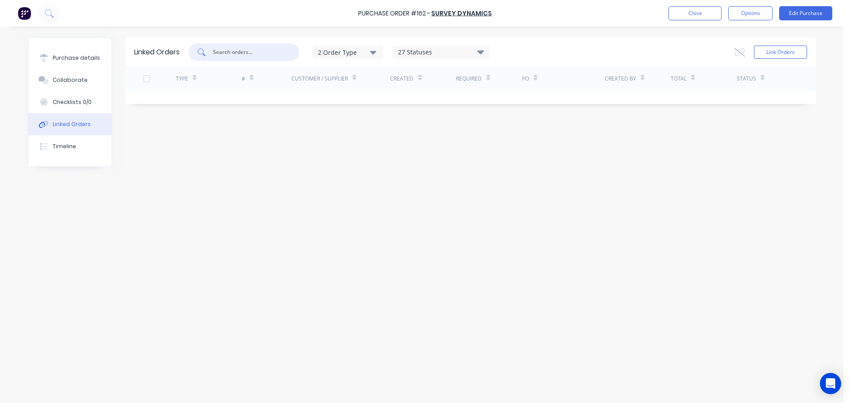
click at [234, 53] on input "text" at bounding box center [248, 52] width 73 height 9
click at [792, 48] on button "Link Orders" at bounding box center [780, 52] width 53 height 13
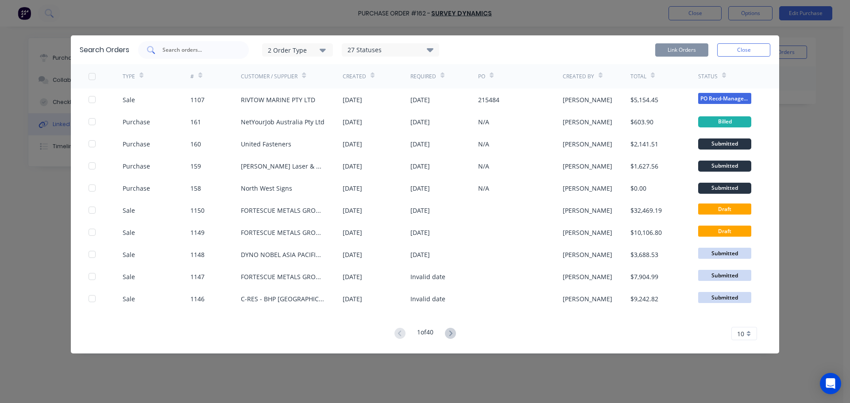
click at [205, 49] on input "text" at bounding box center [198, 50] width 73 height 9
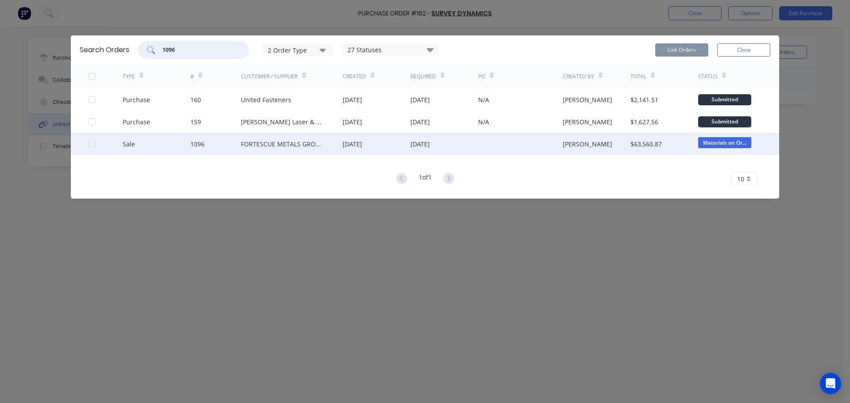
click at [90, 144] on div at bounding box center [92, 144] width 18 height 18
click at [680, 50] on button "Link Orders" at bounding box center [681, 49] width 53 height 13
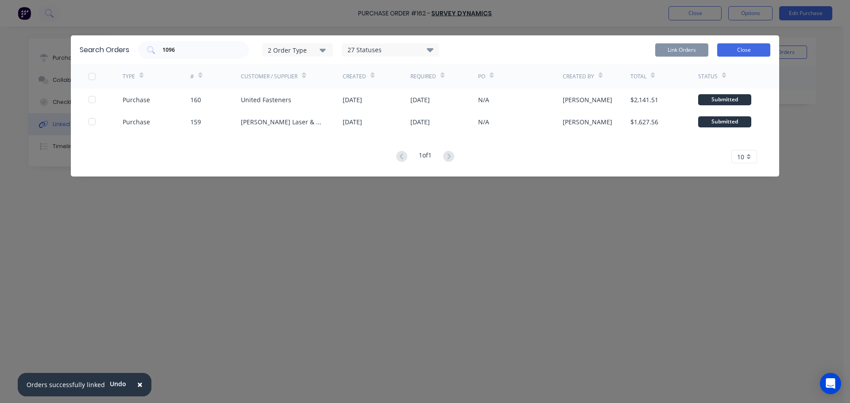
click at [739, 50] on button "Close" at bounding box center [743, 49] width 53 height 13
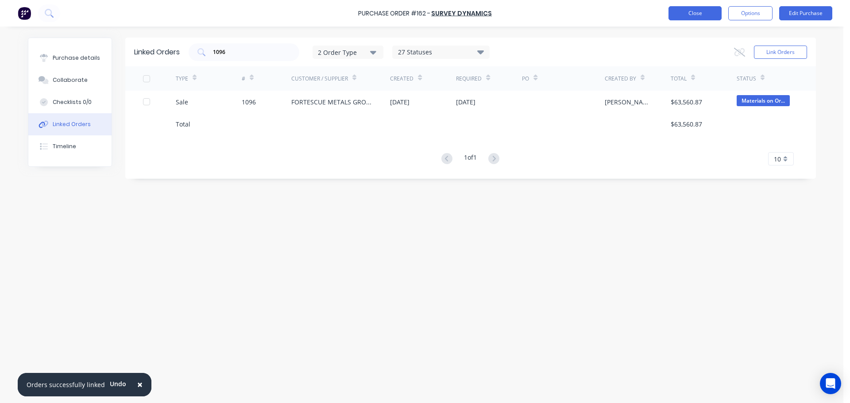
click at [701, 17] on button "Close" at bounding box center [694, 13] width 53 height 14
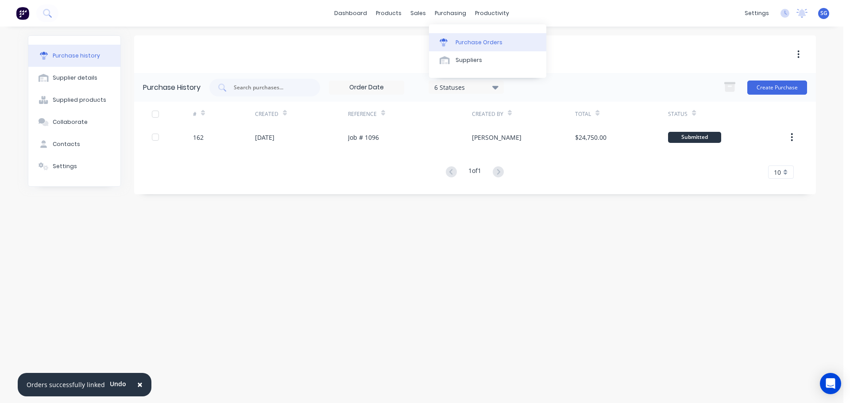
click at [457, 50] on link "Purchase Orders" at bounding box center [487, 42] width 117 height 18
